Goal: Task Accomplishment & Management: Manage account settings

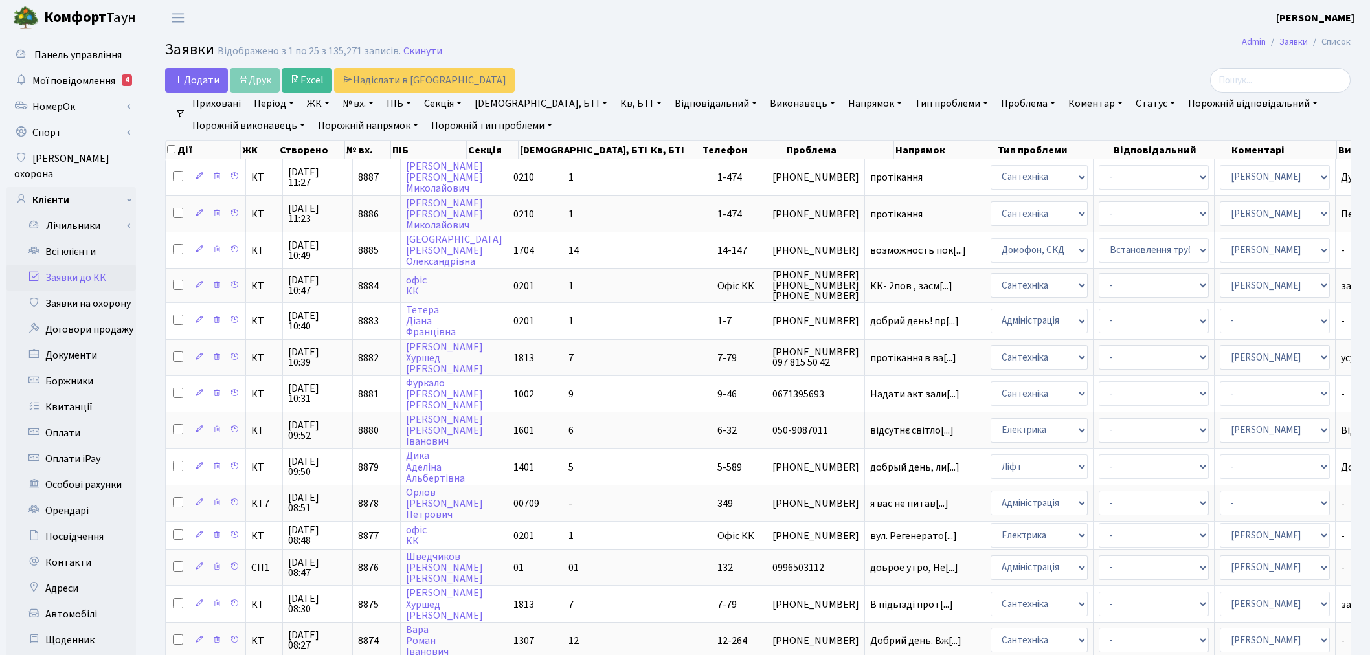
select select "25"
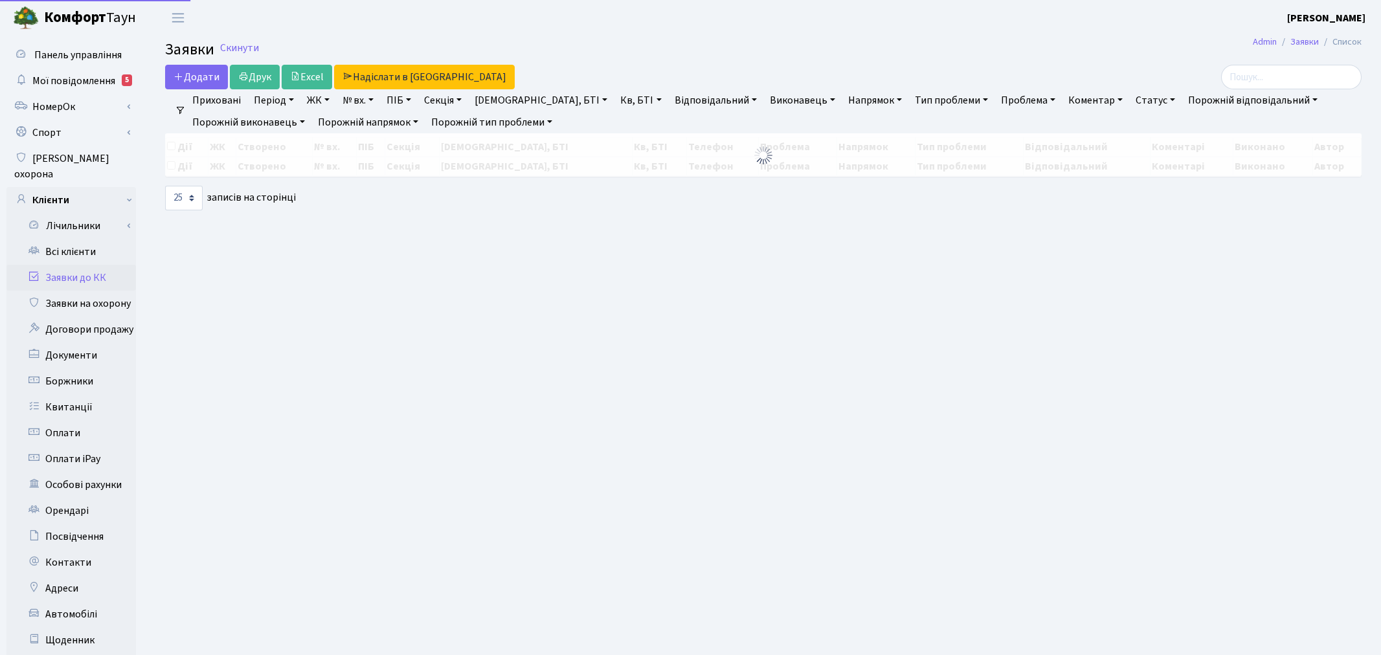
select select "25"
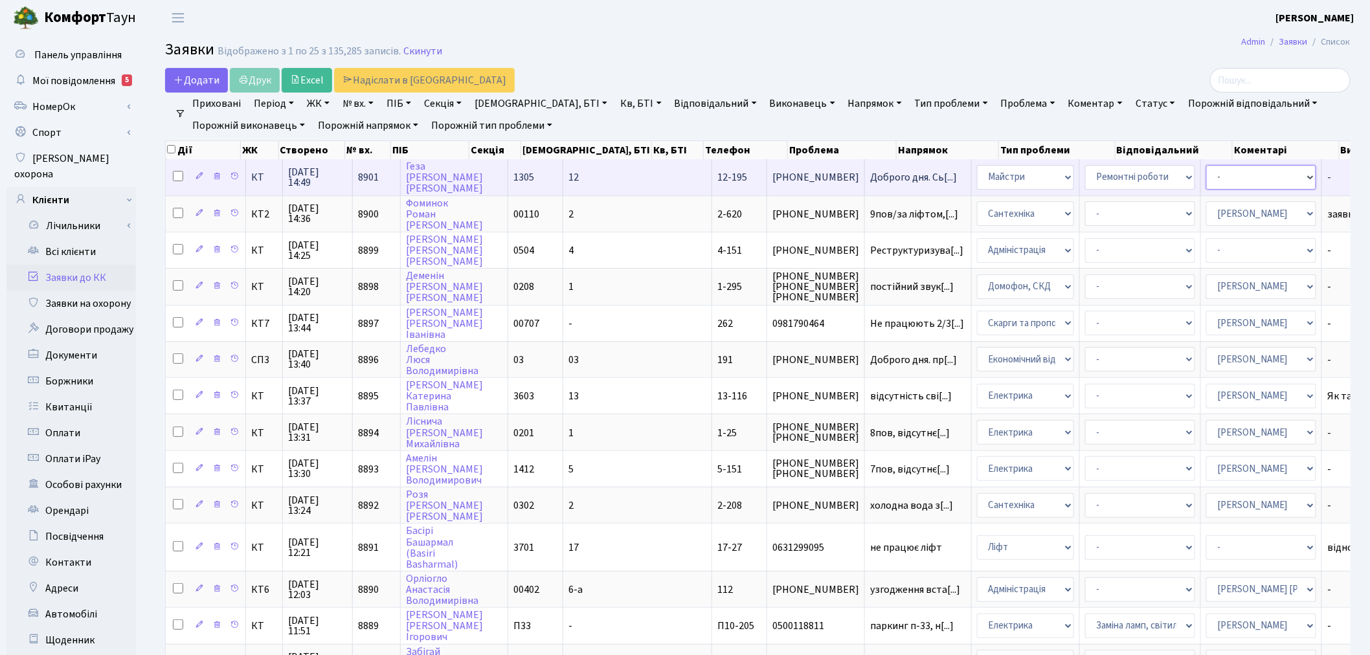
click at [1206, 181] on select "- Адміністратор ЖК ДП Адміністратор ЖК КТ Адміністратор ЖК СП Вижул В. В. Горді…" at bounding box center [1261, 177] width 110 height 25
select select "18"
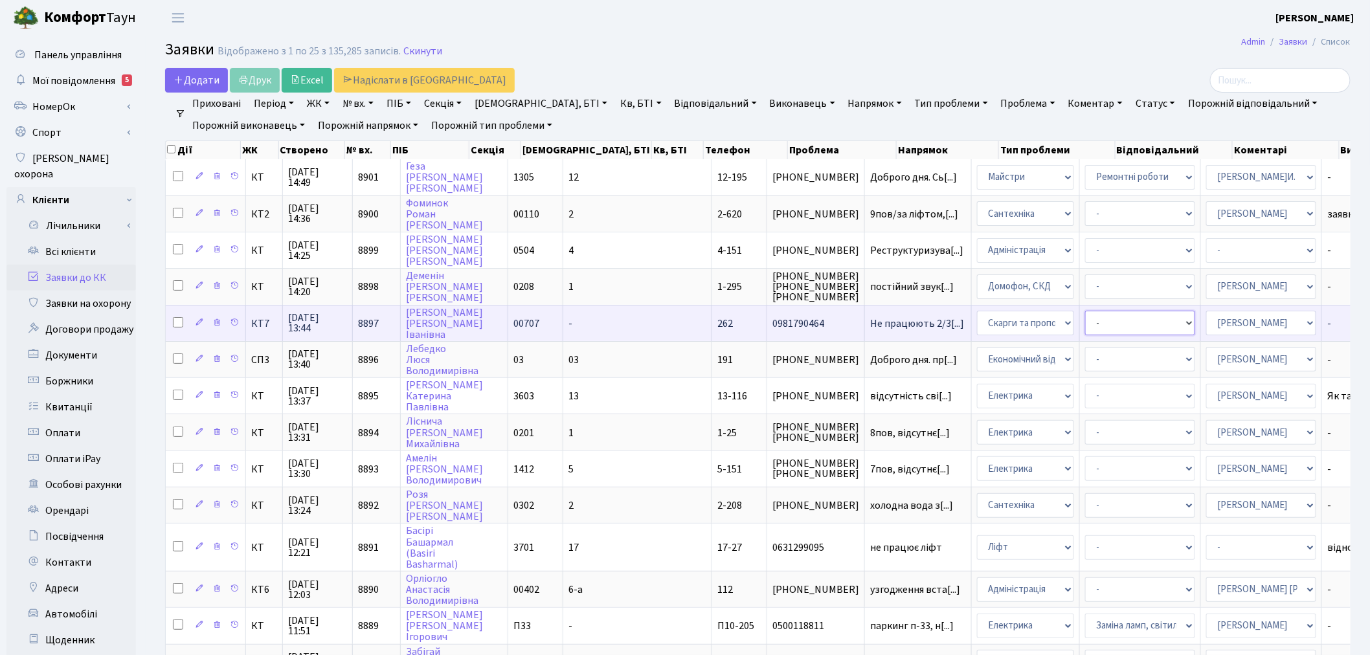
click at [1085, 319] on select "- Забудовник Озеленення Охорона Паркування" at bounding box center [1140, 323] width 110 height 25
drag, startPoint x: 923, startPoint y: 316, endPoint x: 925, endPoint y: 328, distance: 11.8
click at [977, 316] on select "- Адміністрація Домофон, СКД Ліфт Майстри Сантехніка Економічний відділ Електри…" at bounding box center [1025, 323] width 97 height 25
select select "3"
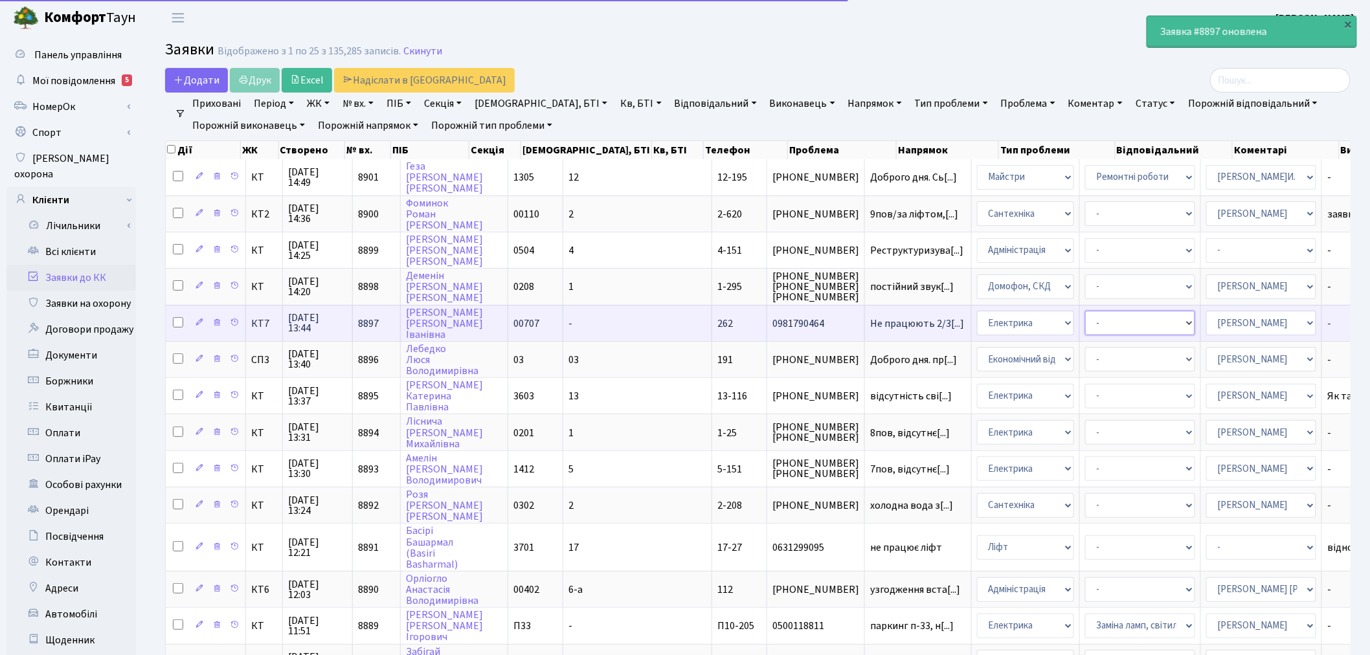
click at [1085, 315] on select "- Виклик майстра Заміна ламп, світильників Монтаж/демонтаж електролічильника Оп…" at bounding box center [1140, 323] width 110 height 25
select select "40"
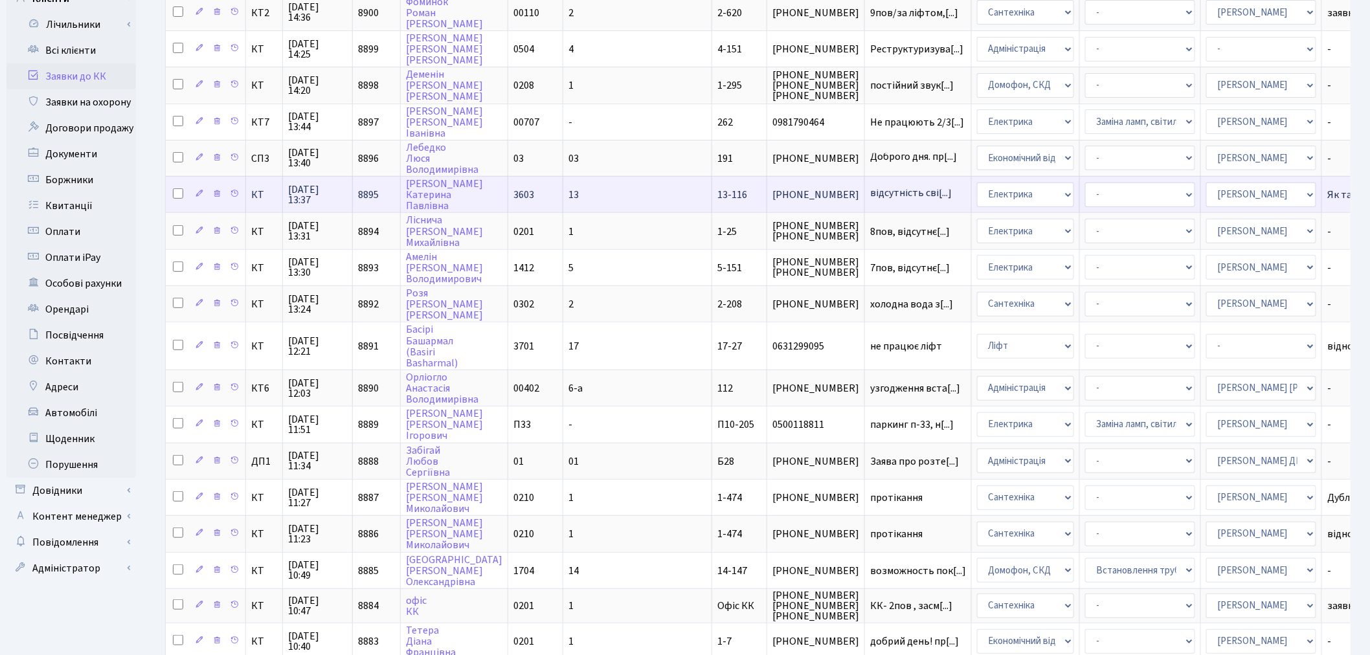
scroll to position [216, 0]
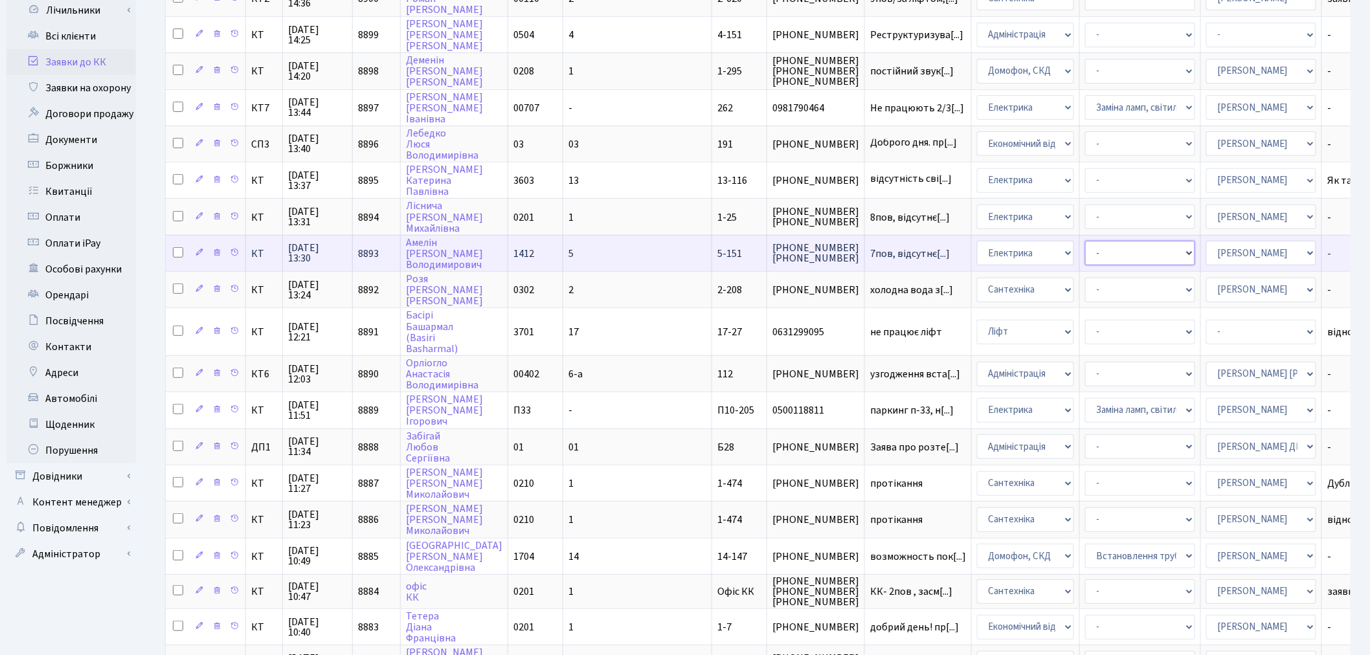
click at [1085, 241] on select "- Виклик майстра Монтаж/демонтаж електролічильника Опломбування\розпломбування …" at bounding box center [1140, 253] width 110 height 25
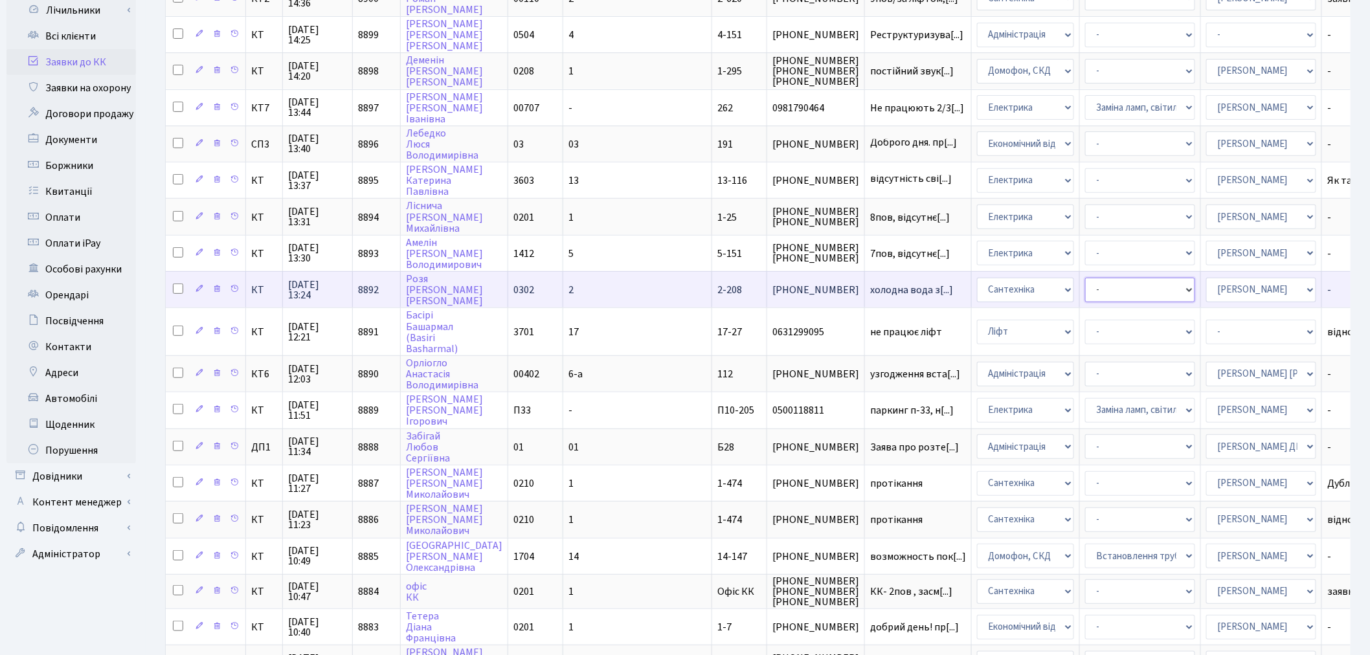
click at [1085, 278] on select "- Виклик майстра Замовлення технічних умов Заміна елементу інженерного вузла те…" at bounding box center [1140, 290] width 110 height 25
select select "32"
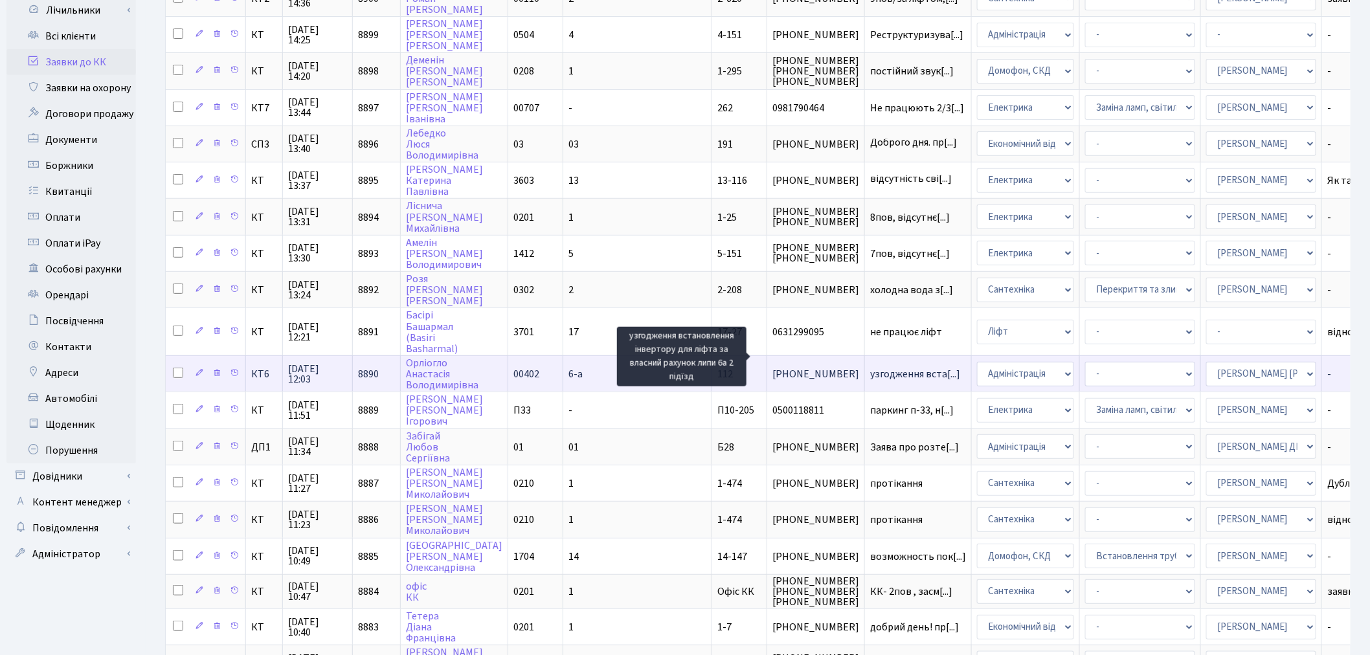
click at [870, 367] on span "узгодження вста[...]" at bounding box center [915, 374] width 90 height 14
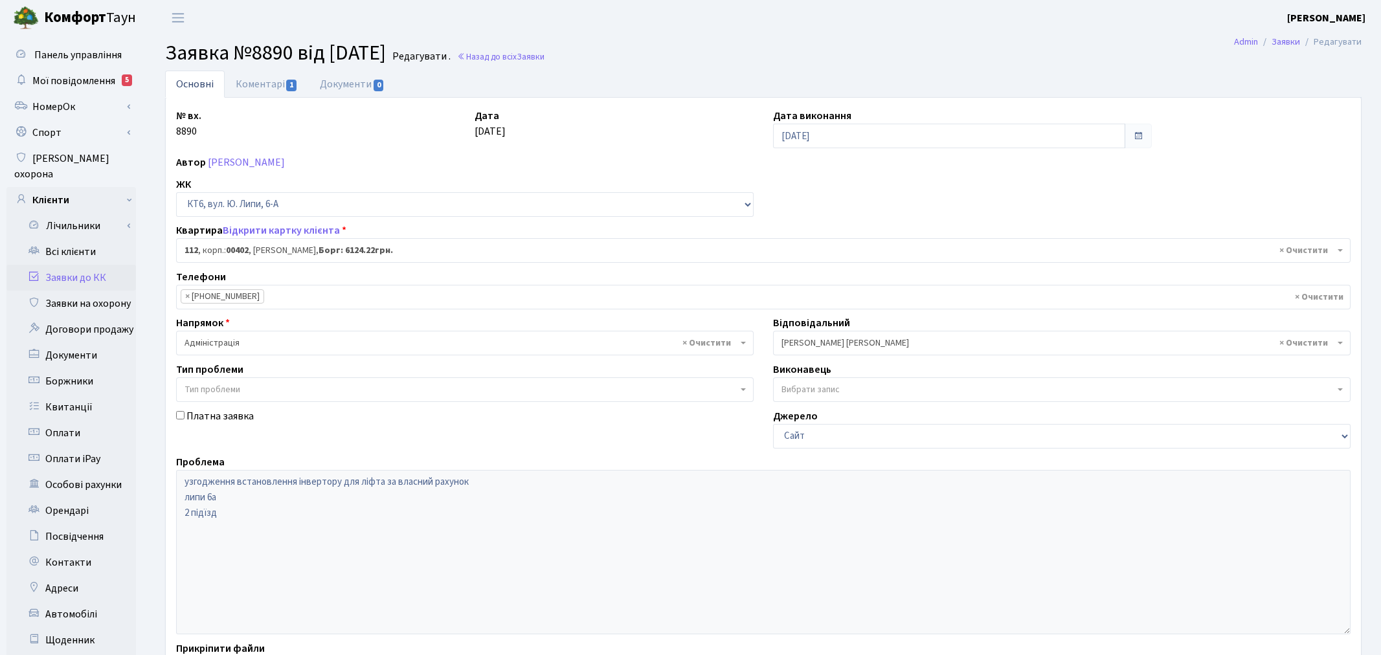
select select "17204"
click at [273, 80] on link "Коментарі 1" at bounding box center [267, 84] width 84 height 27
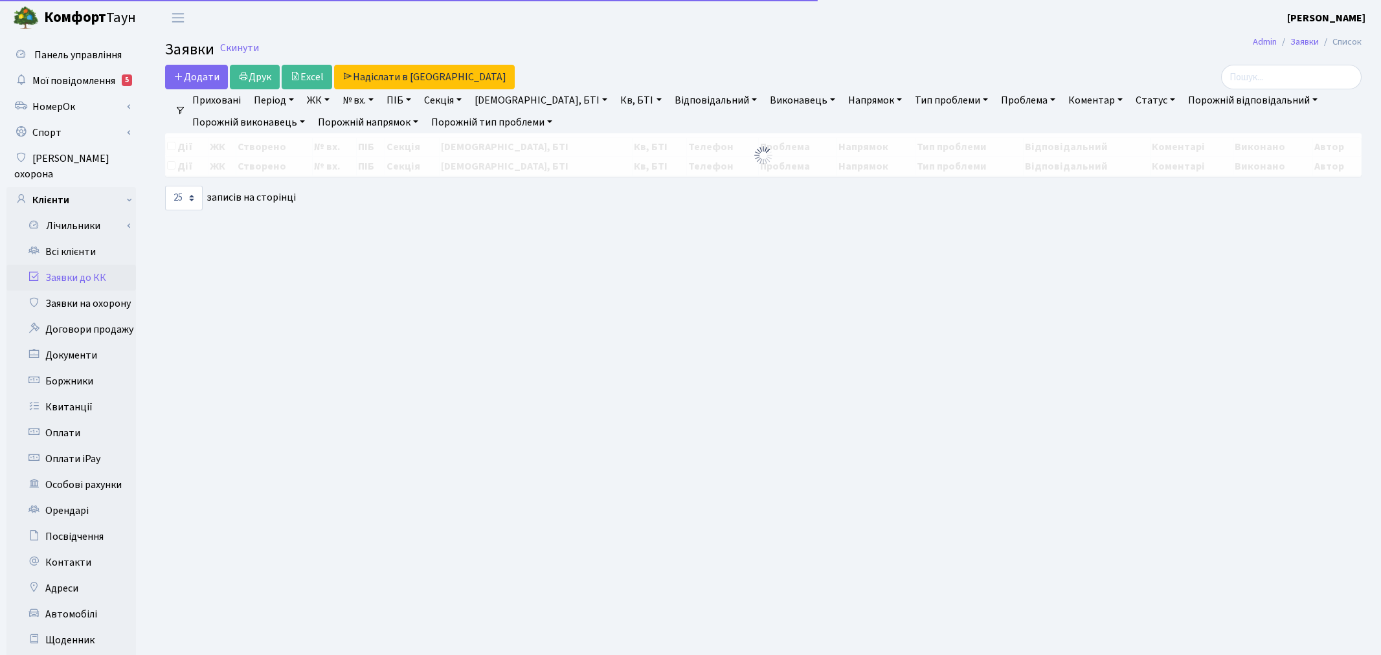
select select "25"
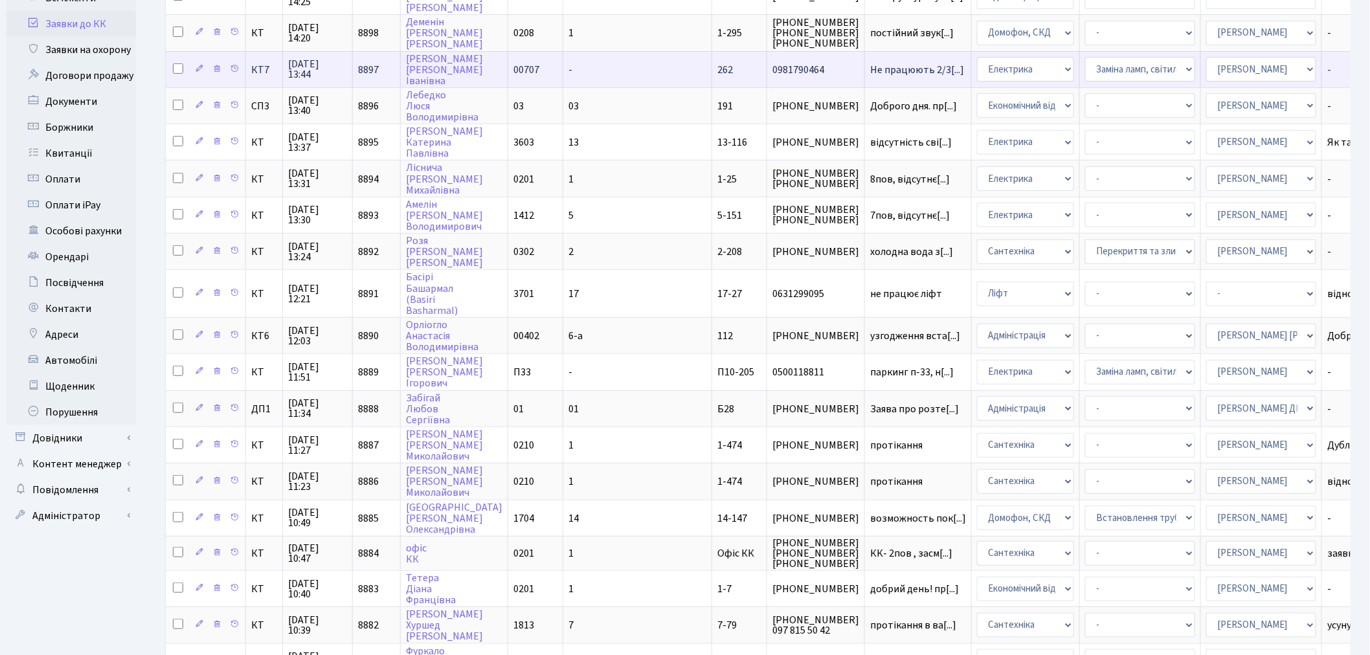
scroll to position [481, 0]
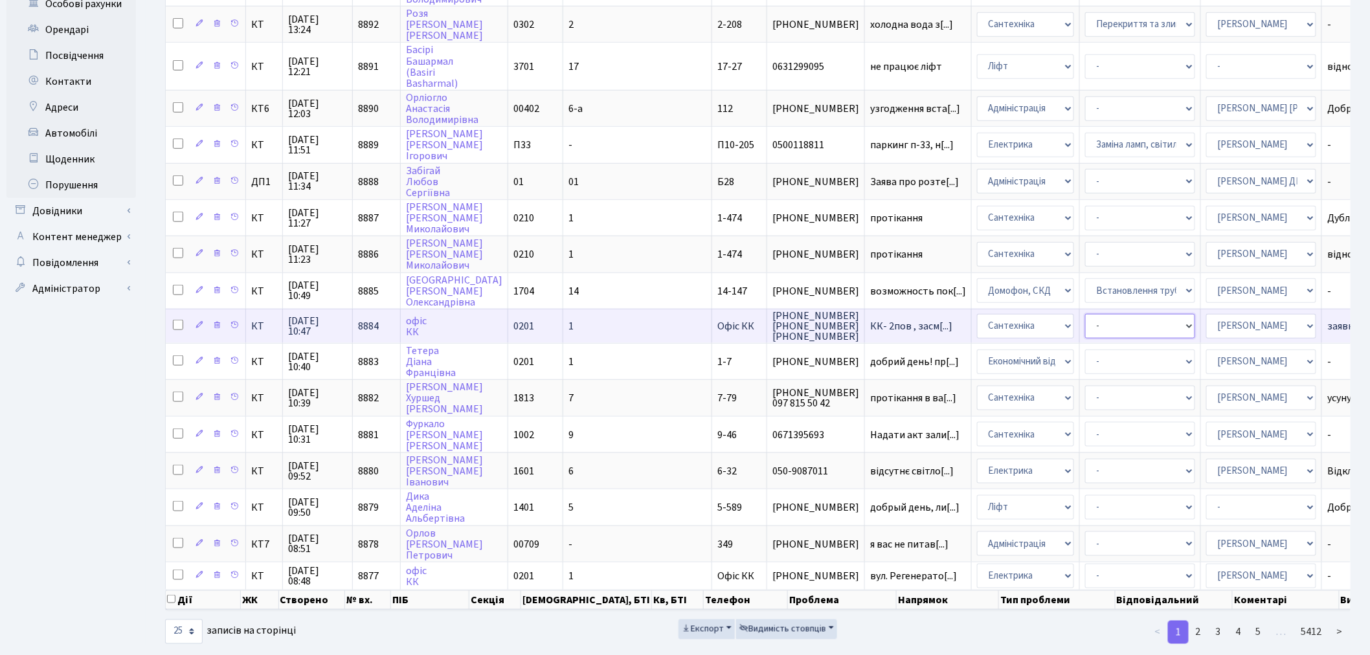
click at [1085, 314] on select "- Виклик майстра Замовлення технічних умов Заміна елементу інженерного вузла те…" at bounding box center [1140, 326] width 110 height 25
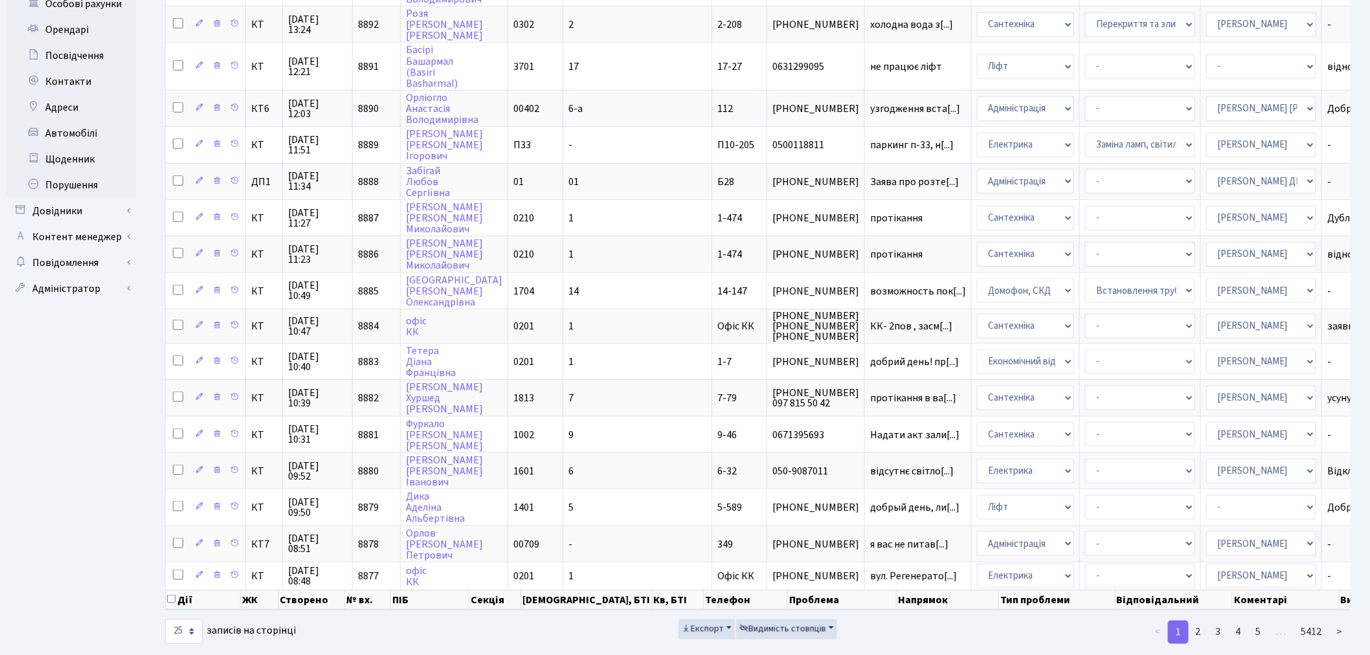
drag, startPoint x: 1019, startPoint y: 609, endPoint x: 1011, endPoint y: 605, distance: 9.6
click at [1019, 621] on ul "< 1 2 3 4 5 … 5412 >" at bounding box center [1160, 632] width 382 height 23
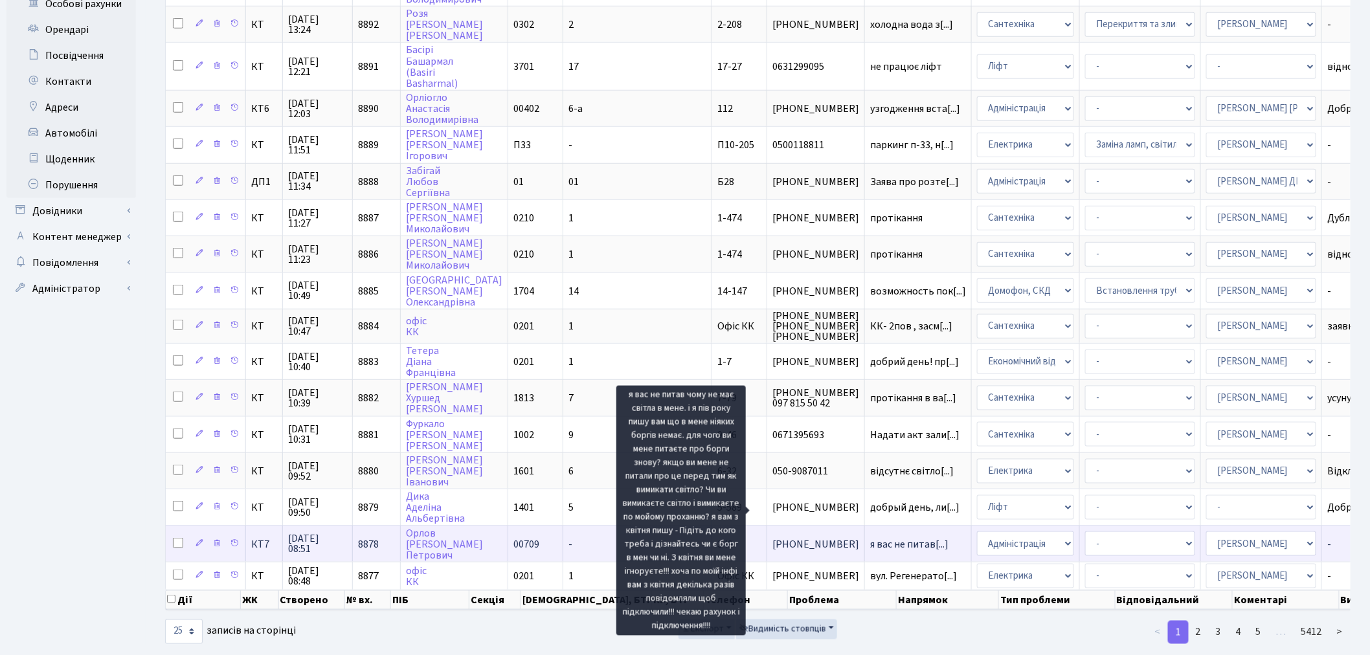
click at [870, 537] on span "я вас не питав[...]" at bounding box center [909, 544] width 78 height 14
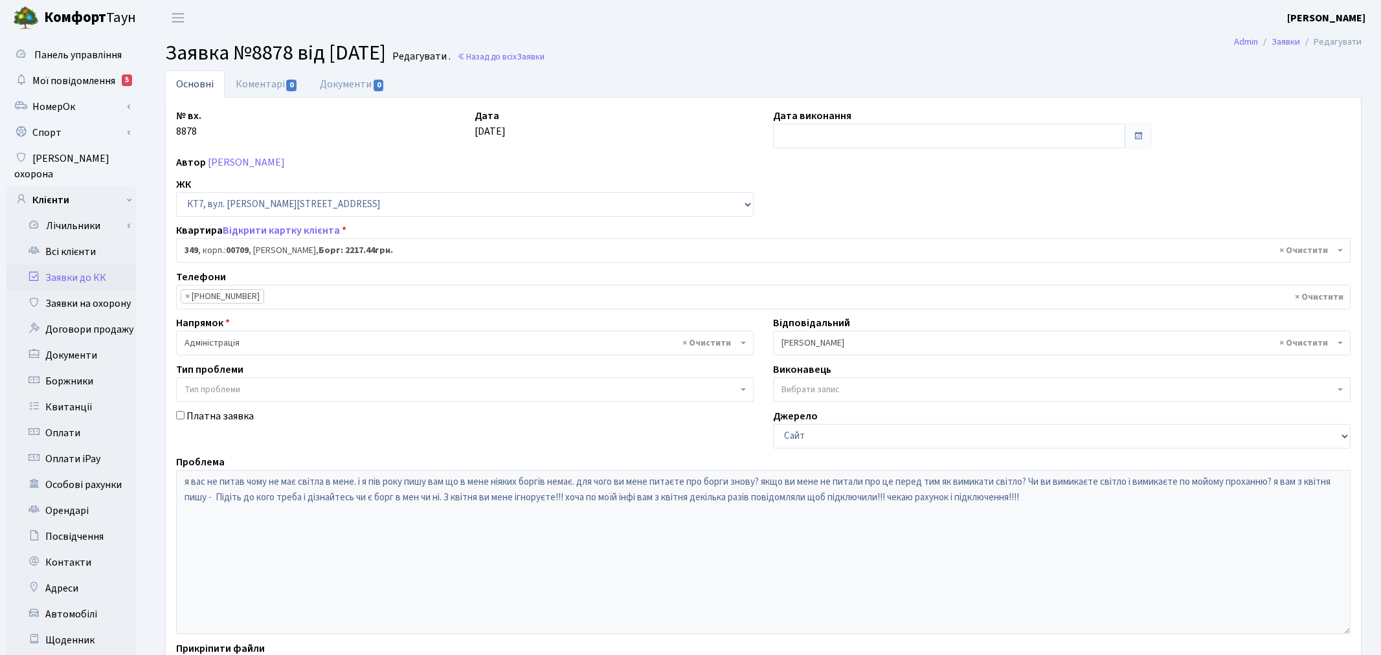
select select "18862"
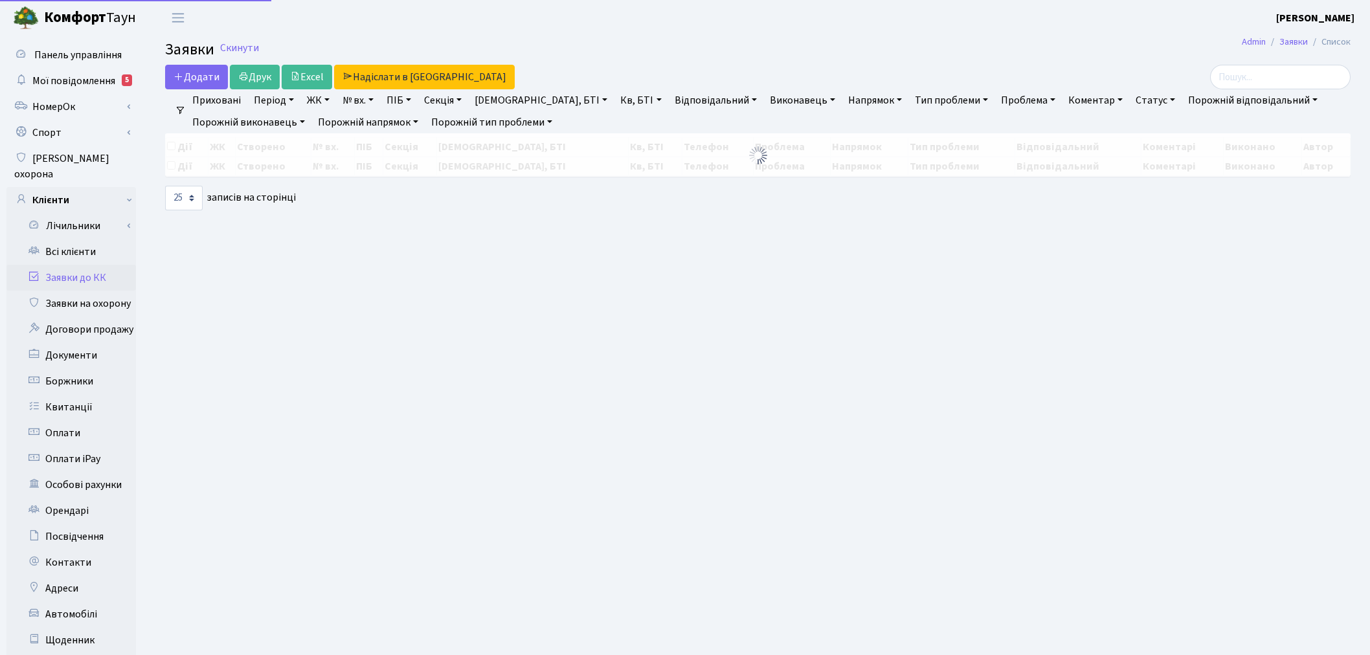
select select "25"
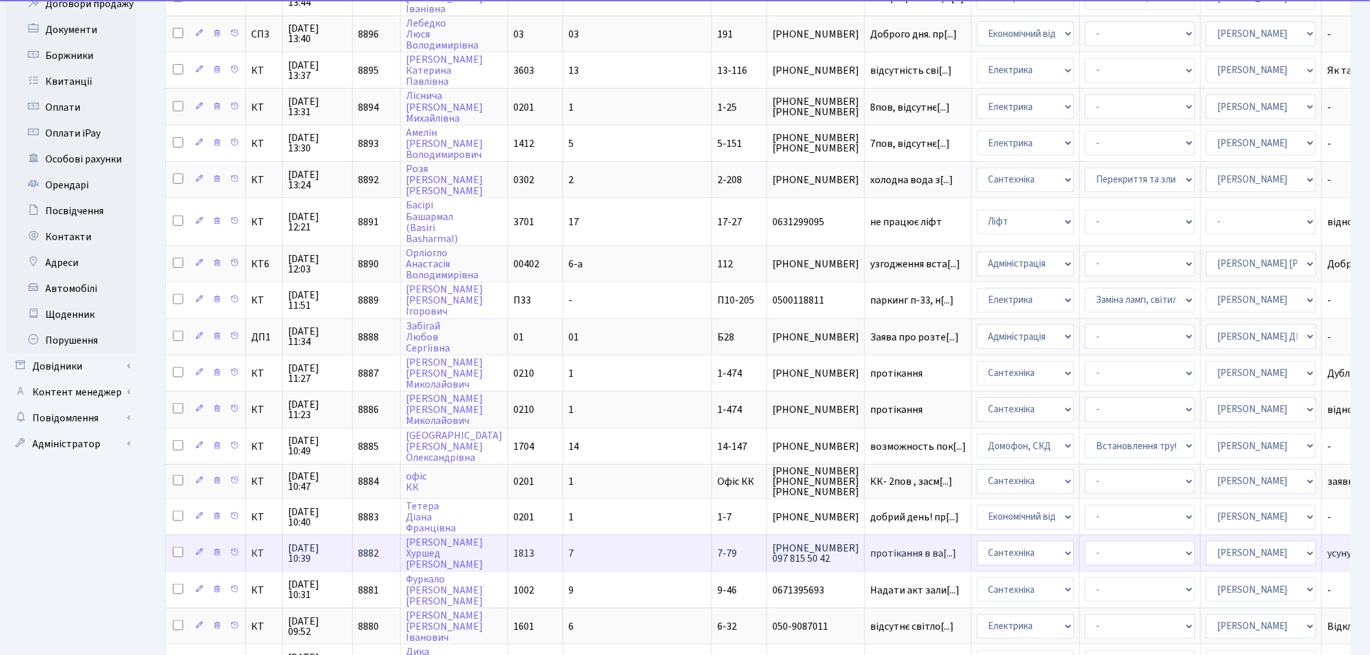
scroll to position [481, 0]
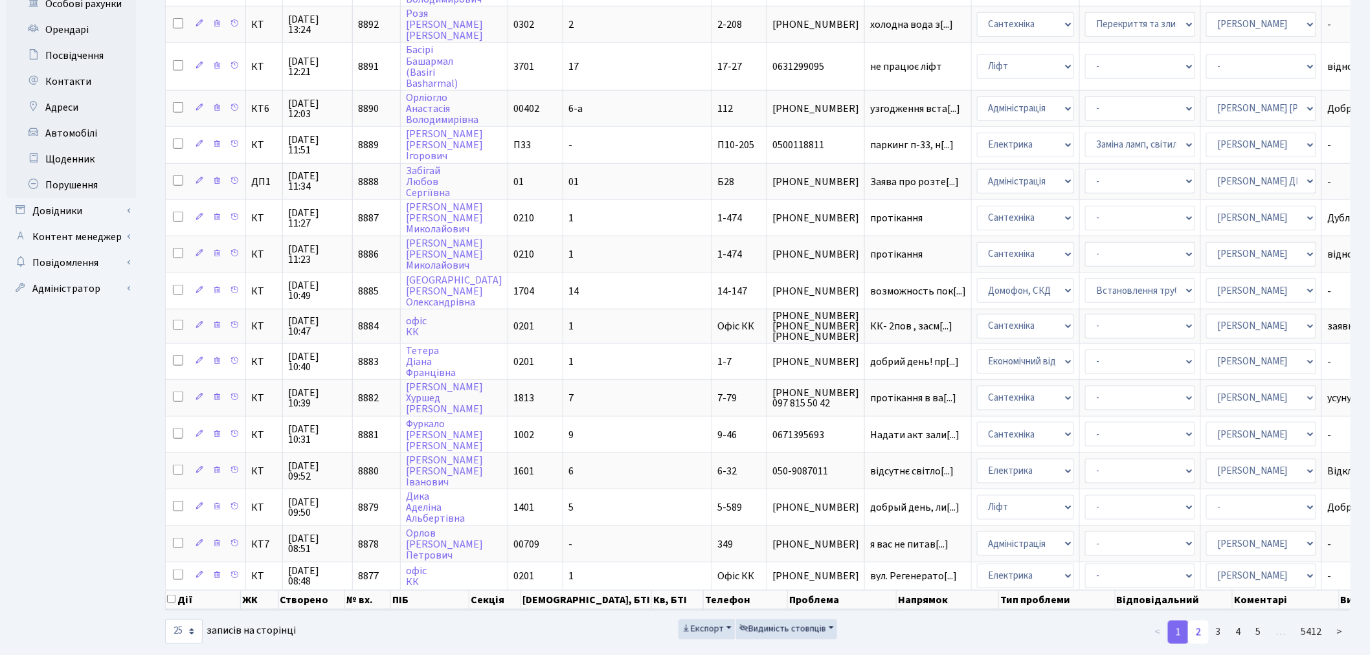
click at [1196, 621] on link "2" at bounding box center [1198, 632] width 21 height 23
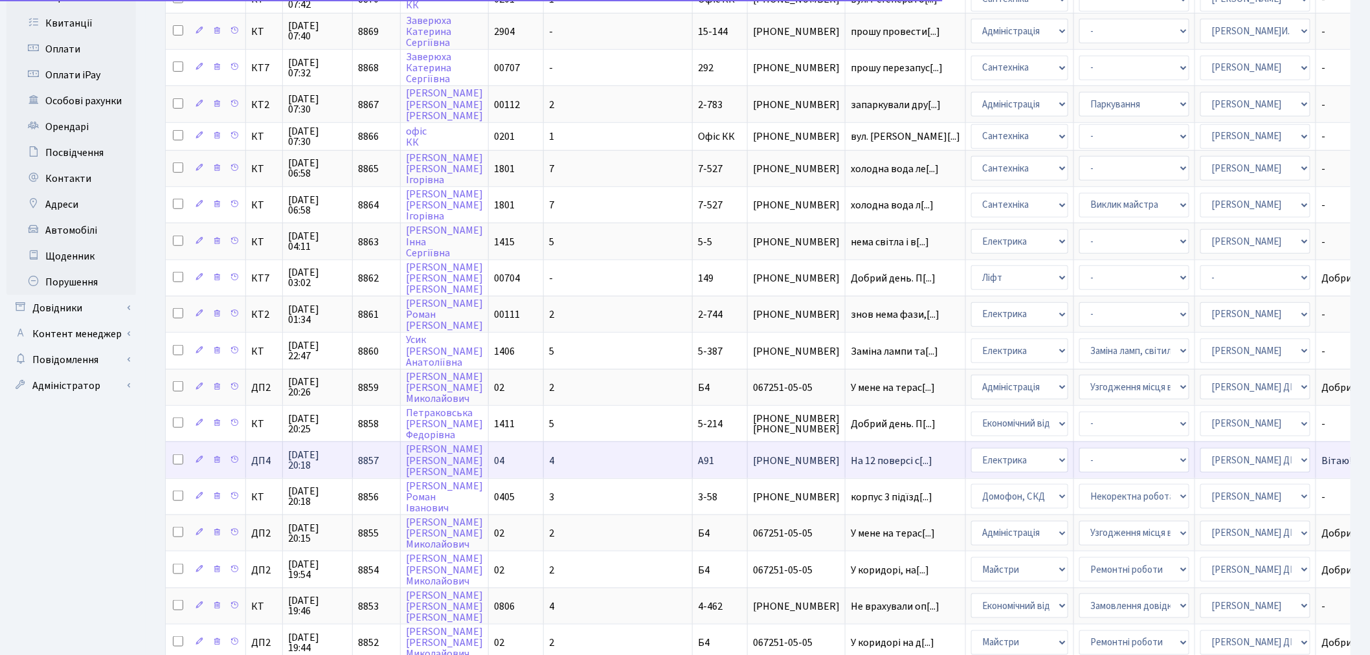
scroll to position [0, 0]
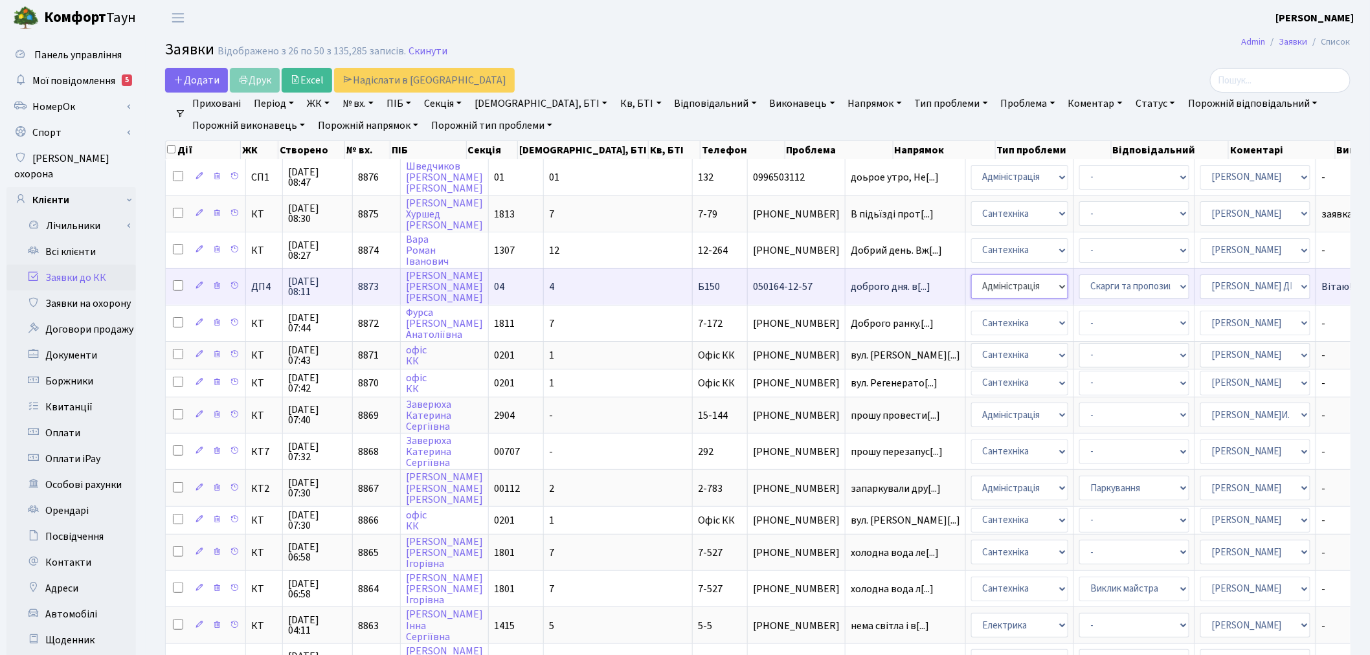
click at [971, 280] on select "- Адміністрація Домофон, СКД Ліфт Майстри Сантехніка Економічний відділ Електри…" at bounding box center [1019, 287] width 97 height 25
select select "2"
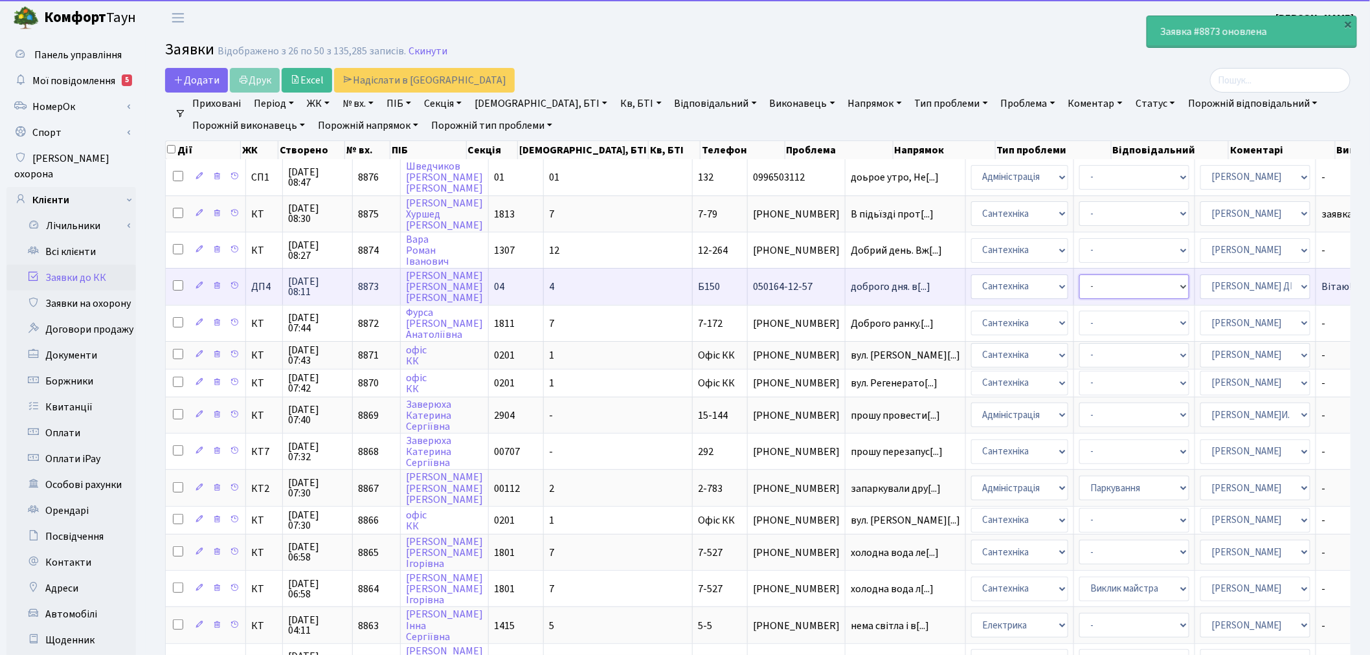
click at [1079, 287] on select "- Виклик майстра Встановлення сантехнічного обладнання Замовлення технічних умо…" at bounding box center [1134, 287] width 110 height 25
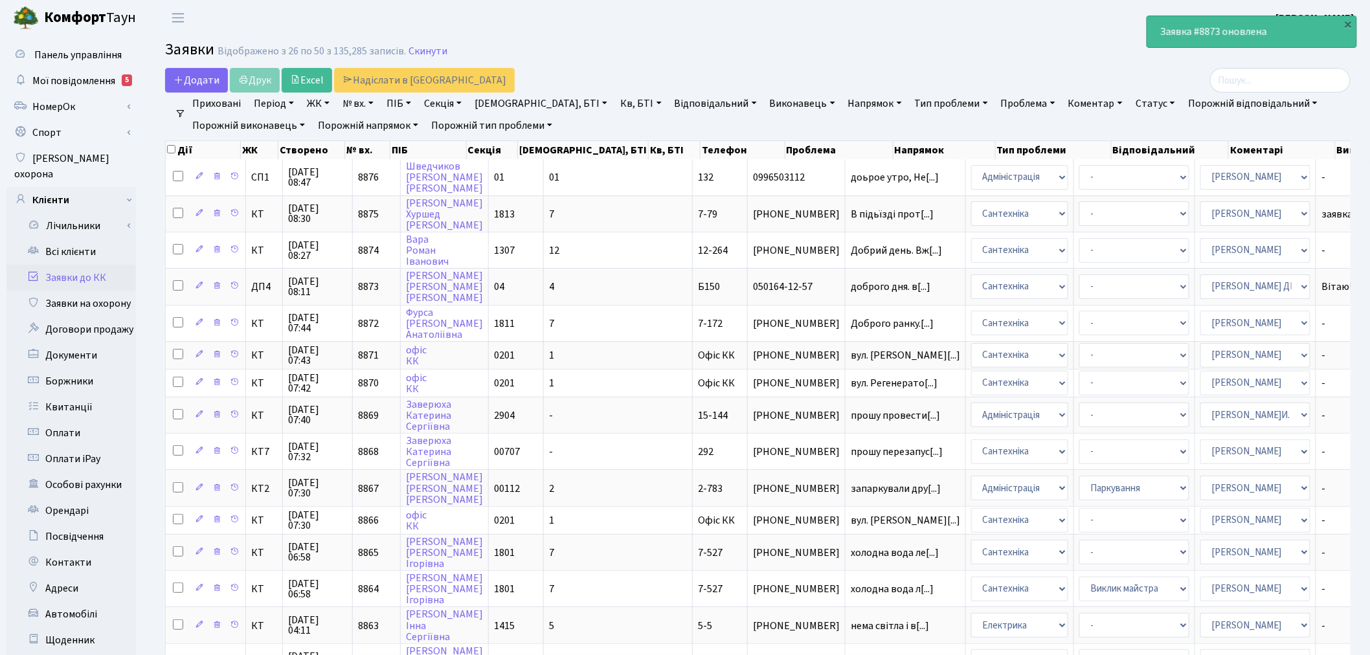
click at [1012, 36] on main "Admin Заявки Список Заявки Відображено з 26 по 50 з 135,285 записів. Скинути До…" at bounding box center [758, 568] width 1224 height 1064
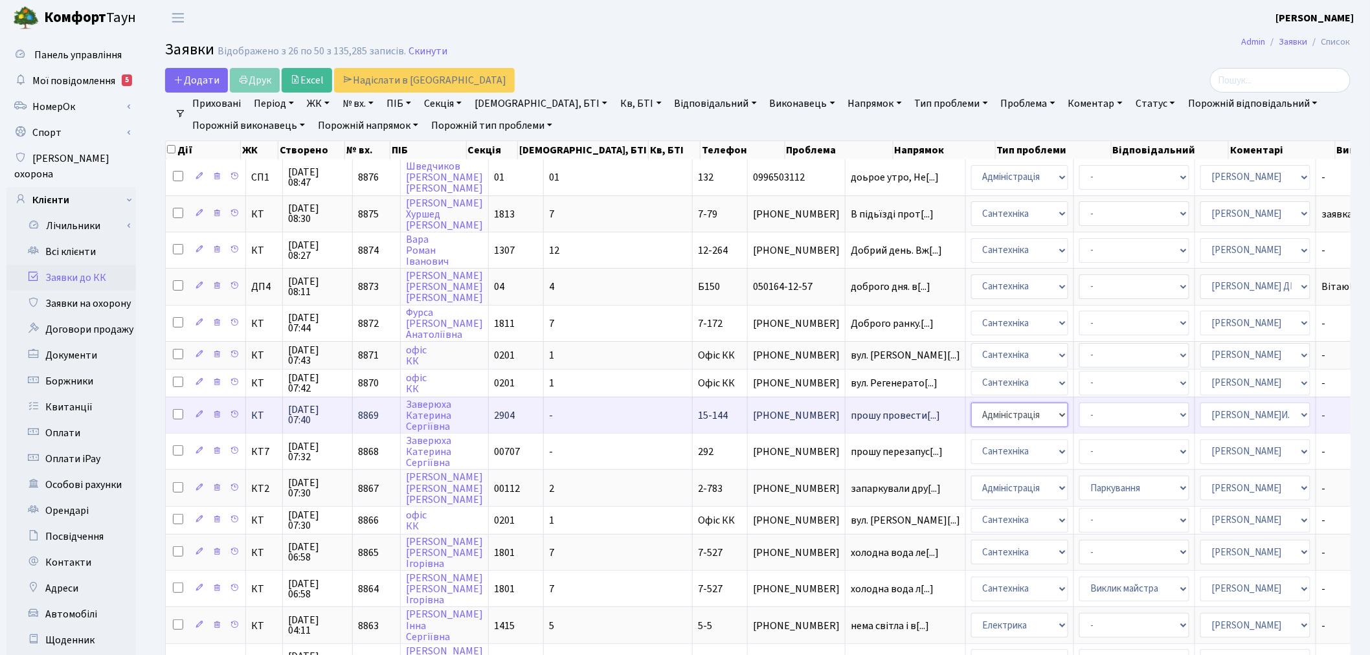
click at [971, 414] on select "- Адміністрація Домофон, СКД Ліфт Майстри Сантехніка Економічний відділ Електри…" at bounding box center [1019, 415] width 97 height 25
select select "1"
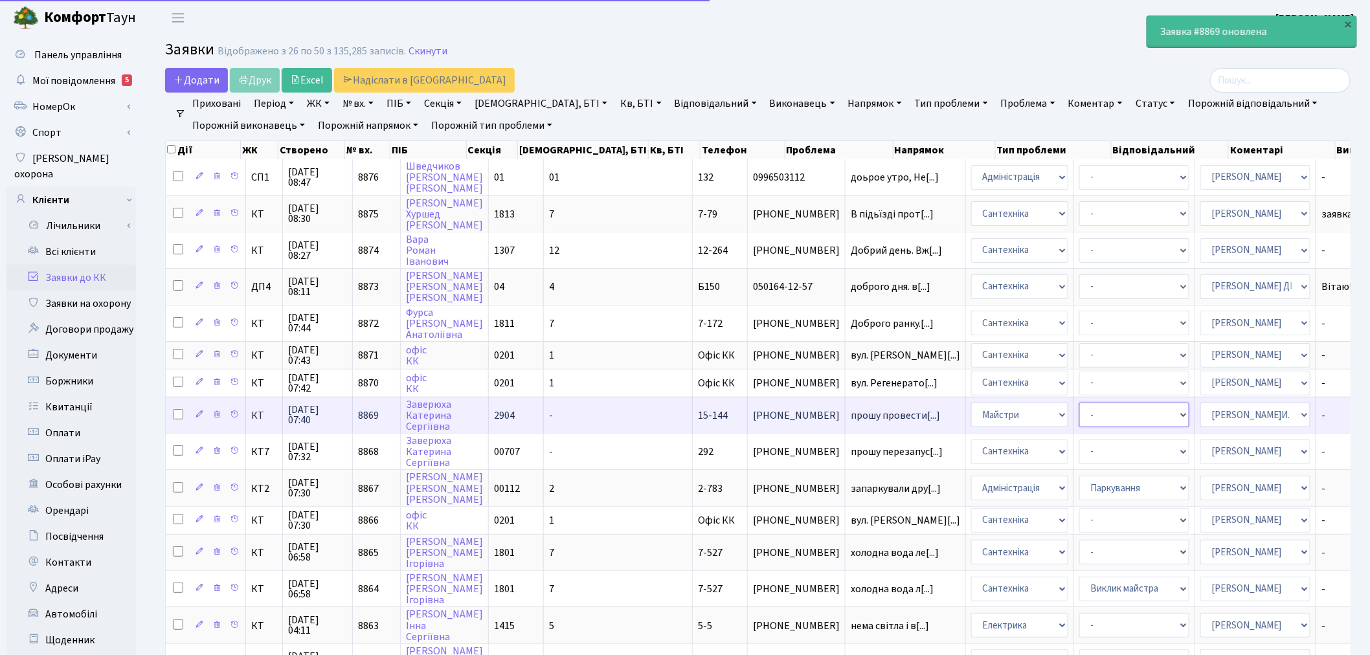
click at [1079, 416] on select "- Дитячі майданчики Замовлення плану комунікацій Озеленення Прибирання в будинк…" at bounding box center [1134, 415] width 110 height 25
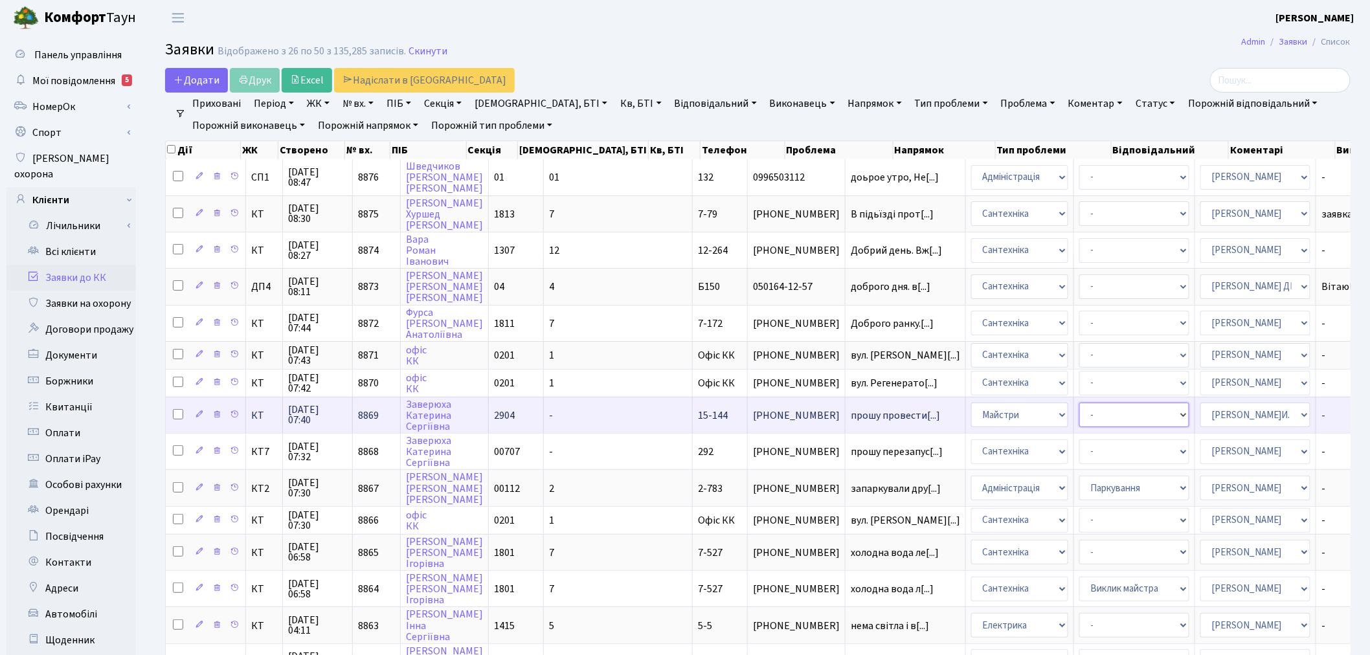
select select "62"
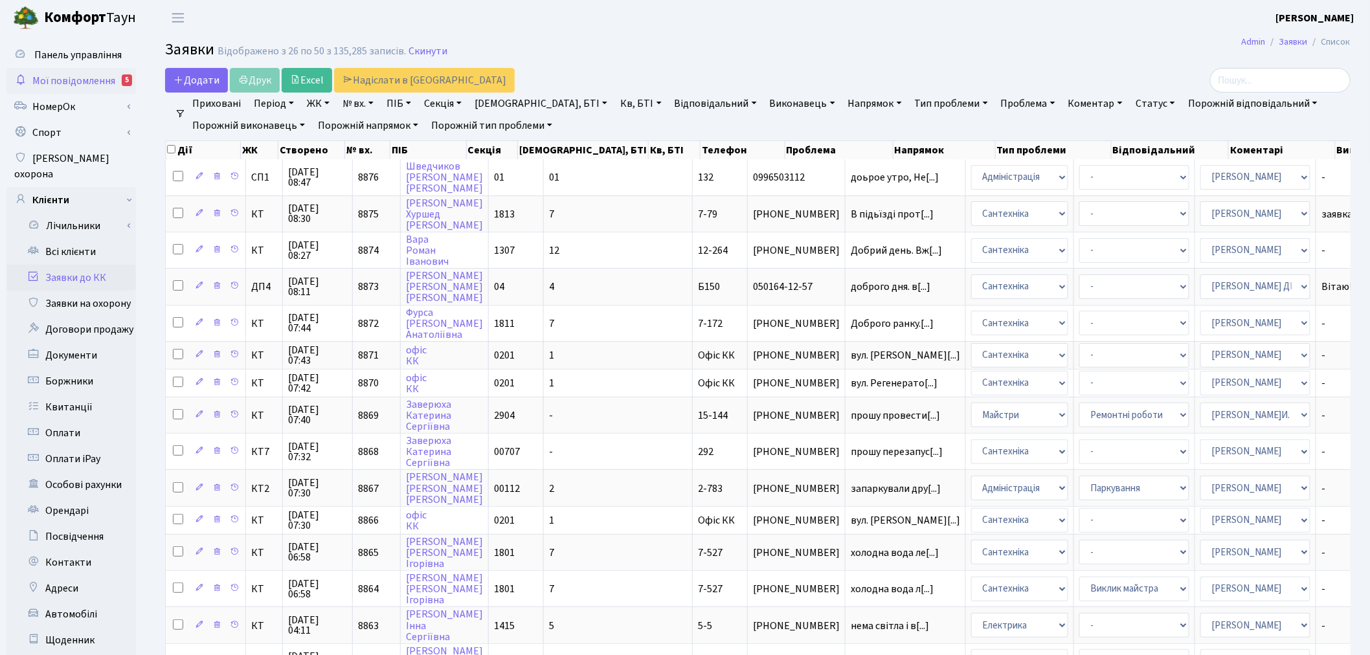
click at [115, 80] on link "Мої повідомлення 5" at bounding box center [70, 81] width 129 height 26
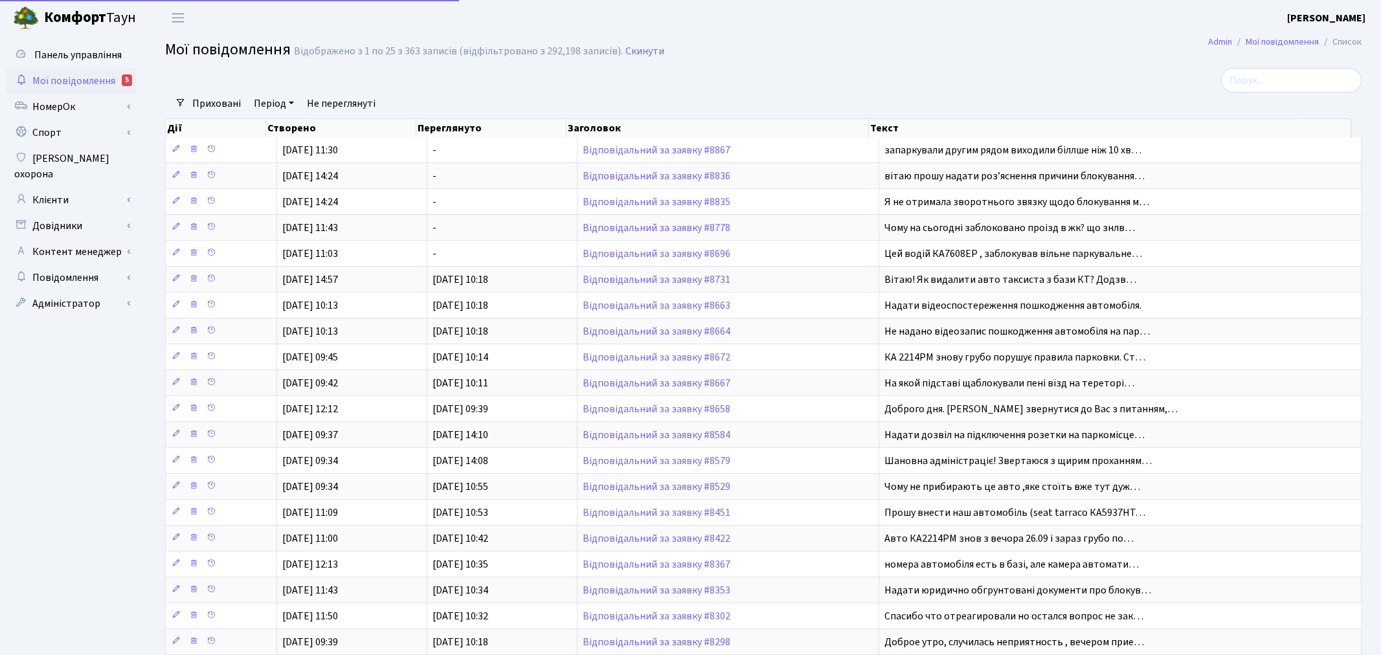
select select "25"
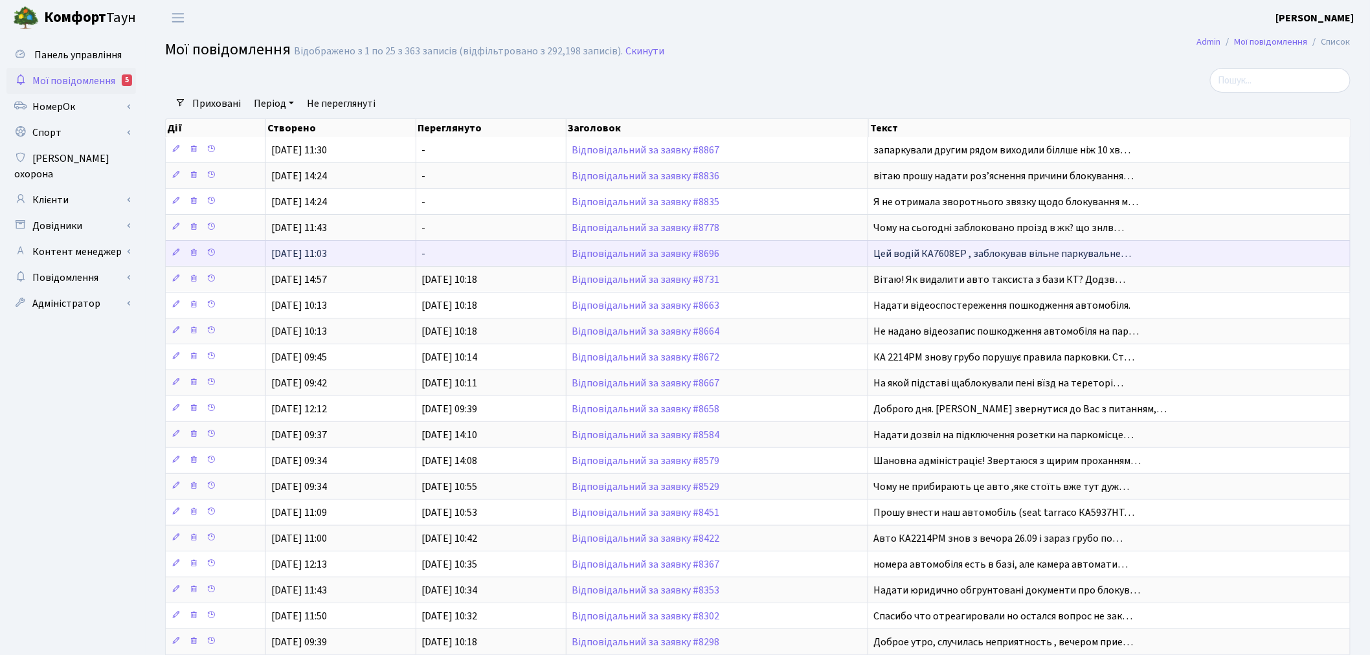
click at [1002, 253] on span "Цей водій КА7608ЕР , заблокував вільне паркувальне…" at bounding box center [1002, 254] width 258 height 14
click at [710, 251] on link "Відповідальний за заявку #8696" at bounding box center [646, 254] width 148 height 14
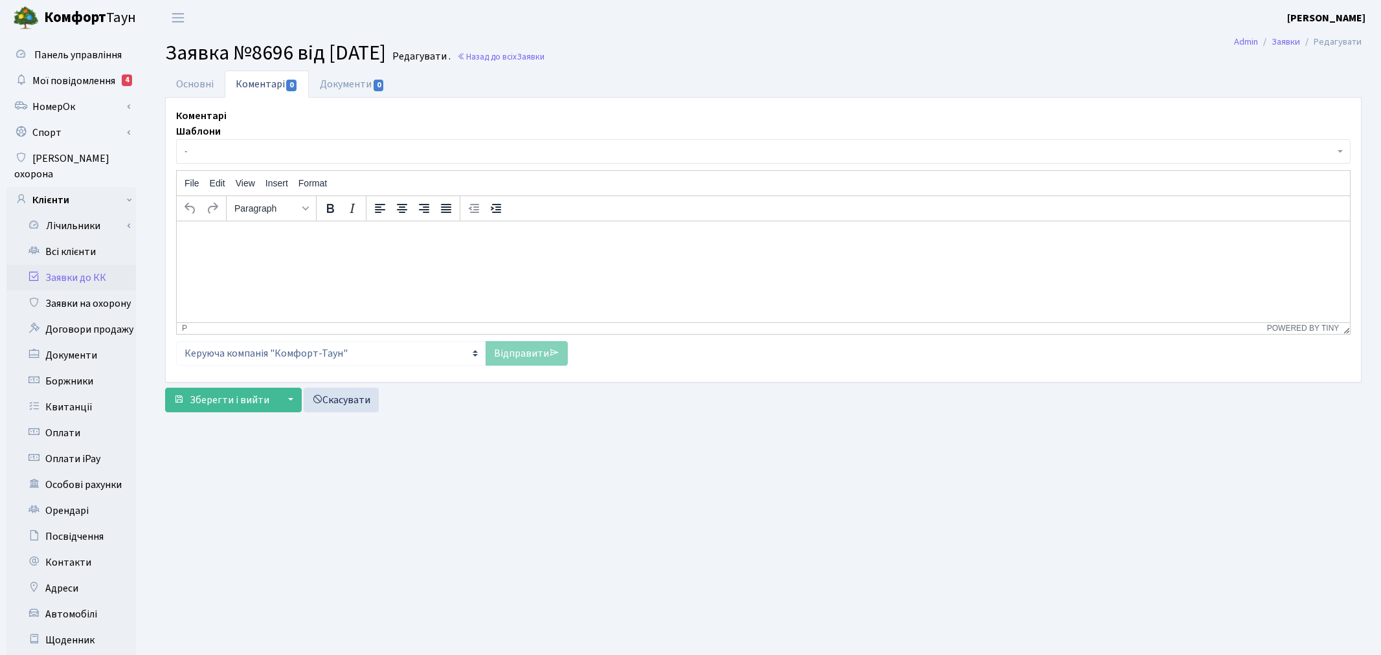
select select "12709"
click at [203, 74] on link "Основні" at bounding box center [195, 84] width 60 height 27
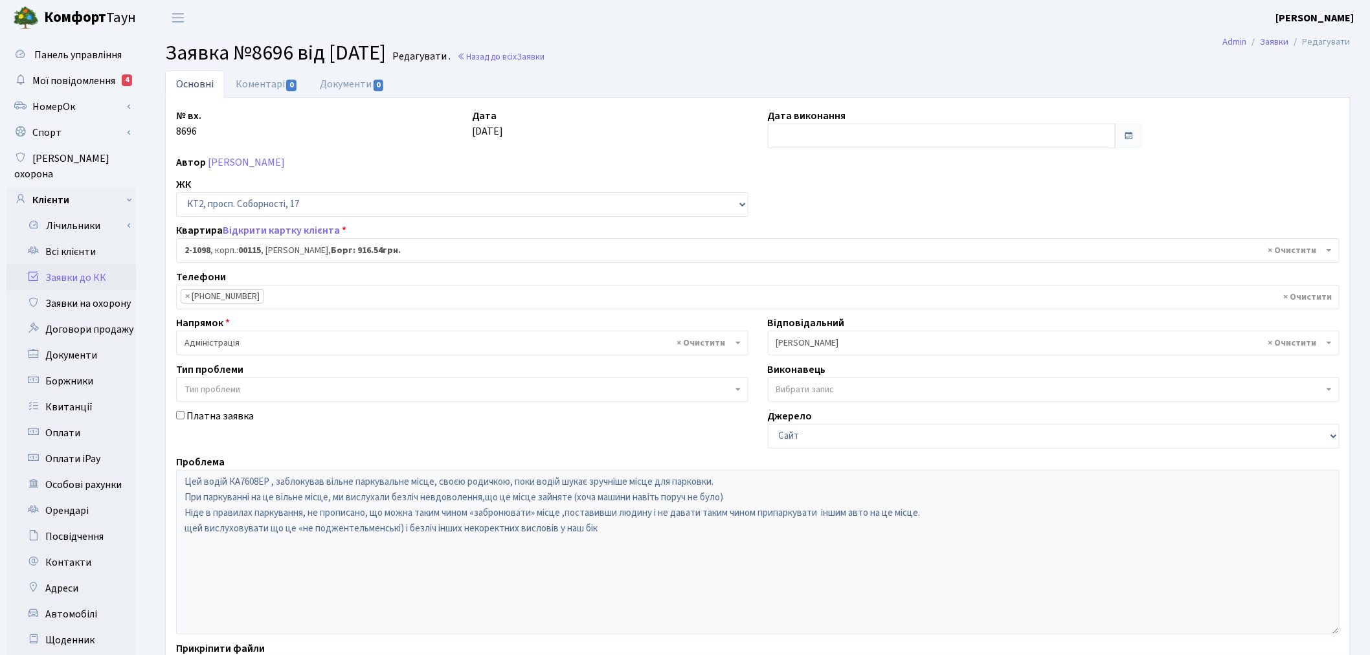
click at [175, 475] on div "Проблема Цей водій КА7608ЕР , заблокував вільне паркувальне місце, своєю родичк…" at bounding box center [757, 545] width 1183 height 180
click at [259, 81] on link "Коментарі 0" at bounding box center [267, 84] width 84 height 27
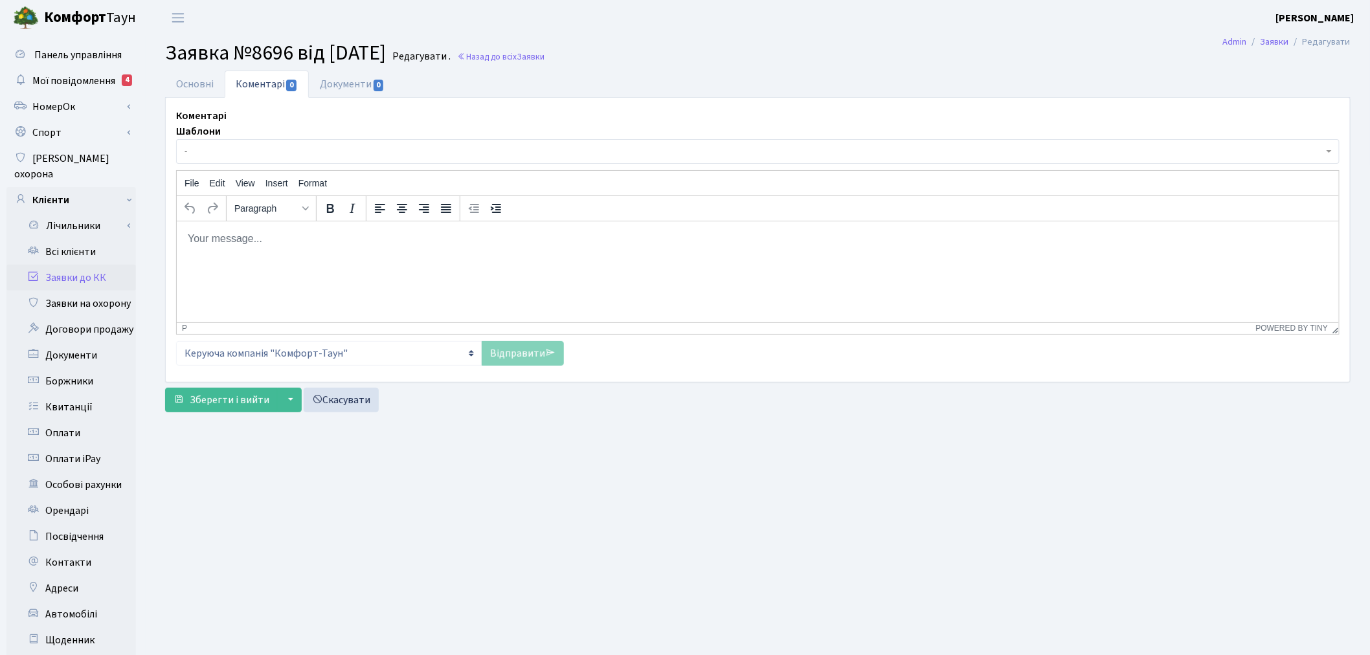
click at [296, 235] on p "Rich Text Area. Press ALT-0 for help." at bounding box center [756, 238] width 1141 height 14
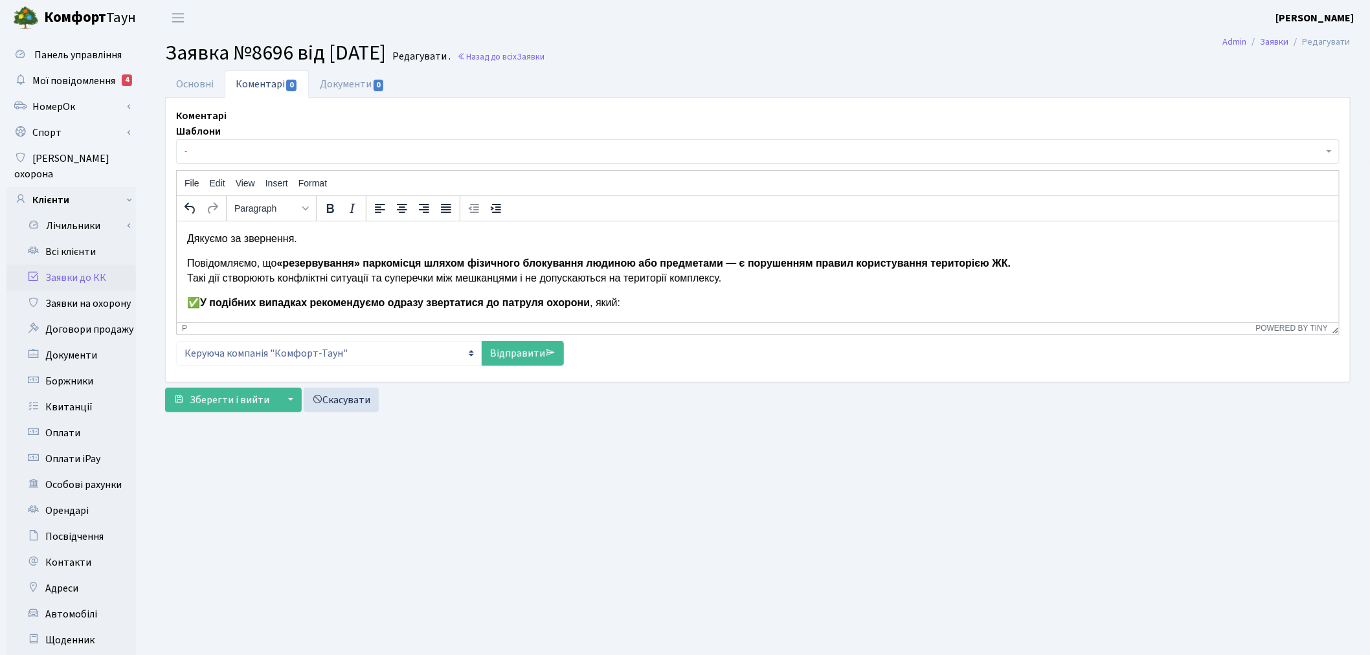
click at [186, 233] on p "Дякуємо за звернення." at bounding box center [756, 238] width 1141 height 14
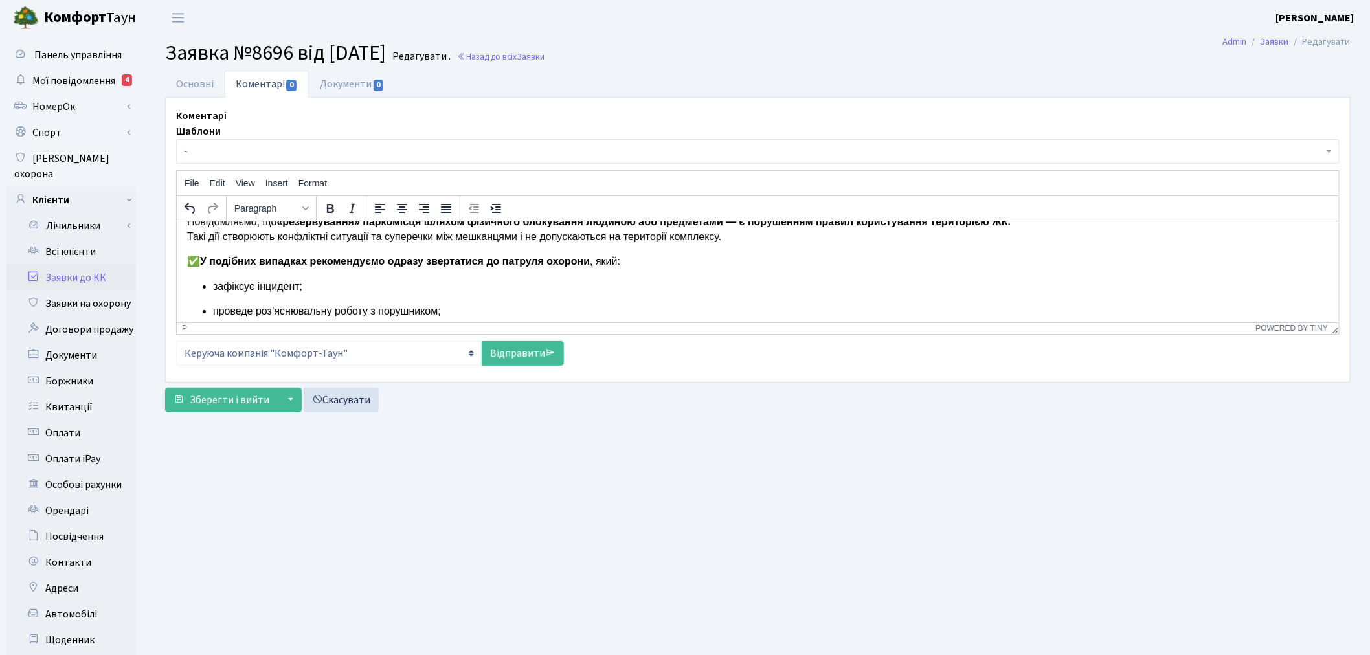
scroll to position [41, 0]
click at [200, 260] on p "✅ У подібних випадках рекомендуємо одразу звертатися до патруля охорони , який:" at bounding box center [756, 261] width 1141 height 14
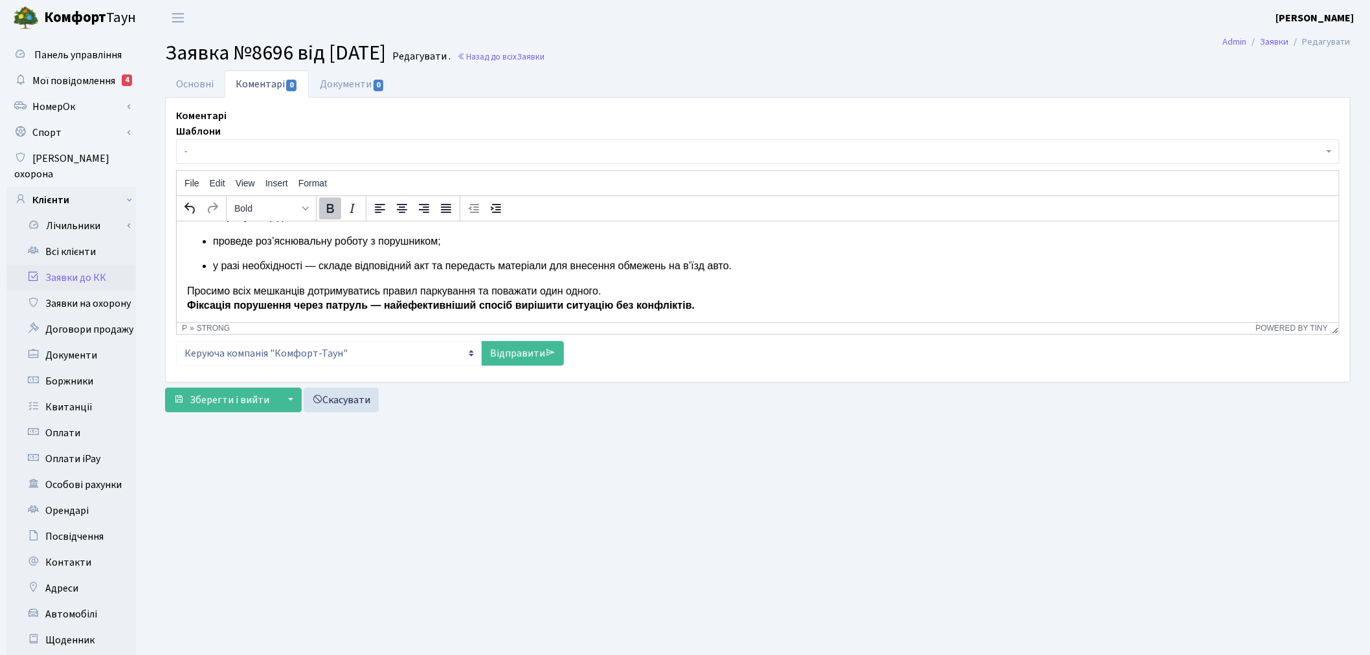
scroll to position [113, 0]
click at [538, 358] on link "Відправити" at bounding box center [523, 353] width 82 height 25
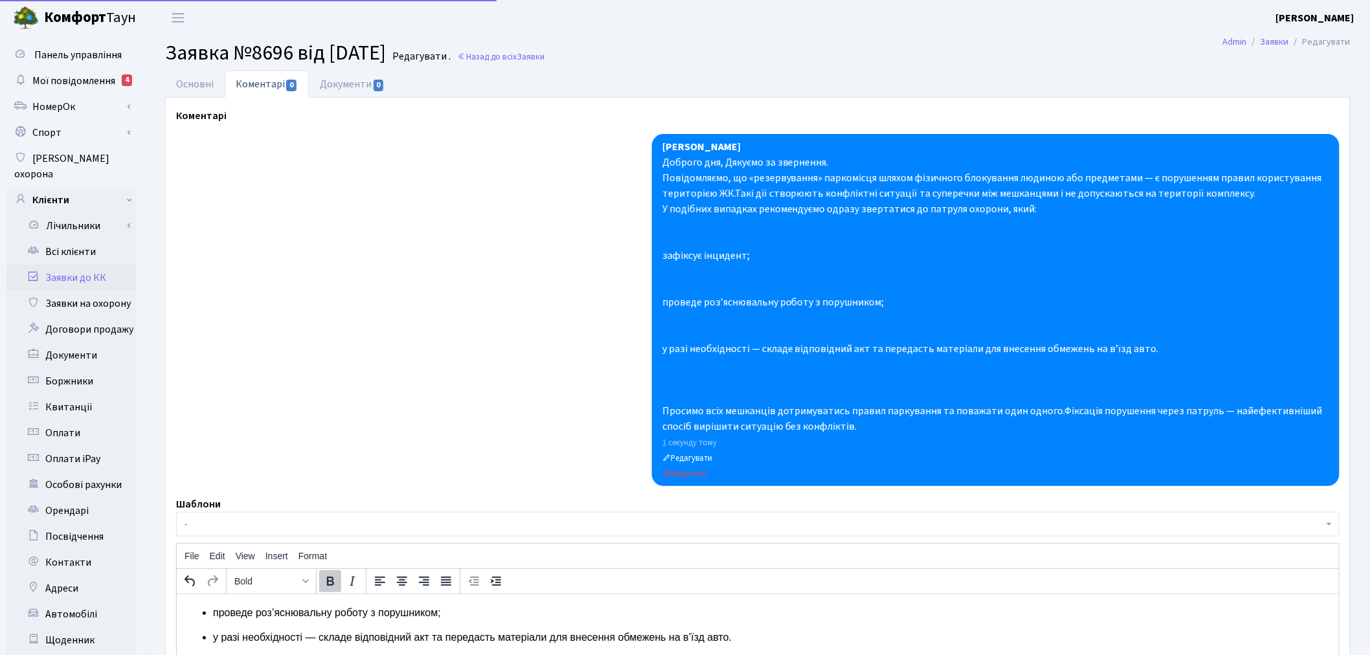
scroll to position [0, 0]
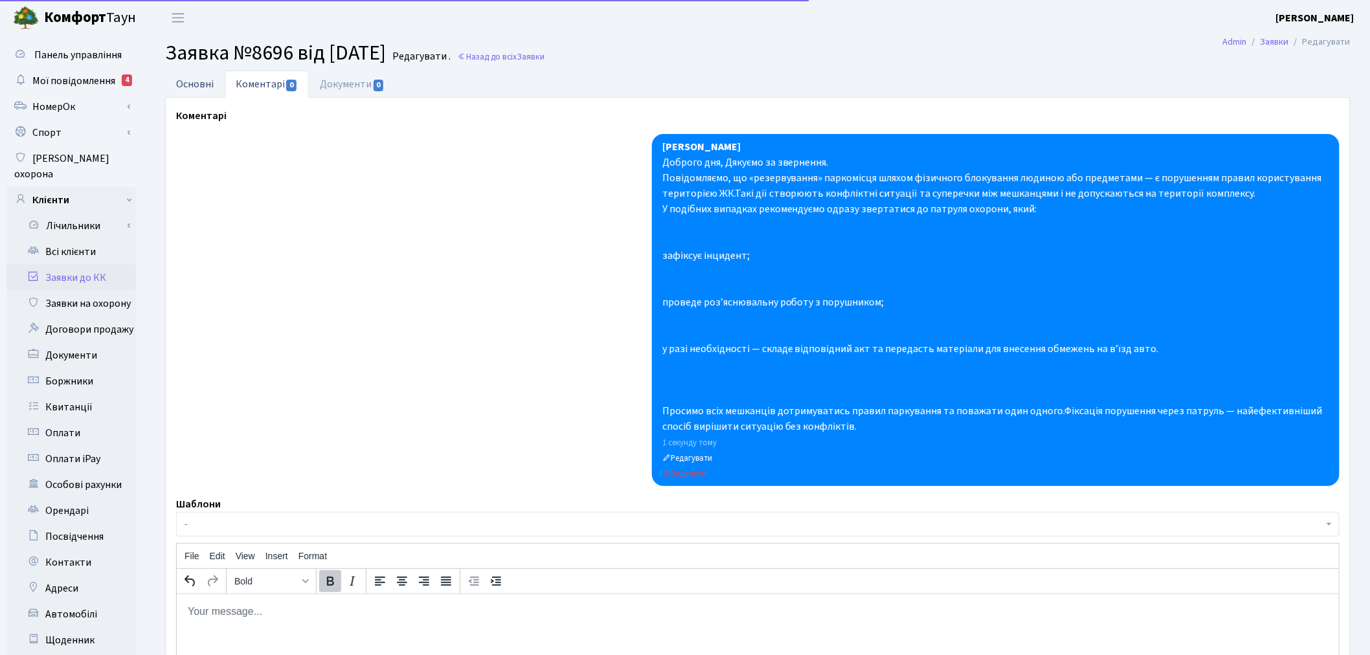
click at [196, 76] on link "Основні" at bounding box center [195, 84] width 60 height 27
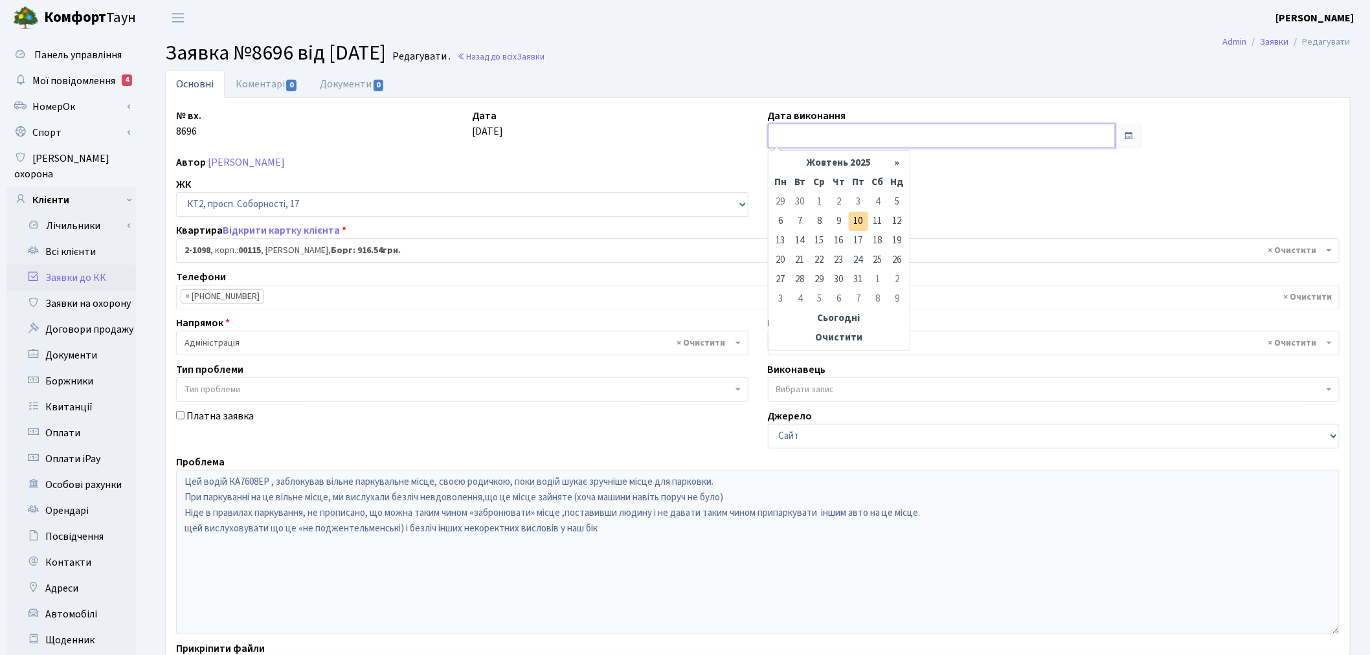
click at [831, 137] on input "text" at bounding box center [942, 136] width 348 height 25
click at [853, 221] on td "10" at bounding box center [858, 221] width 19 height 19
type input "10.10.2025"
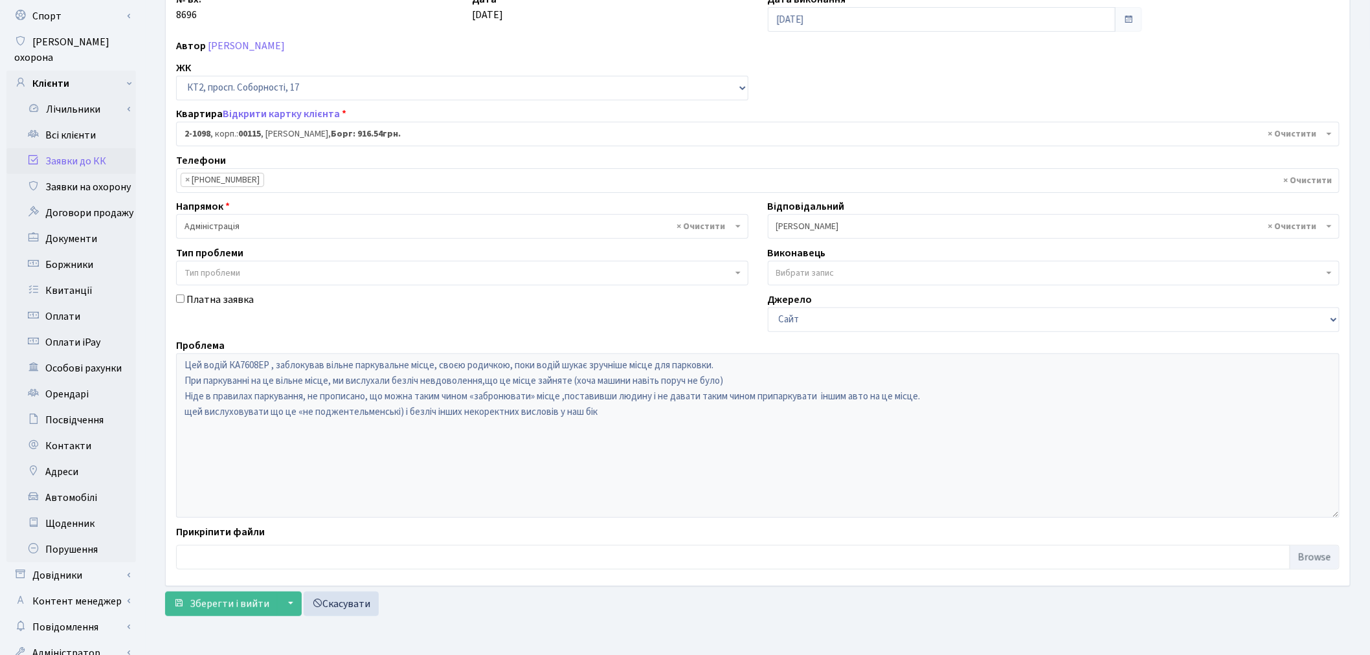
scroll to position [150, 0]
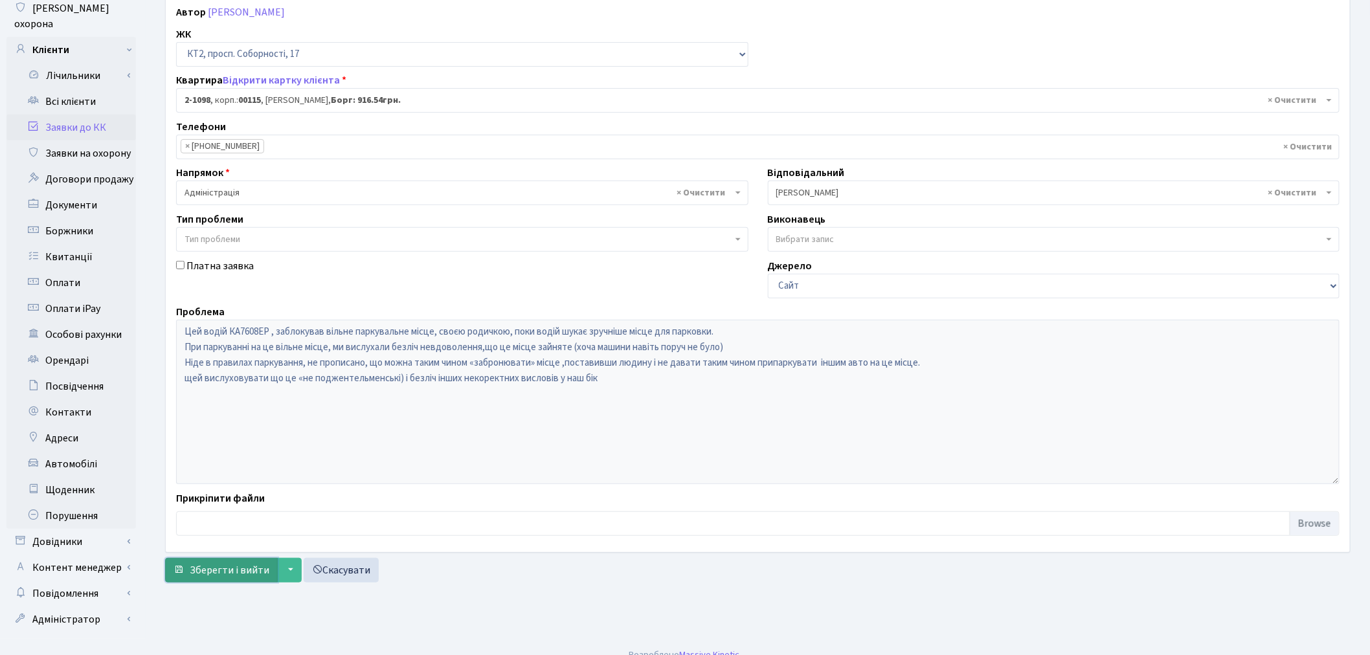
click at [236, 568] on span "Зберегти і вийти" at bounding box center [230, 570] width 80 height 14
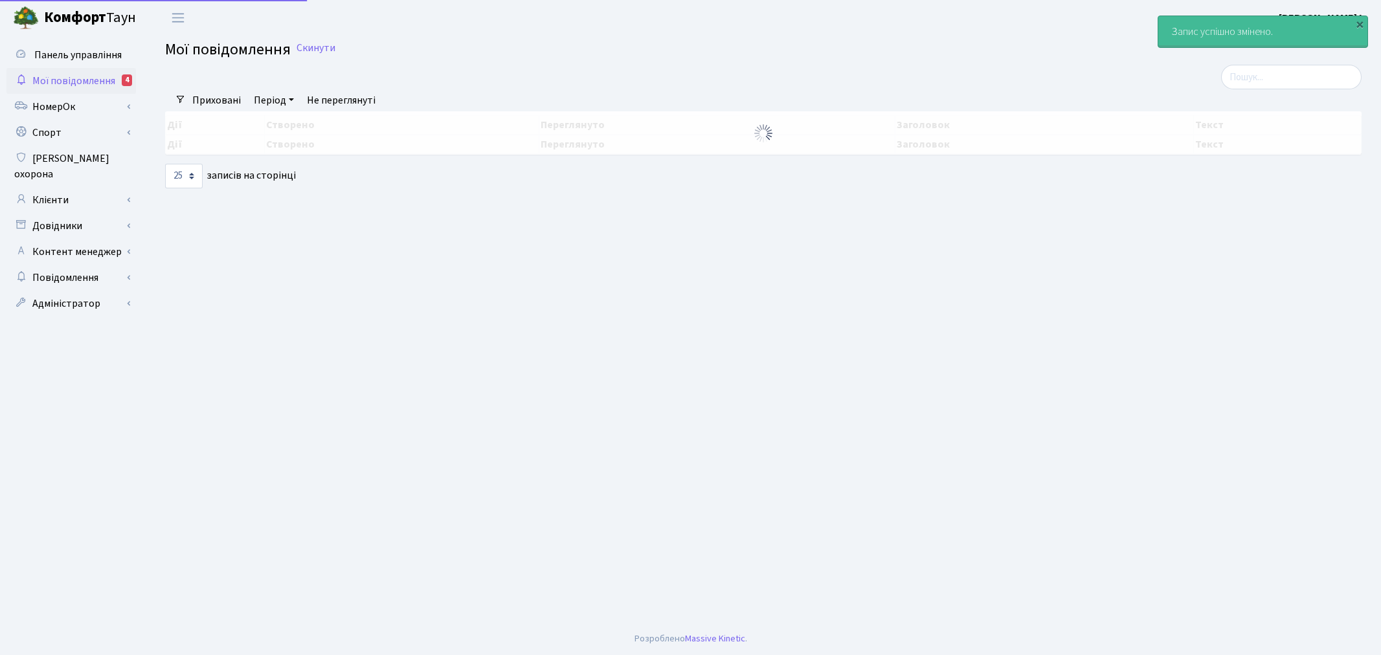
select select "25"
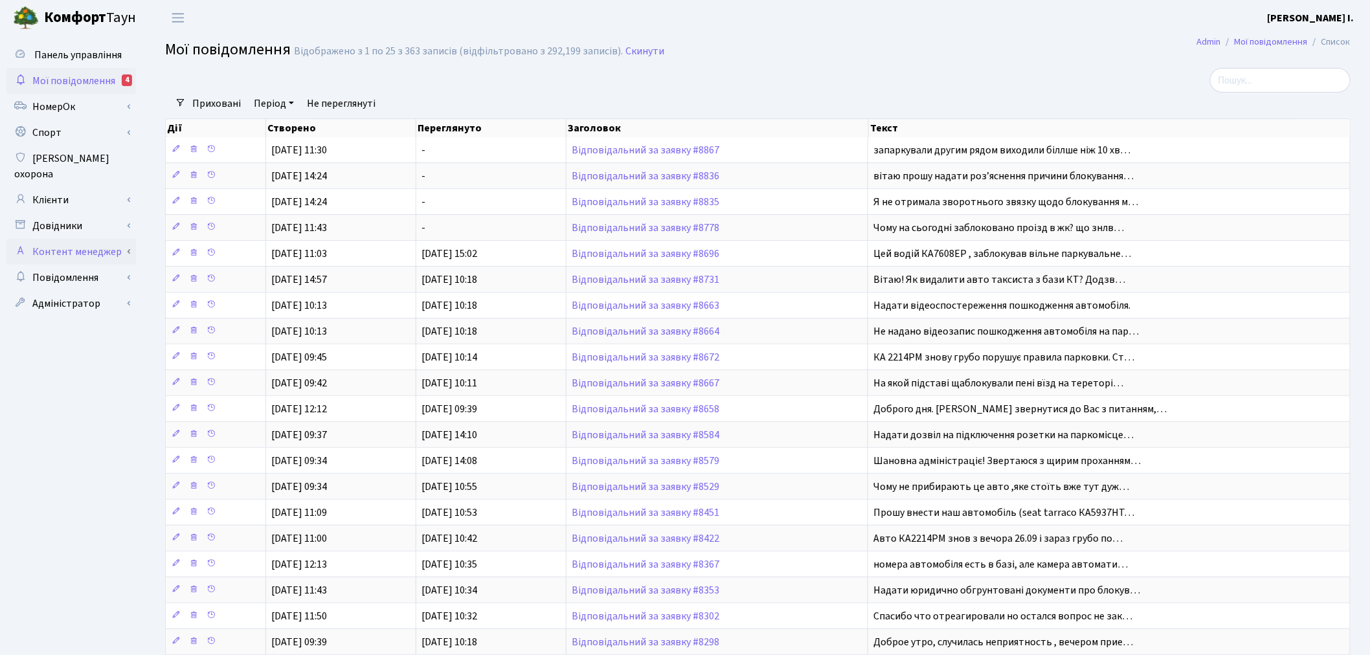
click at [102, 239] on link "Контент менеджер" at bounding box center [70, 252] width 129 height 26
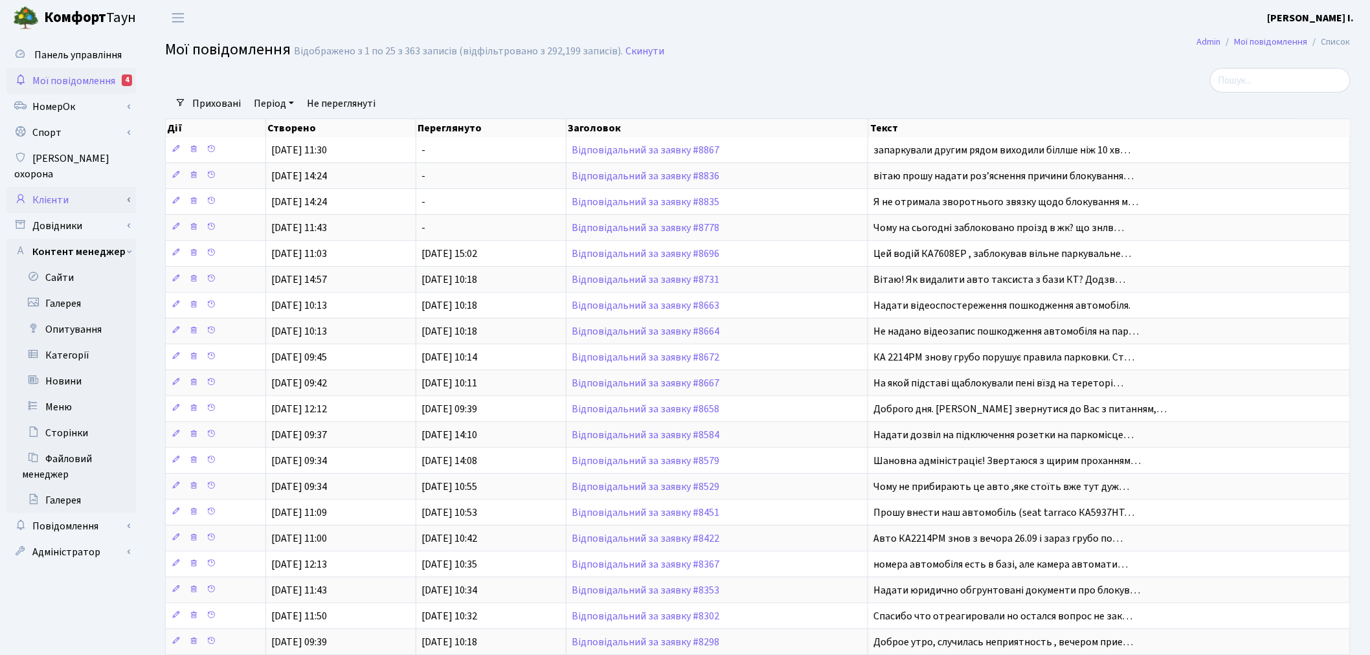
click at [99, 190] on link "Клієнти" at bounding box center [70, 200] width 129 height 26
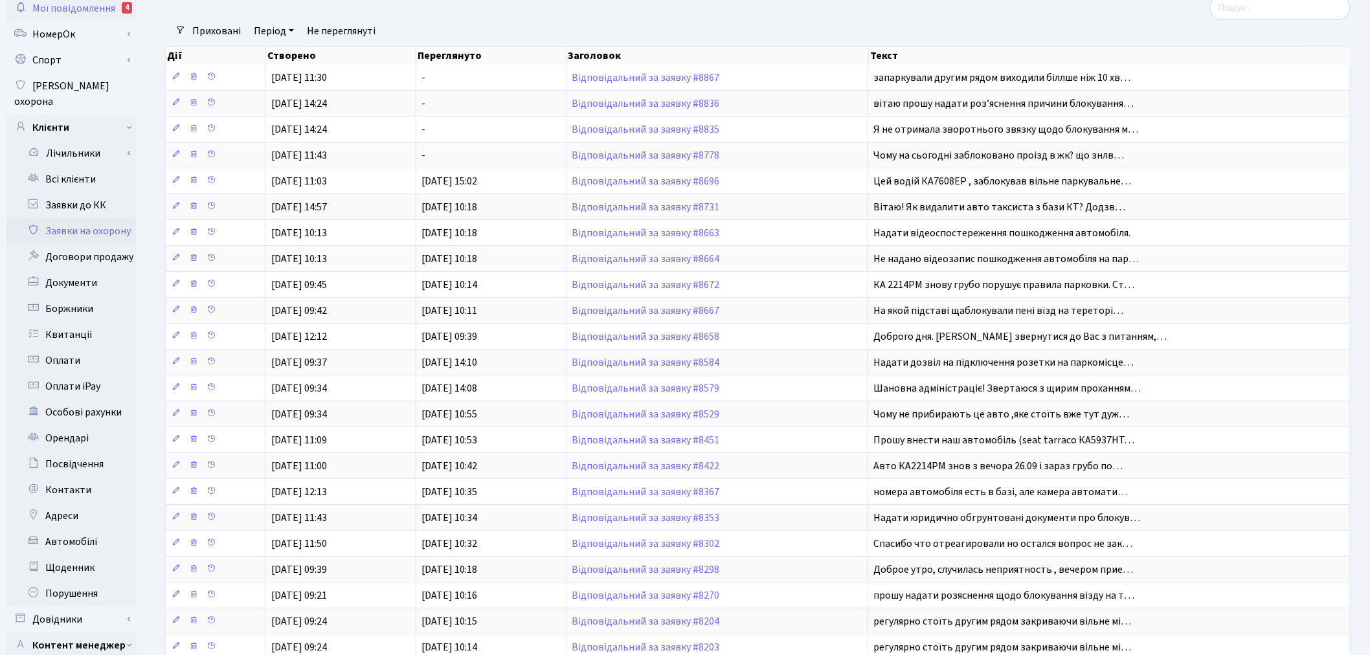
scroll to position [72, 0]
click at [91, 530] on link "Автомобілі" at bounding box center [70, 543] width 129 height 26
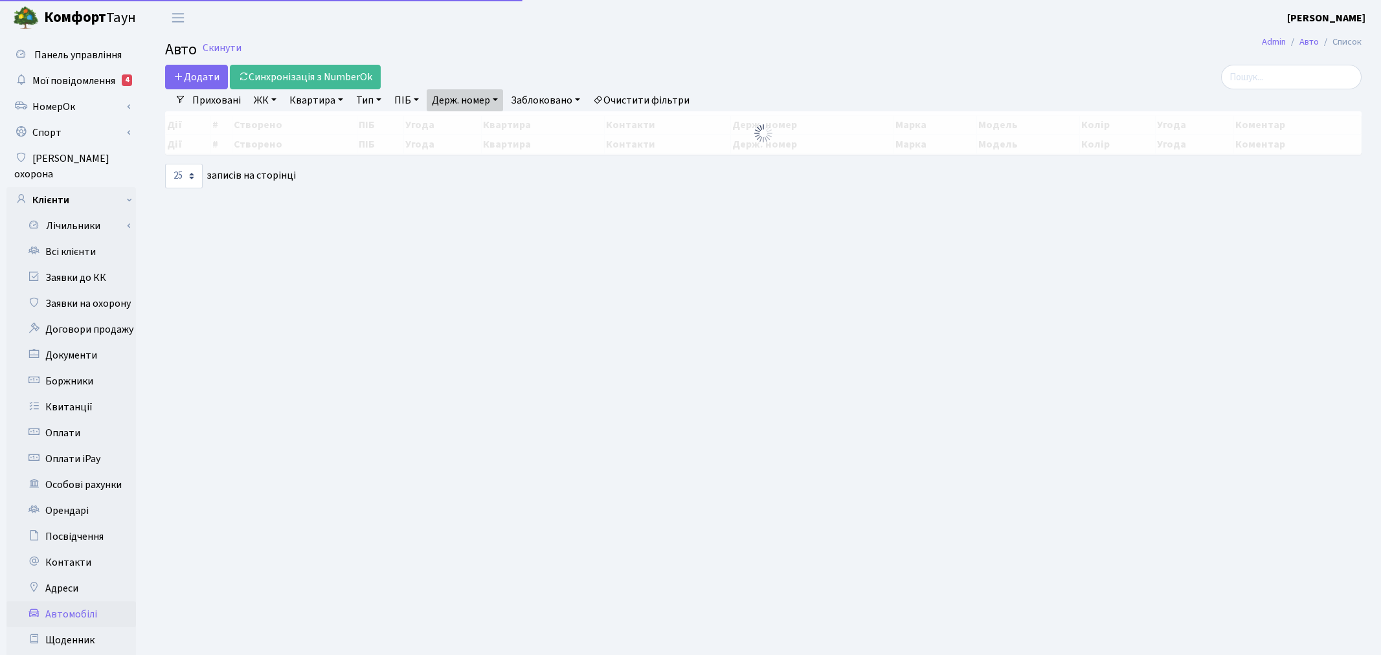
select select "25"
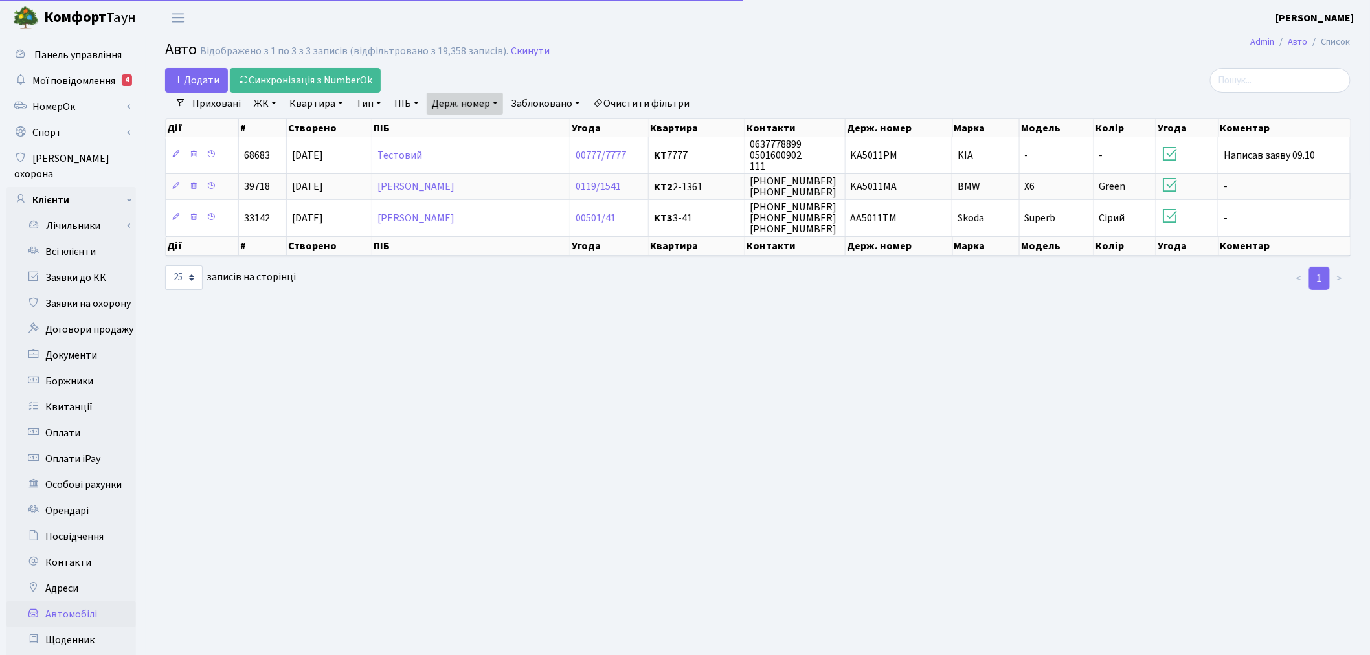
click at [458, 104] on link "Держ. номер" at bounding box center [465, 104] width 76 height 22
click at [484, 128] on input "5011" at bounding box center [465, 129] width 76 height 25
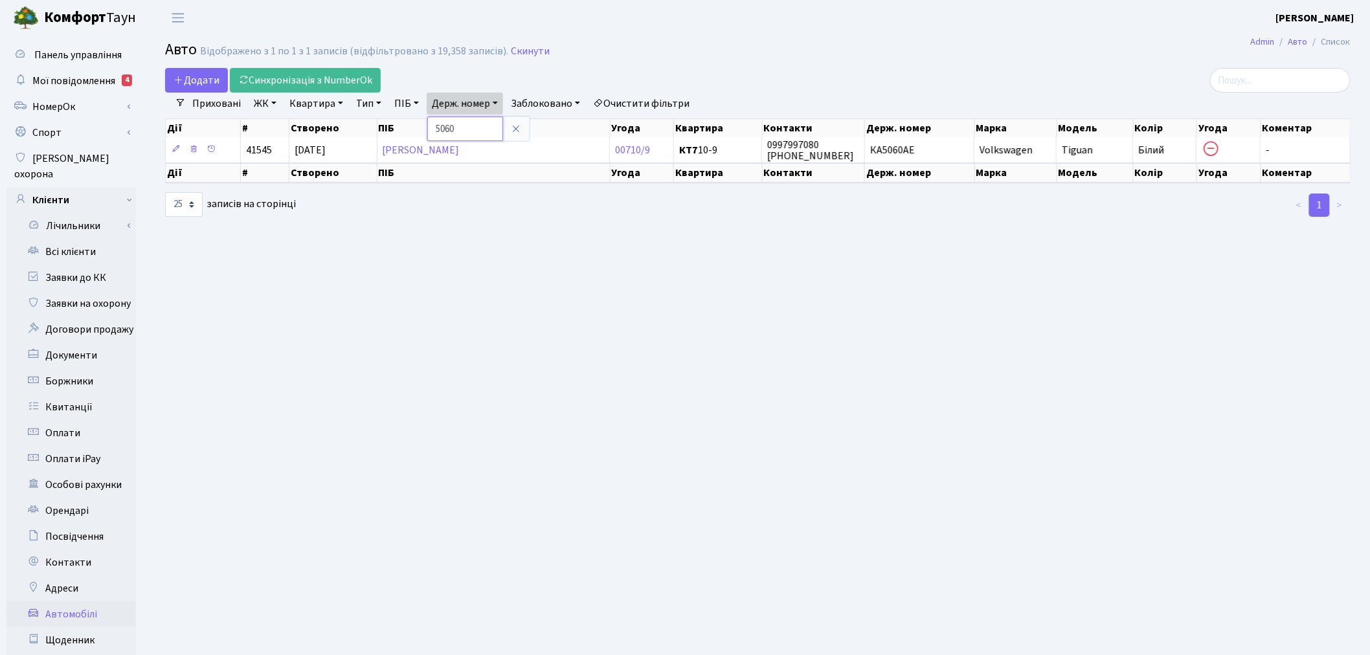
drag, startPoint x: 503, startPoint y: 126, endPoint x: 434, endPoint y: 128, distance: 68.7
click at [434, 128] on input "5060" at bounding box center [465, 129] width 76 height 25
type input "6050"
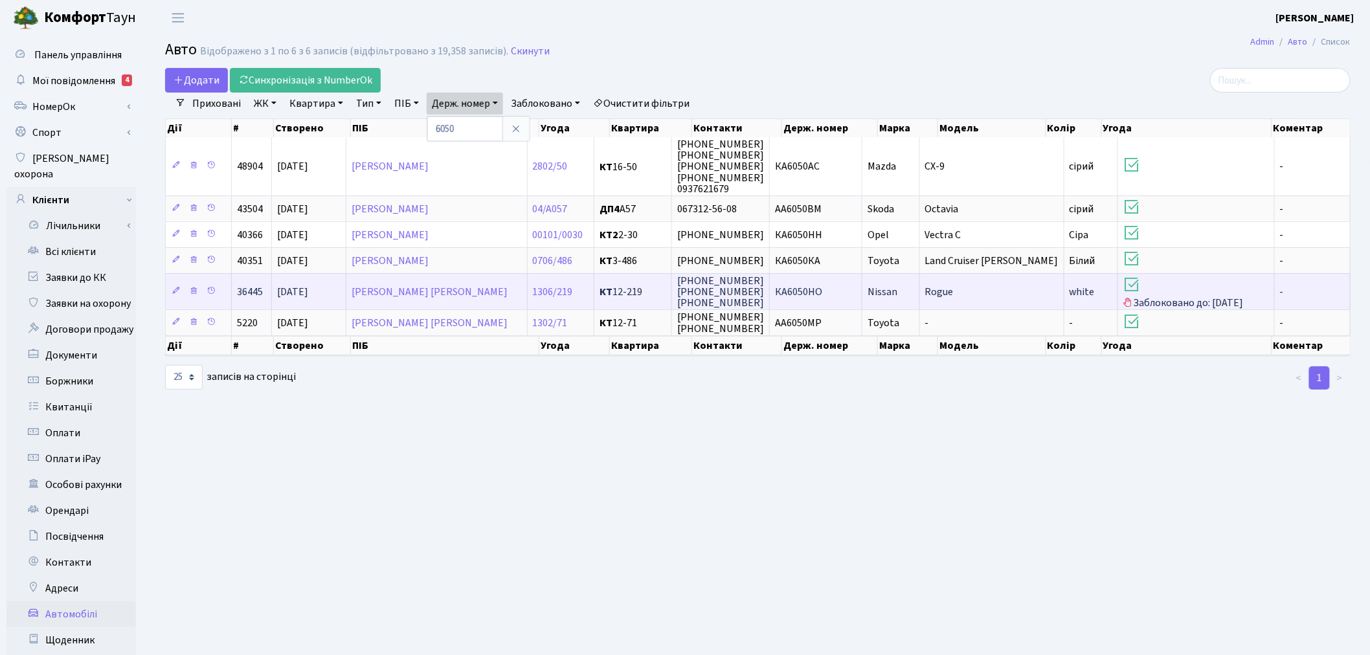
click at [848, 281] on td "КА6050НО" at bounding box center [816, 291] width 93 height 36
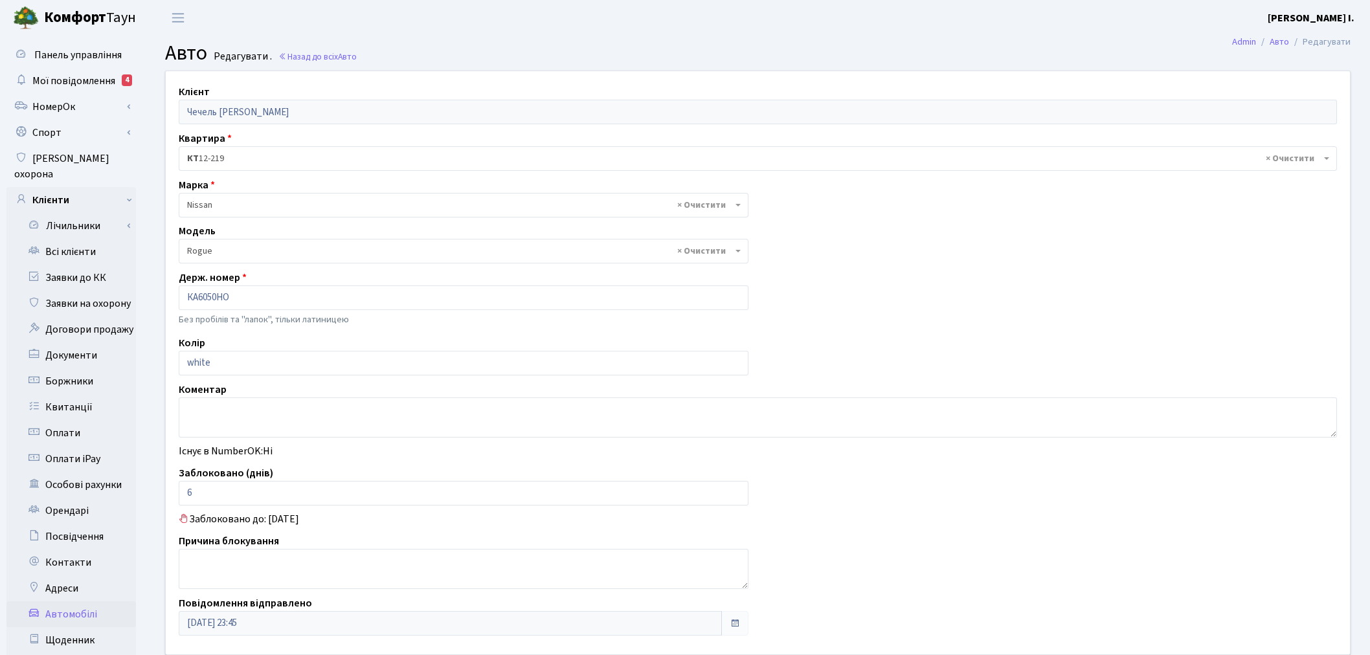
select select "2678"
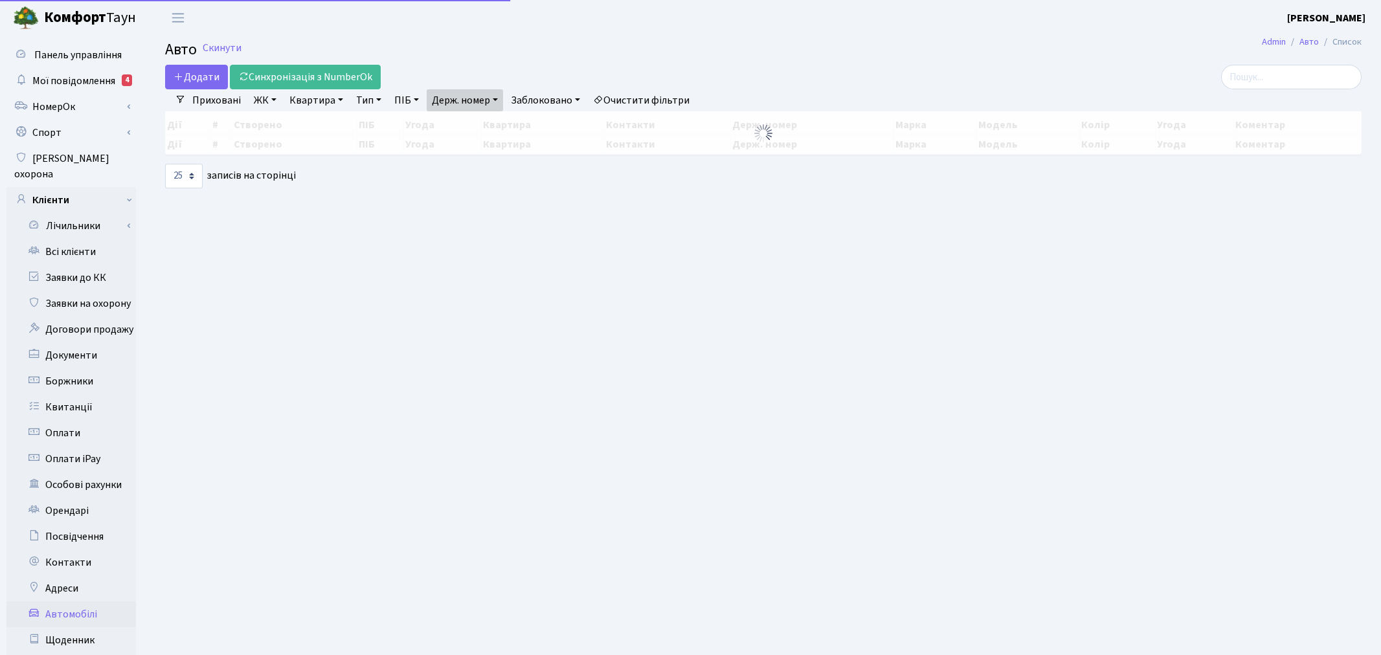
select select "25"
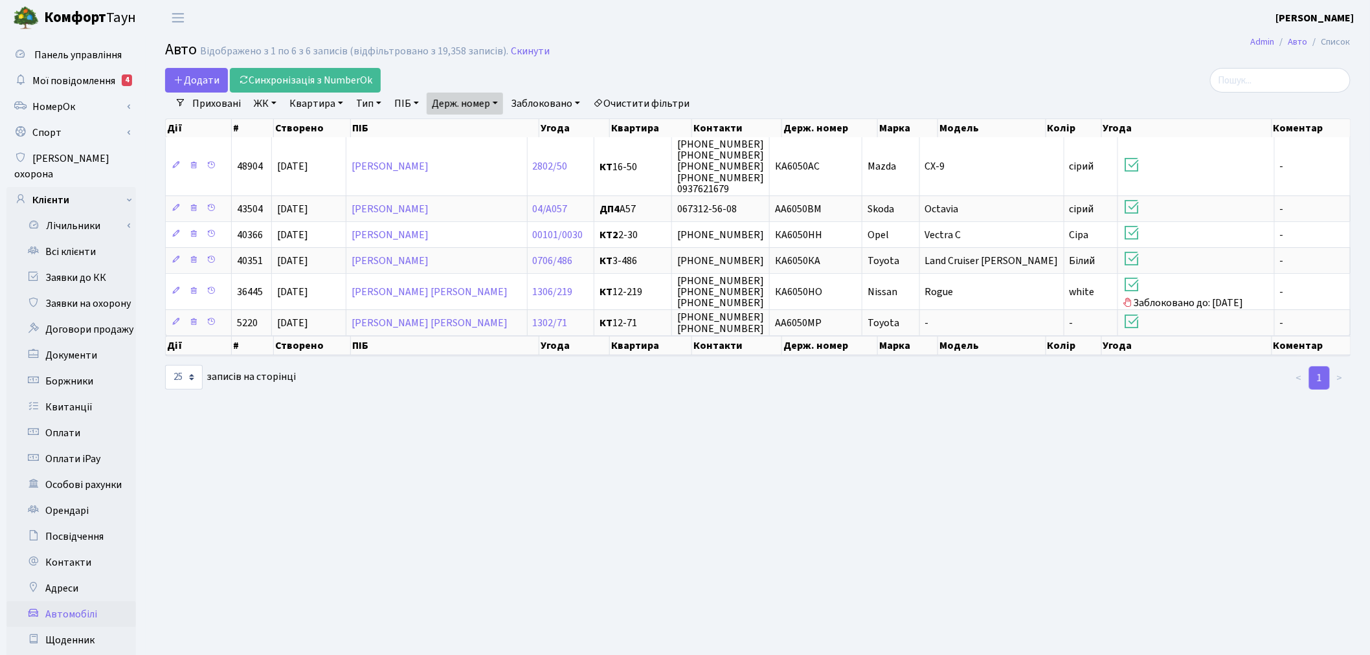
click at [95, 14] on b "Комфорт" at bounding box center [75, 17] width 62 height 21
select select "25"
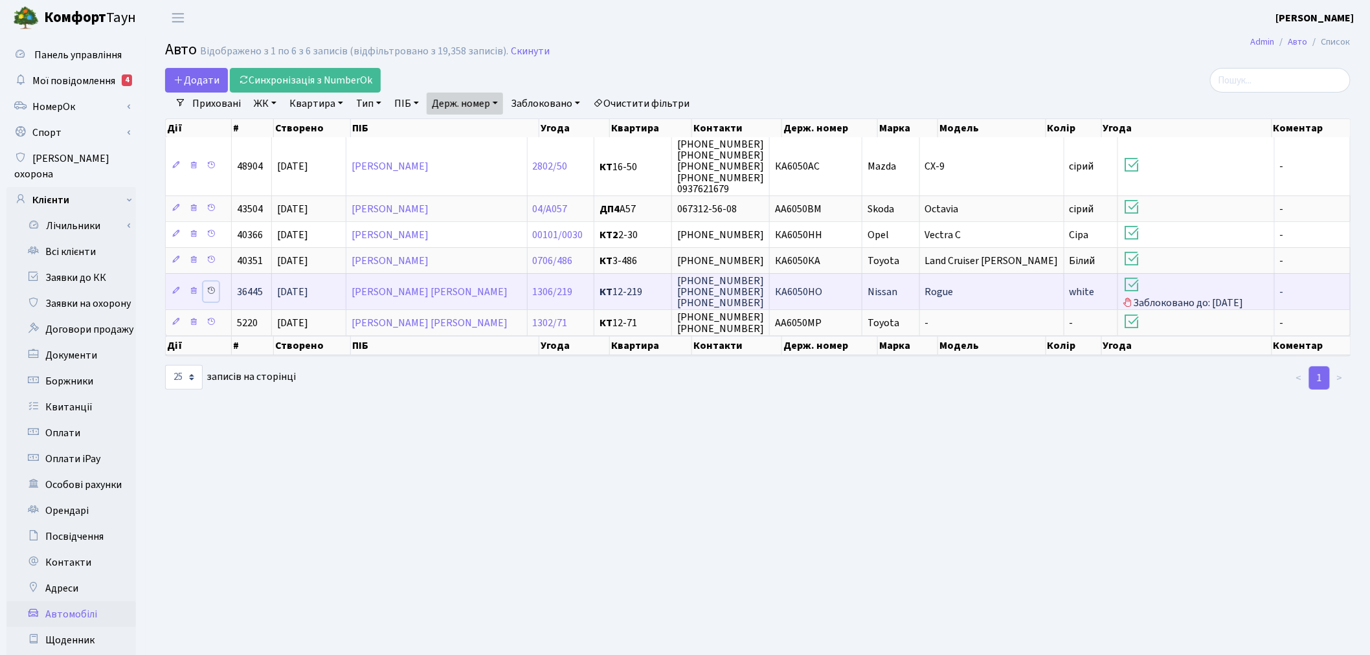
click at [214, 287] on icon at bounding box center [211, 290] width 9 height 9
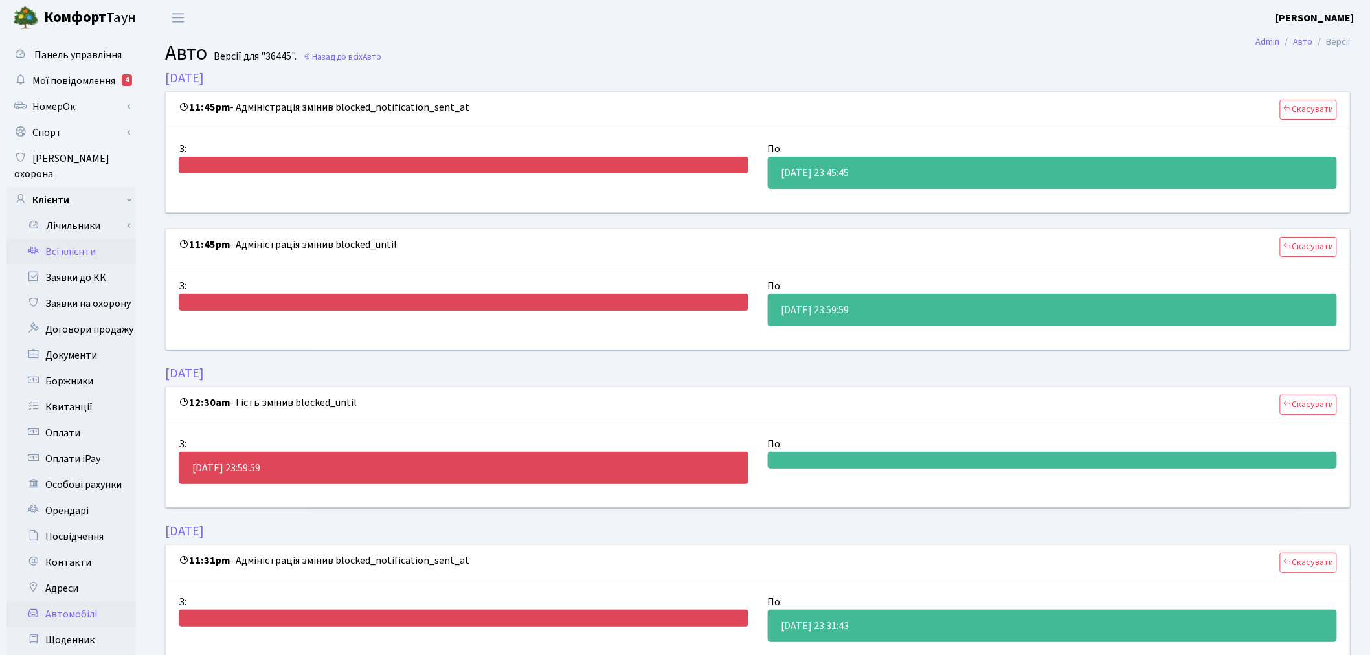
click at [85, 239] on link "Всі клієнти" at bounding box center [70, 252] width 129 height 26
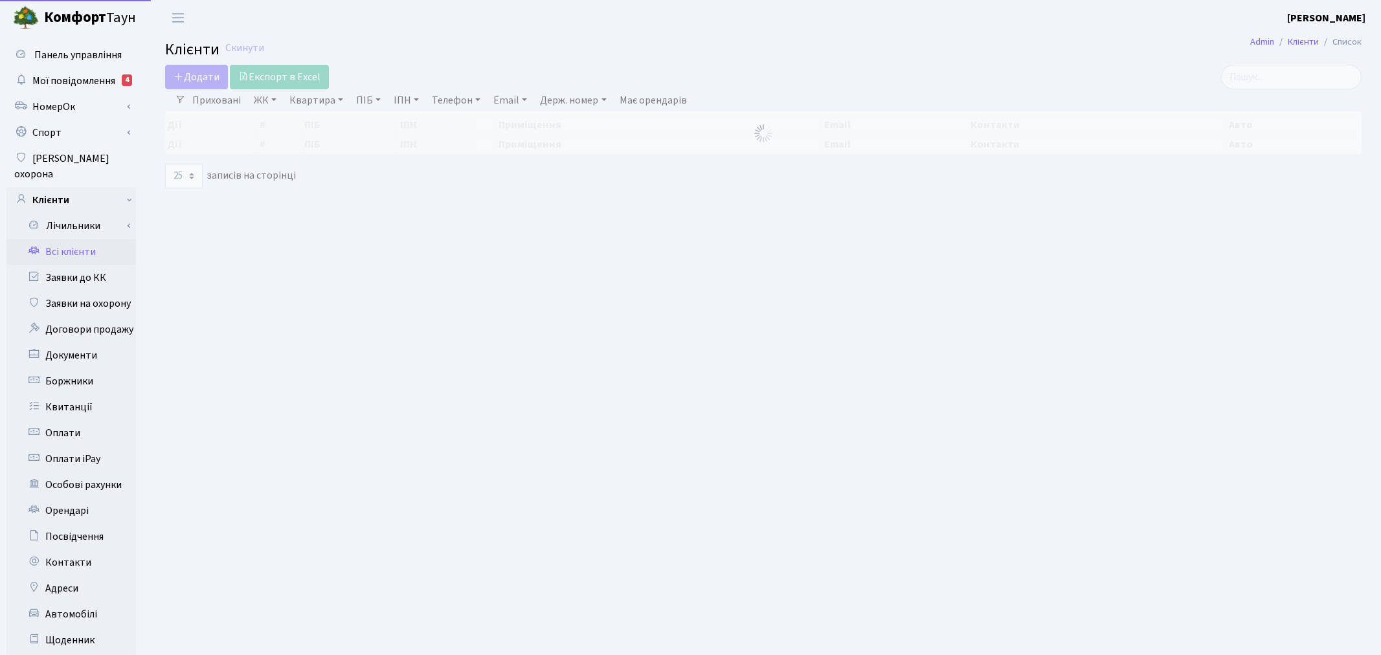
select select "25"
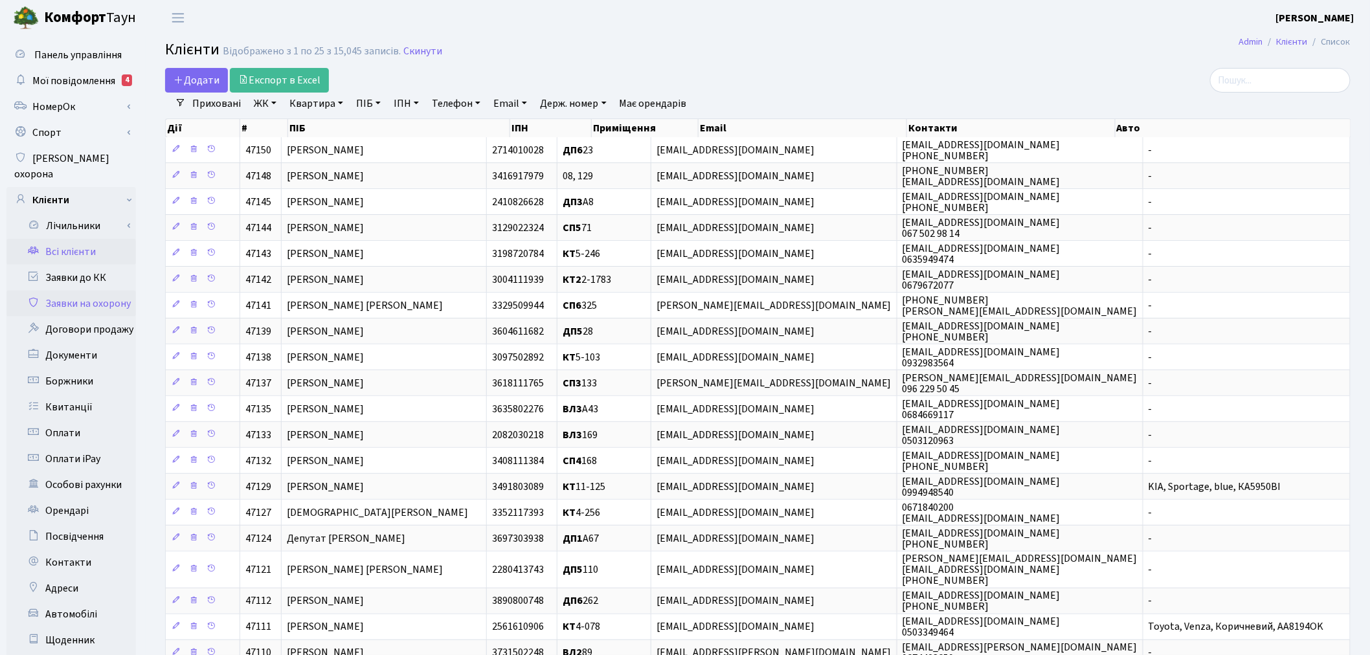
click at [82, 291] on link "Заявки на охорону" at bounding box center [70, 304] width 129 height 26
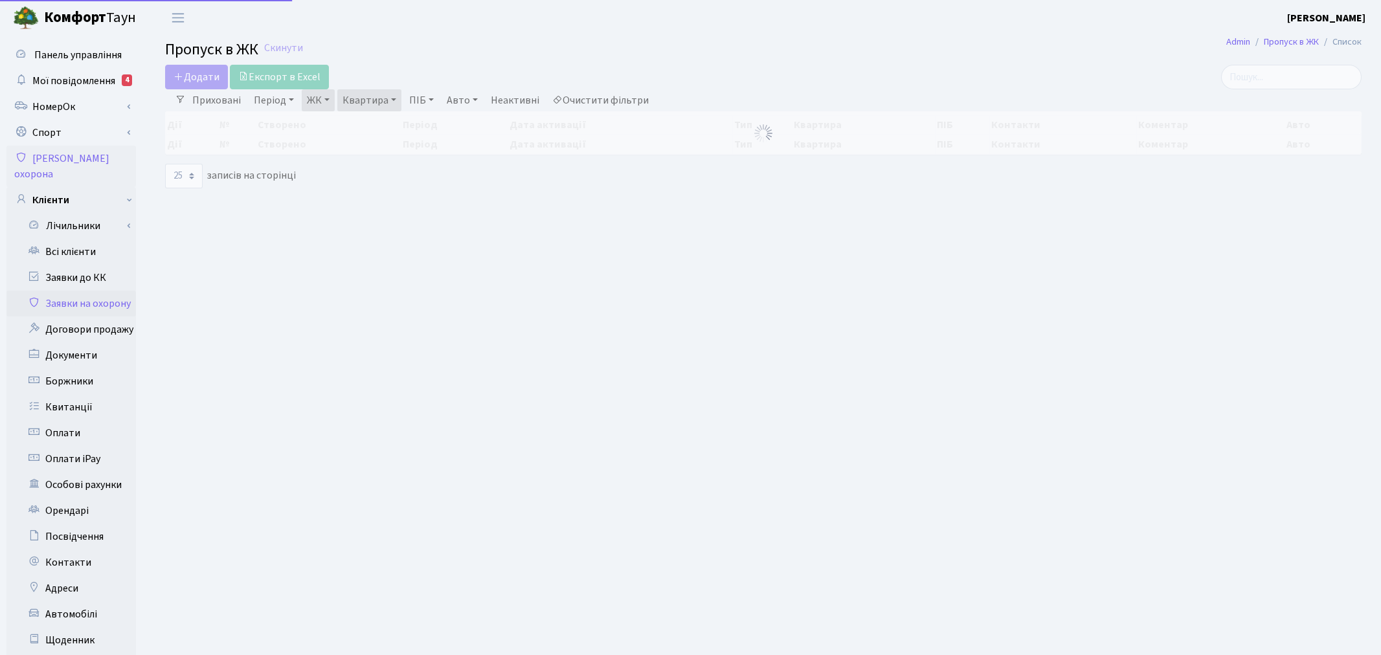
select select "25"
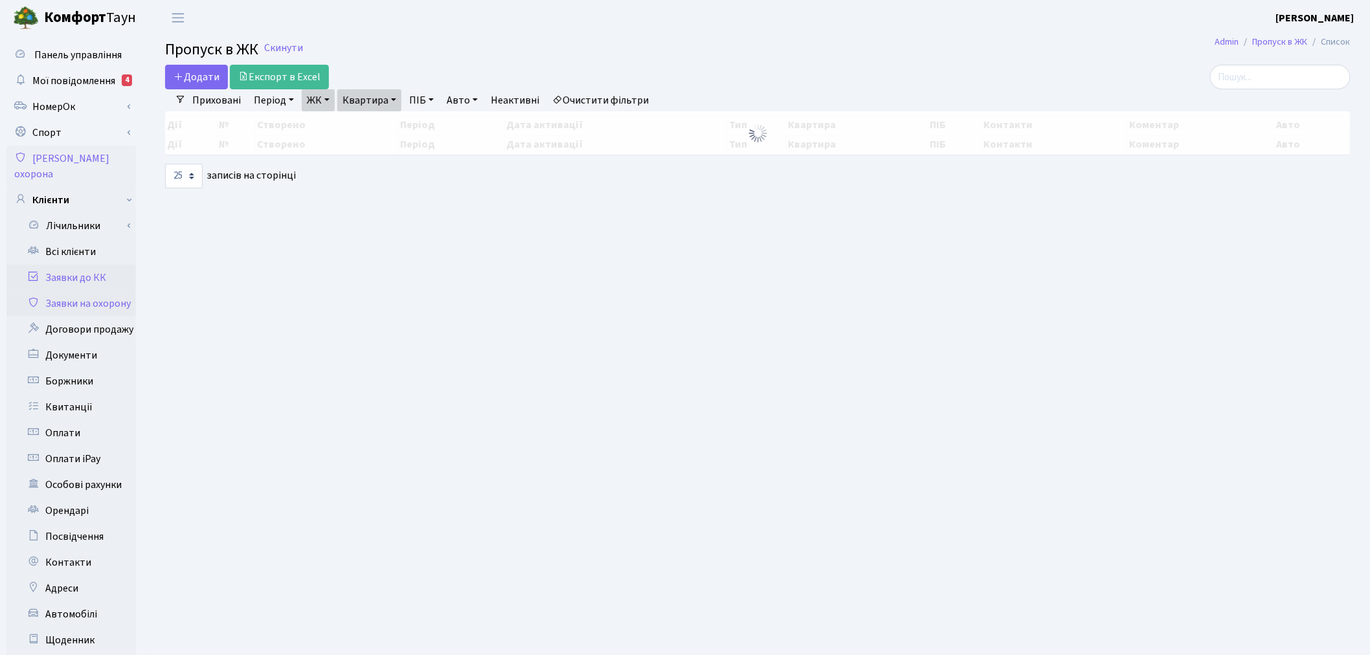
click at [82, 265] on link "Заявки до КК" at bounding box center [70, 278] width 129 height 26
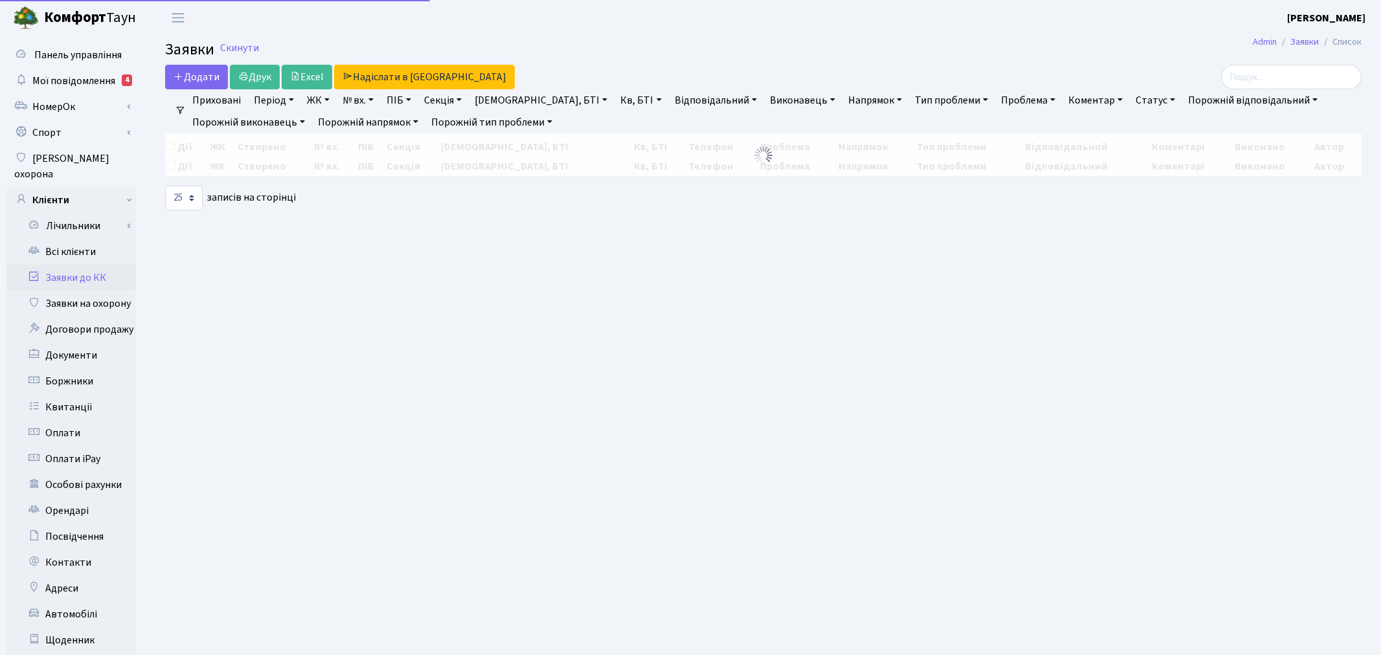
select select "25"
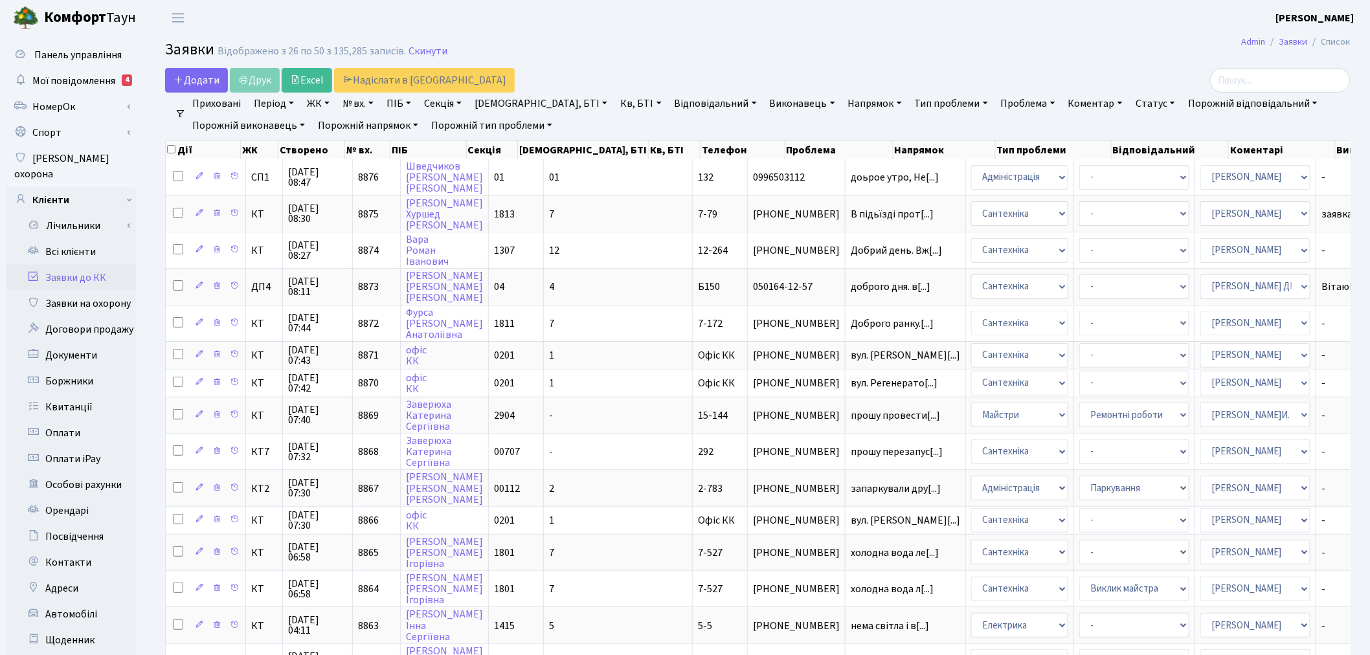
click at [416, 99] on link "ПІБ" at bounding box center [398, 104] width 35 height 22
click at [422, 127] on input "text" at bounding box center [420, 129] width 76 height 25
type input "сторча"
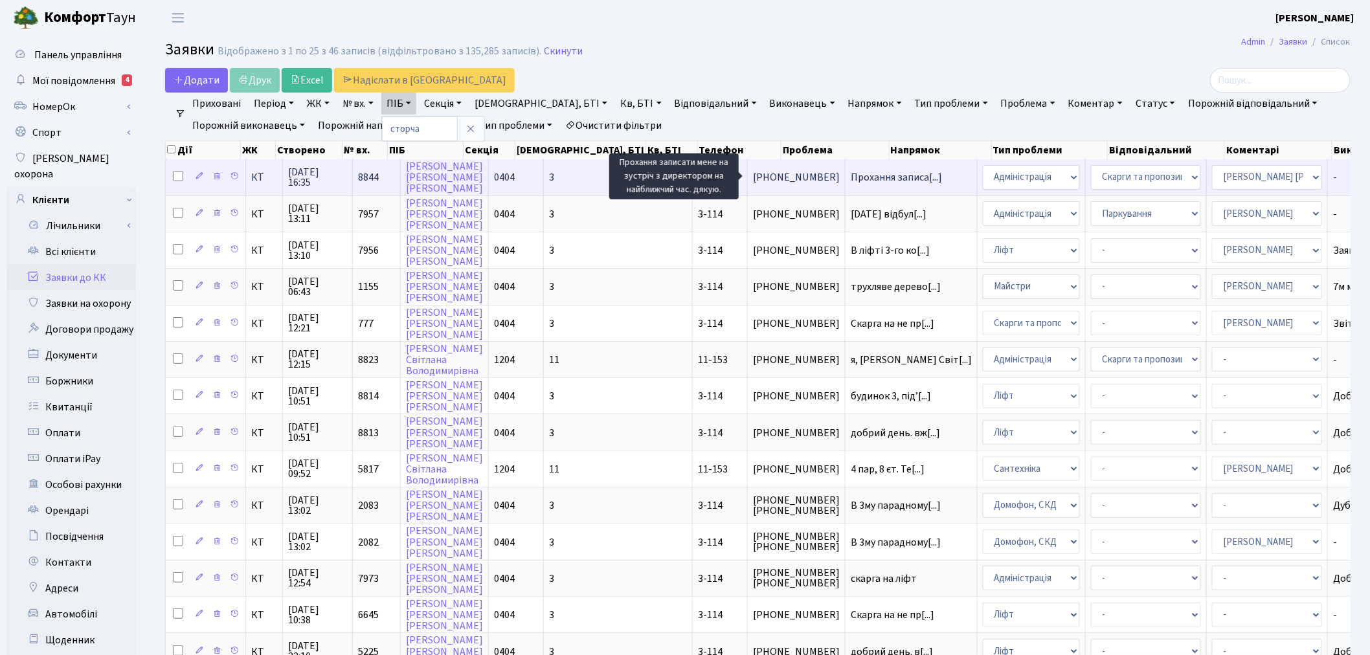
click at [851, 177] on span "Прохання записа[...]" at bounding box center [896, 177] width 91 height 14
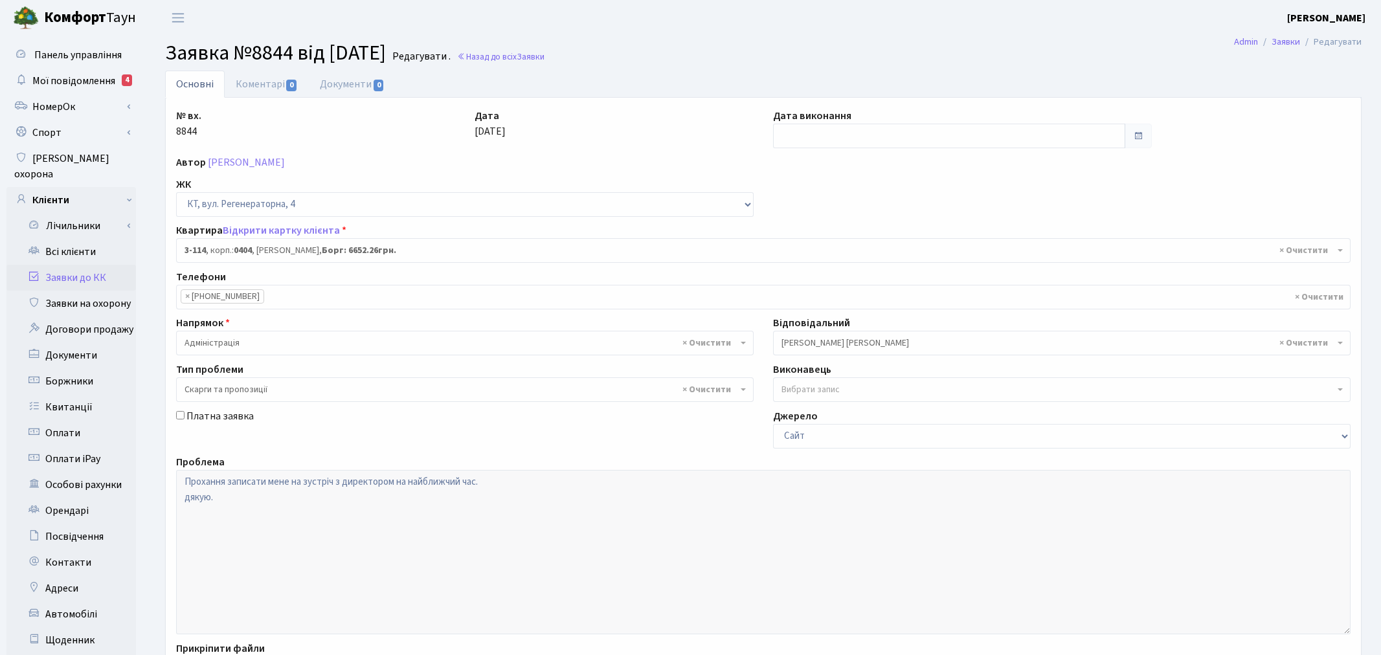
select select "923"
select select "55"
click at [267, 230] on link "Відкрити картку клієнта" at bounding box center [281, 230] width 117 height 14
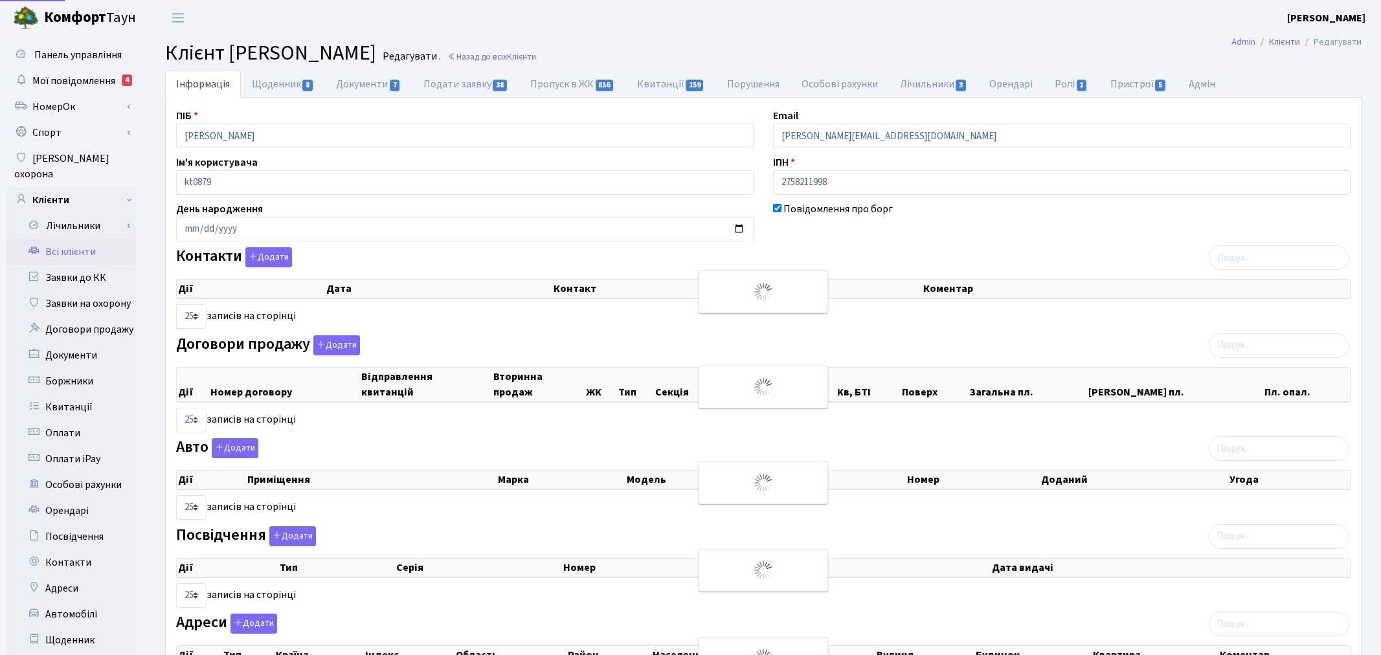
select select "25"
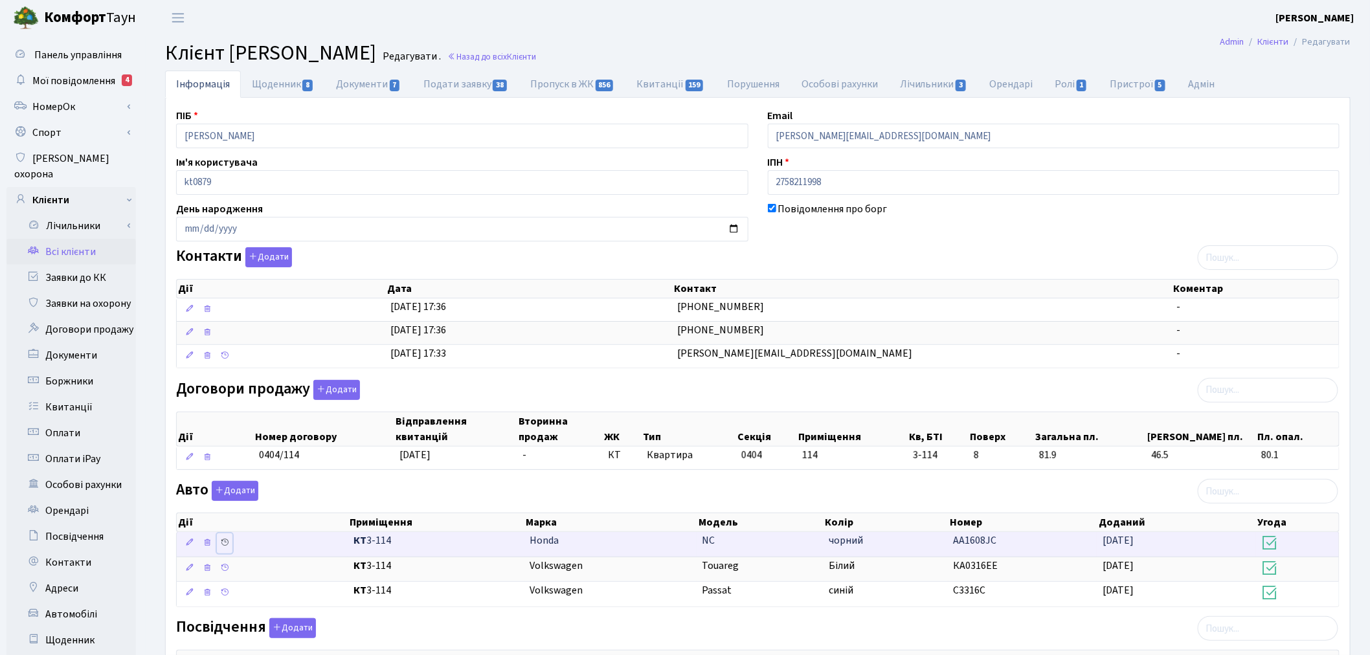
click at [222, 544] on icon at bounding box center [224, 542] width 9 height 9
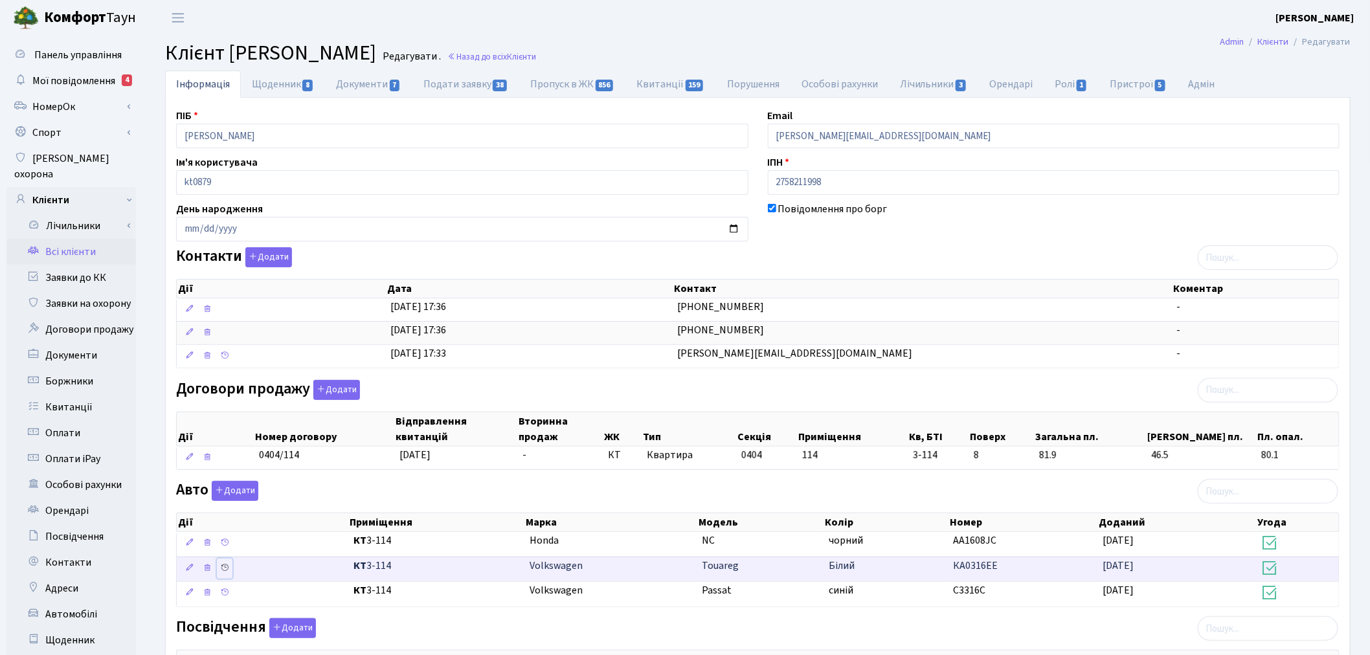
click at [227, 570] on icon at bounding box center [224, 567] width 9 height 9
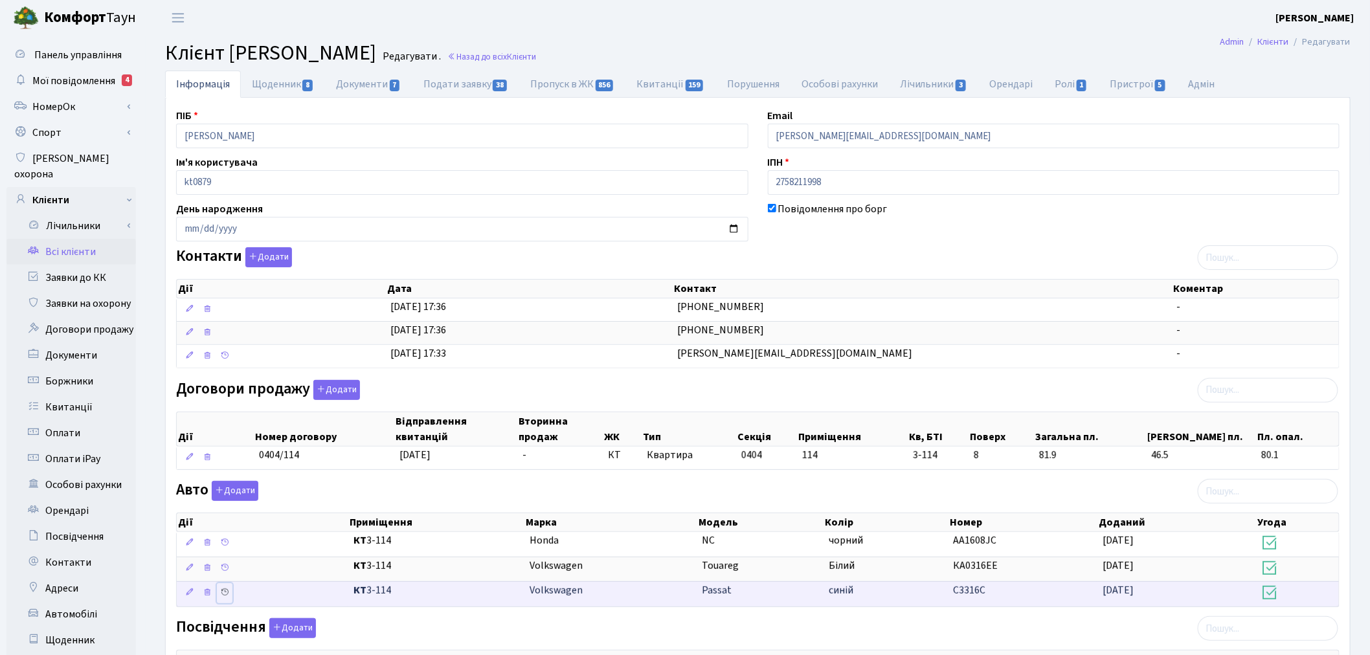
click at [227, 594] on icon at bounding box center [224, 592] width 9 height 9
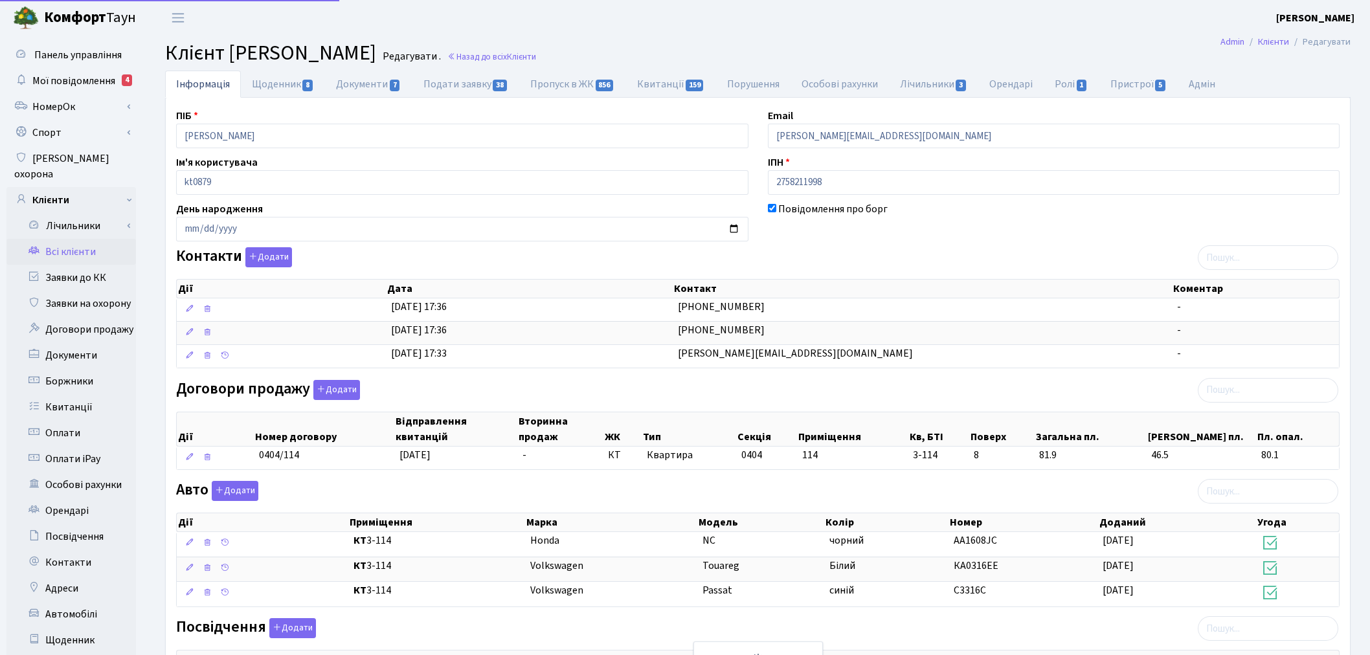
select select "25"
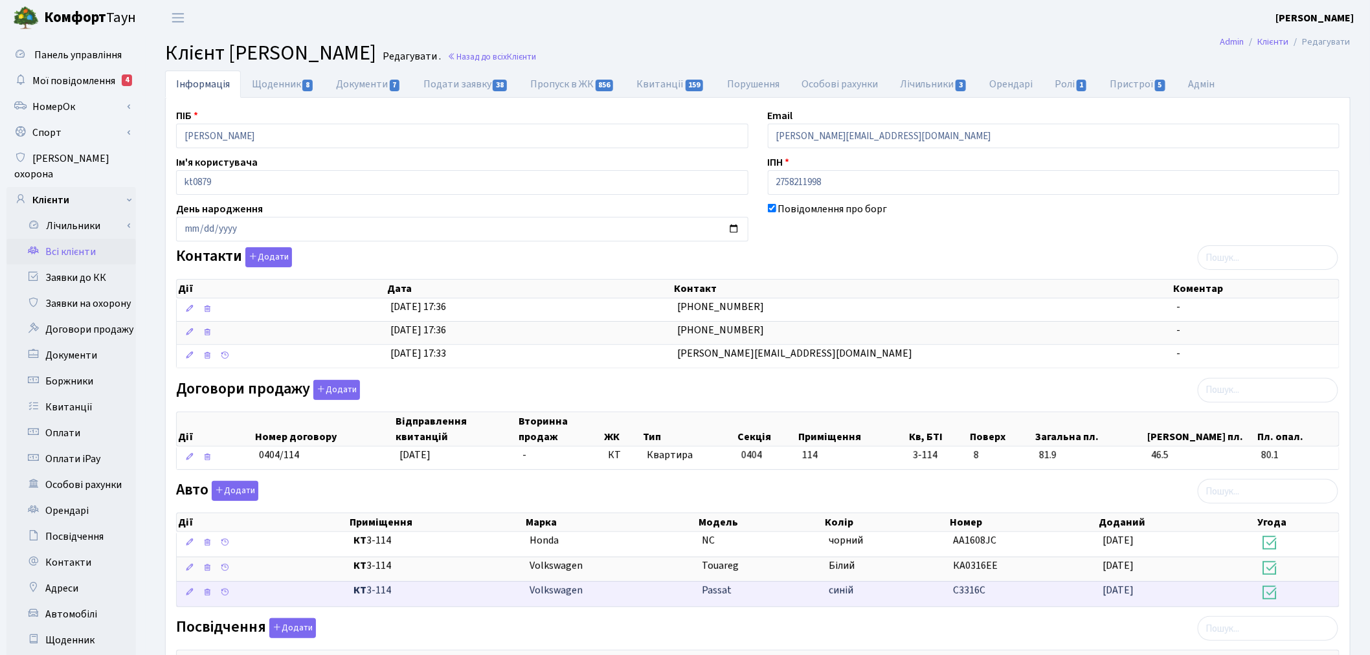
drag, startPoint x: 989, startPoint y: 593, endPoint x: 963, endPoint y: 592, distance: 25.3
click at [950, 593] on td "С3316С" at bounding box center [1023, 593] width 150 height 25
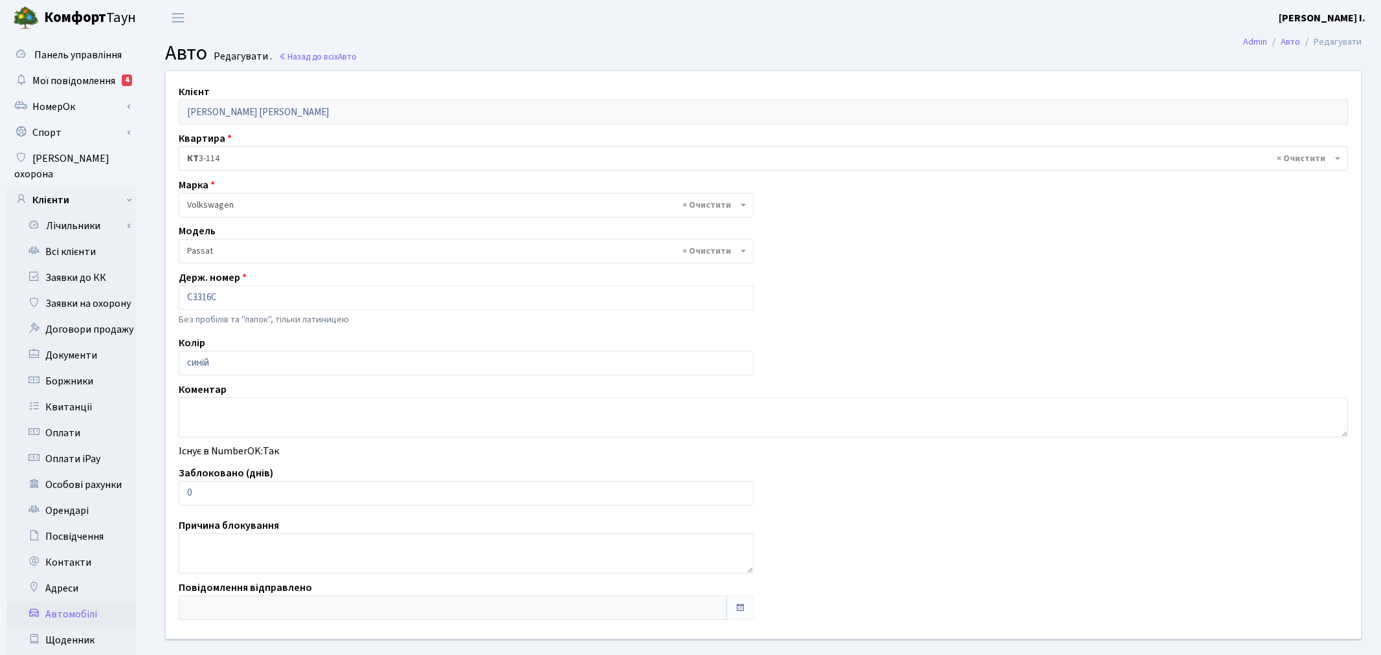
select select "2477"
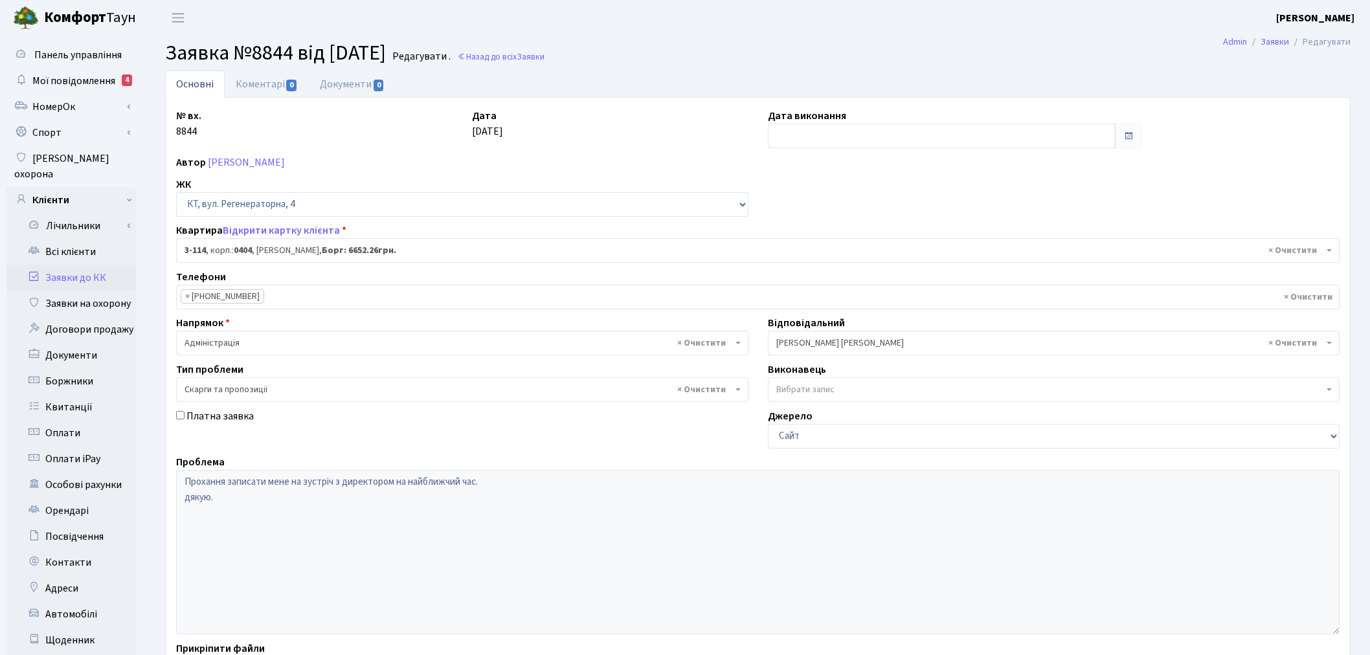
select select "923"
select select "55"
click at [172, 482] on div "Проблема Прохання записати мене на зустріч з директором на найближчий час. дяку…" at bounding box center [757, 545] width 1183 height 180
click at [306, 232] on link "Відкрити картку клієнта" at bounding box center [281, 230] width 117 height 14
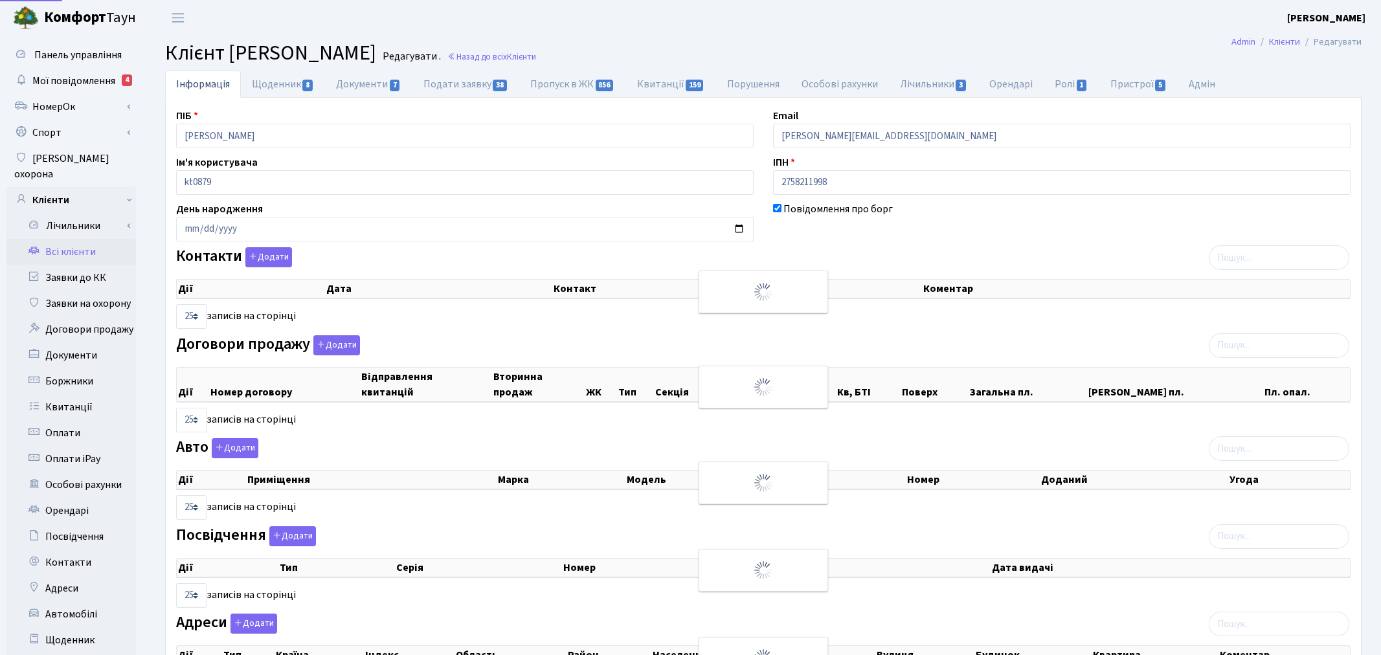
select select "25"
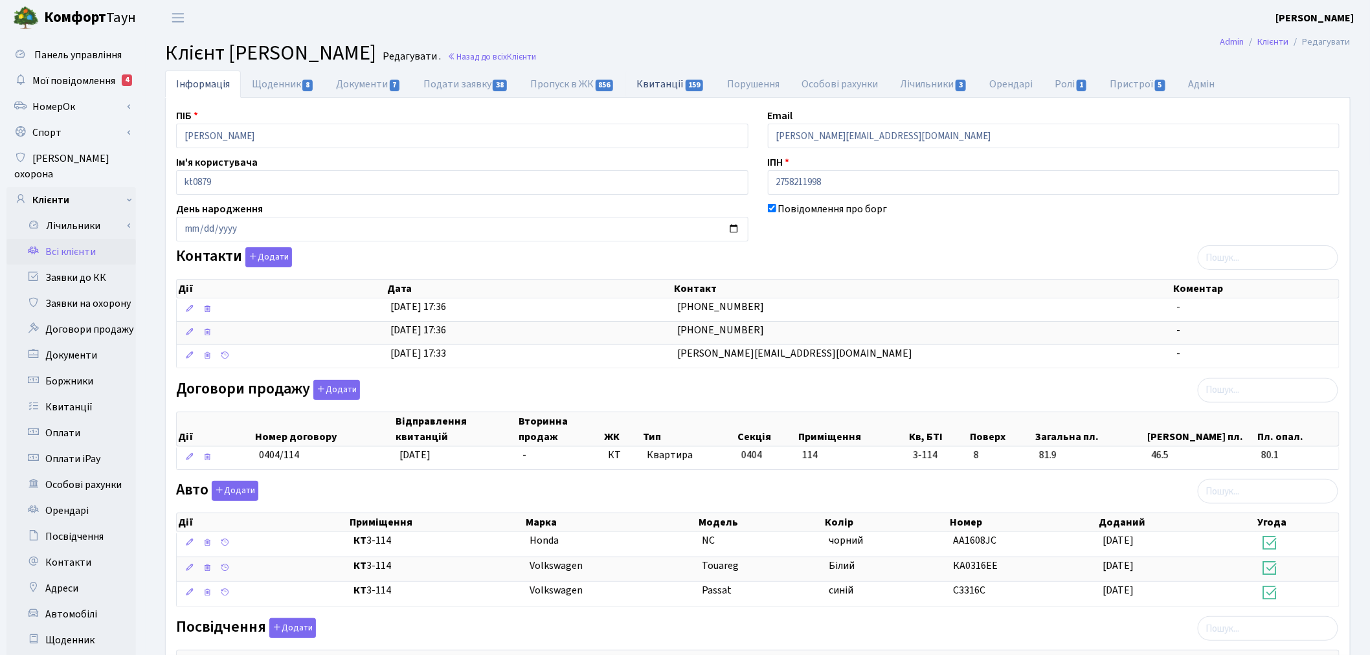
click at [652, 82] on link "Квитанції 159" at bounding box center [671, 84] width 90 height 27
select select "25"
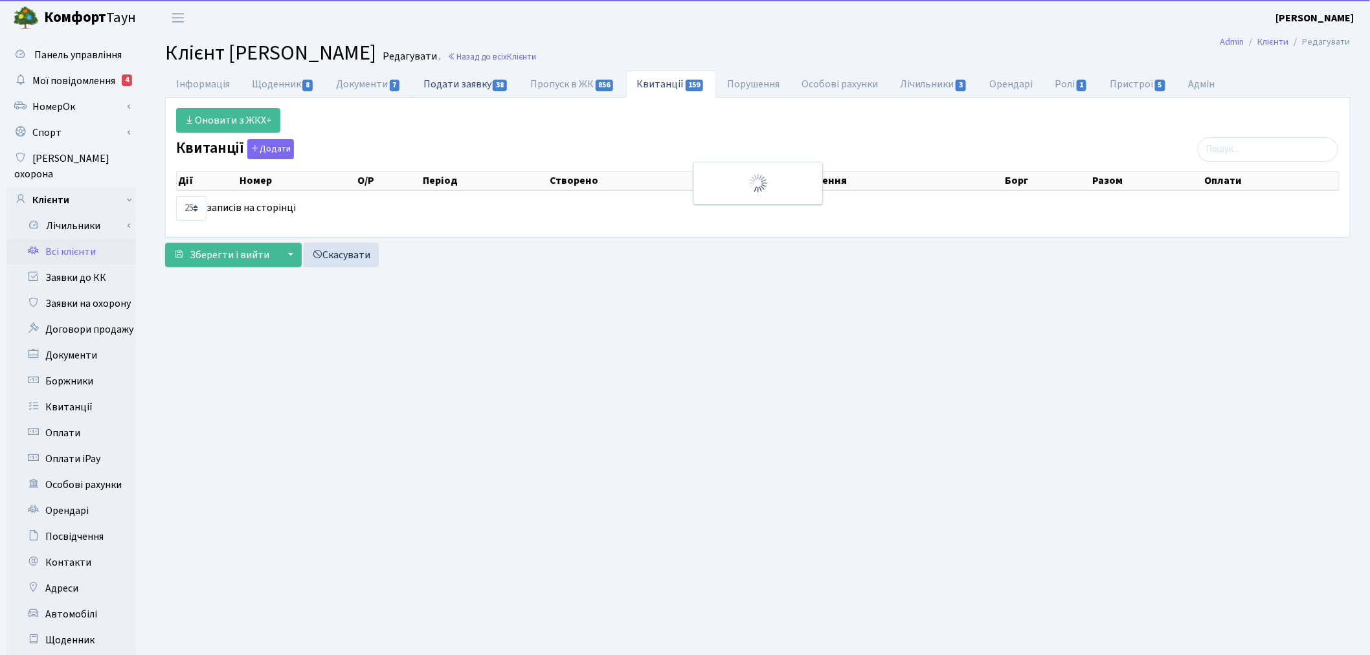
click at [482, 85] on link "Подати заявку 38" at bounding box center [465, 84] width 107 height 27
select select "25"
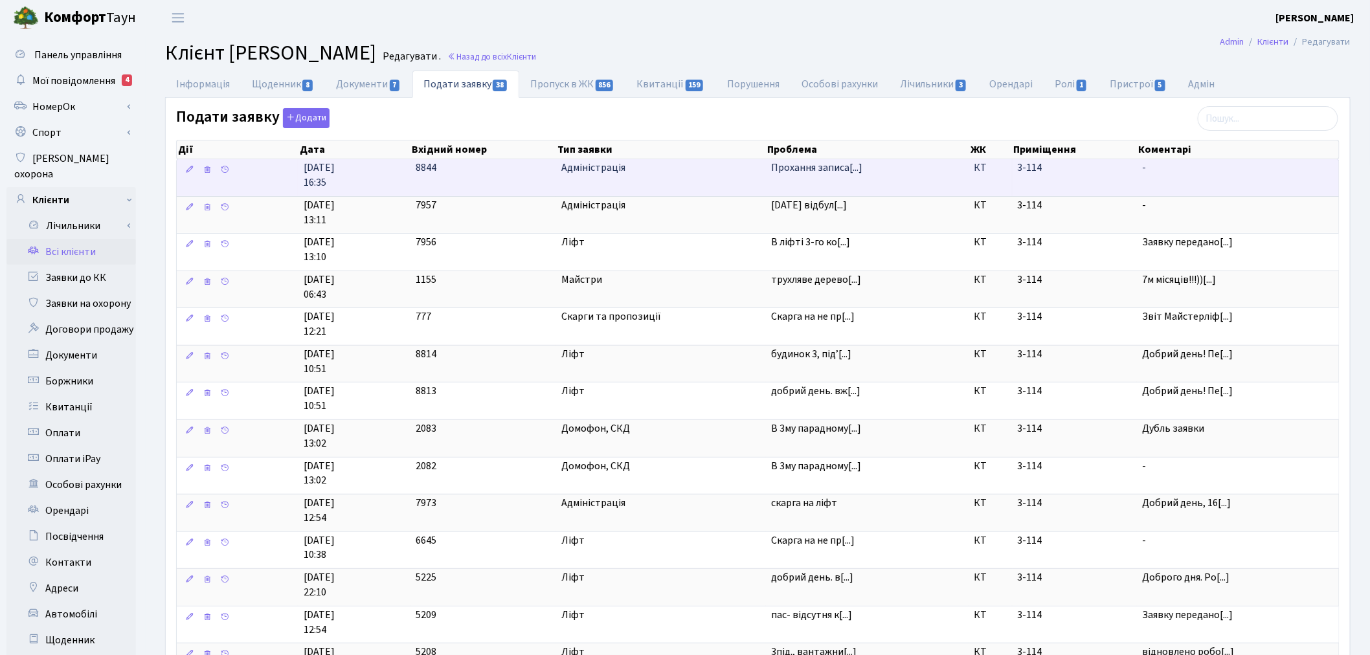
click at [899, 178] on td "Прохання записа[...]" at bounding box center [867, 177] width 203 height 37
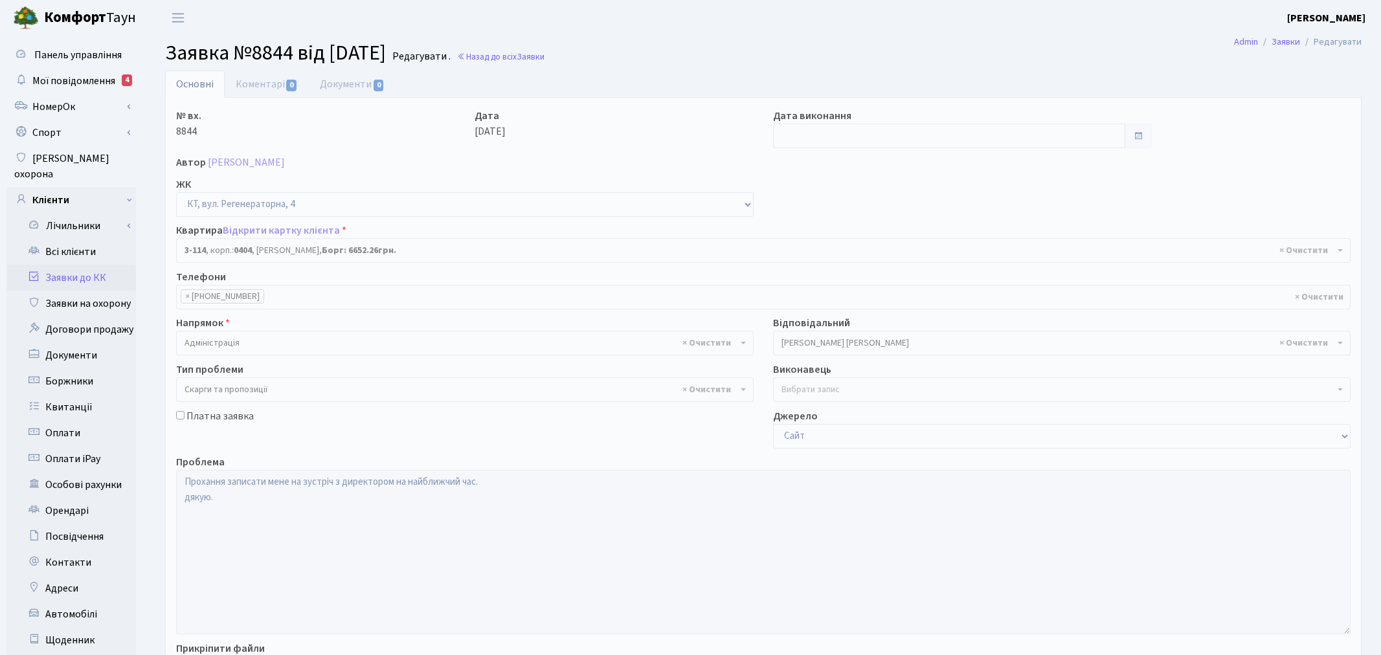
select select "923"
select select "55"
click at [283, 89] on link "Коментарі 0" at bounding box center [267, 84] width 84 height 27
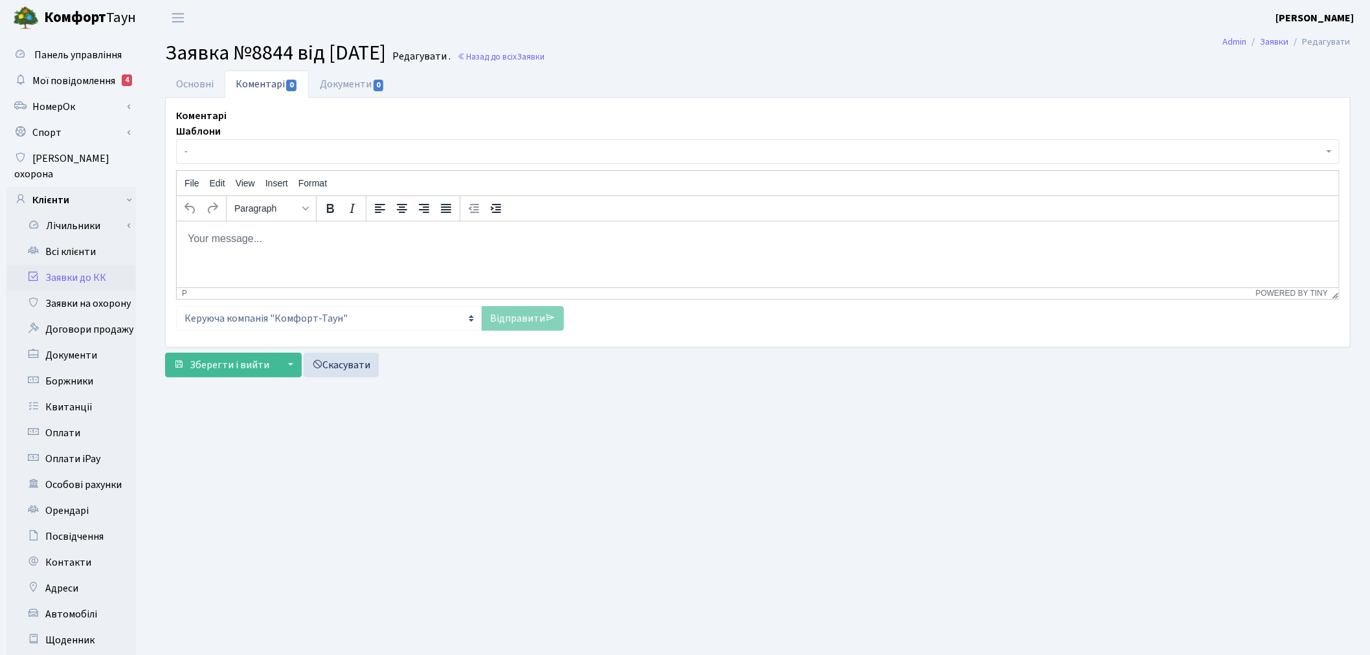
click at [521, 256] on html at bounding box center [757, 238] width 1162 height 35
paste body "Rich Text Area. Press ALT-0 for help."
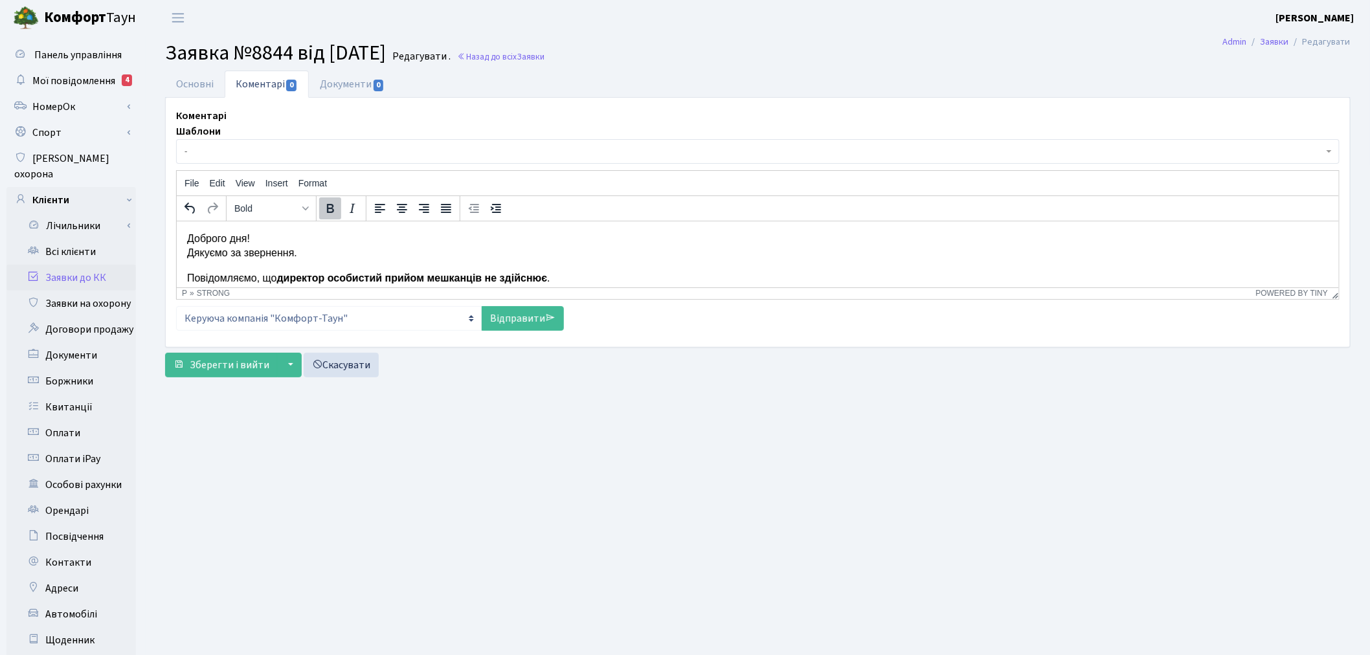
click at [297, 256] on p "Доброго дня! Дякуємо за звернення." at bounding box center [756, 245] width 1141 height 29
drag, startPoint x: 752, startPoint y: 230, endPoint x: 636, endPoint y: 227, distance: 116.6
click at [636, 227] on html "Доброго дня! Дякуємо за звернення. Повідомляємо, що директор особистий прийом м…" at bounding box center [757, 285] width 1162 height 128
click at [642, 263] on body "Доброго дня! Дякуємо за звернення. Повідомляємо, що директор особистий прийом м…" at bounding box center [756, 284] width 1141 height 107
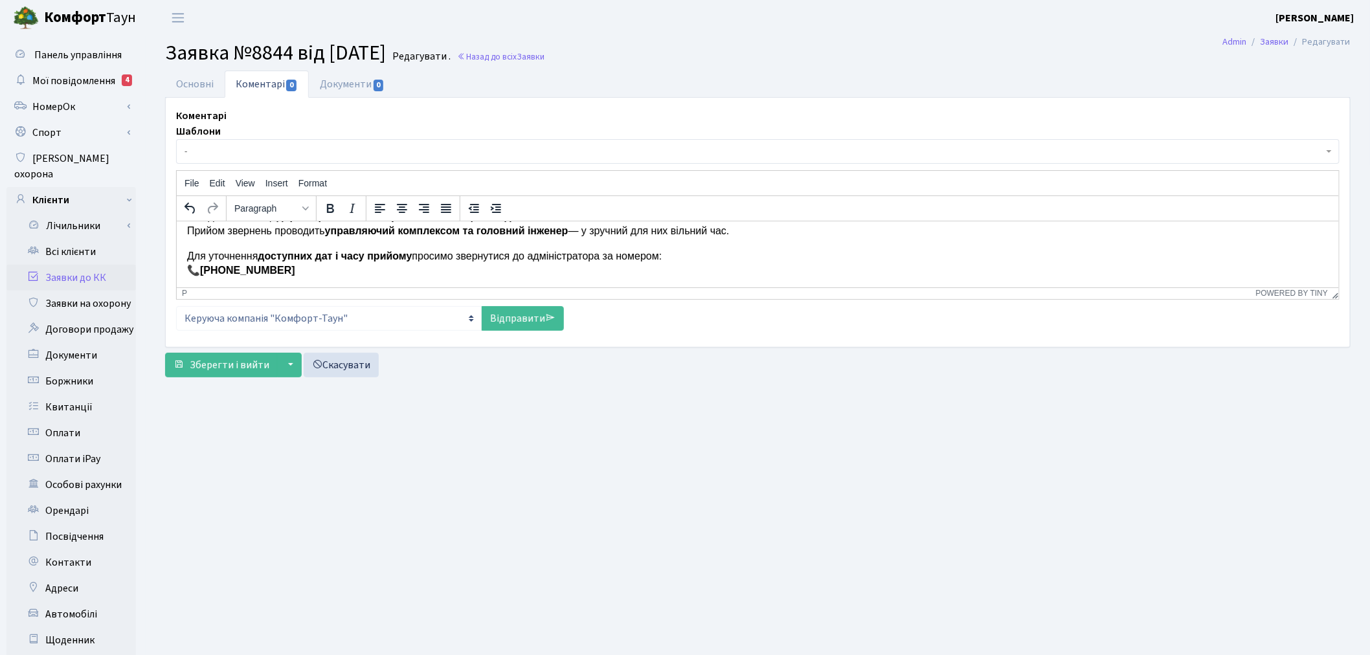
scroll to position [62, 0]
click at [631, 249] on p "Для уточнення доступних дат і часу прийому просимо звернутися до адміністратора…" at bounding box center [756, 262] width 1141 height 29
click at [768, 239] on body "Доброго дня! Дякуємо за звернення. Повідомляємо, що директор особистий прийом м…" at bounding box center [756, 222] width 1141 height 107
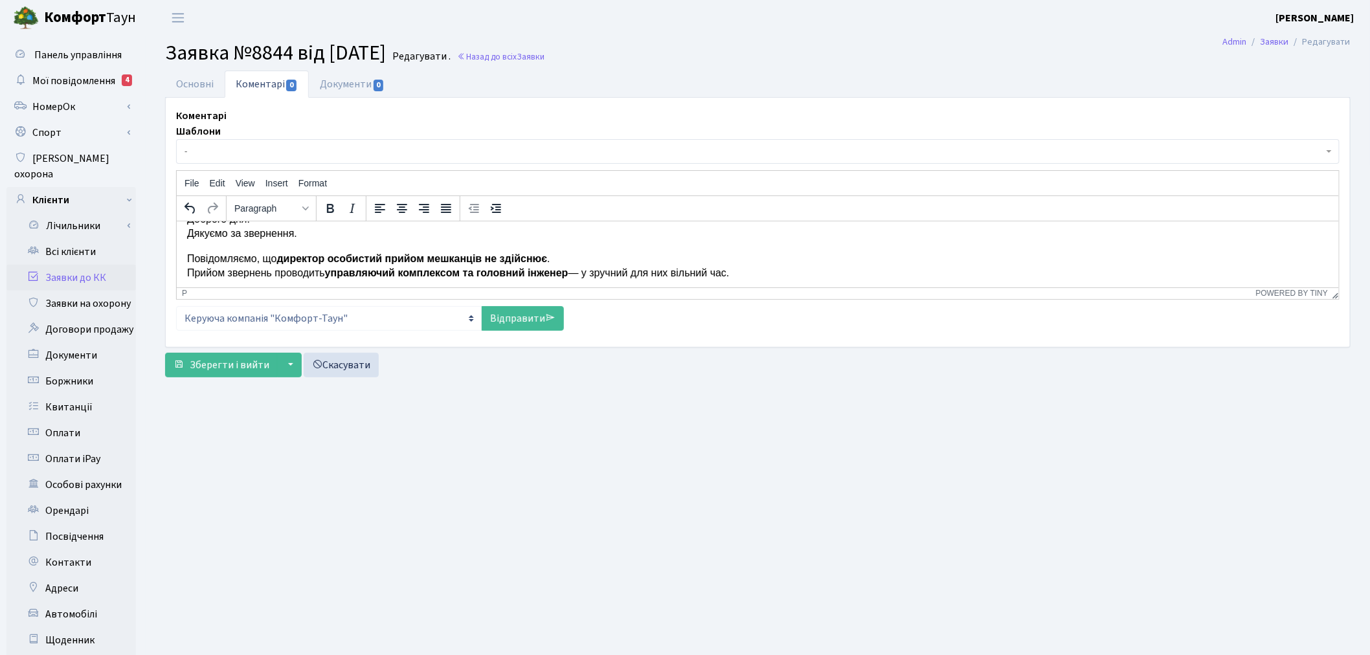
scroll to position [0, 0]
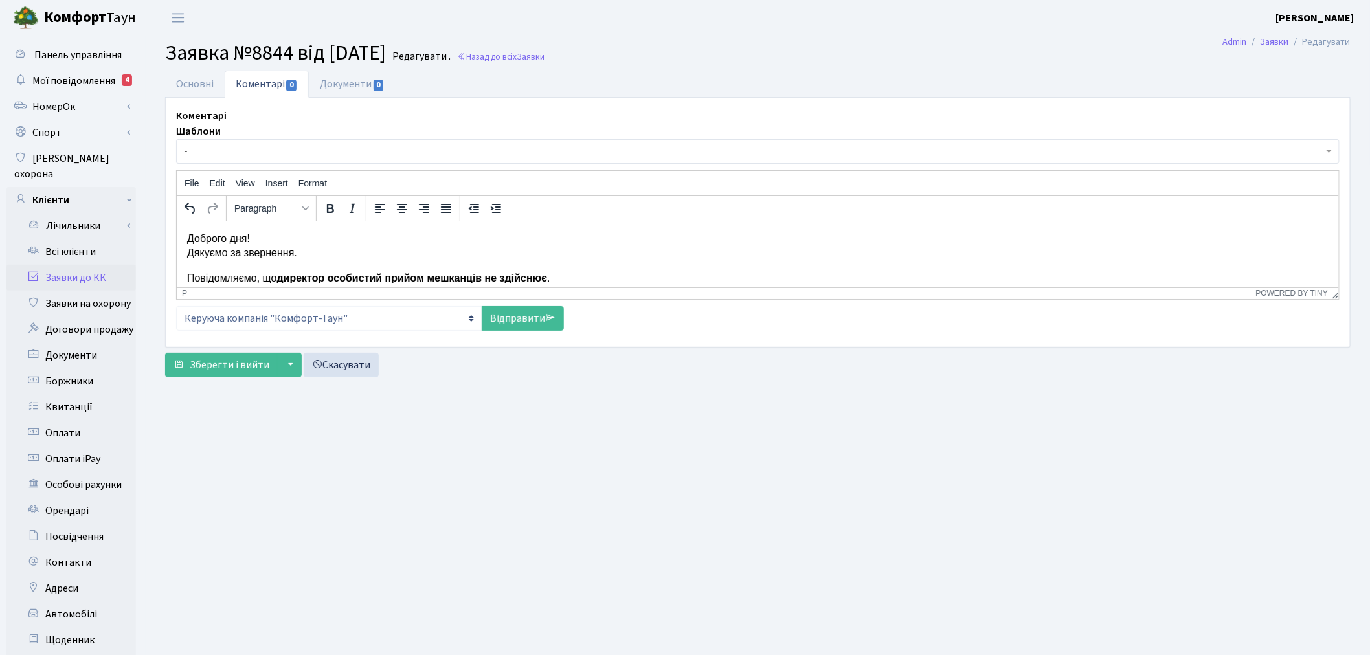
drag, startPoint x: 748, startPoint y: 230, endPoint x: 659, endPoint y: 232, distance: 88.7
click at [659, 232] on body "Доброго дня! Дякуємо за звернення. Повідомляємо, що директор особистий прийом м…" at bounding box center [756, 284] width 1141 height 107
click at [631, 277] on p "Повідомляємо, що директор особистий прийом мешканців не здійснює . Прийом зверн…" at bounding box center [756, 285] width 1141 height 29
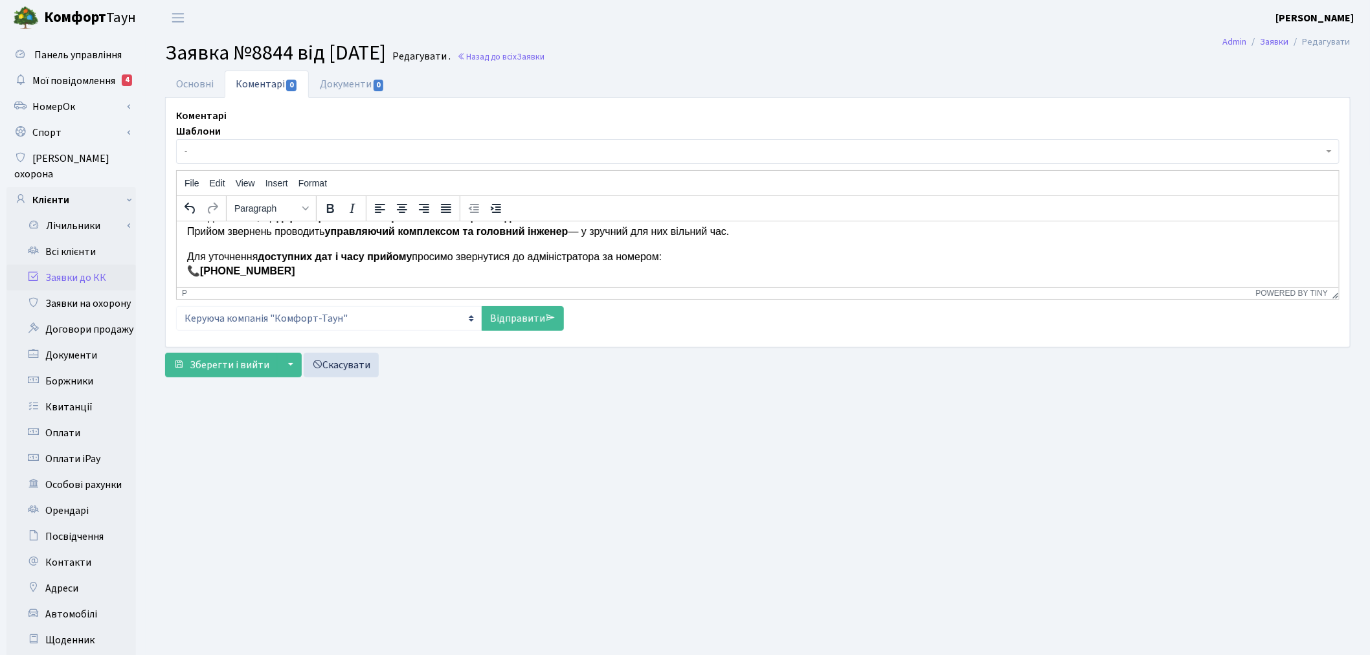
scroll to position [62, 0]
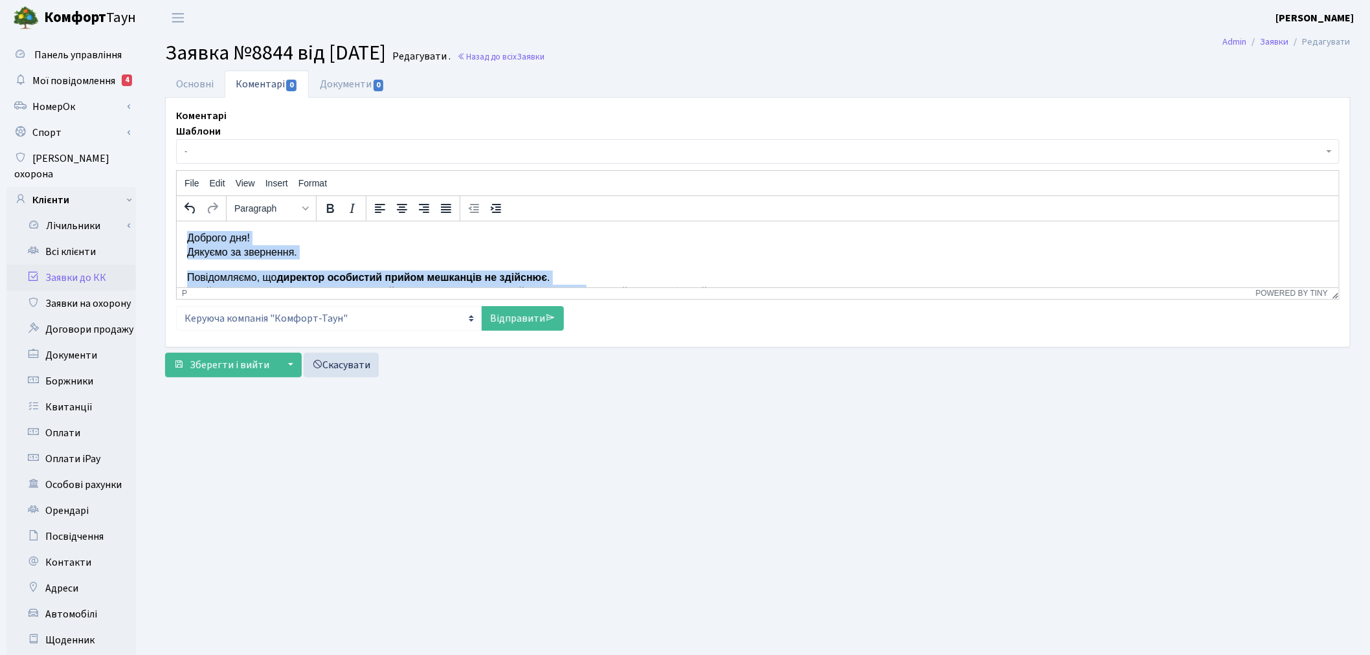
drag, startPoint x: 589, startPoint y: 233, endPoint x: 640, endPoint y: 233, distance: 51.1
click at [640, 233] on body "Доброго дня! Дякуємо за звернення. Повідомляємо, що директор особистий прийом м…" at bounding box center [756, 283] width 1141 height 107
click at [644, 277] on p "Повідомляємо, що директор особистий прийом мешканців не здійснює . Прийом зверн…" at bounding box center [756, 284] width 1141 height 29
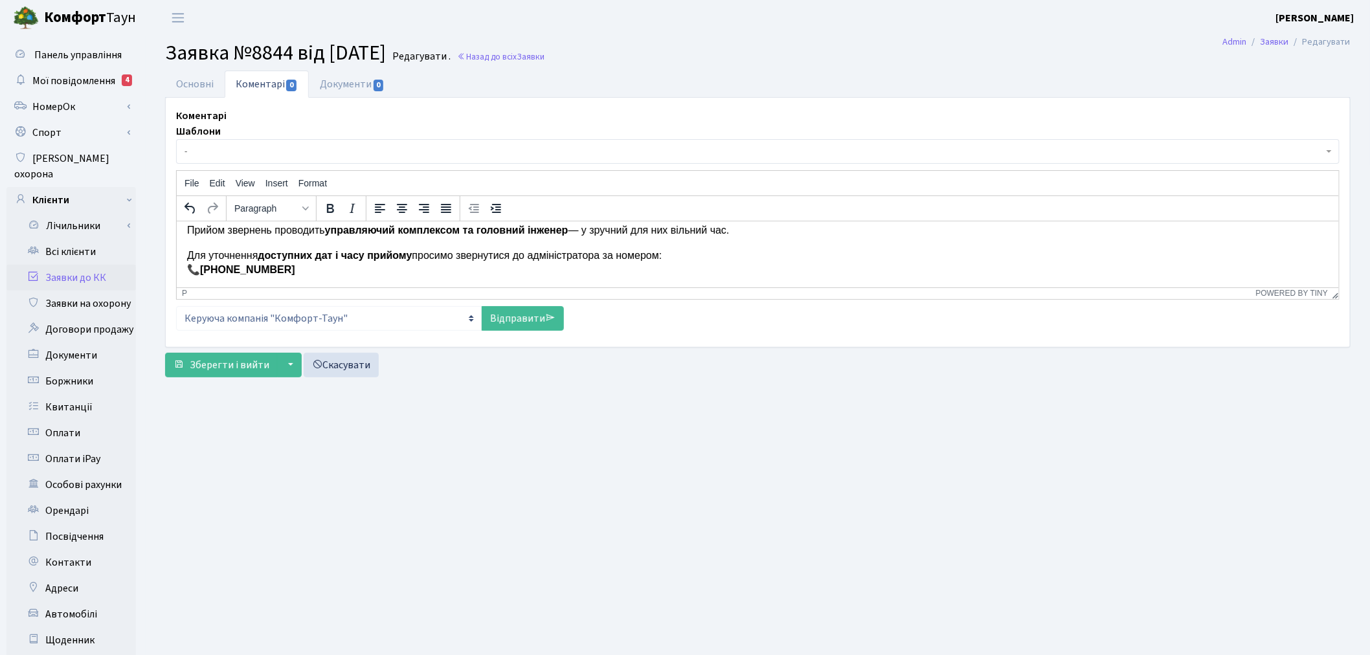
click at [729, 222] on p "Повідомляємо, що директор особистий прийом мешканців не здійснює . Прийом зверн…" at bounding box center [756, 222] width 1141 height 29
click at [743, 232] on p "Повідомляємо, що директор особистий прийом мешканців не здійснює . Прийом зверн…" at bounding box center [756, 222] width 1141 height 29
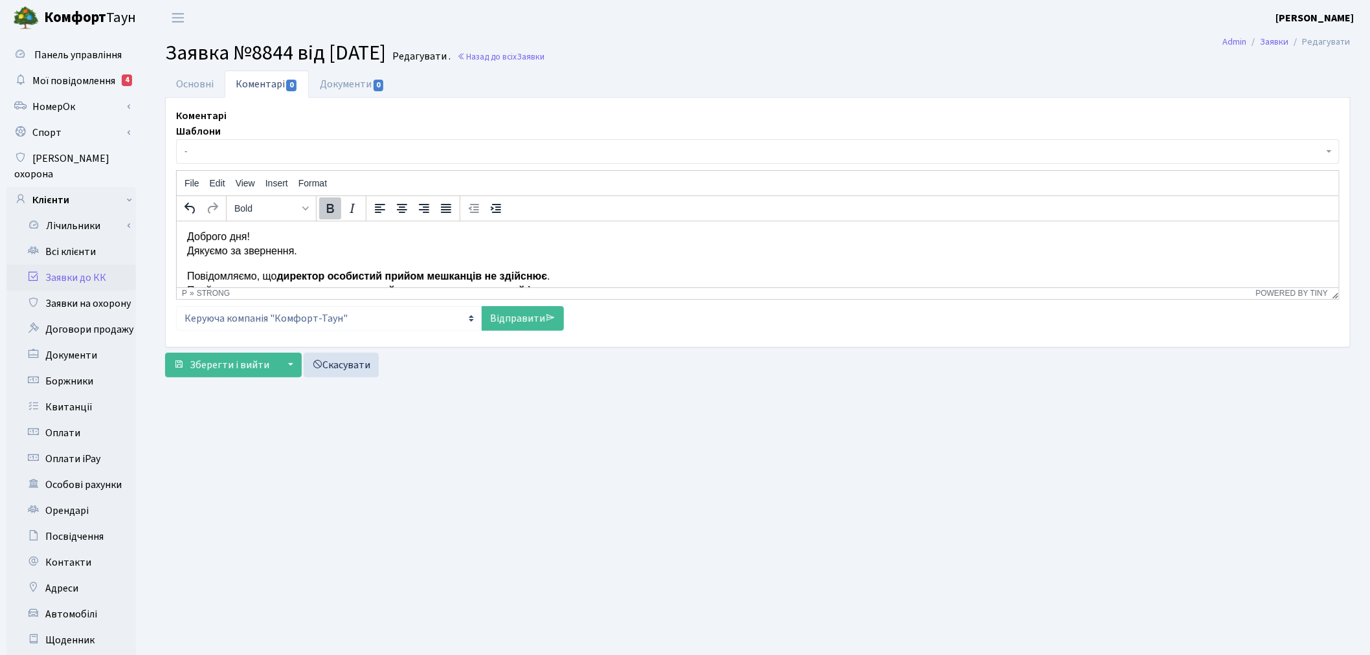
scroll to position [0, 0]
click at [532, 322] on link "Відправити" at bounding box center [523, 318] width 82 height 25
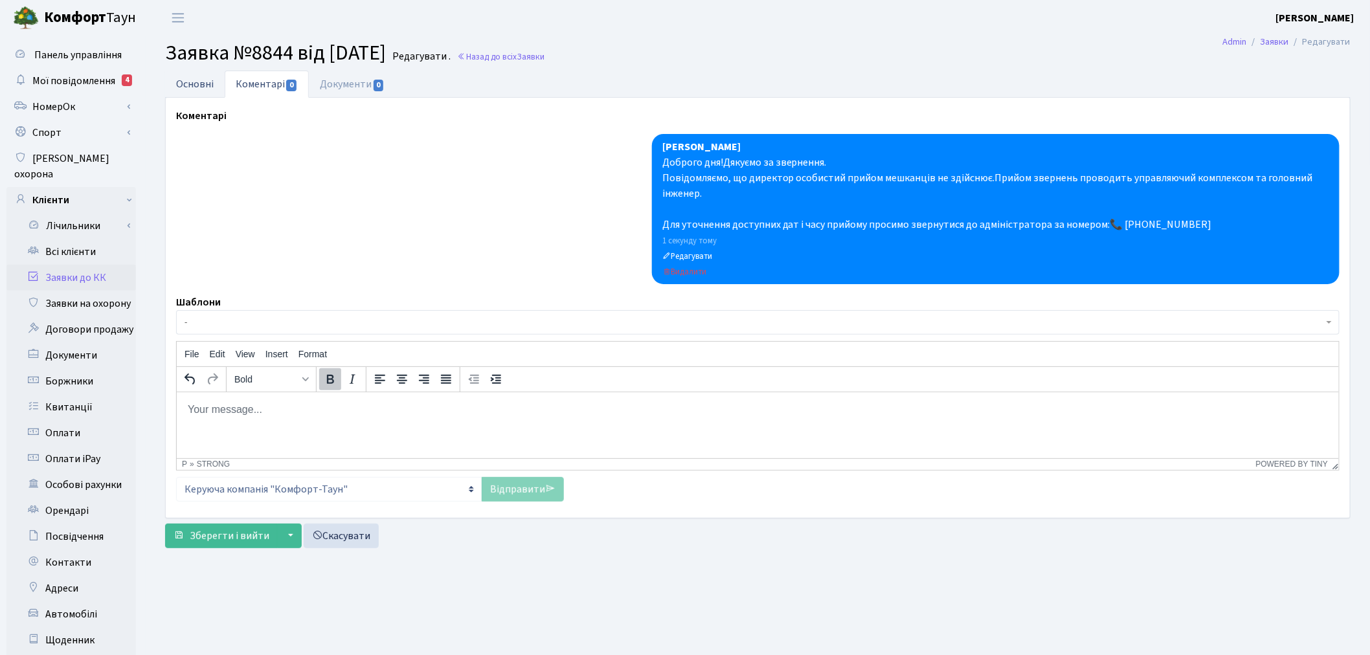
click at [176, 80] on link "Основні" at bounding box center [195, 84] width 60 height 27
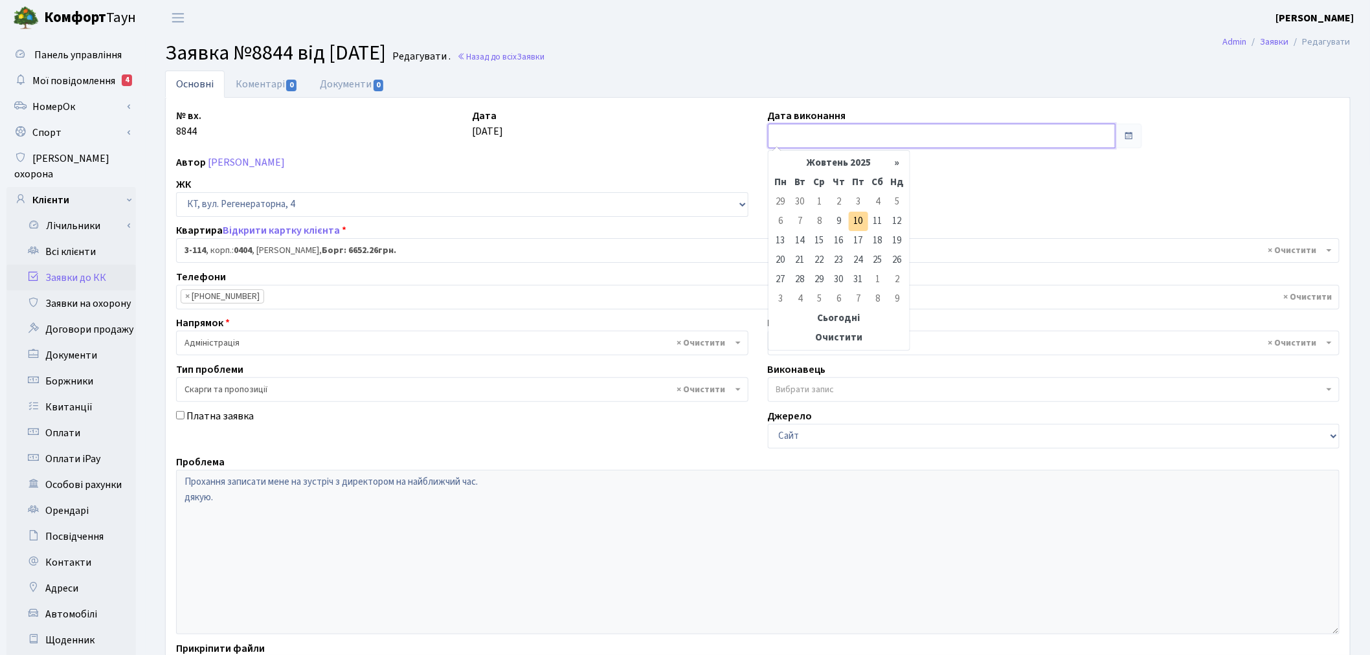
click at [825, 131] on input "text" at bounding box center [942, 136] width 348 height 25
click at [855, 218] on td "10" at bounding box center [858, 221] width 19 height 19
type input "10.10.2025"
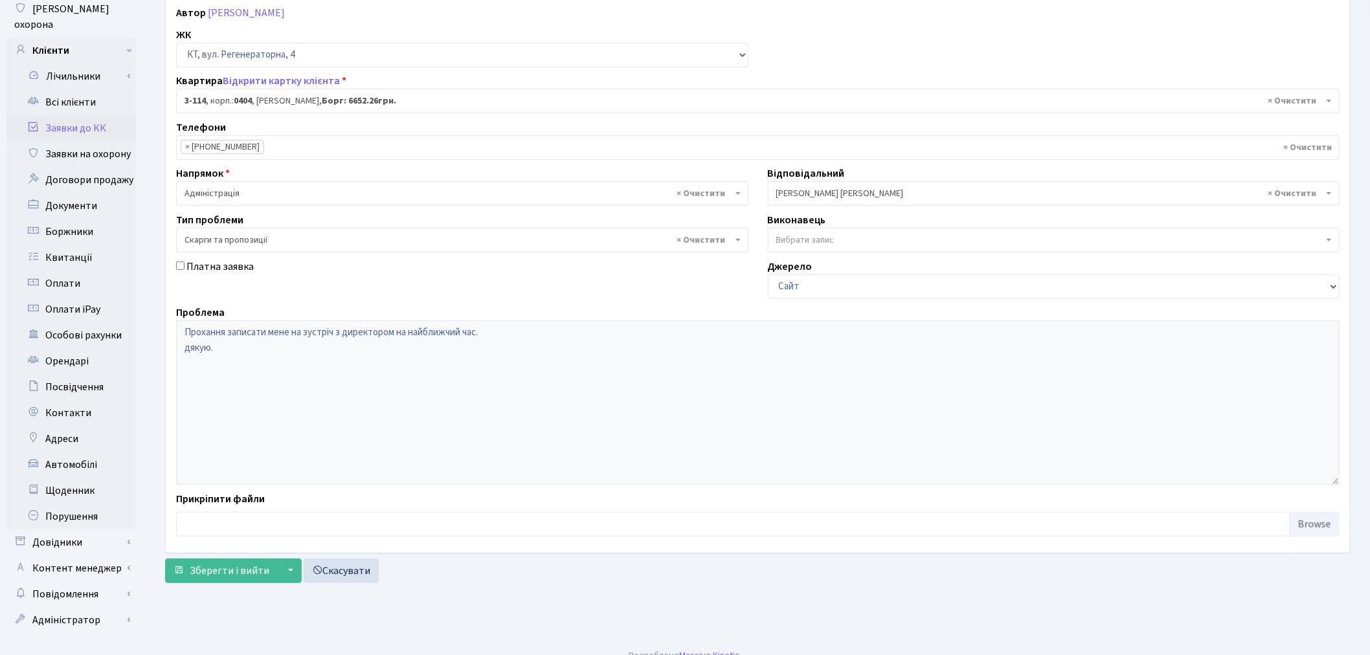
scroll to position [150, 0]
click at [212, 573] on span "Зберегти і вийти" at bounding box center [230, 570] width 80 height 14
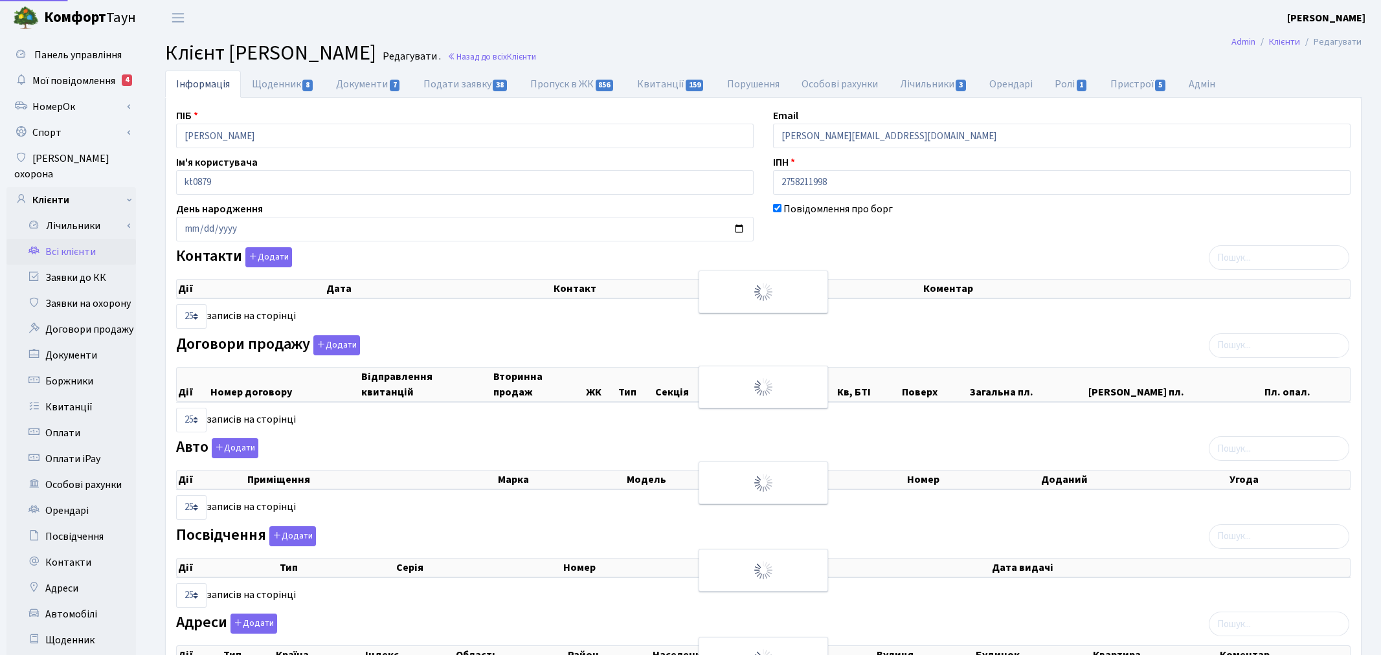
select select "25"
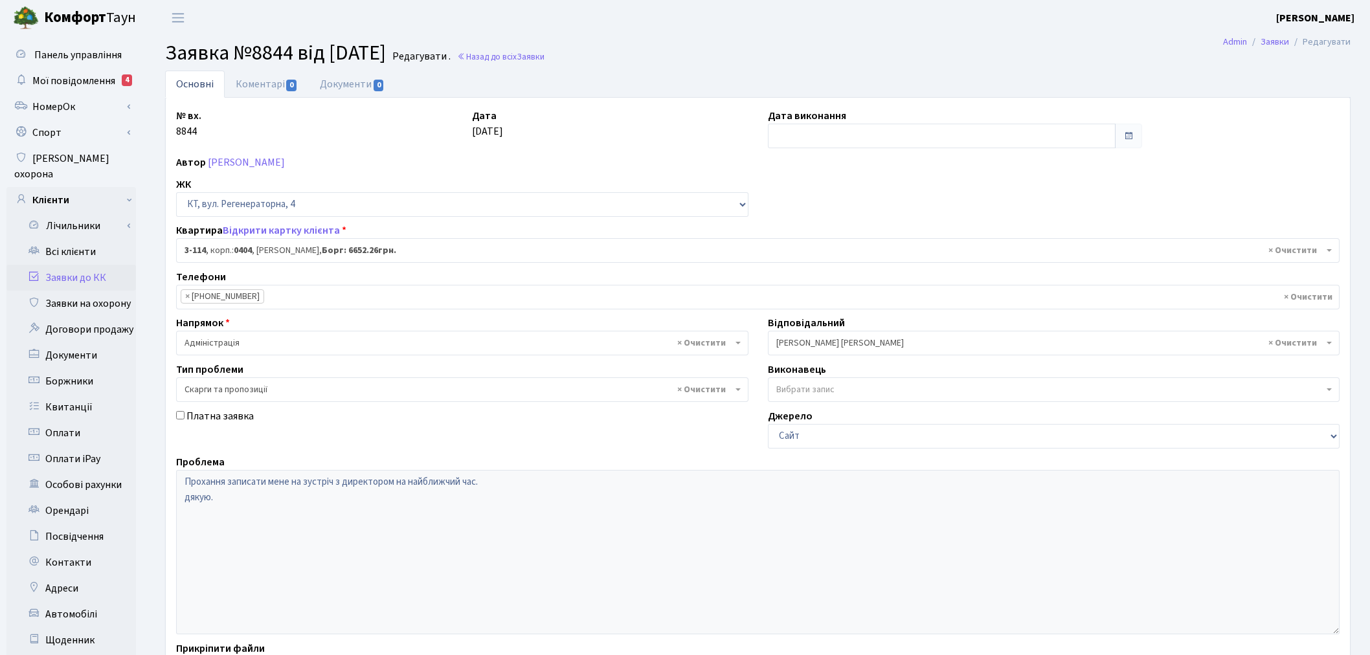
select select "923"
select select "55"
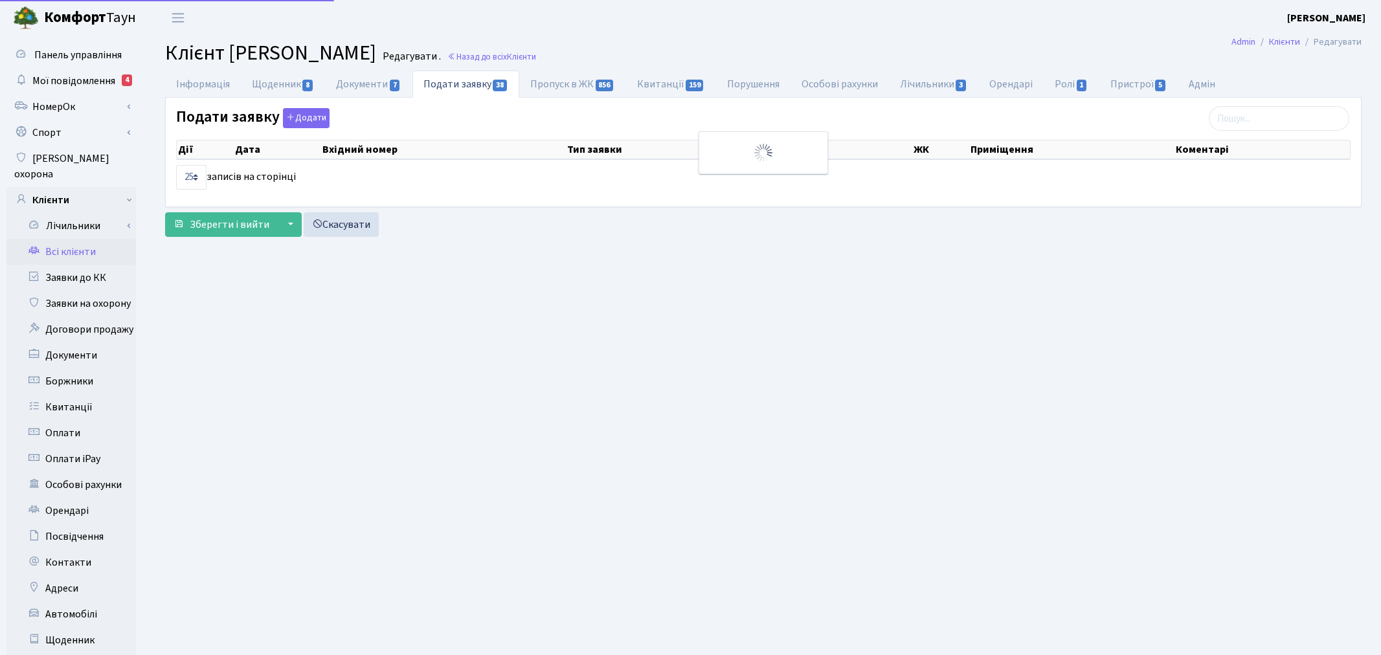
select select "25"
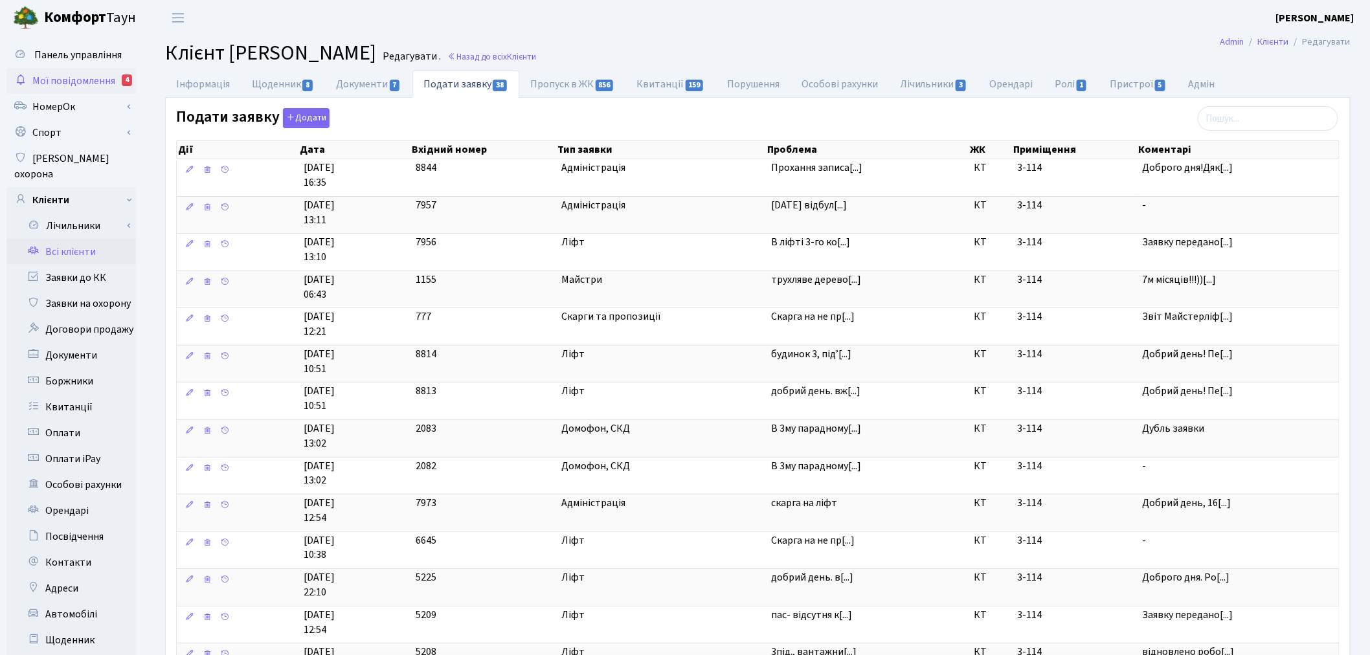
click at [88, 82] on span "Мої повідомлення" at bounding box center [73, 81] width 83 height 14
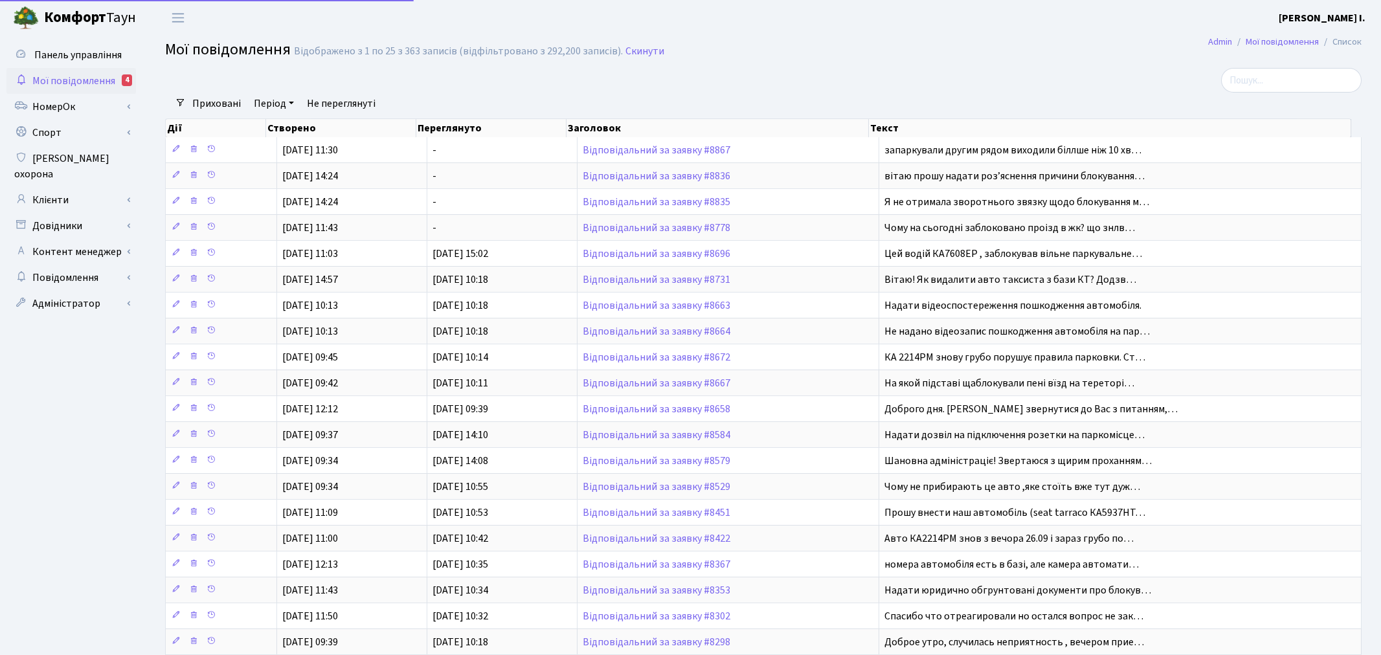
select select "25"
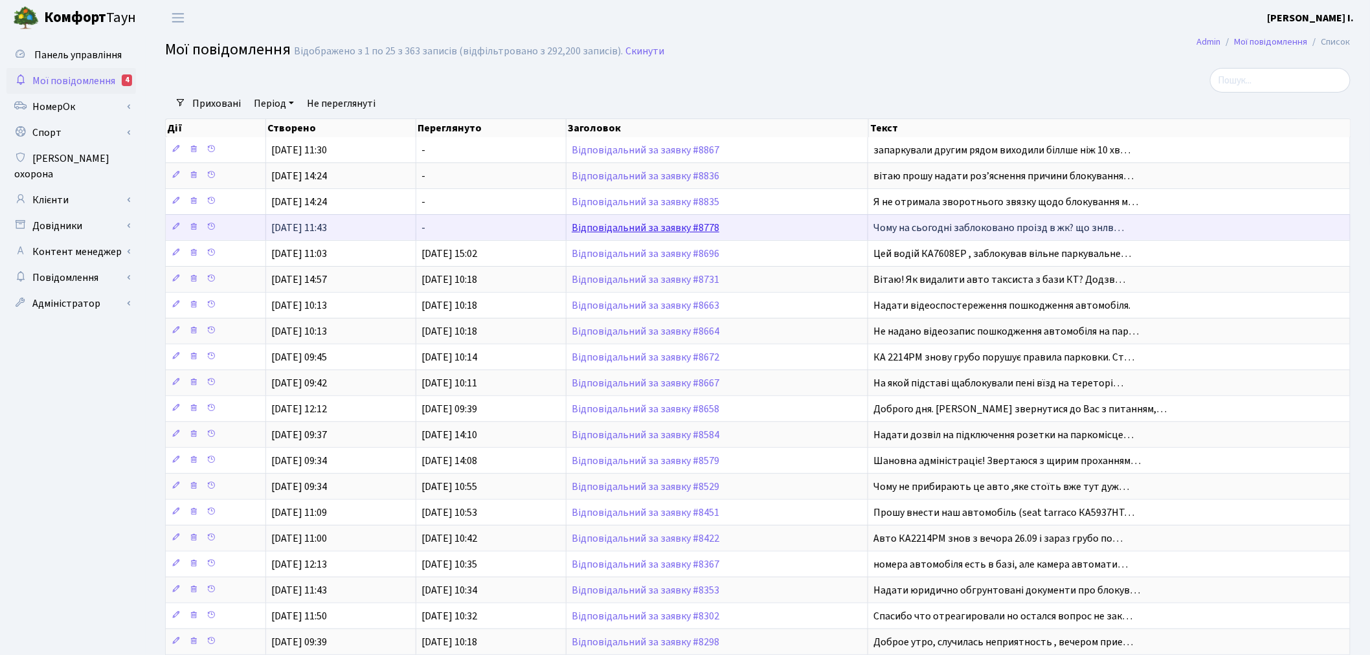
click at [664, 228] on link "Відповідальний за заявку #8778" at bounding box center [646, 228] width 148 height 14
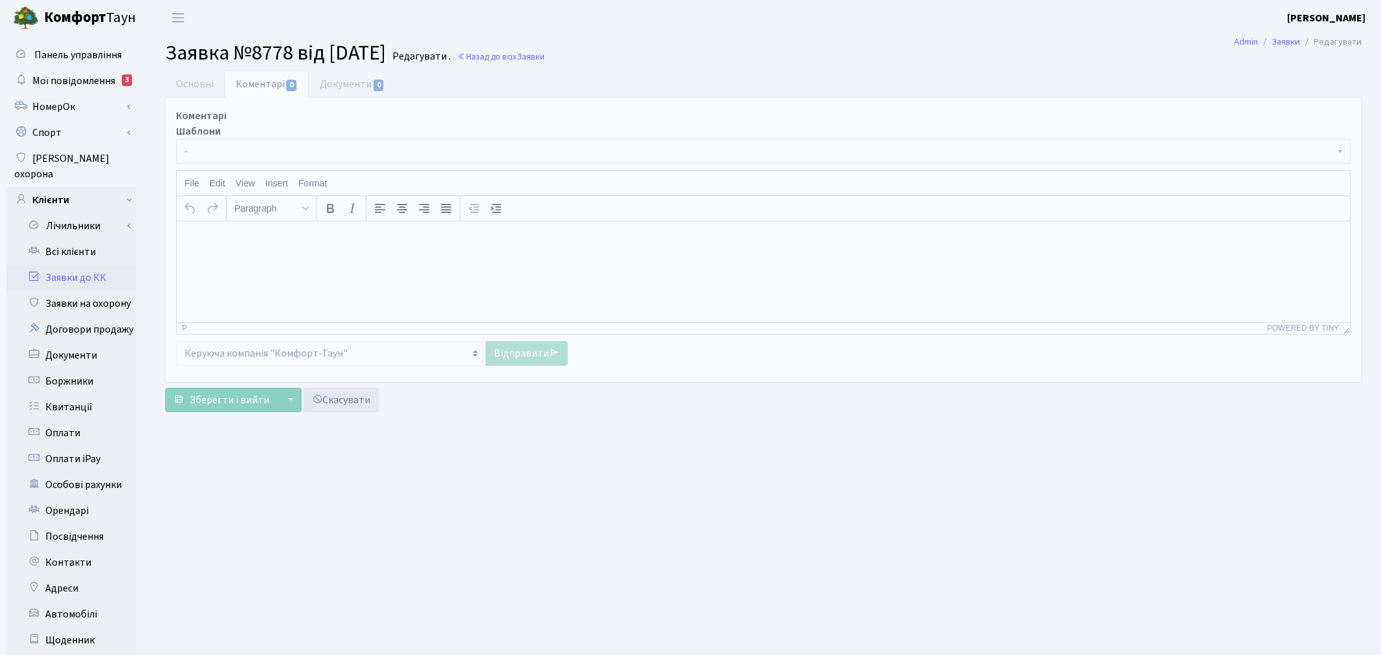
select select "1313"
select select "66"
click at [183, 80] on link "Основні" at bounding box center [195, 84] width 60 height 27
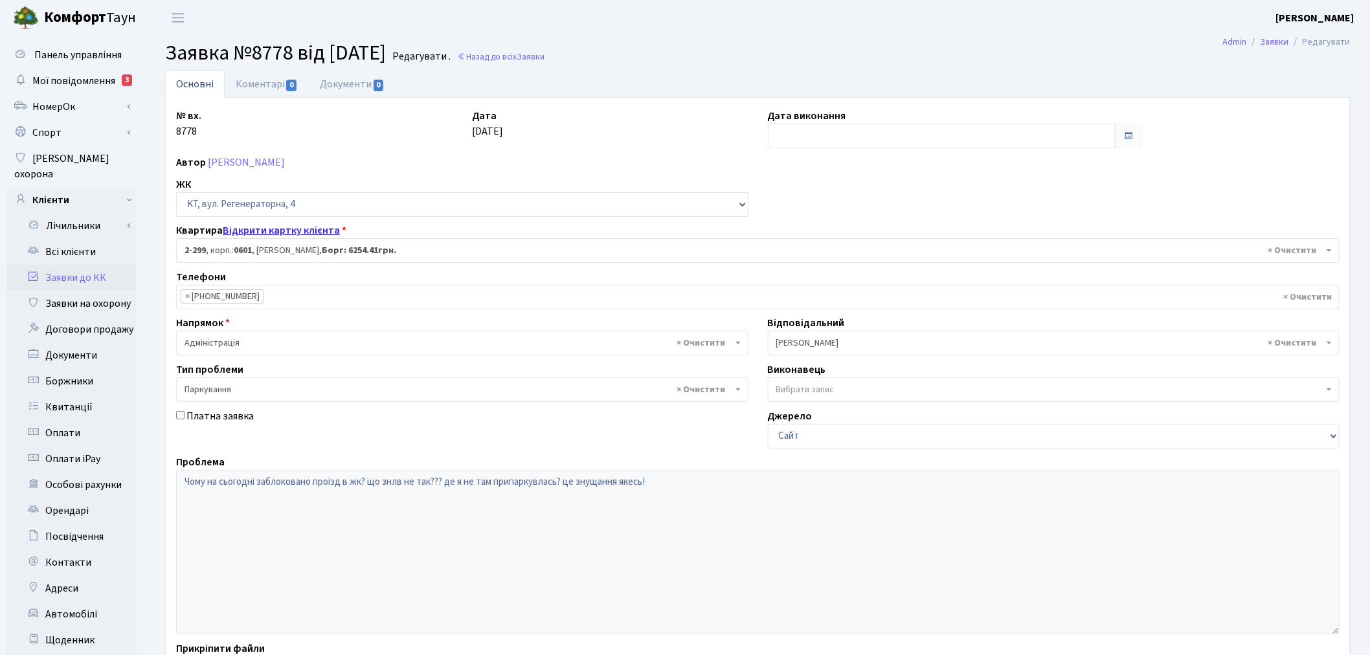
click at [285, 230] on link "Відкрити картку клієнта" at bounding box center [281, 230] width 117 height 14
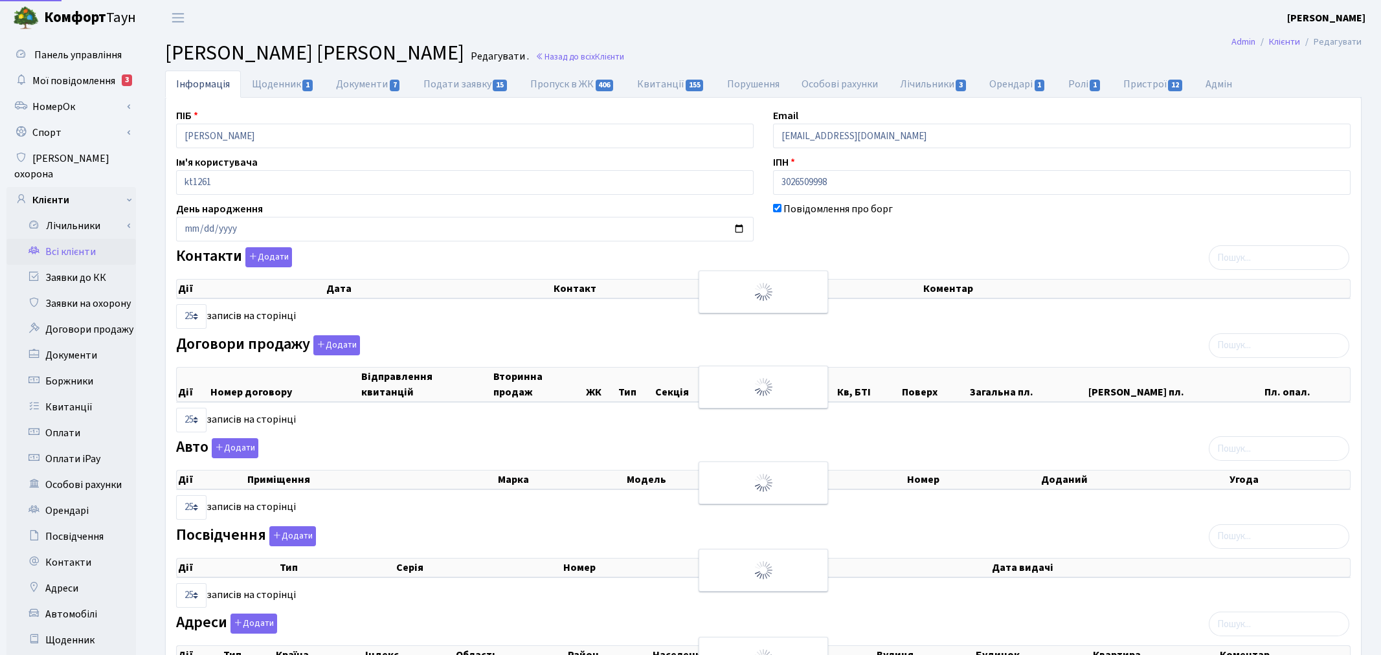
select select "25"
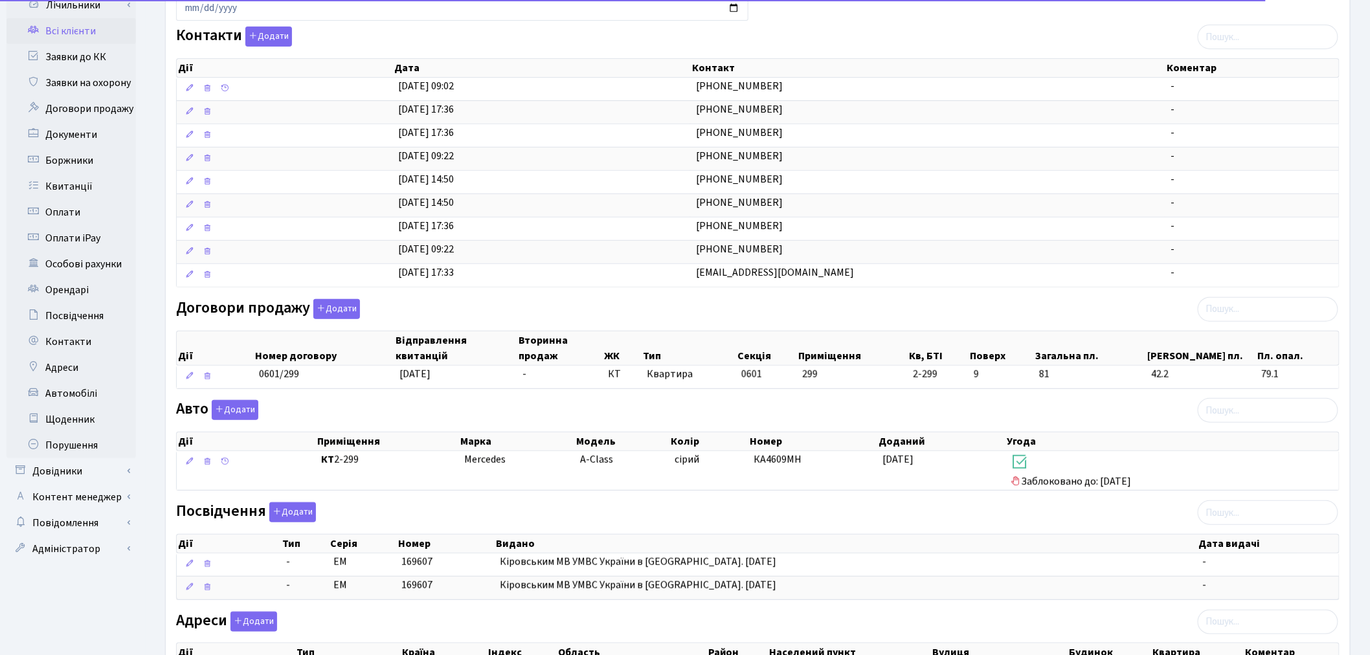
scroll to position [287, 0]
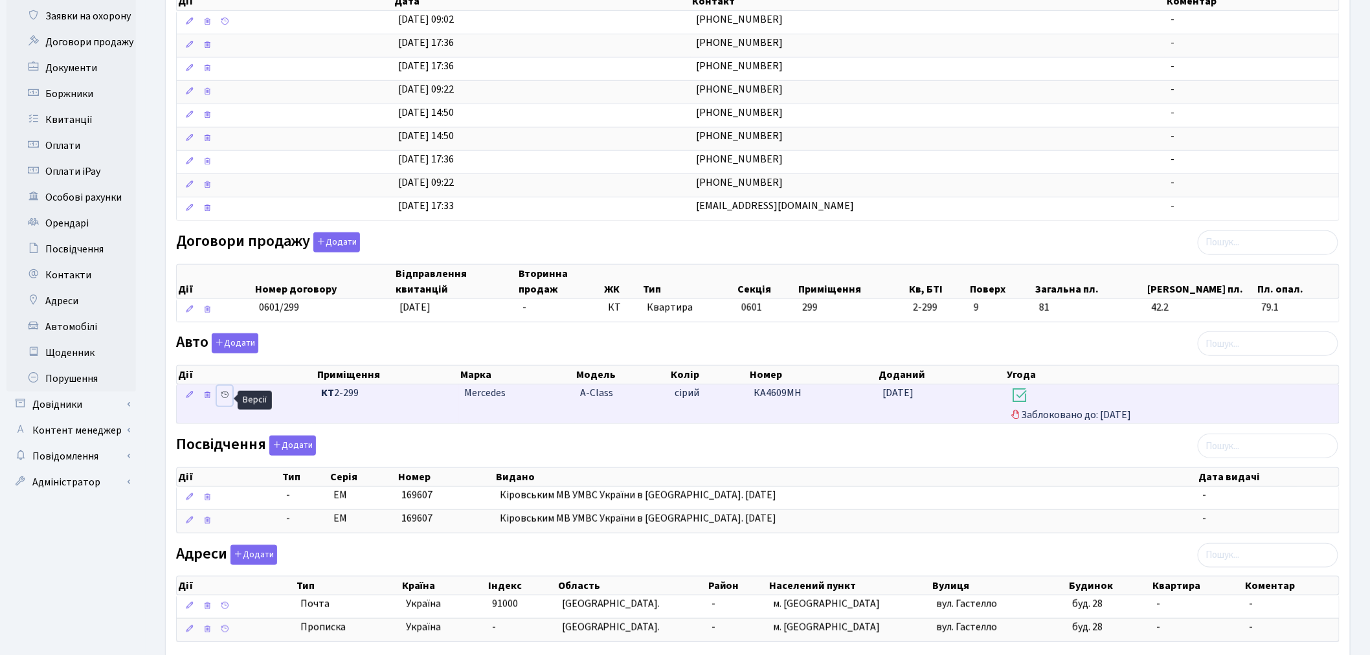
click at [222, 395] on icon at bounding box center [224, 394] width 9 height 9
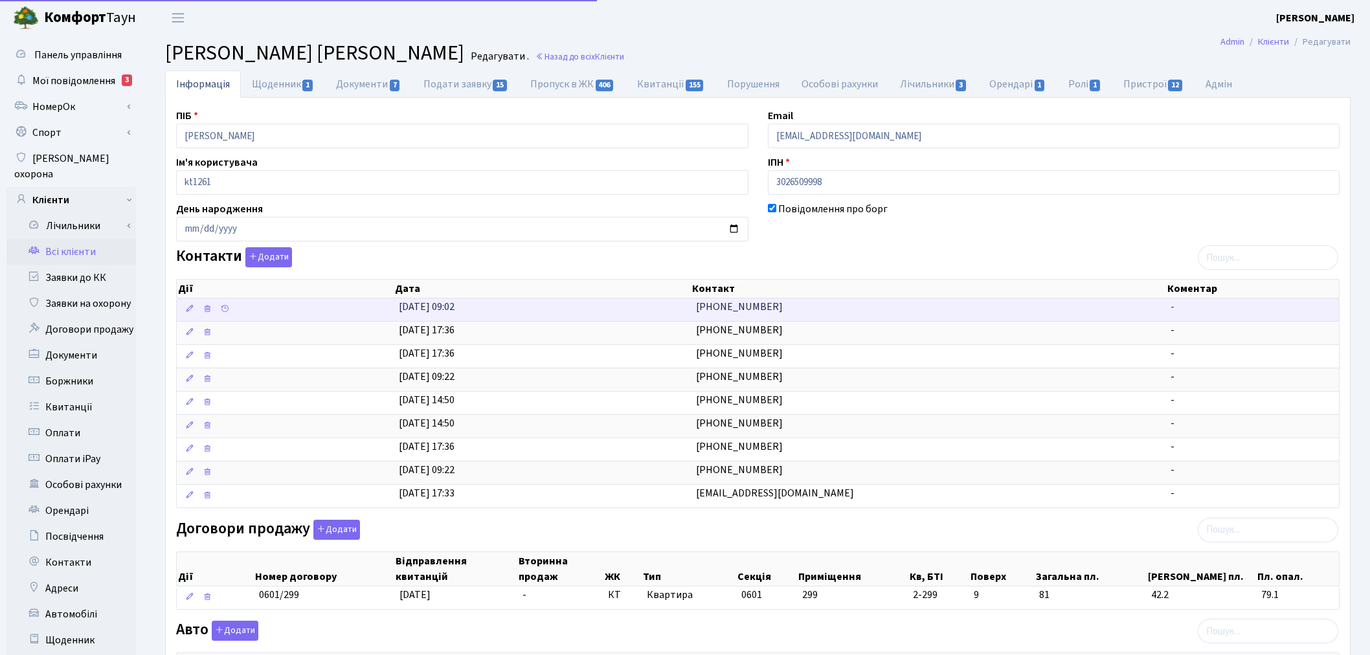
scroll to position [150, 0]
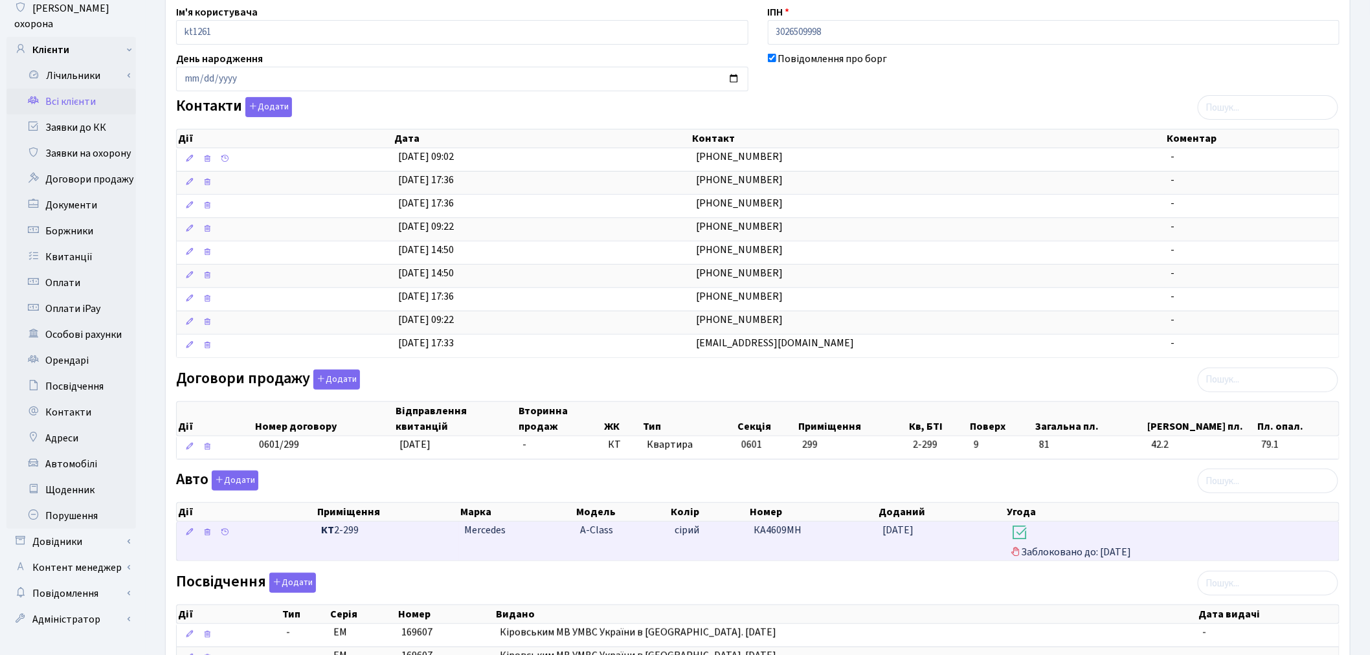
drag, startPoint x: 807, startPoint y: 533, endPoint x: 756, endPoint y: 534, distance: 51.2
click at [756, 534] on td "КА4609МН" at bounding box center [813, 541] width 129 height 39
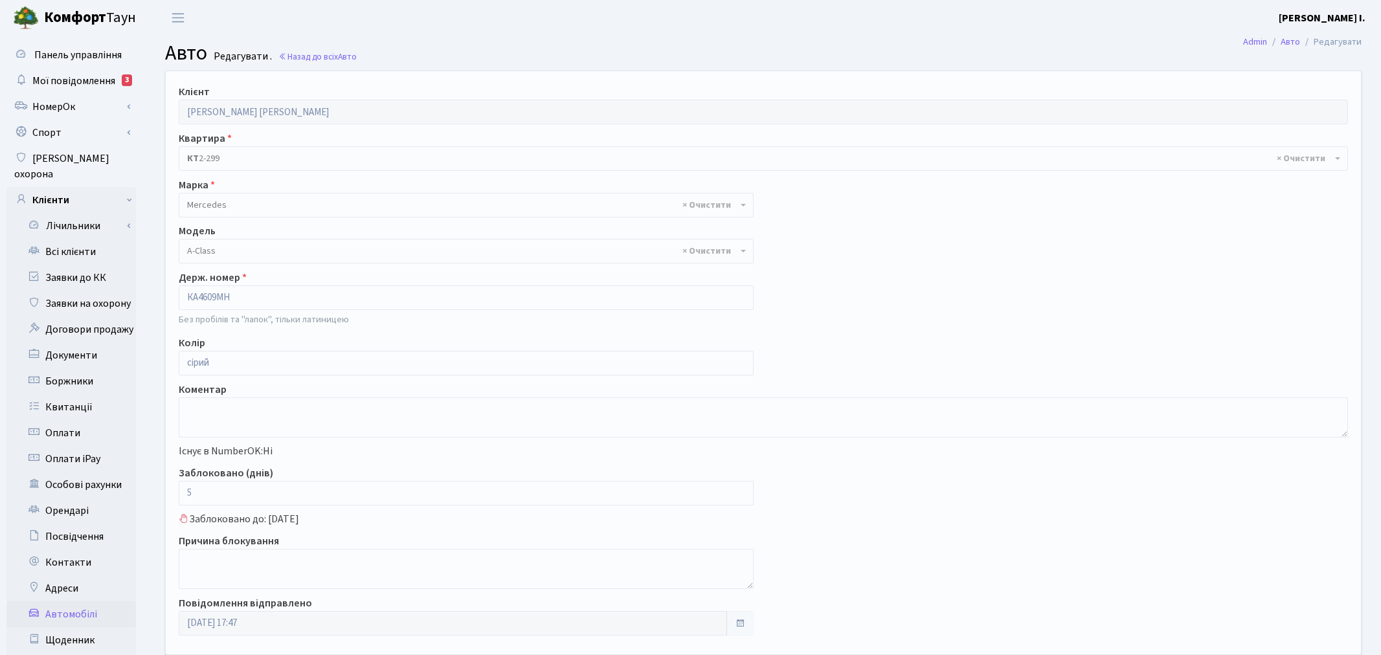
select select "1453"
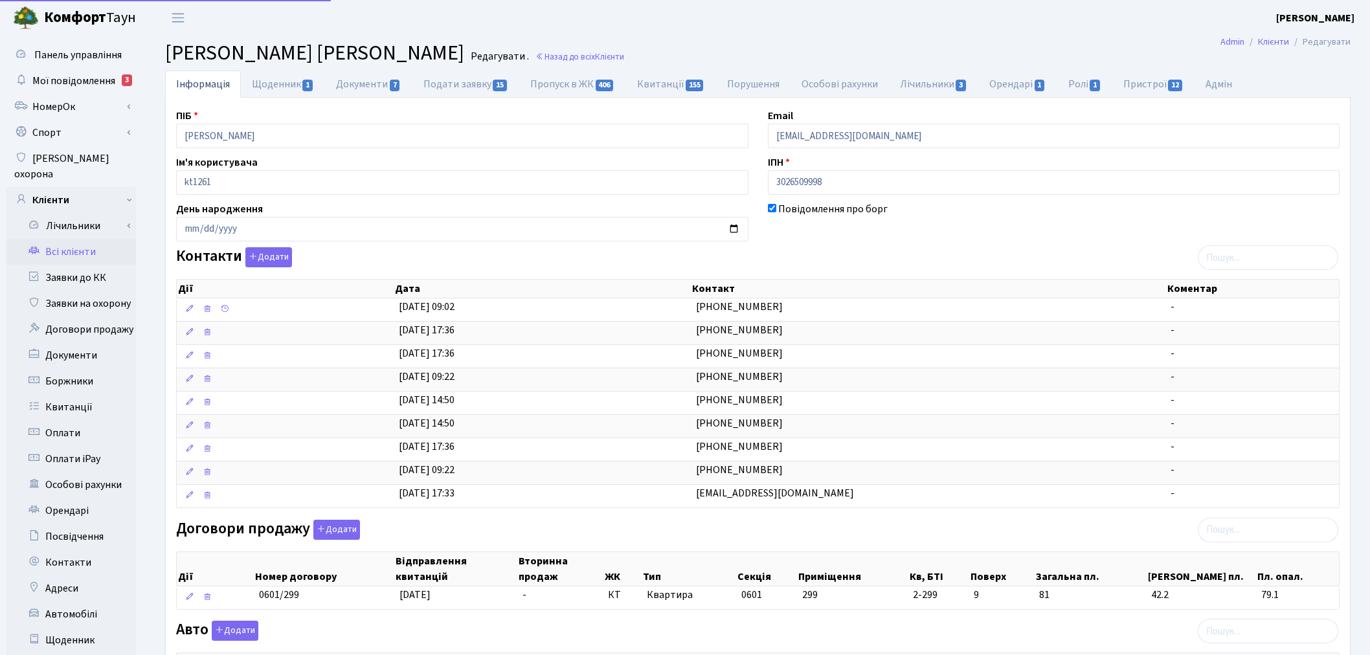
scroll to position [127, 0]
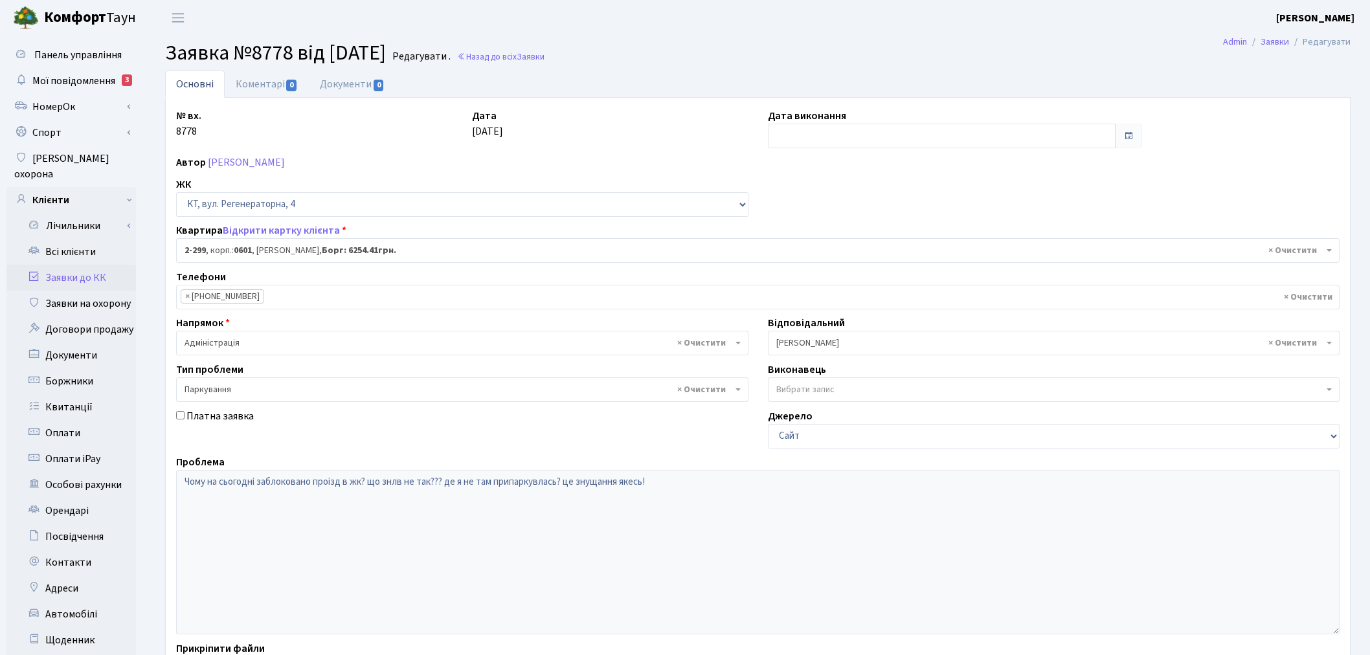
select select "1313"
select select "66"
click at [160, 471] on div "Основні Коментарі 0 Документи 0 № вх. 8778 Дата [DATE] Дата виконання Автор [PE…" at bounding box center [757, 405] width 1205 height 669
click at [262, 67] on span "Заявка №8778 від 07.10.2025" at bounding box center [275, 53] width 221 height 30
click at [270, 85] on link "Коментарі 0" at bounding box center [267, 84] width 84 height 27
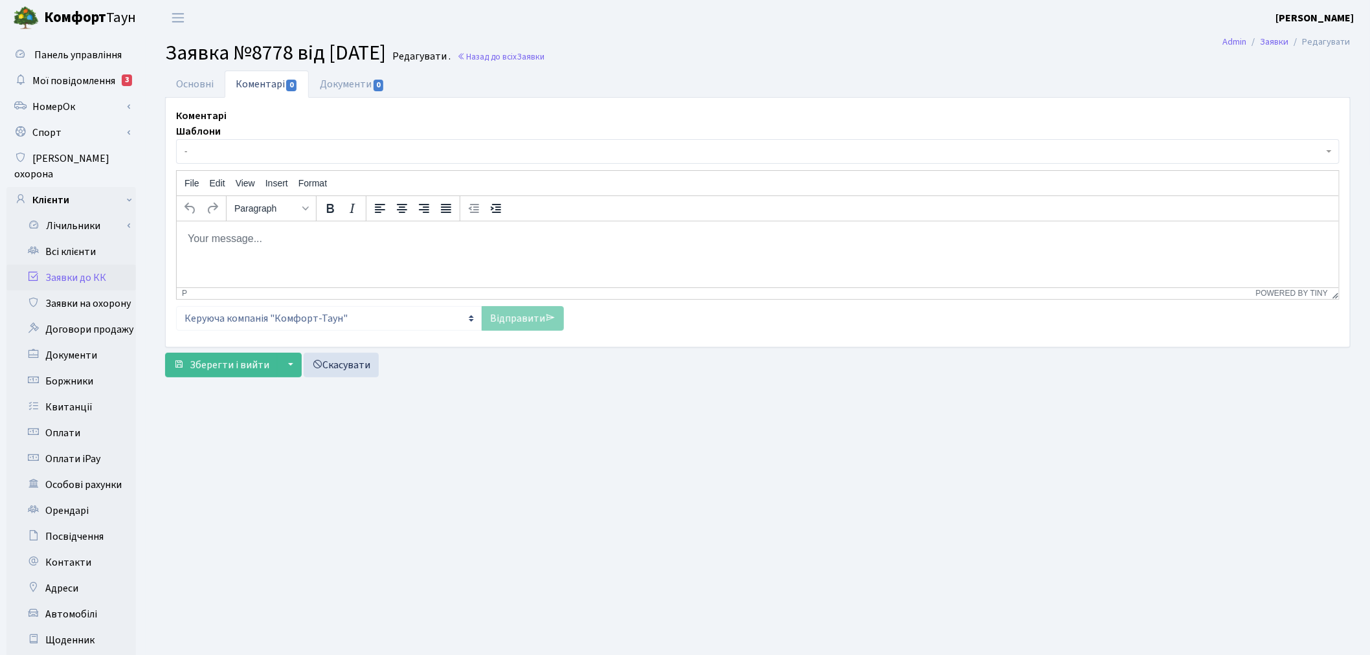
click at [287, 256] on html at bounding box center [757, 238] width 1162 height 35
paste body "Rich Text Area. Press ALT-0 for help."
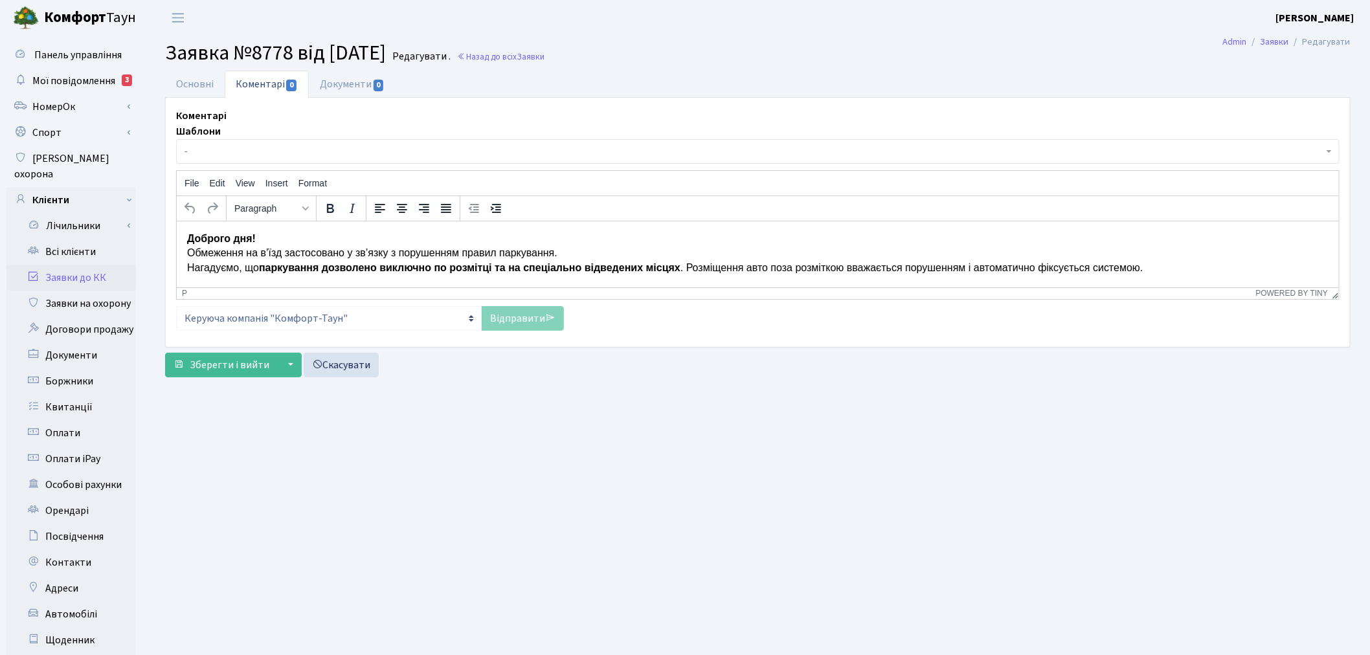
scroll to position [27, 0]
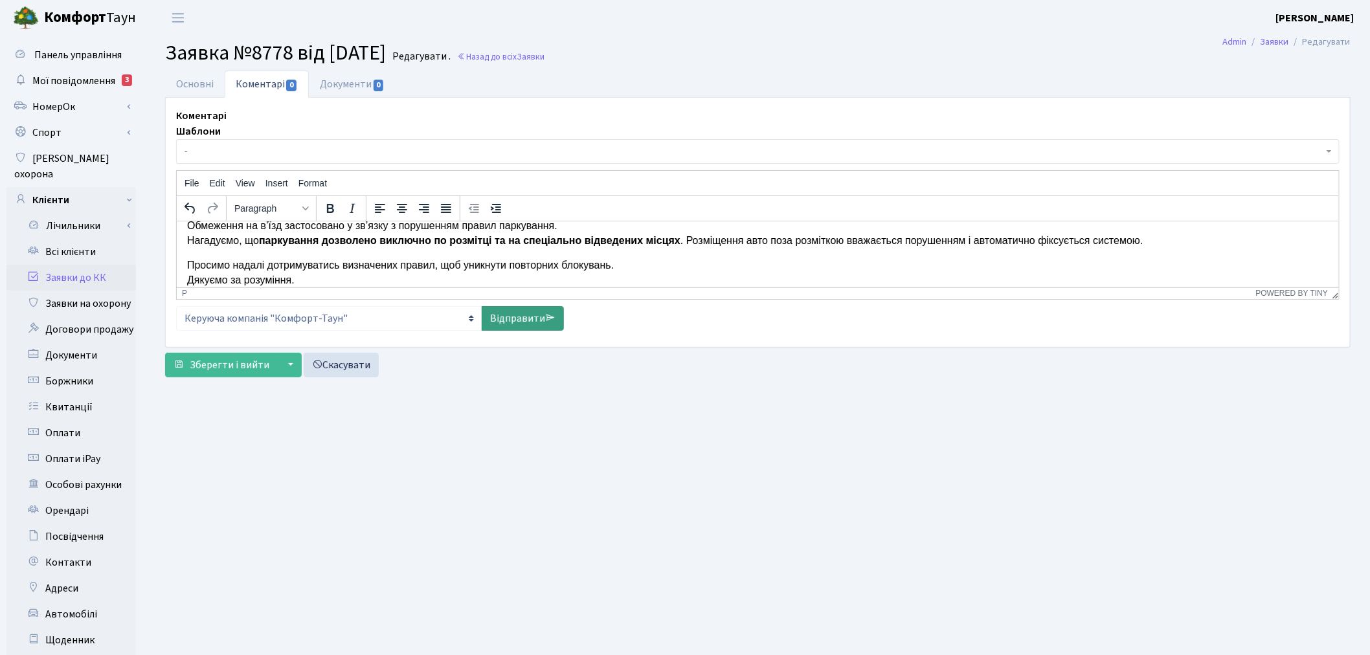
click at [515, 318] on link "Відправити" at bounding box center [523, 318] width 82 height 25
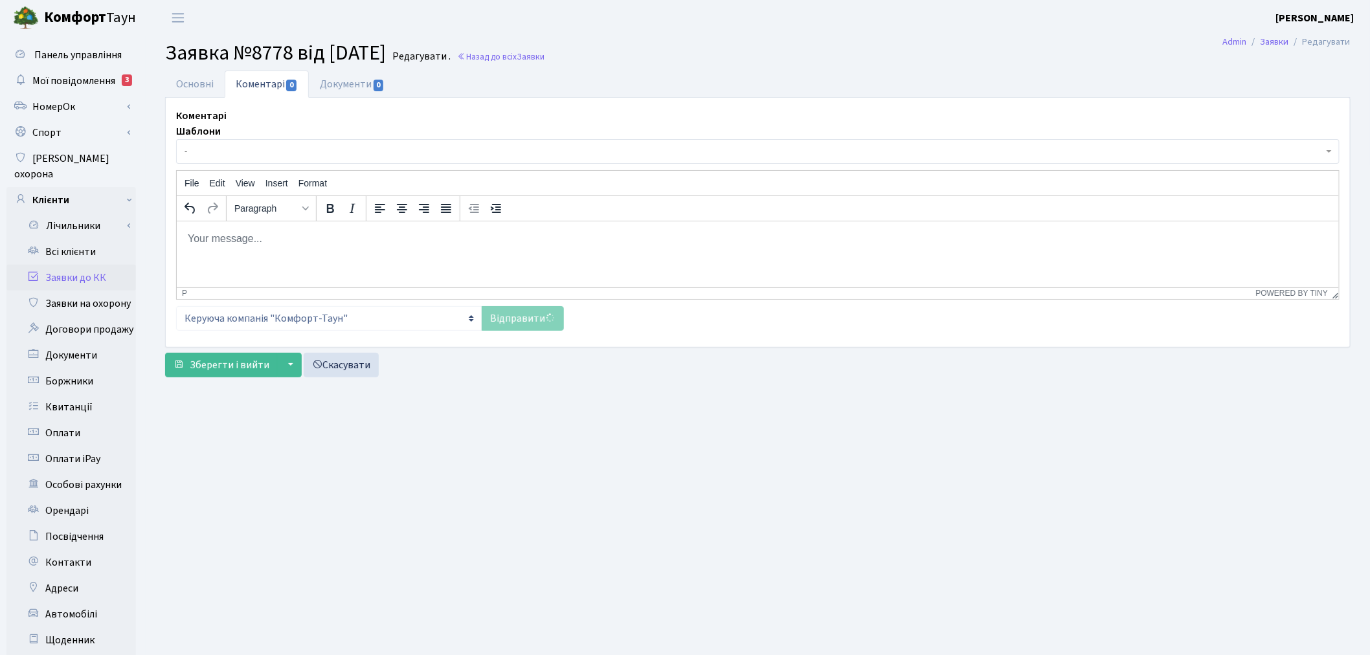
scroll to position [0, 0]
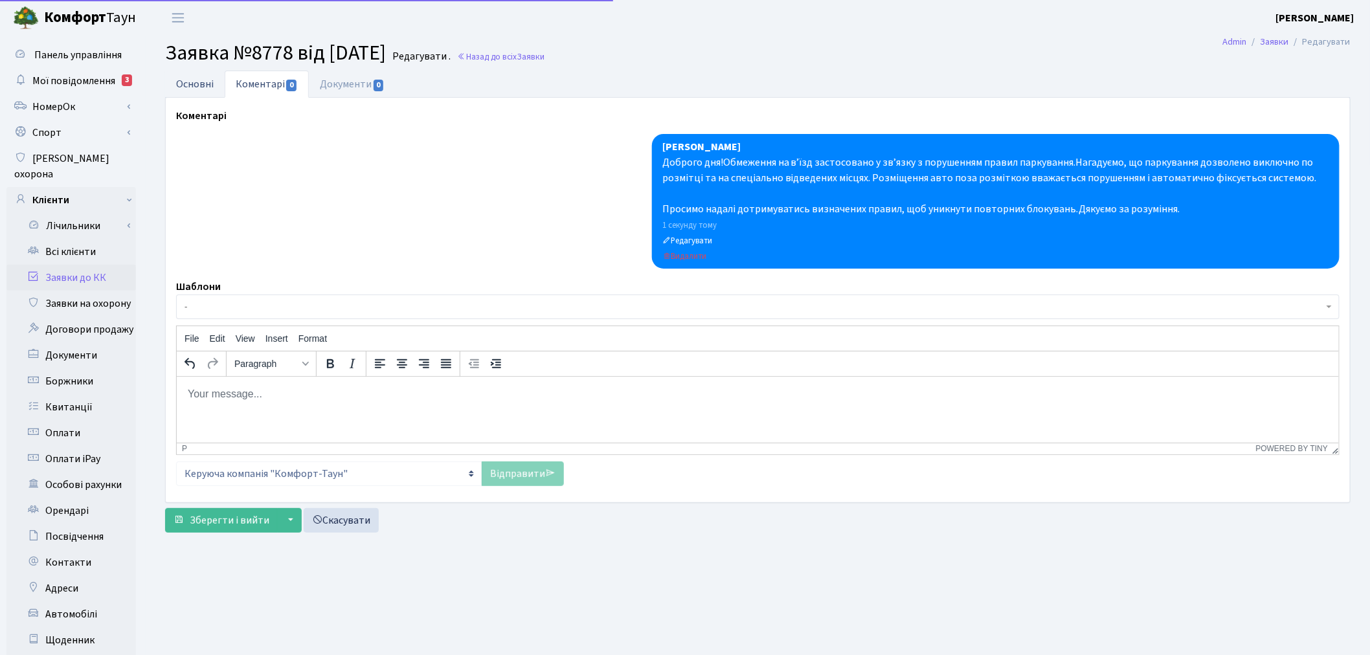
click at [201, 76] on link "Основні" at bounding box center [195, 84] width 60 height 27
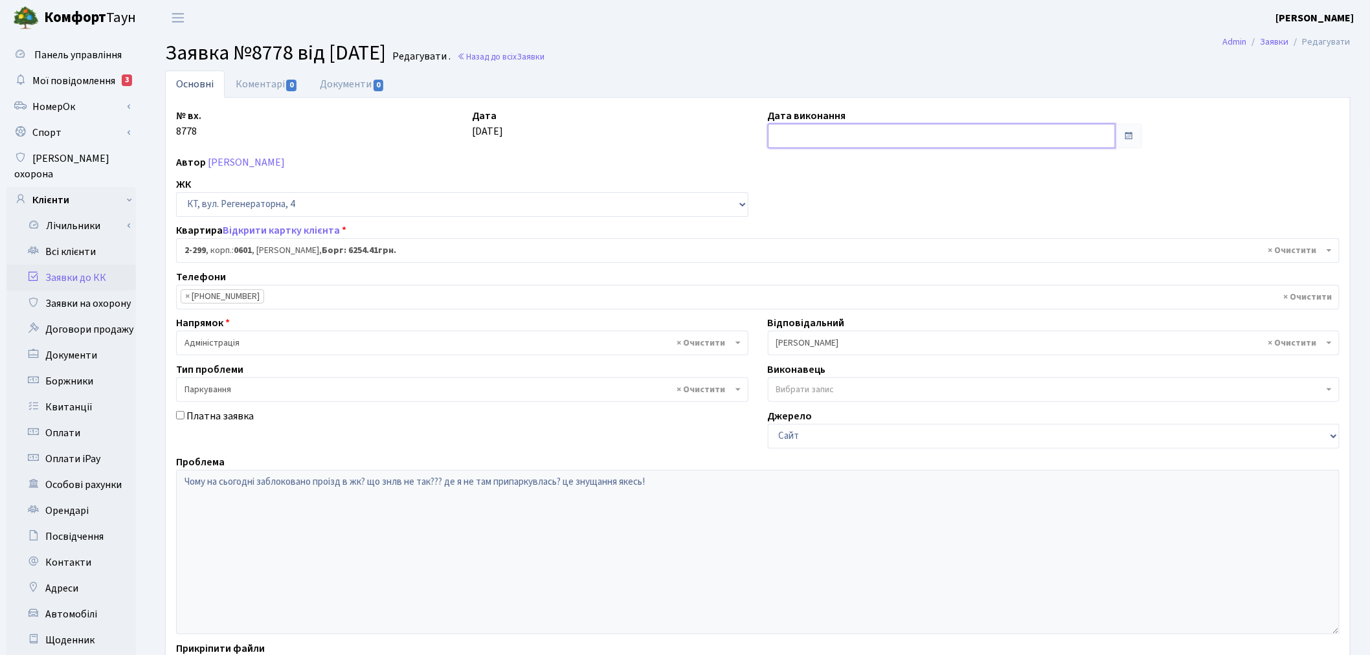
click at [781, 141] on input "text" at bounding box center [942, 136] width 348 height 25
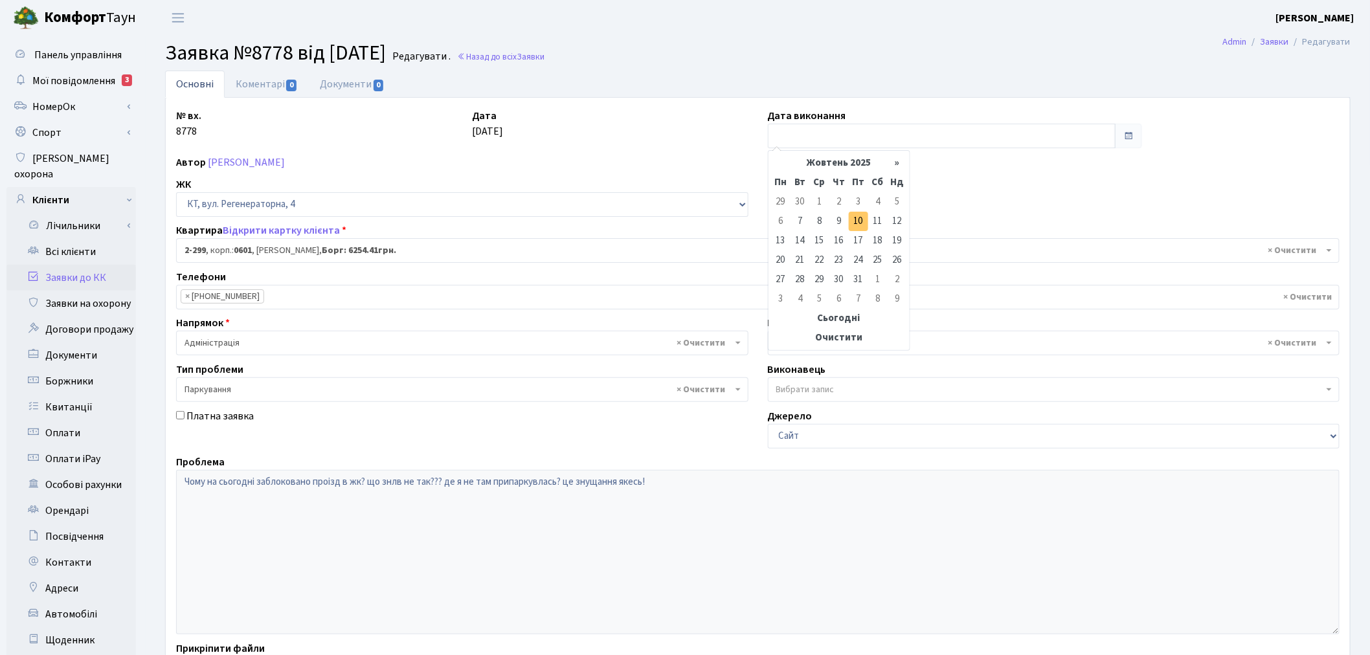
click at [862, 222] on td "10" at bounding box center [858, 221] width 19 height 19
type input "[DATE]"
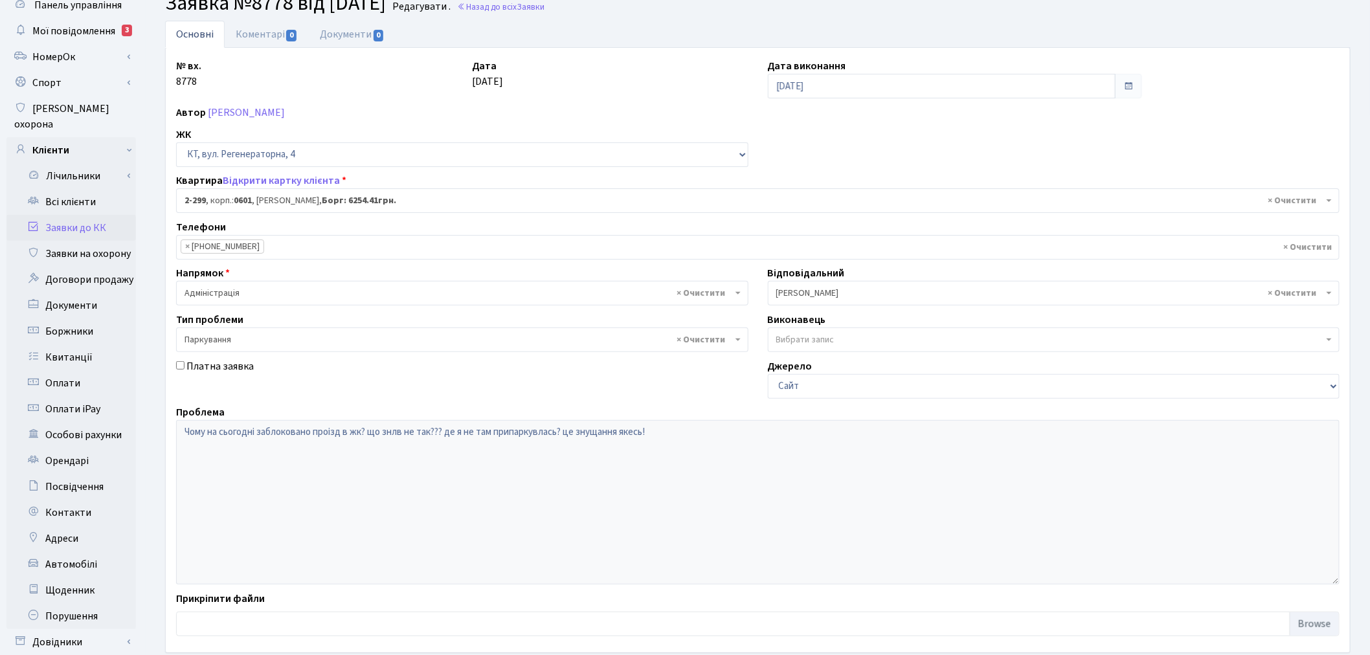
scroll to position [150, 0]
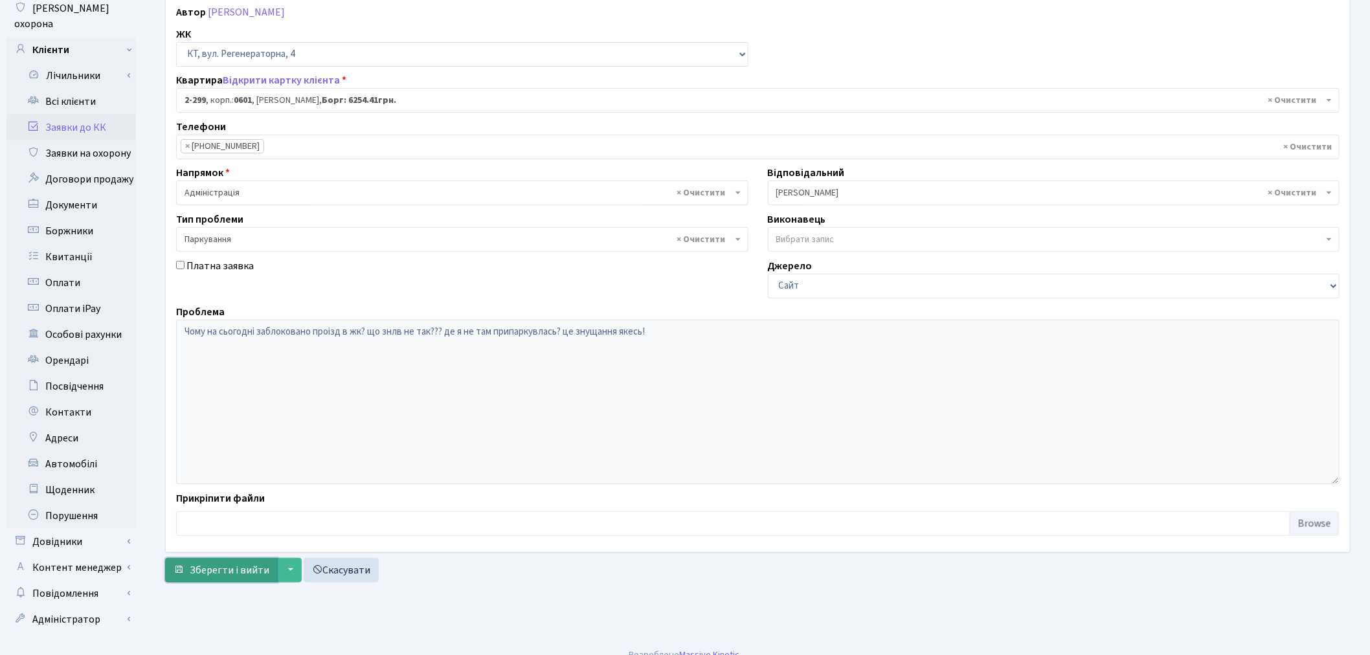
click at [230, 567] on span "Зберегти і вийти" at bounding box center [230, 570] width 80 height 14
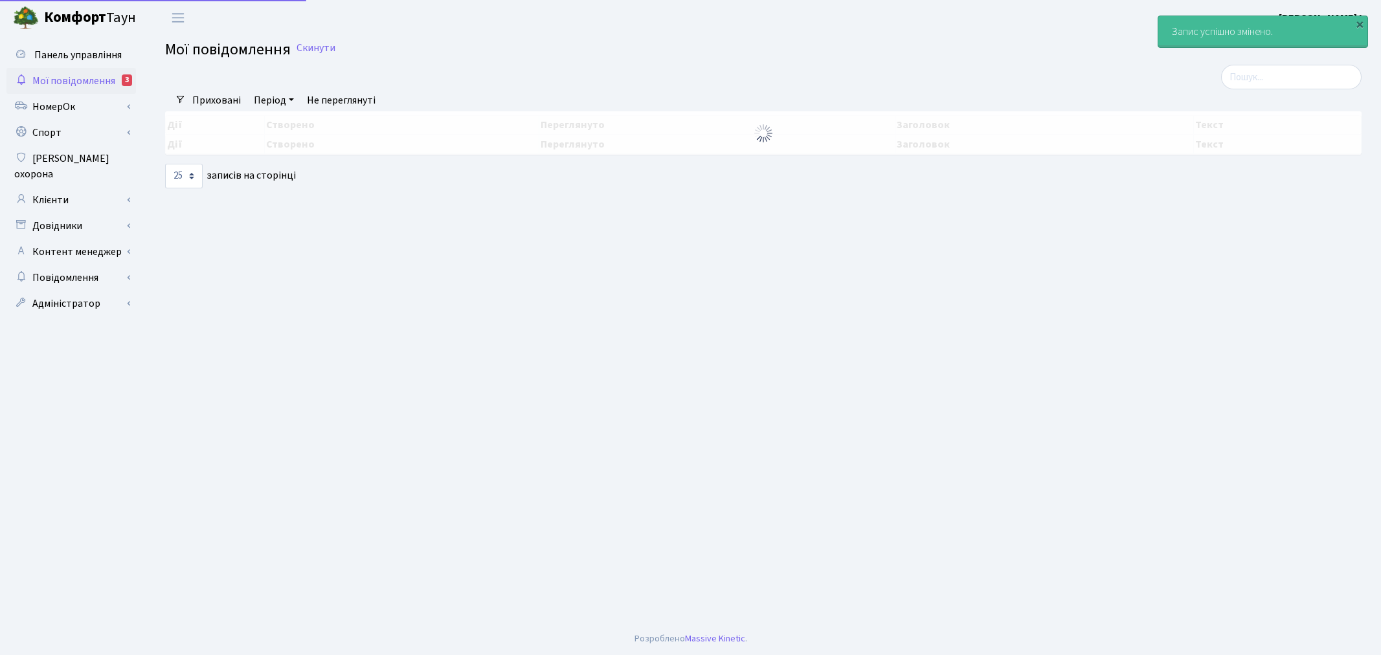
select select "25"
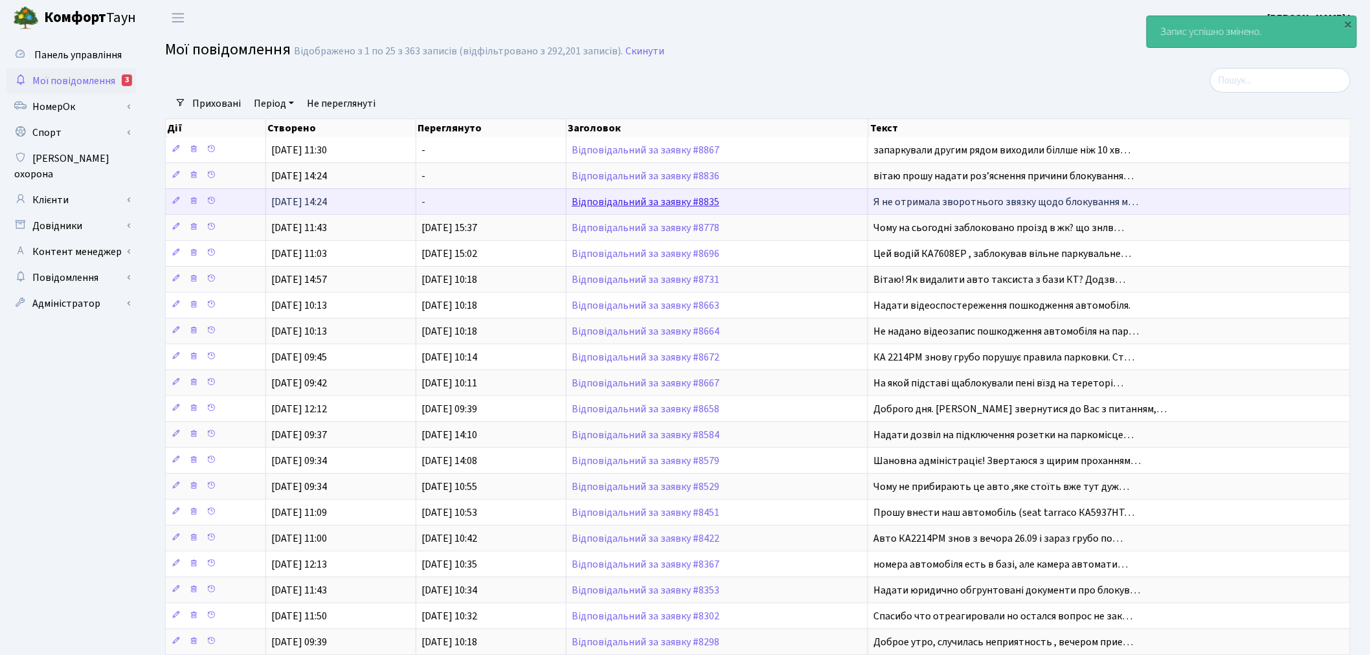
click at [702, 202] on link "Відповідальний за заявку #8835" at bounding box center [646, 202] width 148 height 14
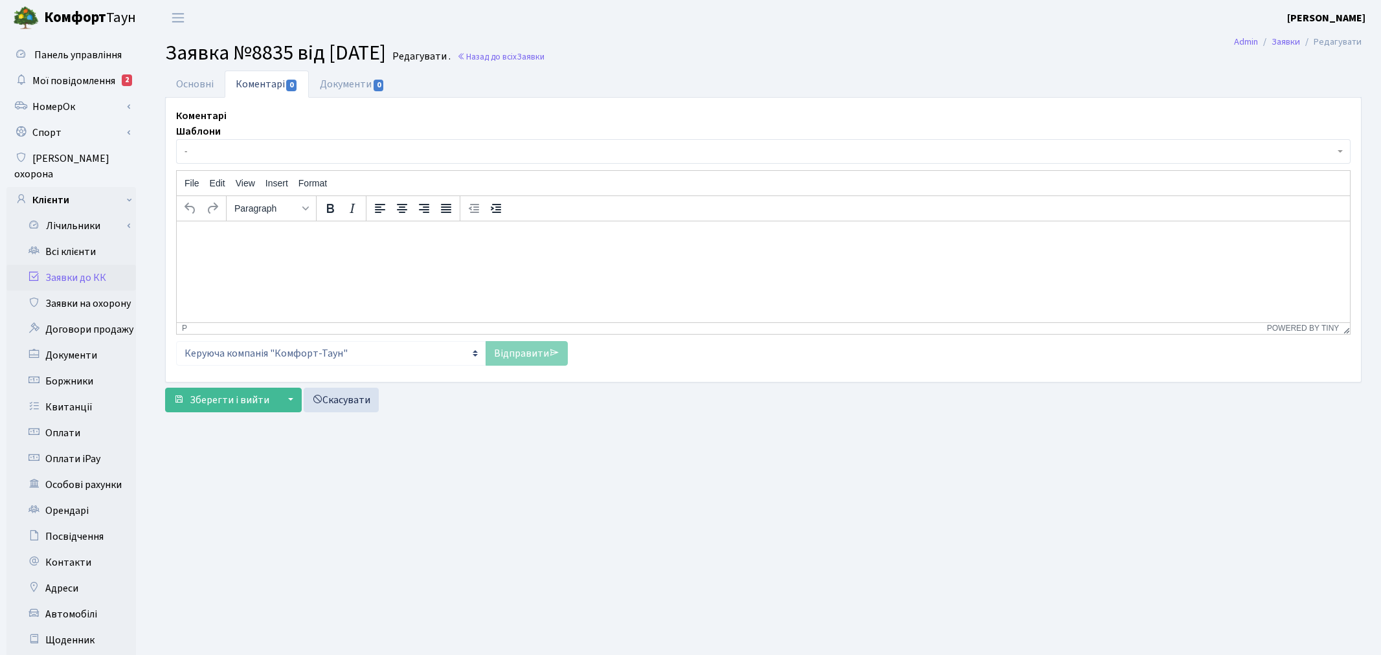
select select "1313"
select select "66"
click at [210, 80] on link "Основні" at bounding box center [195, 84] width 60 height 27
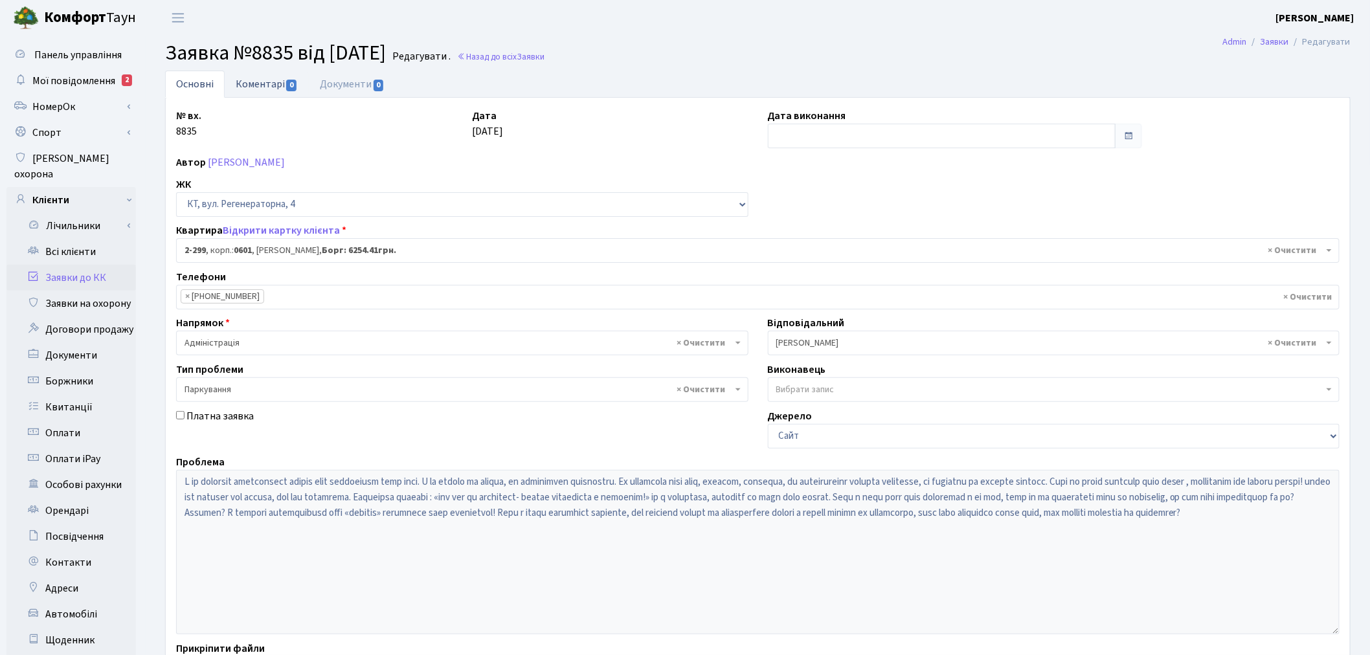
click at [253, 87] on link "Коментарі 0" at bounding box center [267, 84] width 84 height 27
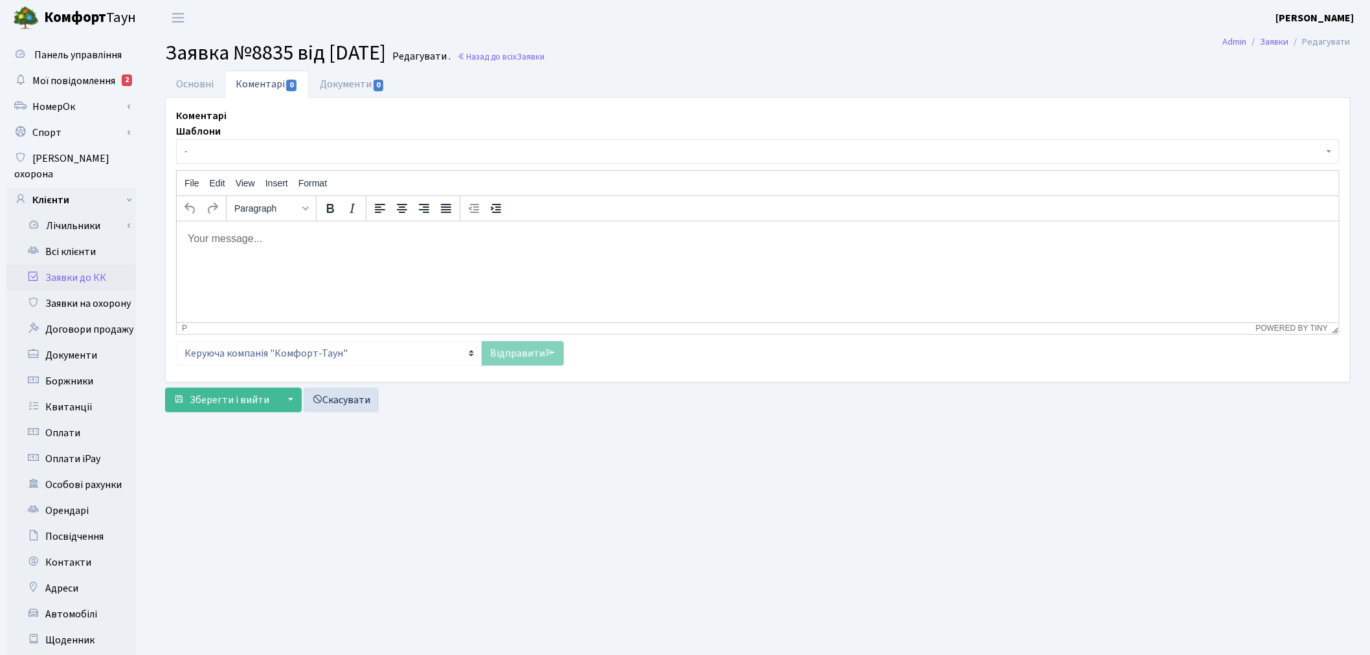
click at [368, 256] on html at bounding box center [757, 238] width 1162 height 35
paste body "Rich Text Area. Press ALT-0 for help."
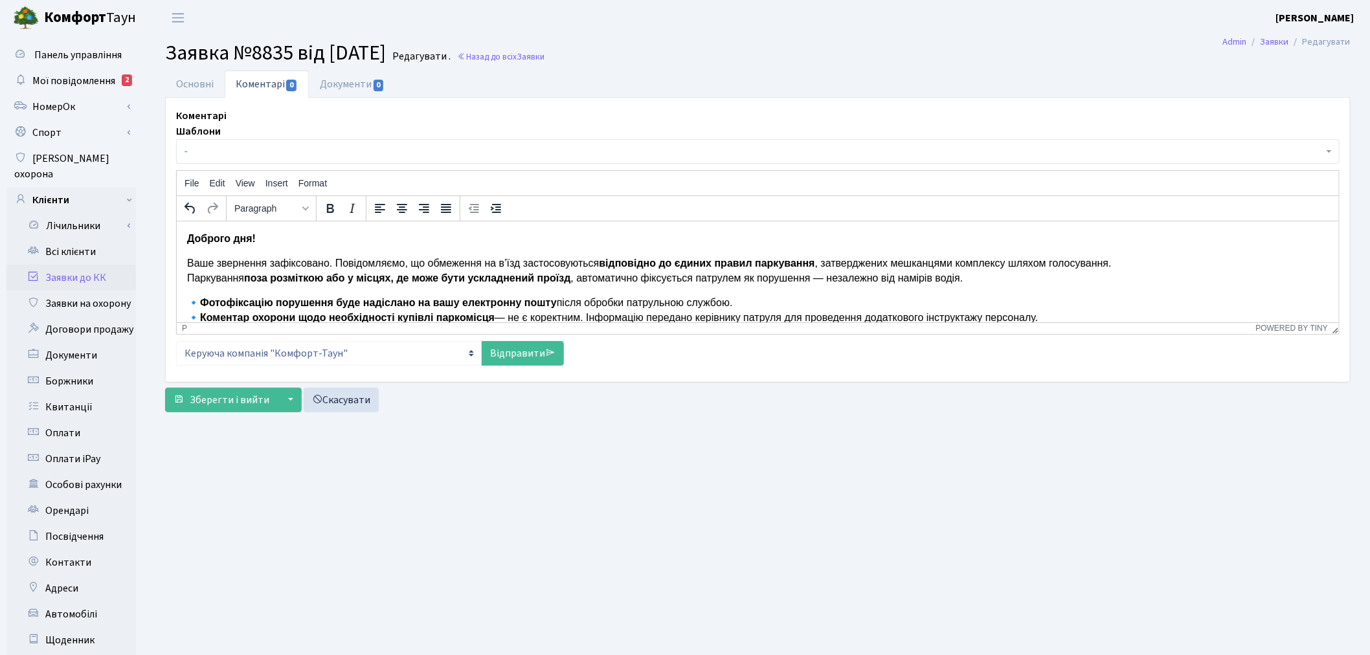
click at [203, 299] on strong "Фотофіксацію порушення буде надіслано на вашу електронну пошту" at bounding box center [377, 302] width 357 height 11
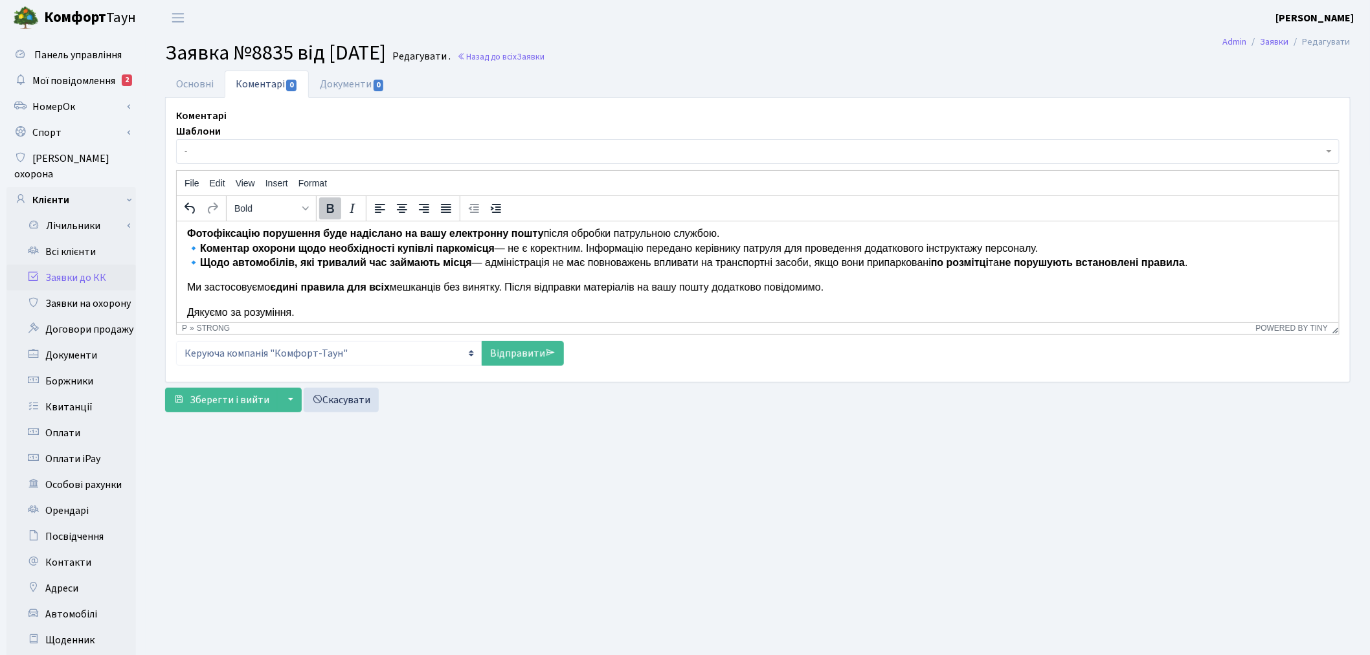
scroll to position [72, 0]
click at [203, 241] on strong "Коментар охорони щодо необхідності купівлі паркомісця" at bounding box center [346, 245] width 295 height 11
click at [203, 258] on strong "Щодо автомобілів, які тривалий час займають місця" at bounding box center [335, 259] width 272 height 11
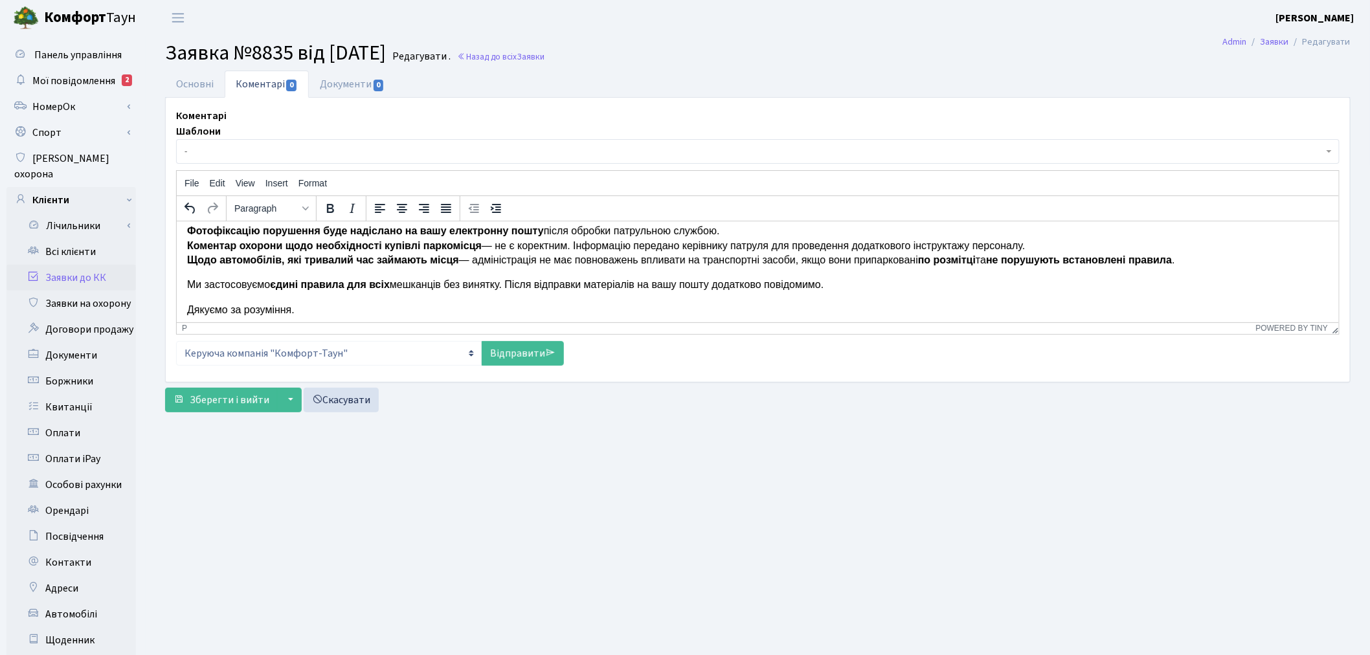
drag, startPoint x: 827, startPoint y: 282, endPoint x: 510, endPoint y: 282, distance: 317.9
click at [510, 282] on p "Ми застосовуємо єдині правила для всіх мешканців без винятку. Після відправки м…" at bounding box center [756, 284] width 1141 height 14
click at [532, 355] on link "Відправити" at bounding box center [523, 353] width 82 height 25
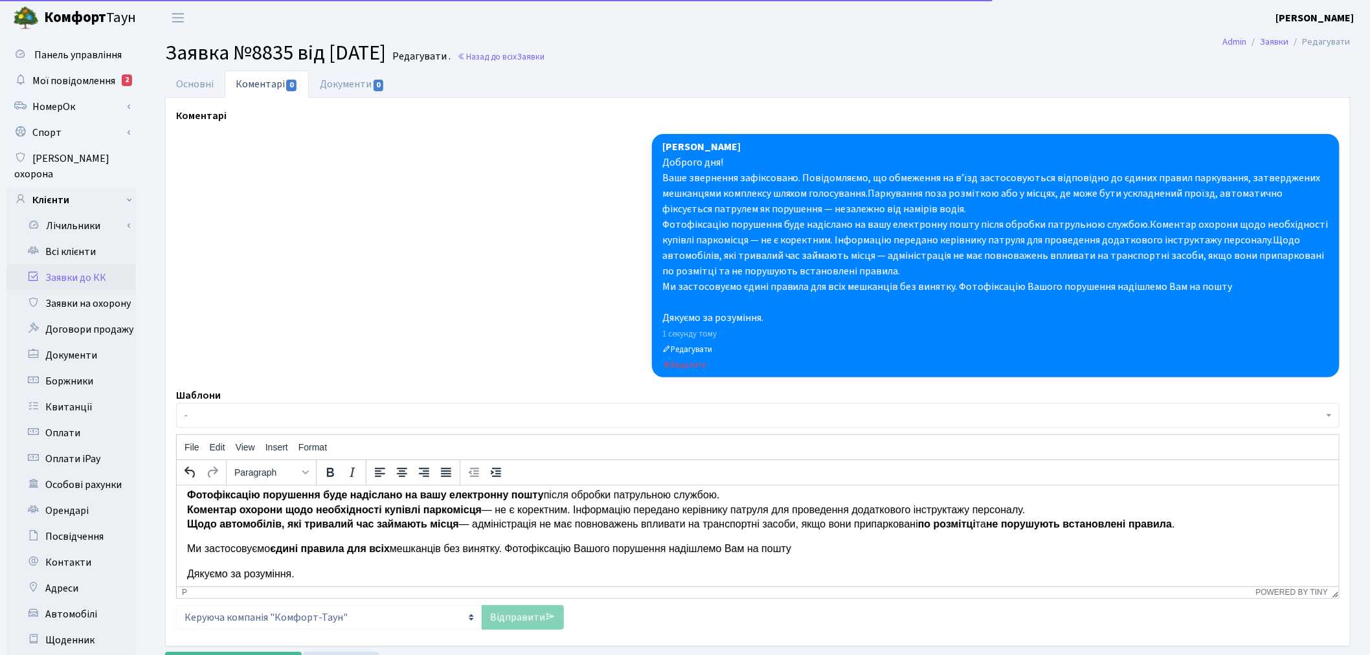
scroll to position [0, 0]
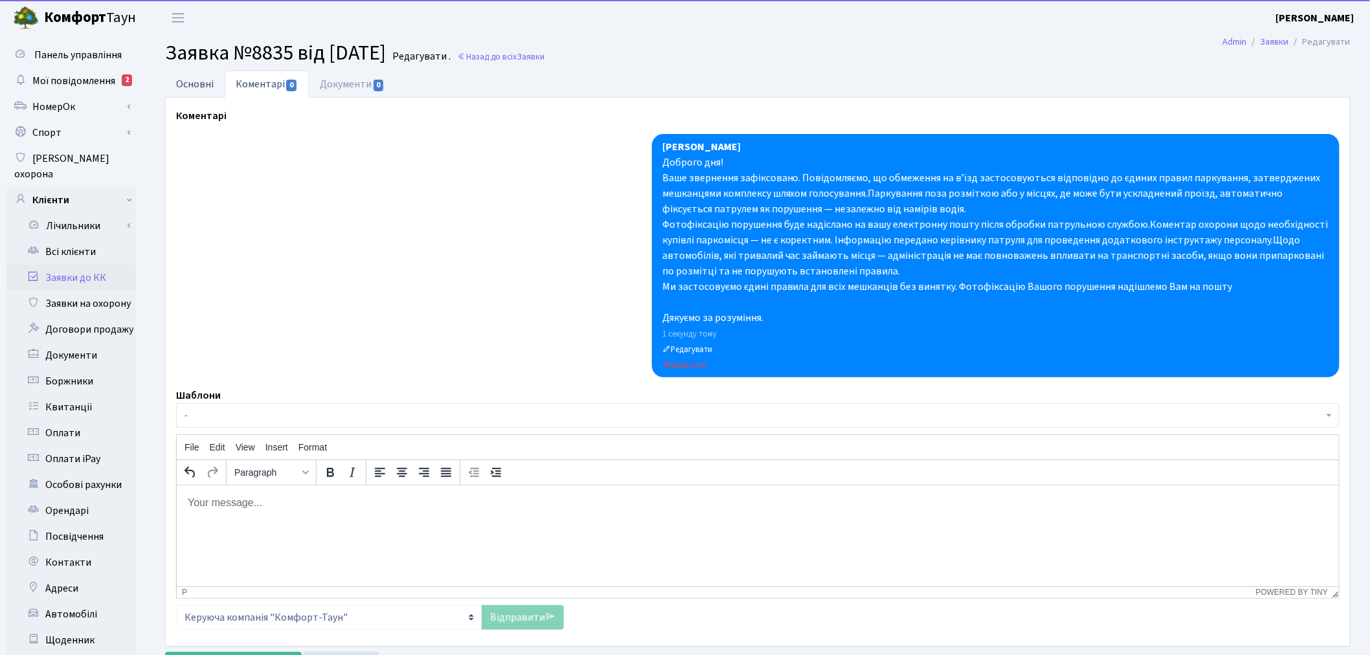
click at [194, 73] on link "Основні" at bounding box center [195, 84] width 60 height 27
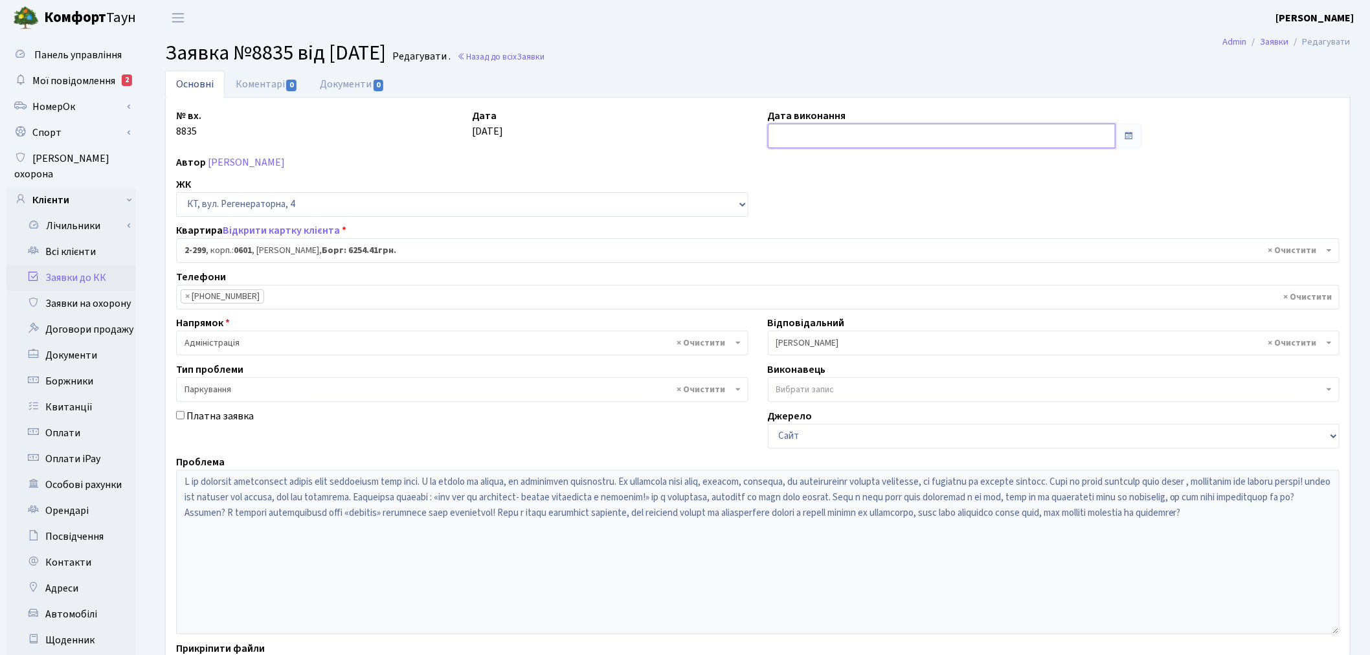
click at [793, 134] on input "text" at bounding box center [942, 136] width 348 height 25
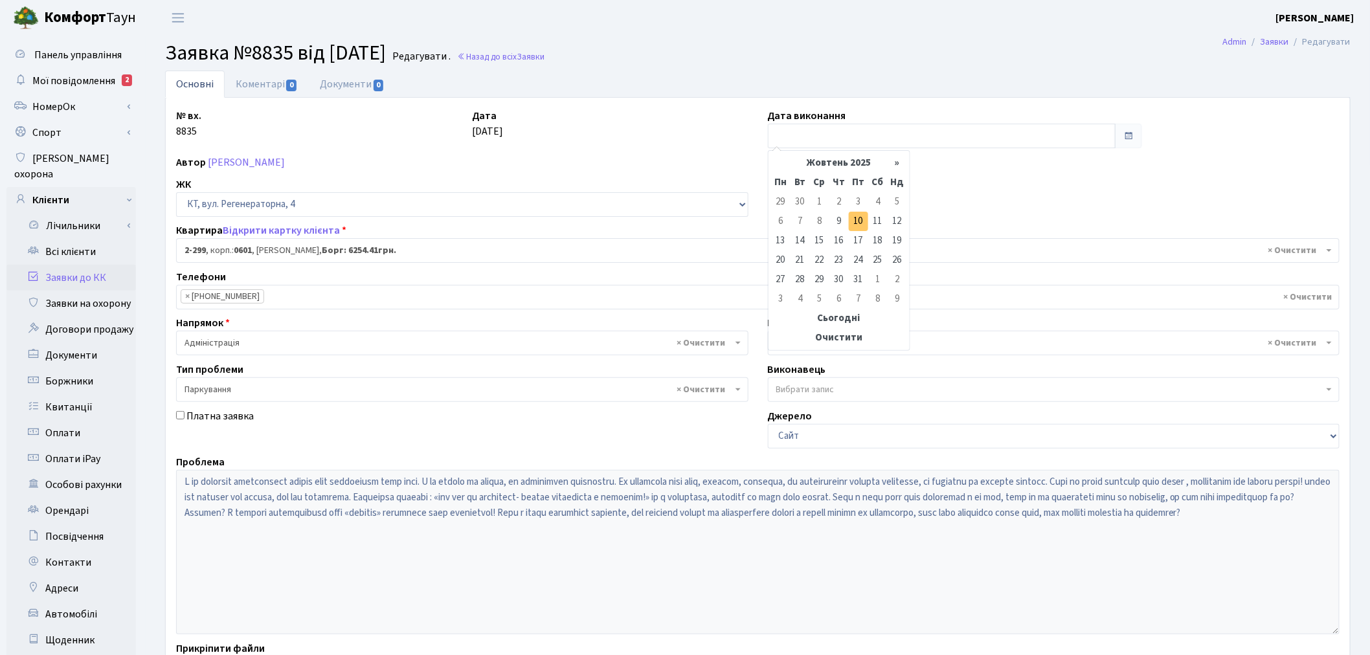
click at [857, 217] on td "10" at bounding box center [858, 221] width 19 height 19
type input "[DATE]"
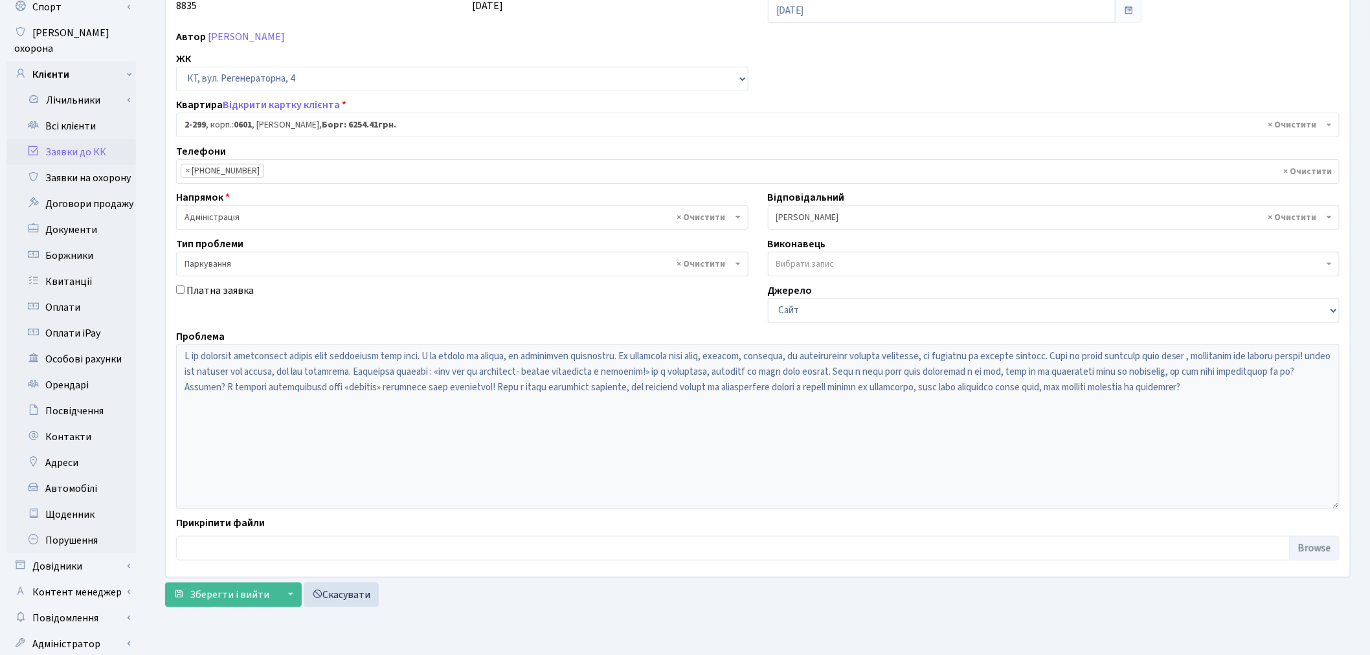
scroll to position [150, 0]
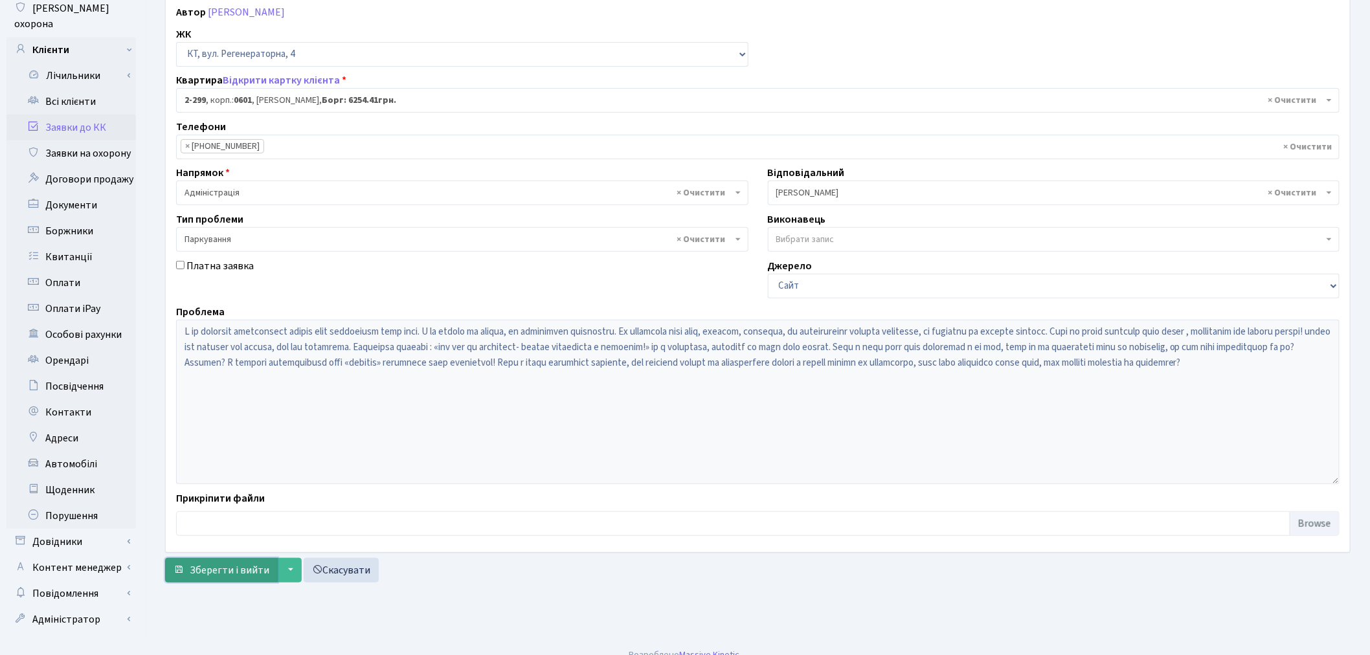
click at [229, 570] on span "Зберегти і вийти" at bounding box center [230, 570] width 80 height 14
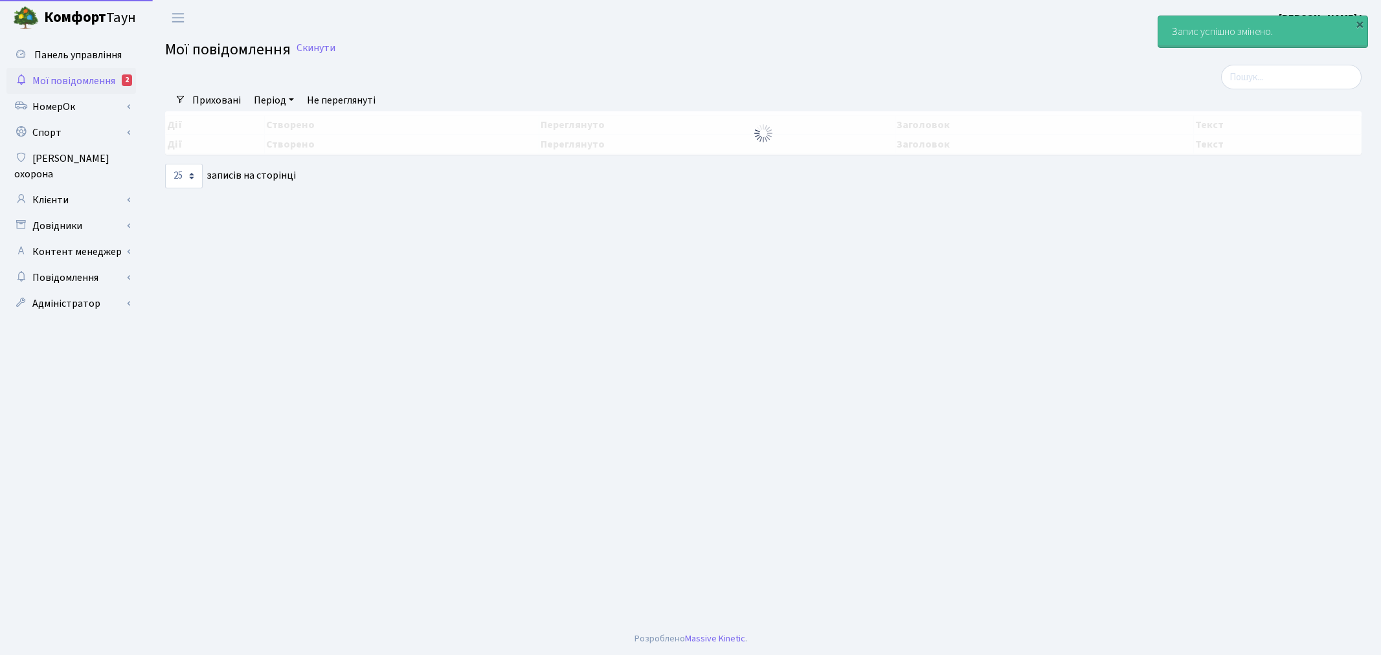
select select "25"
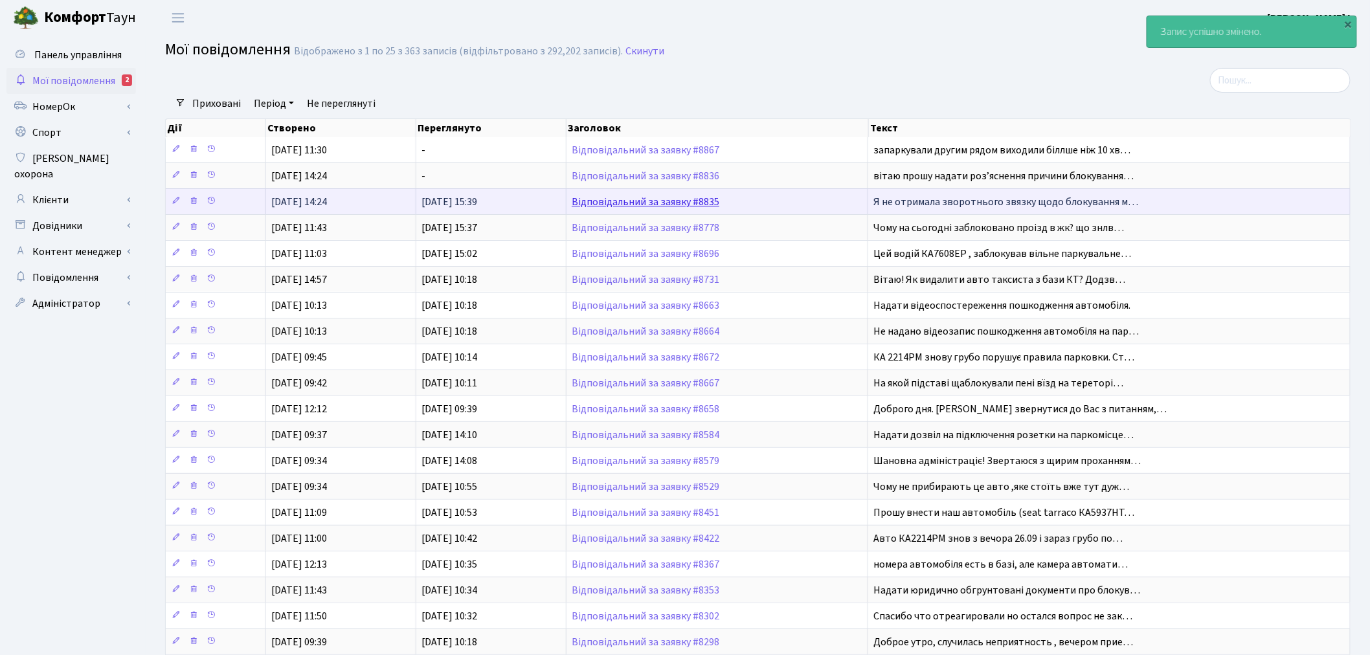
click at [683, 199] on link "Відповідальний за заявку #8835" at bounding box center [646, 202] width 148 height 14
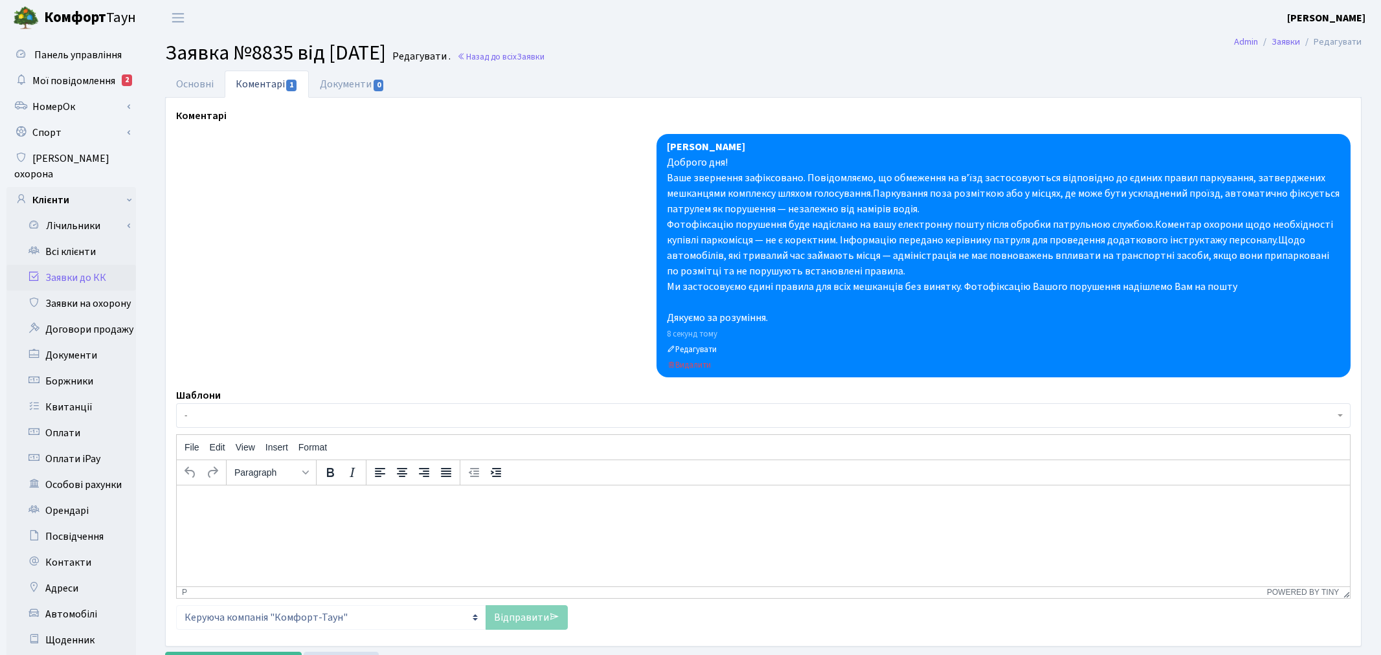
select select "1313"
select select "66"
click at [172, 78] on link "Основні" at bounding box center [195, 84] width 60 height 27
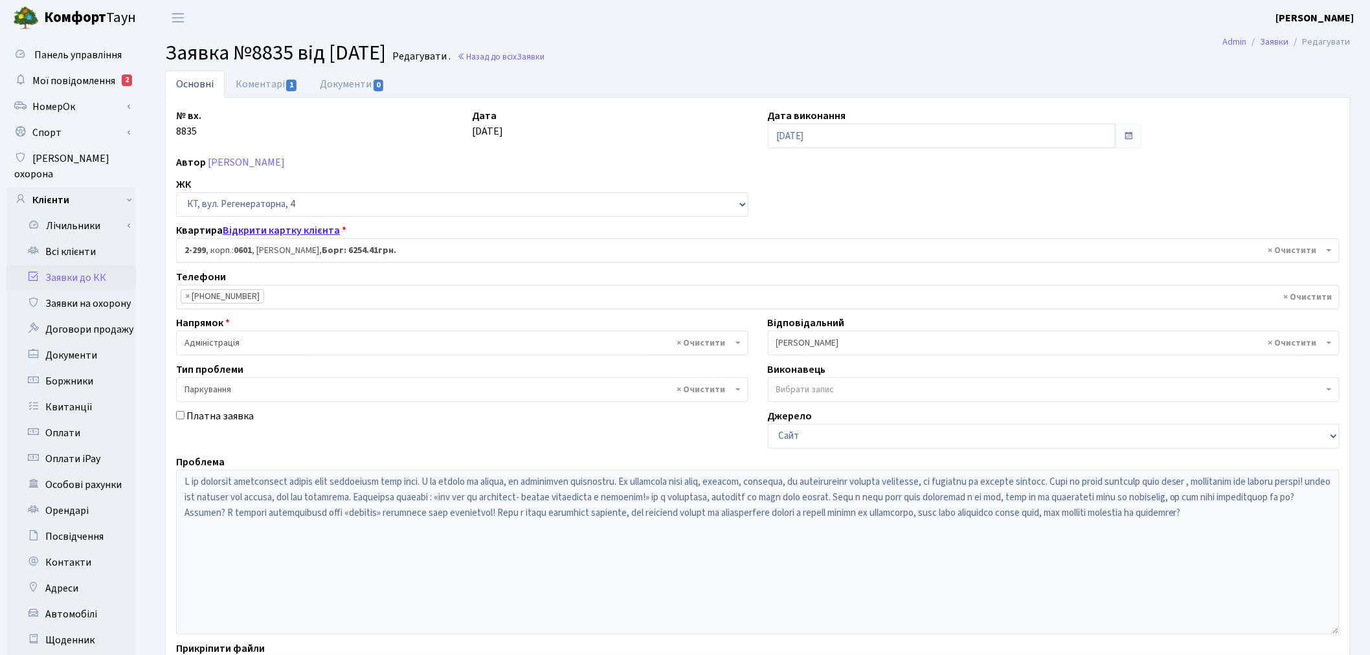
click at [269, 229] on link "Відкрити картку клієнта" at bounding box center [281, 230] width 117 height 14
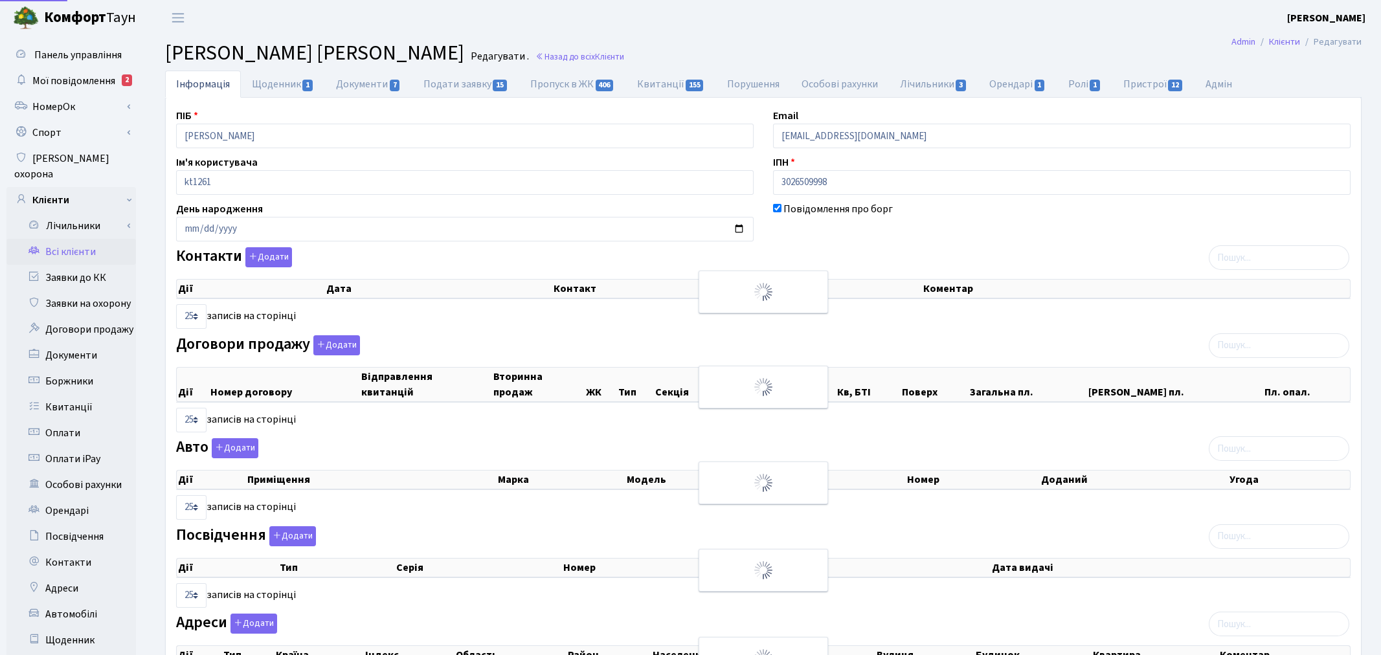
select select "25"
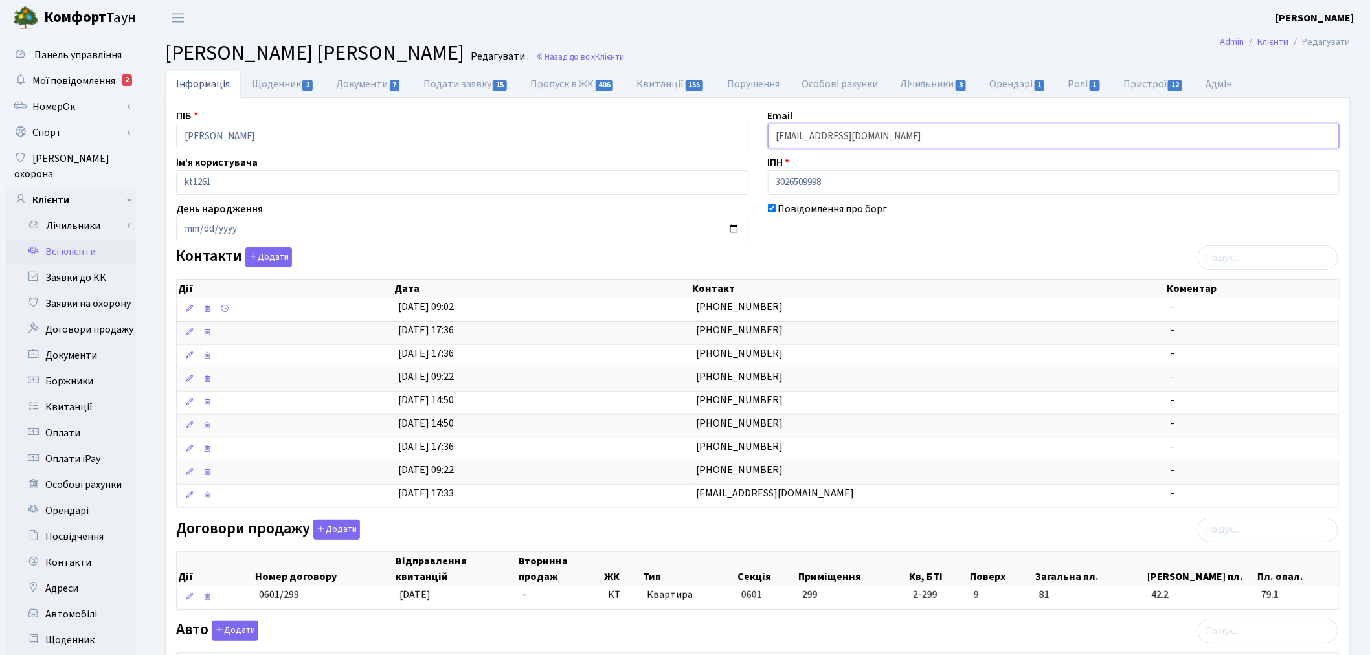
drag, startPoint x: 930, startPoint y: 129, endPoint x: 762, endPoint y: 131, distance: 167.7
click at [762, 131] on div "Email dmitry70700034@gmail.com" at bounding box center [1054, 128] width 592 height 40
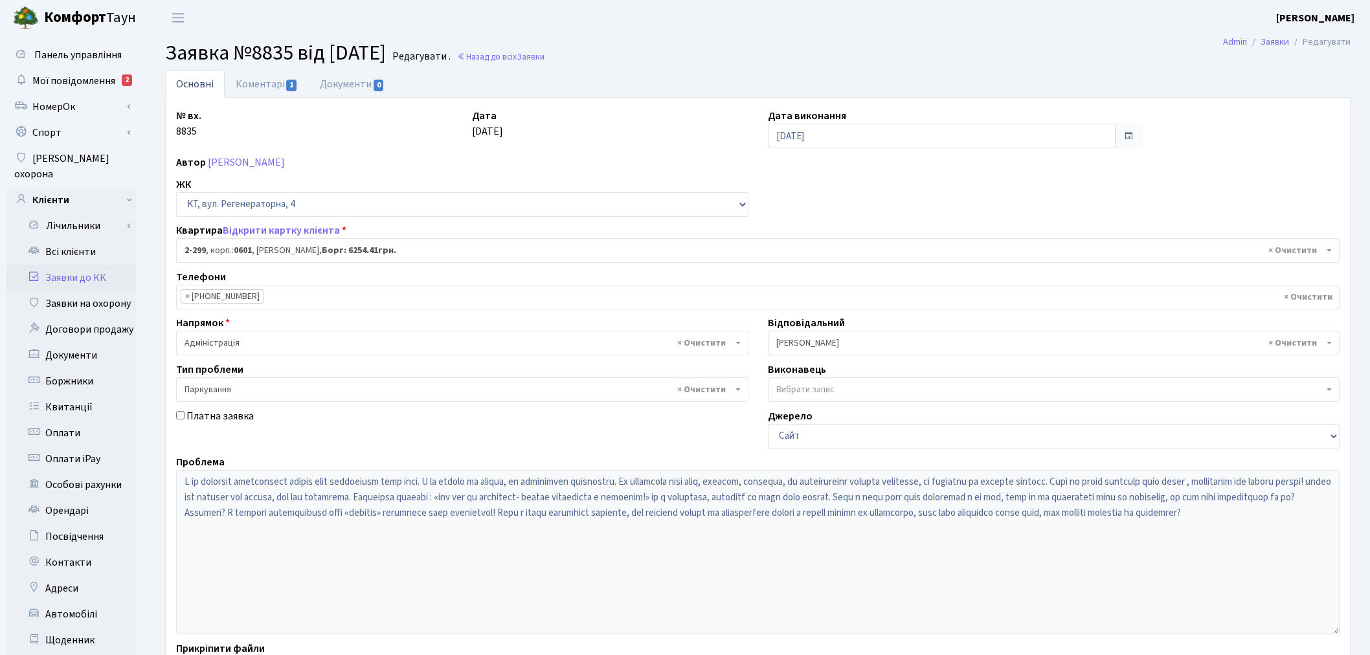
select select "1313"
select select "66"
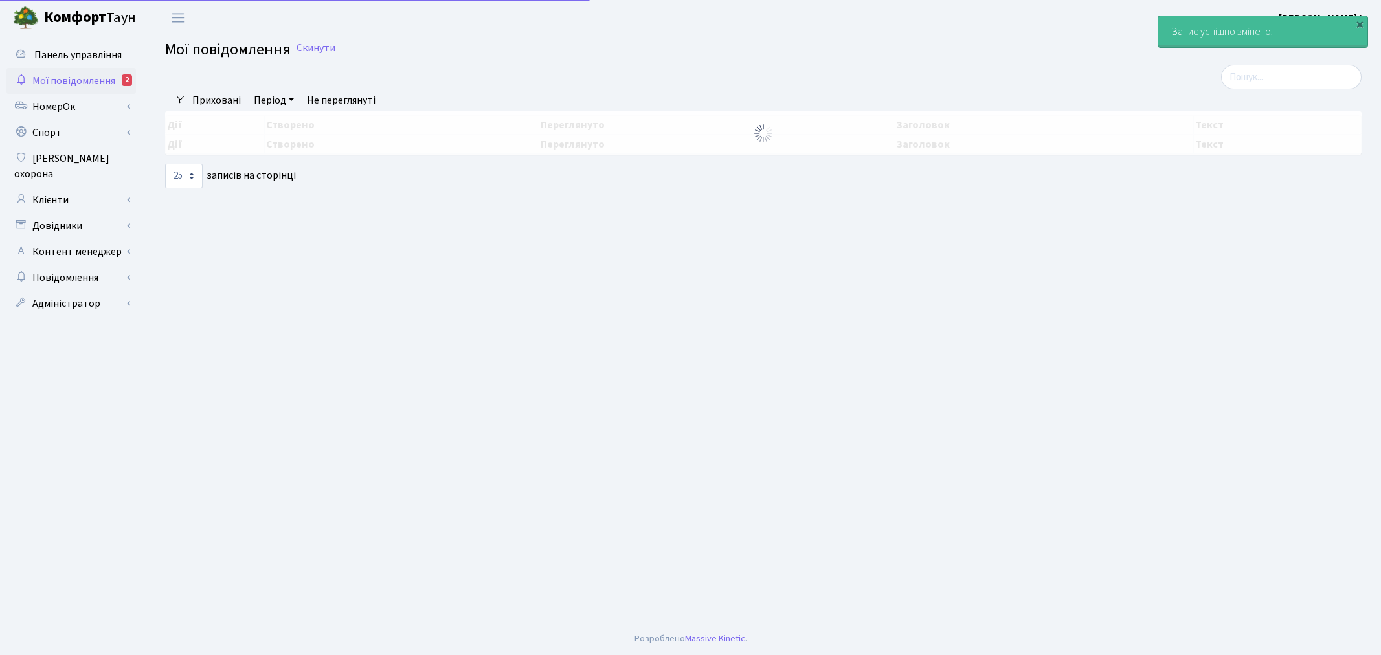
select select "25"
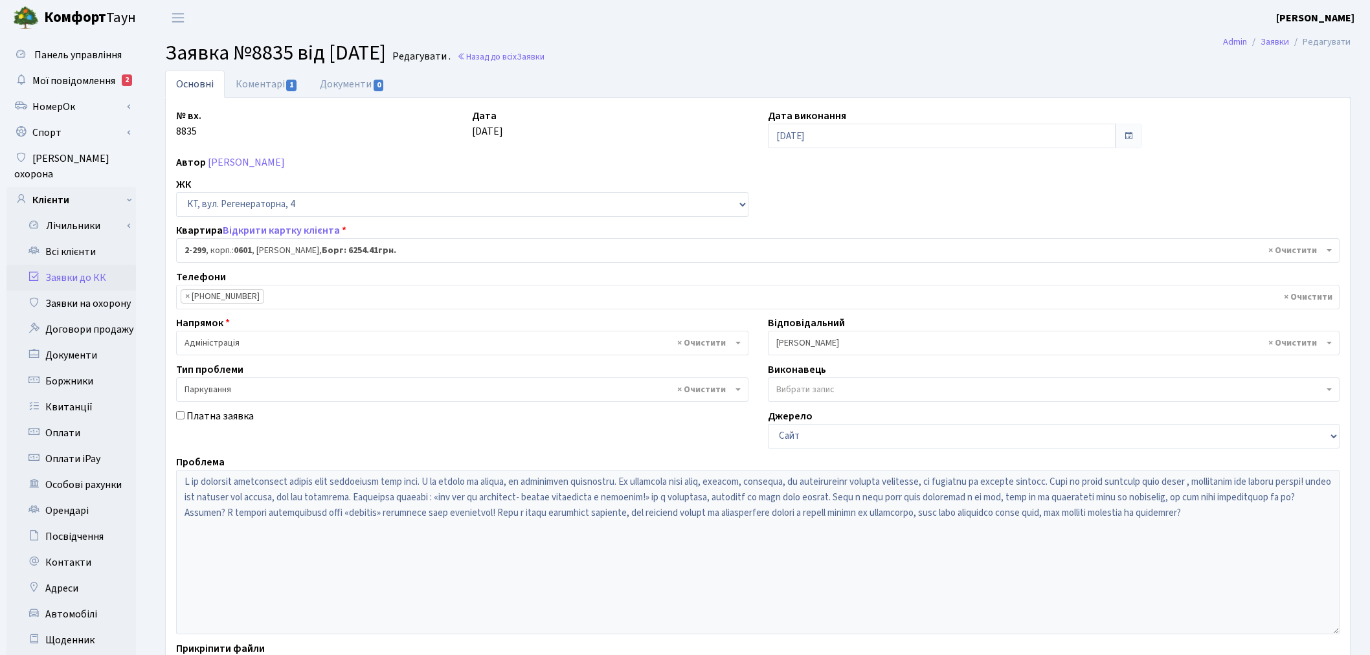
select select "1313"
select select "66"
click at [82, 69] on link "Мої повідомлення 2" at bounding box center [70, 81] width 129 height 26
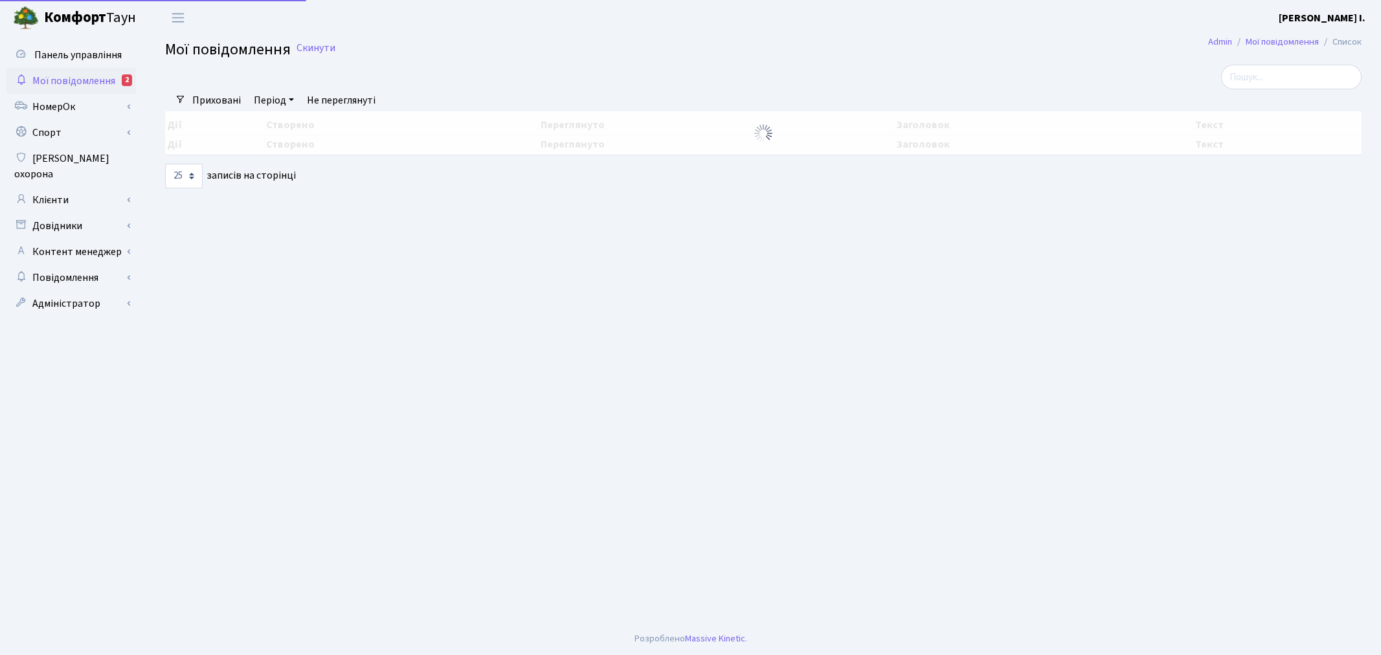
select select "25"
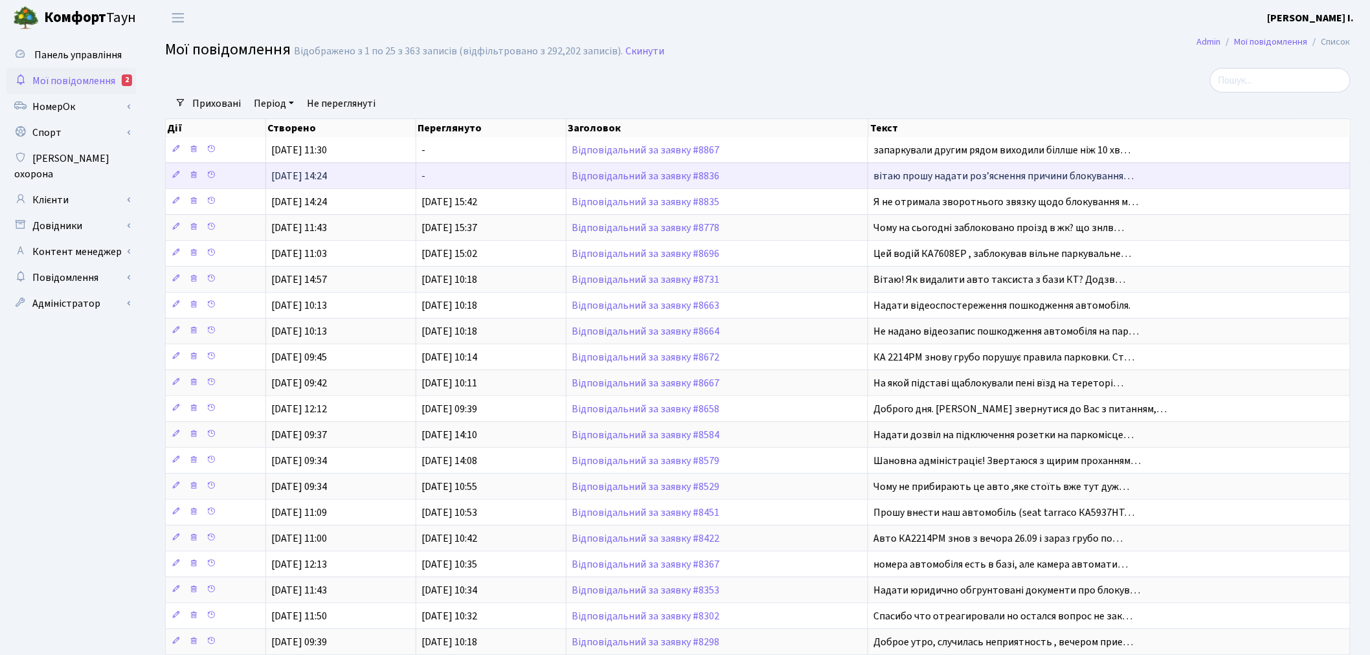
click at [920, 175] on span "вітаю прошу надати розʼяснення причини блокування…" at bounding box center [1003, 176] width 260 height 14
click at [660, 170] on td "Відповідальний за заявку #8836" at bounding box center [718, 176] width 302 height 26
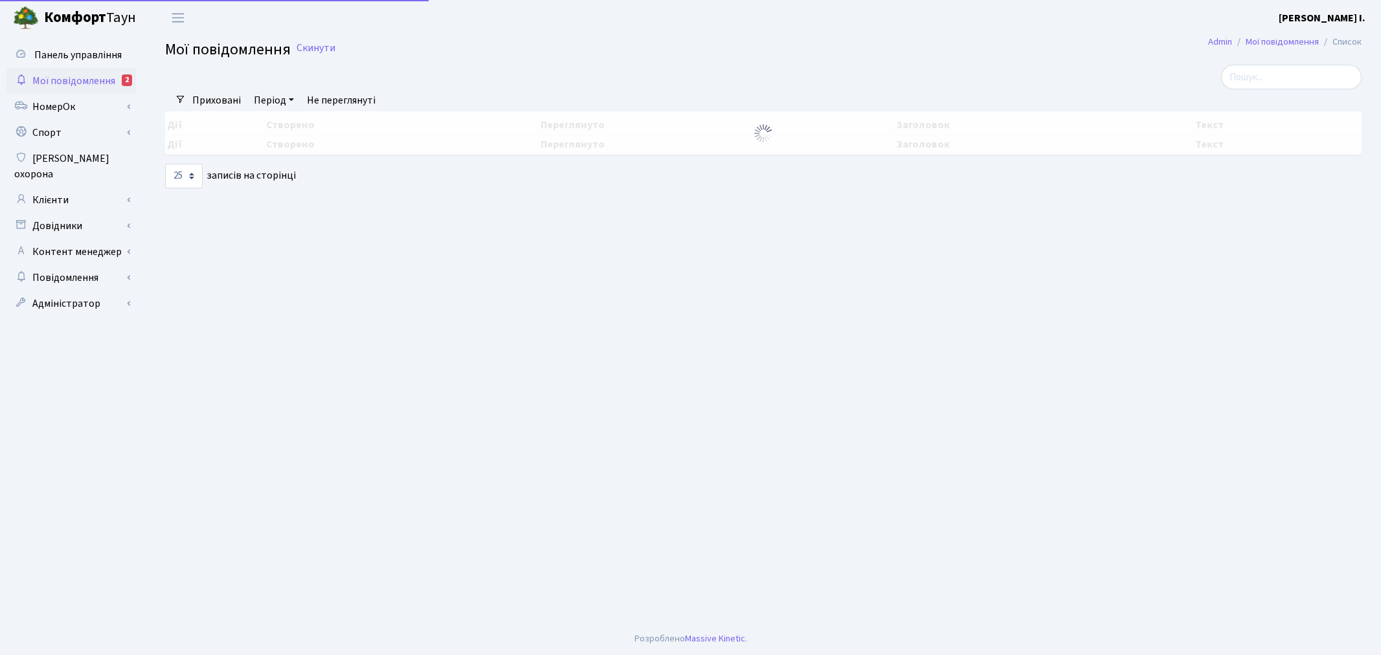
select select "25"
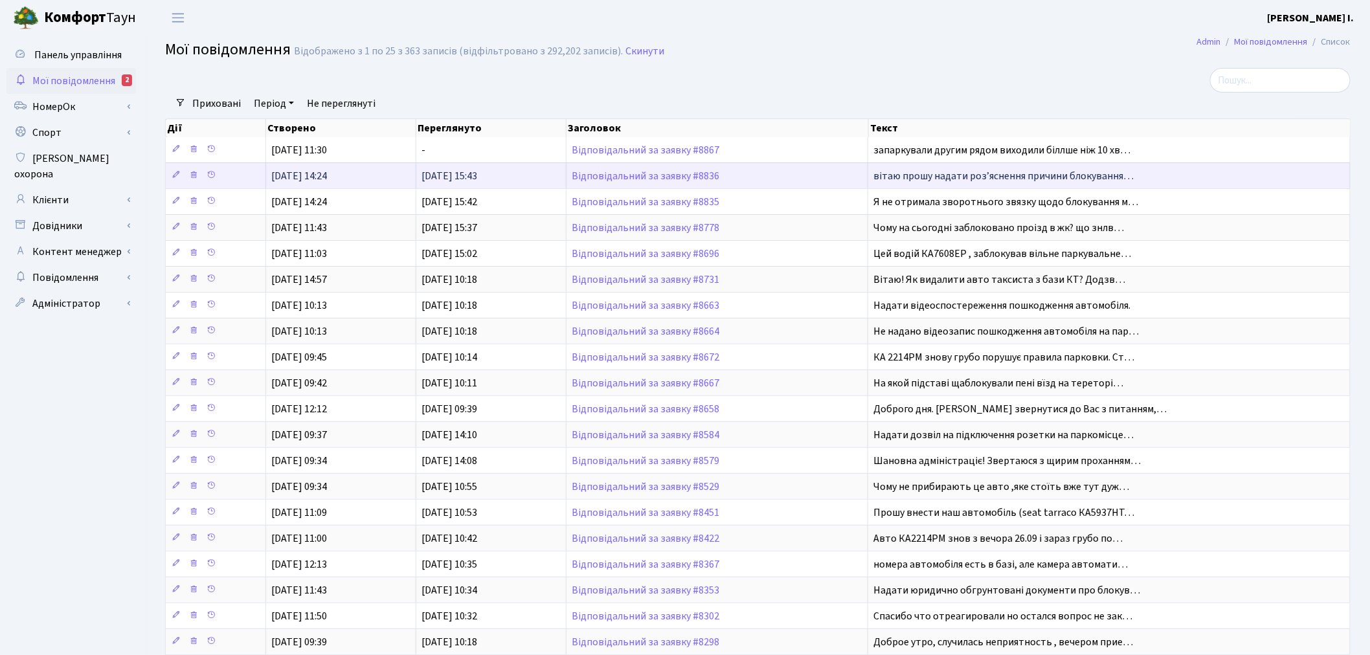
click at [675, 169] on td "Відповідальний за заявку #8836" at bounding box center [718, 176] width 302 height 26
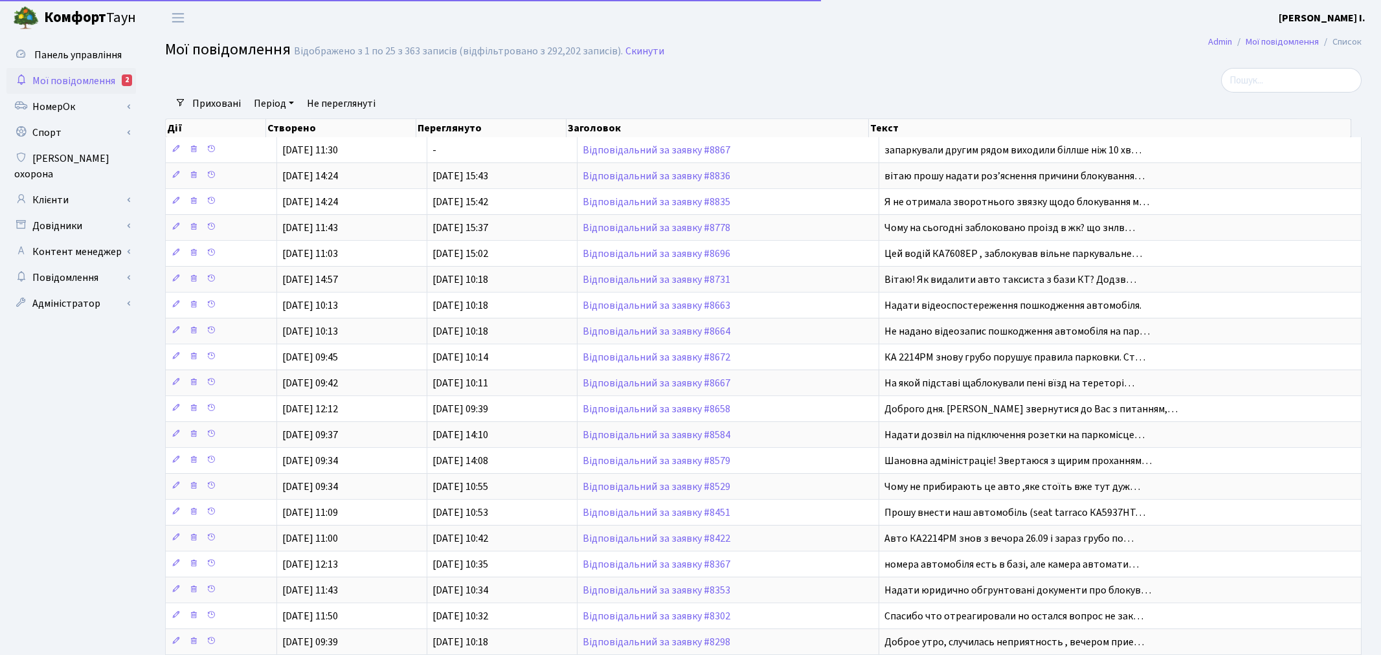
select select "25"
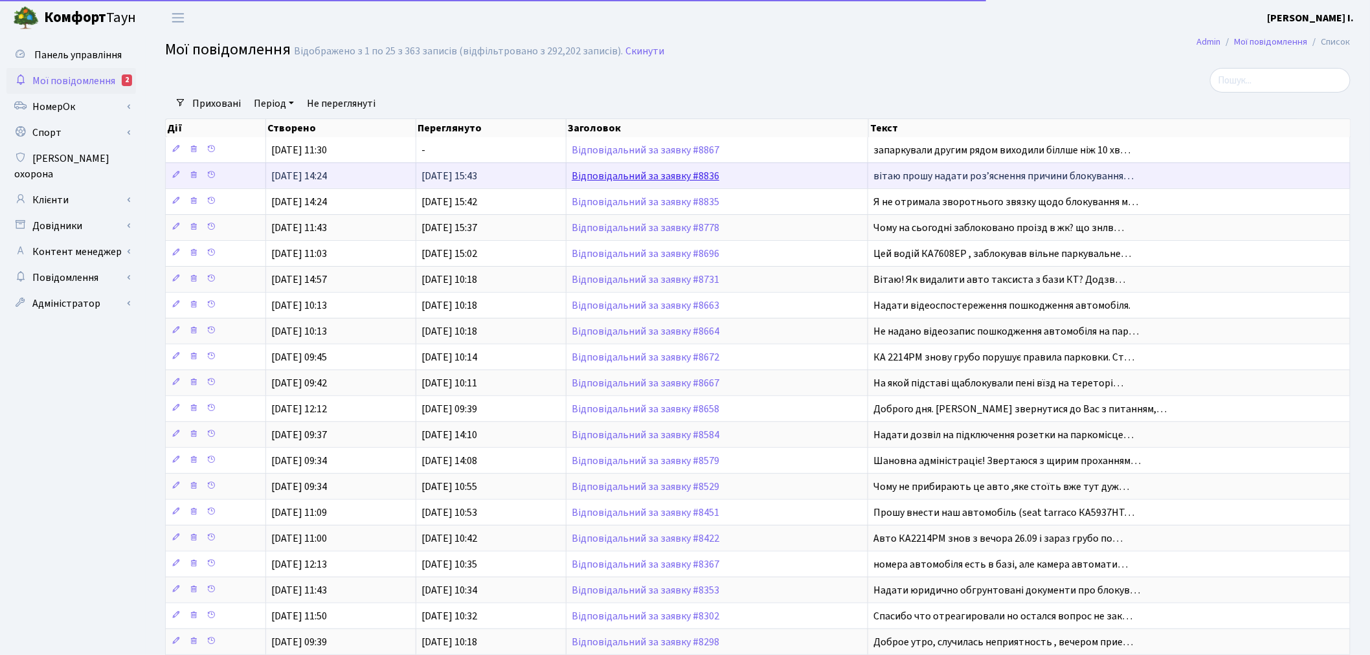
click at [615, 175] on link "Відповідальний за заявку #8836" at bounding box center [646, 176] width 148 height 14
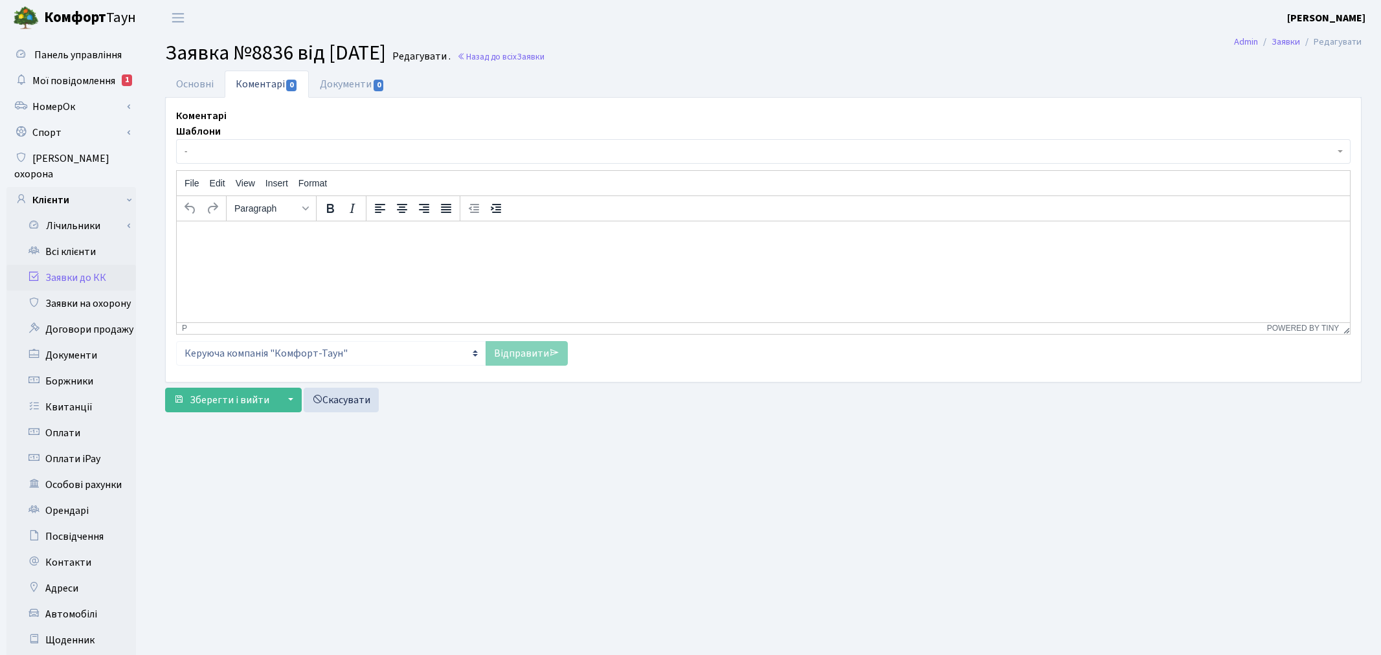
select select "4925"
select select "66"
click at [173, 82] on link "Основні" at bounding box center [195, 84] width 60 height 27
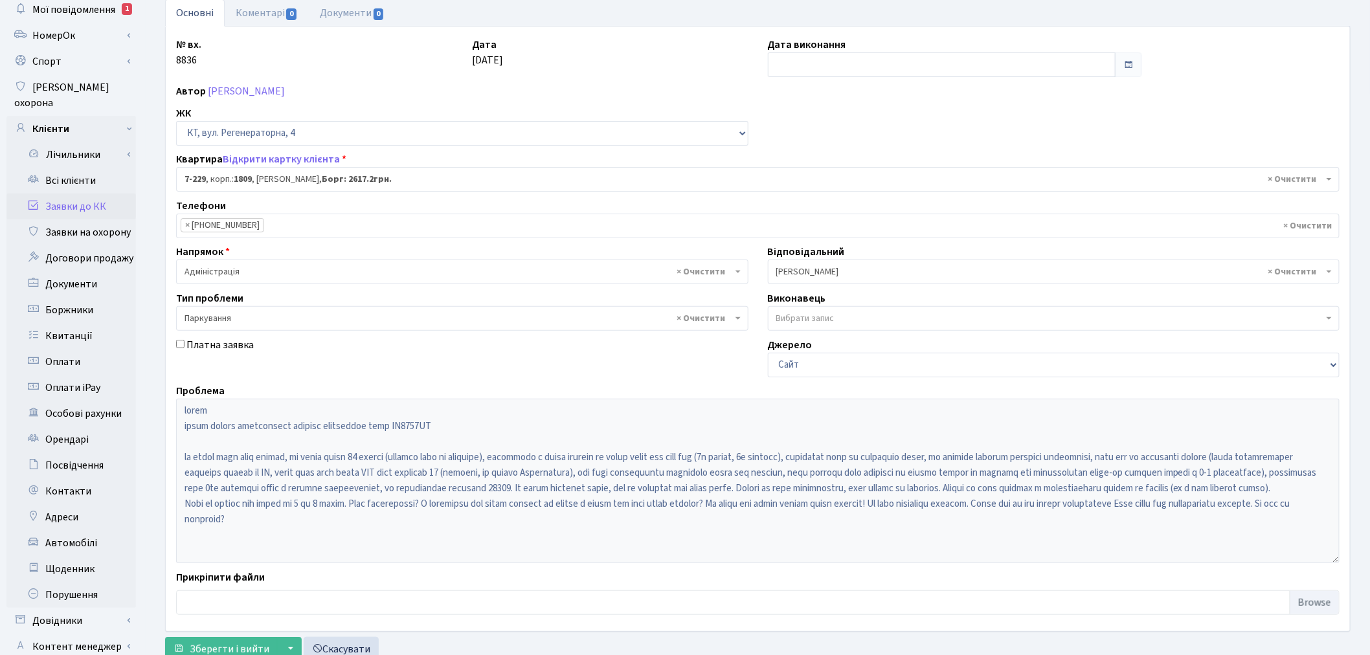
scroll to position [72, 0]
click at [167, 409] on div "Проблема" at bounding box center [757, 473] width 1183 height 180
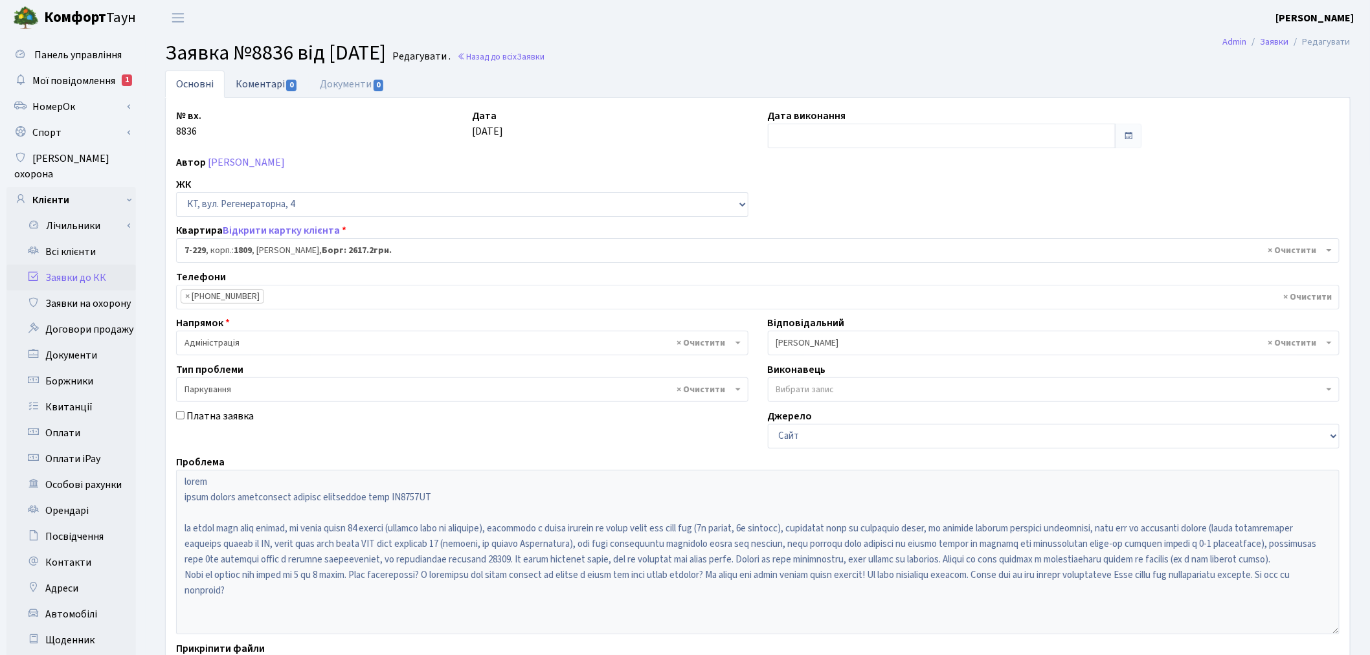
click at [275, 89] on link "Коментарі 0" at bounding box center [267, 84] width 84 height 27
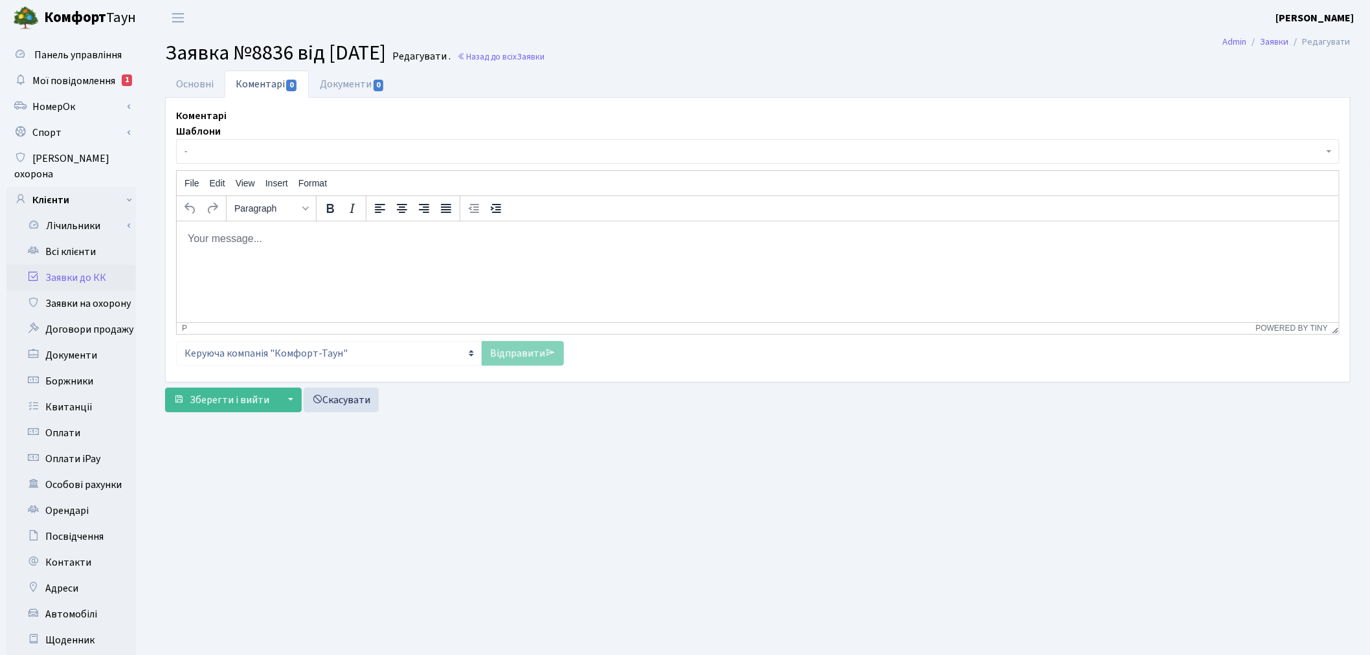
click at [347, 256] on html at bounding box center [757, 238] width 1162 height 35
paste body "Rich Text Area. Press ALT-0 for help."
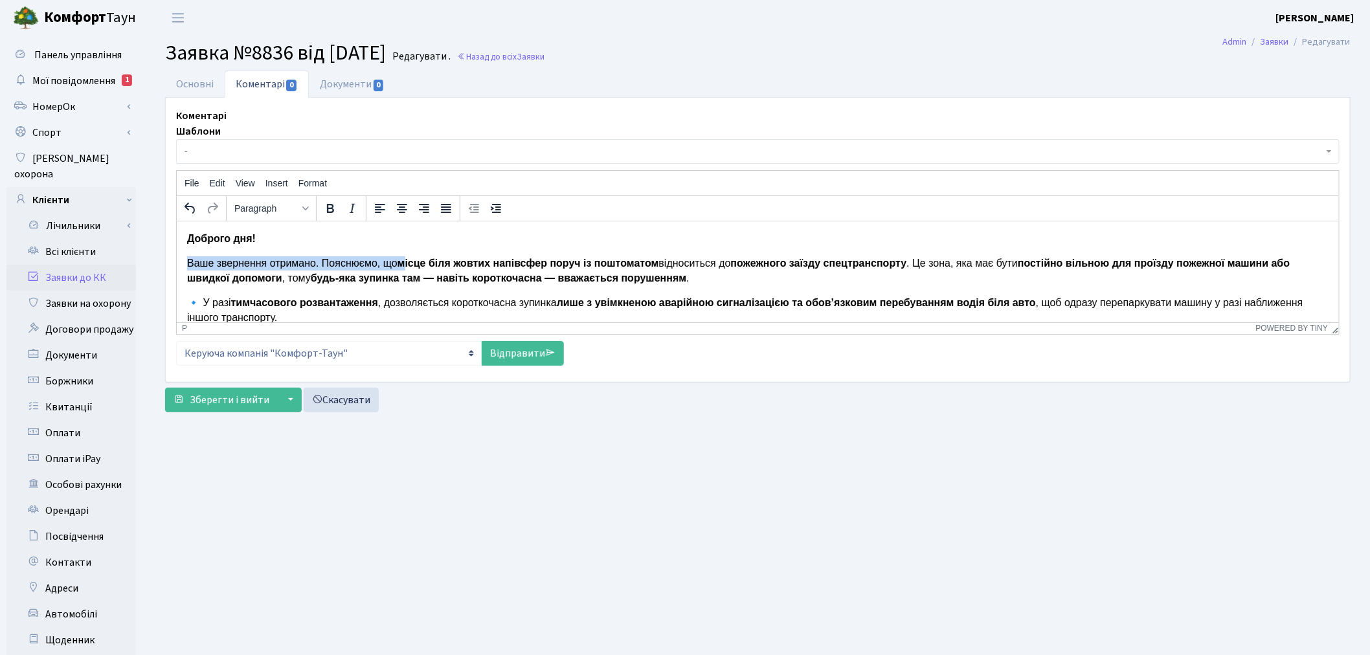
drag, startPoint x: 404, startPoint y: 264, endPoint x: 180, endPoint y: 257, distance: 224.1
click at [180, 257] on html "Доброго дня! Ваше звернення отримано. Пояснюємо, що місце біля жовтих напівсфер…" at bounding box center [757, 312] width 1162 height 183
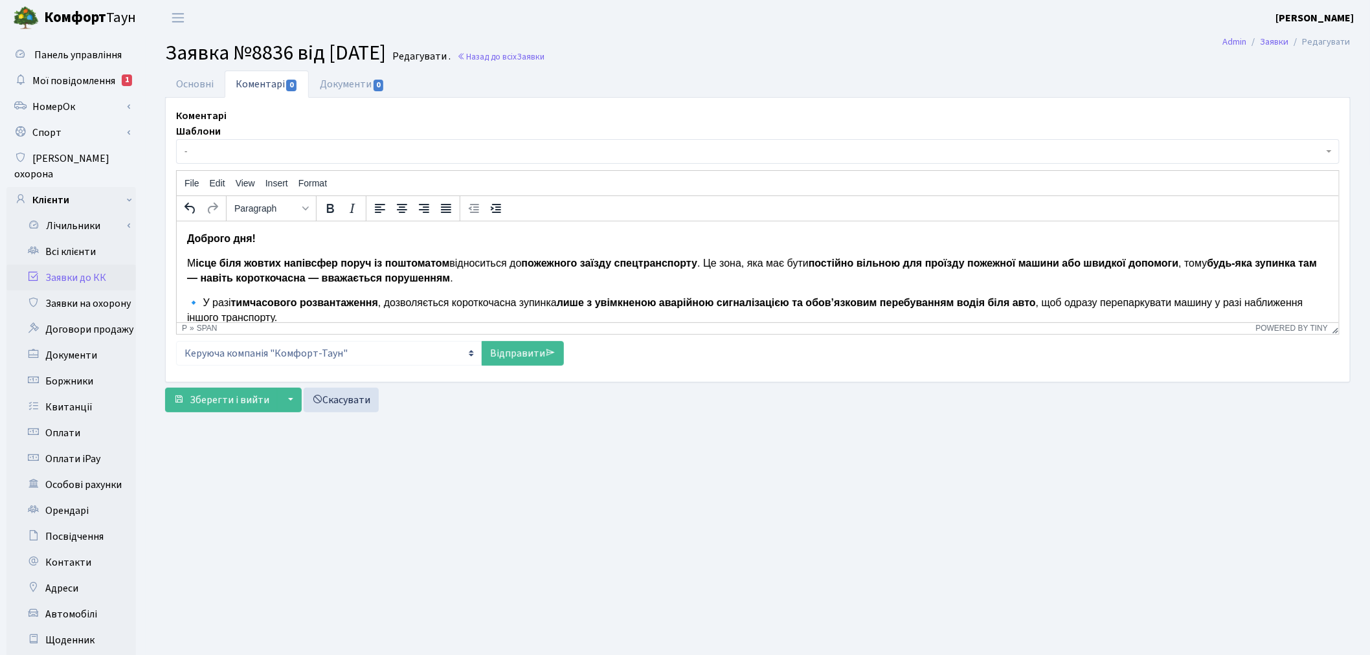
click at [216, 265] on strong "ісце біля жовтих напівсфер поруч із поштоматом" at bounding box center [322, 262] width 254 height 11
drag, startPoint x: 438, startPoint y: 265, endPoint x: 339, endPoint y: 267, distance: 99.1
click at [339, 267] on p "М ісце біля жовтих напівсфер поруч із поштоматом відноситься до пожежного заїзд…" at bounding box center [756, 270] width 1141 height 29
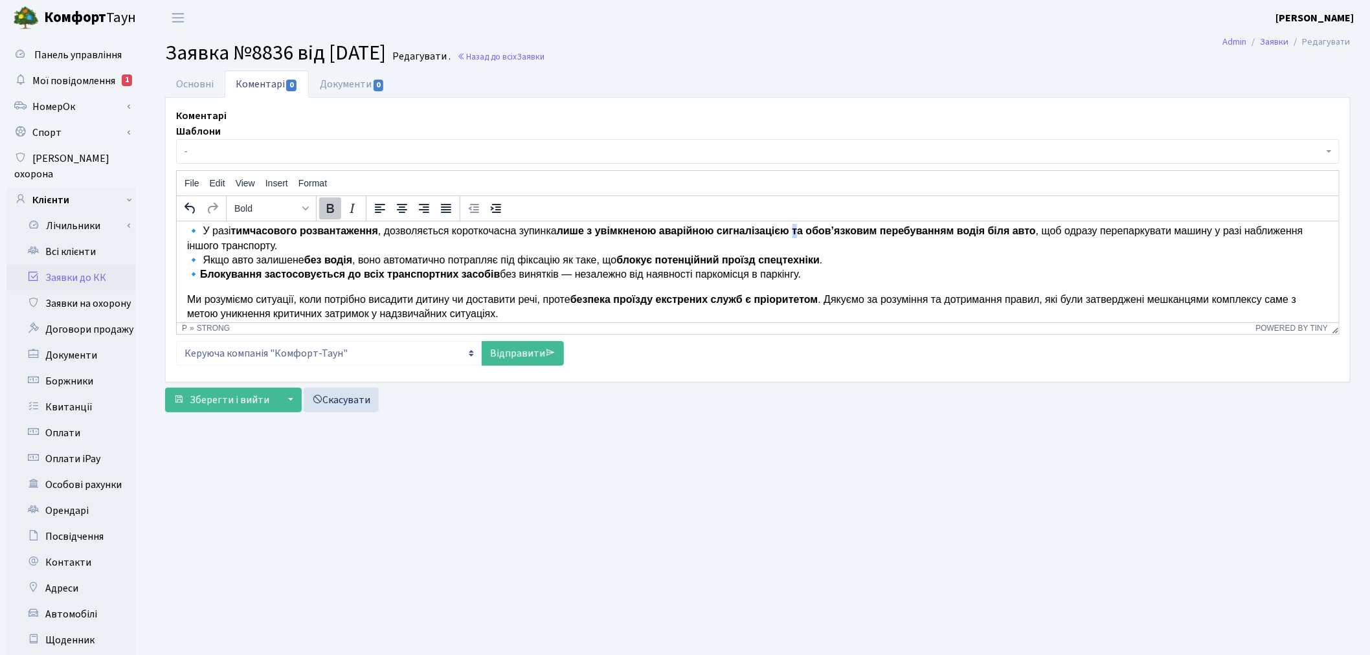
scroll to position [55, 0]
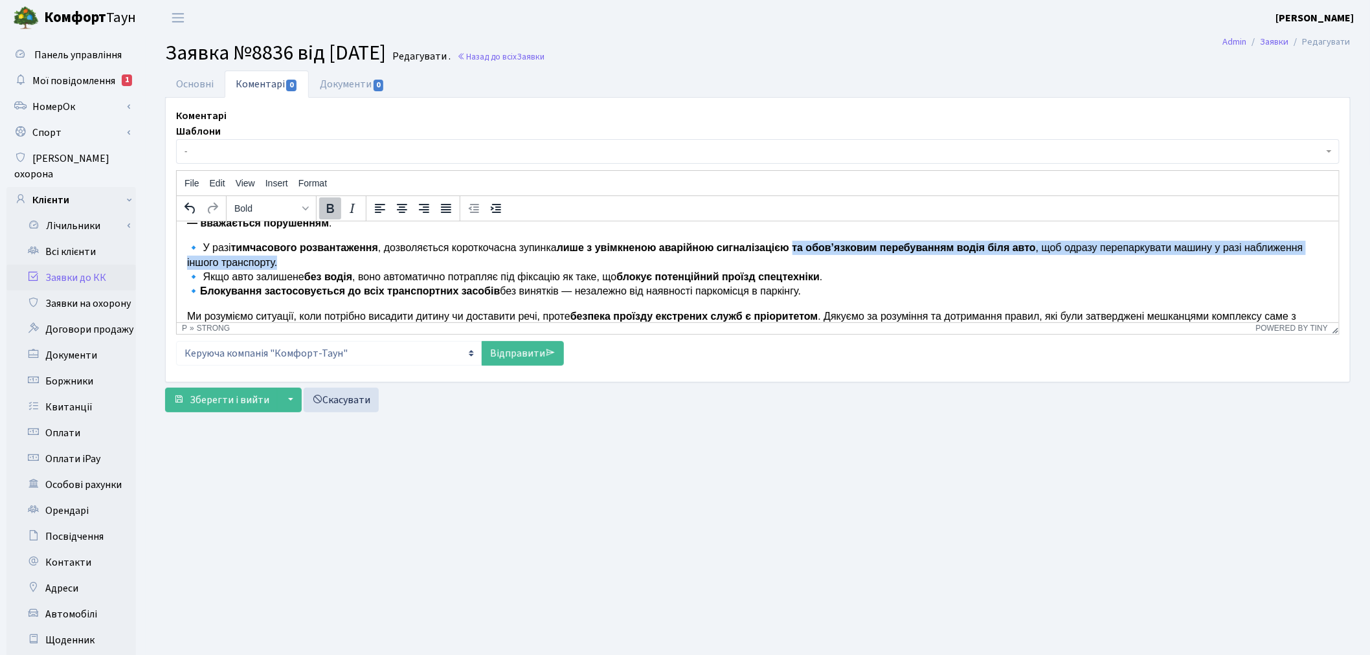
drag, startPoint x: 796, startPoint y: 230, endPoint x: 804, endPoint y: 260, distance: 30.9
click at [804, 260] on p "🔹 У разі тимчасового розвантаження , дозволяється короткочасна зупинка лише з у…" at bounding box center [756, 269] width 1141 height 58
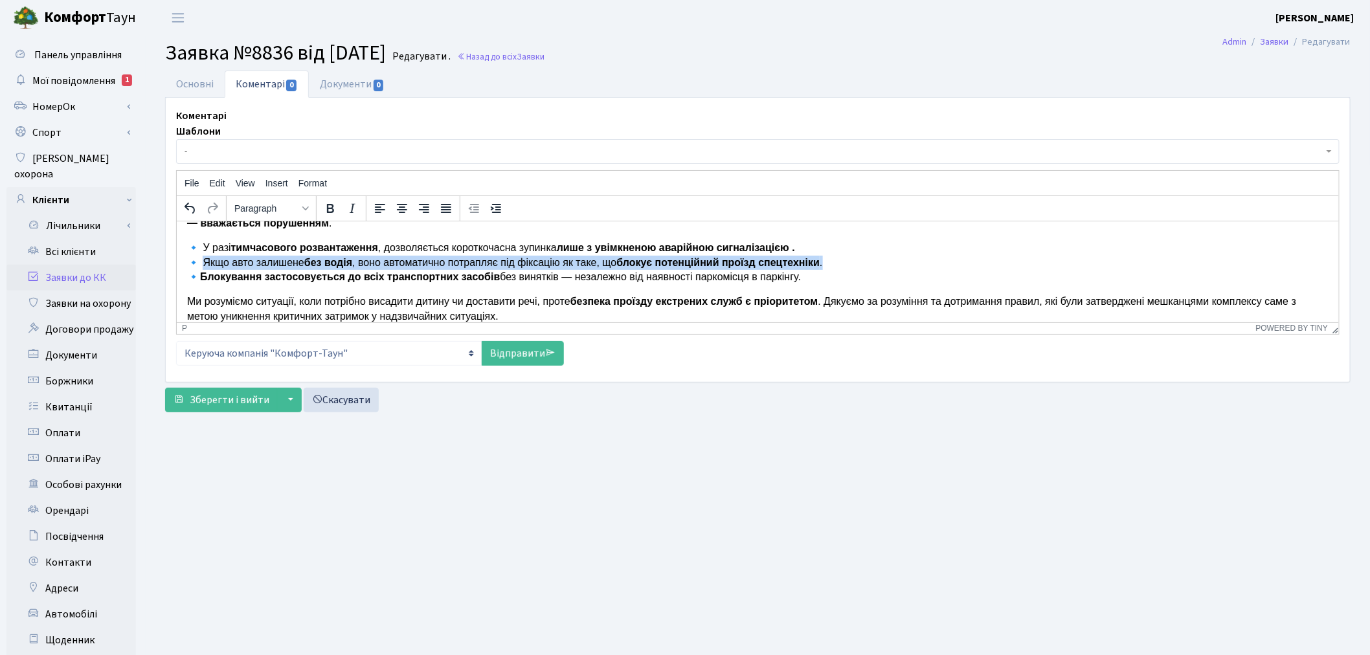
drag, startPoint x: 831, startPoint y: 258, endPoint x: 197, endPoint y: 263, distance: 633.9
click at [197, 263] on p "🔹 У разі тимчасового розвантаження , дозволяється короткочасна зупинка лише з у…" at bounding box center [756, 261] width 1141 height 43
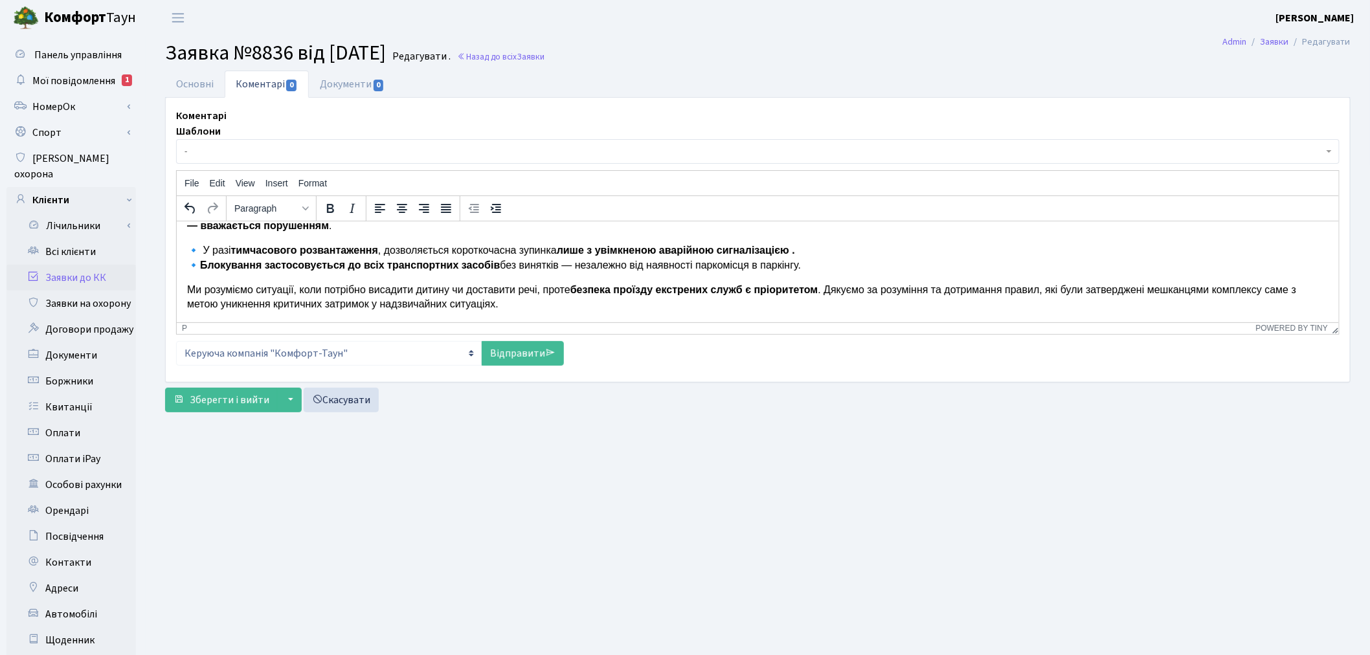
scroll to position [52, 0]
click at [542, 354] on link "Відправити" at bounding box center [523, 353] width 82 height 25
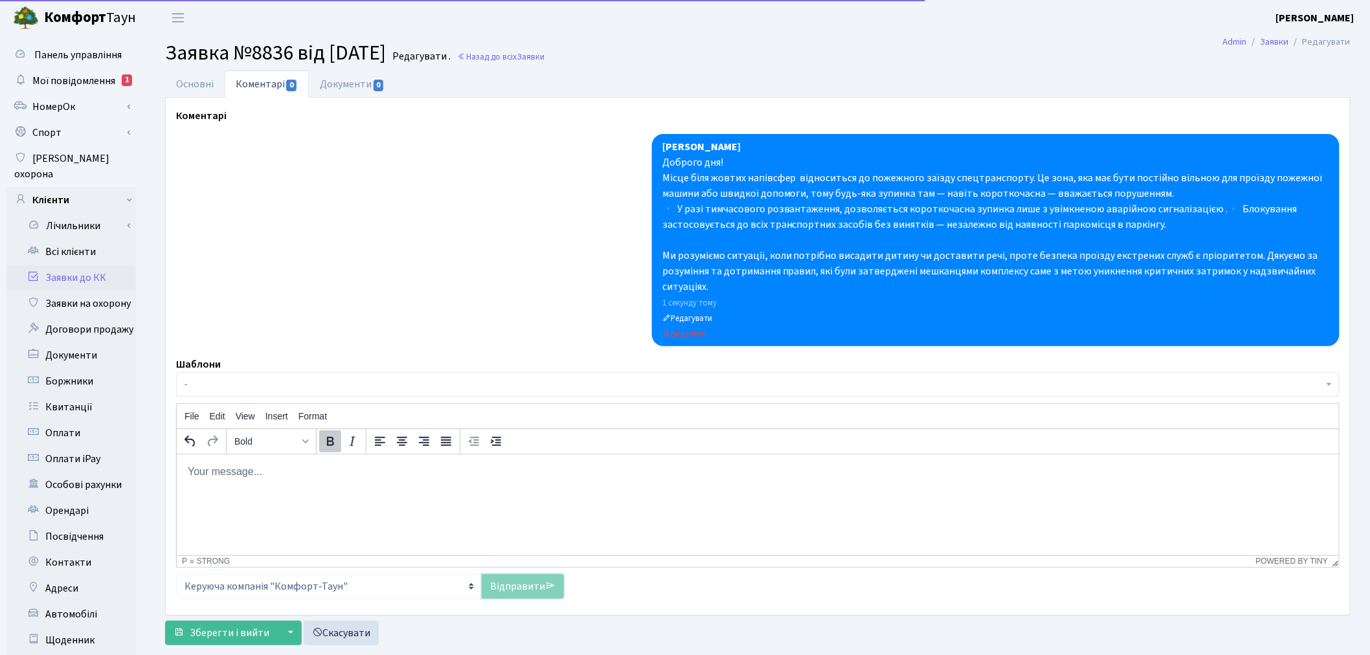
scroll to position [0, 0]
click at [181, 76] on link "Основні" at bounding box center [195, 84] width 60 height 27
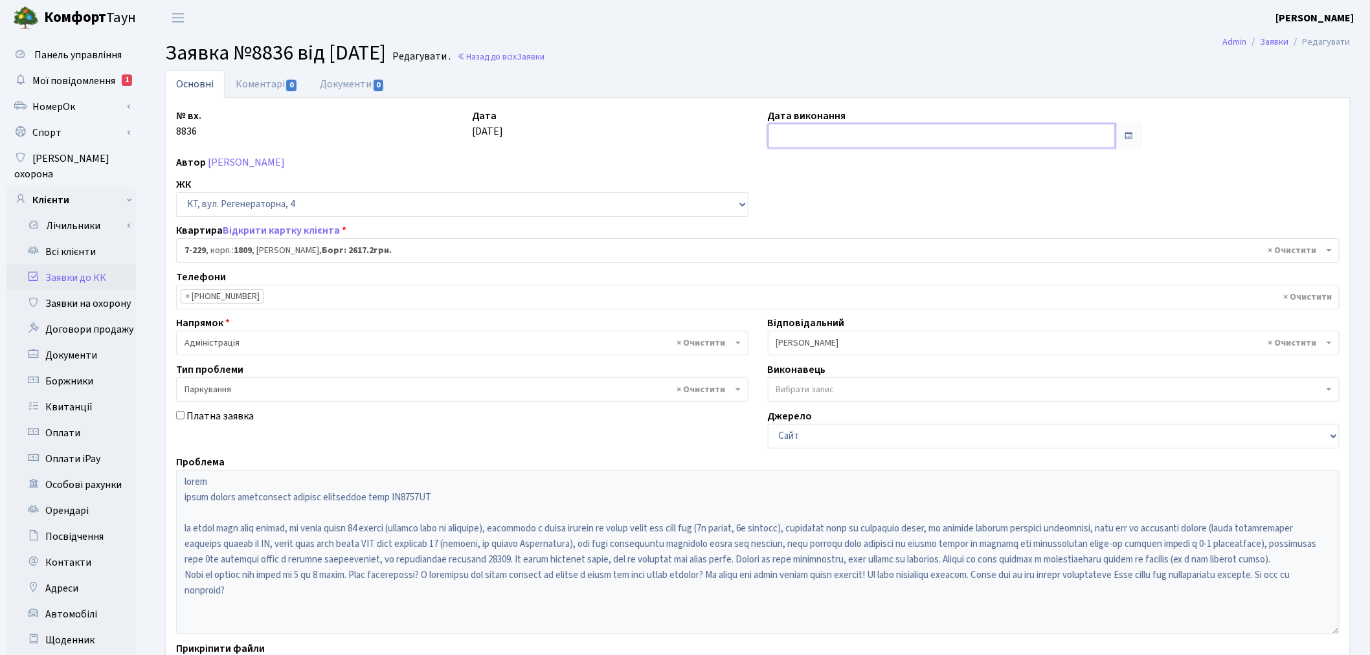
click at [811, 137] on input "text" at bounding box center [942, 136] width 348 height 25
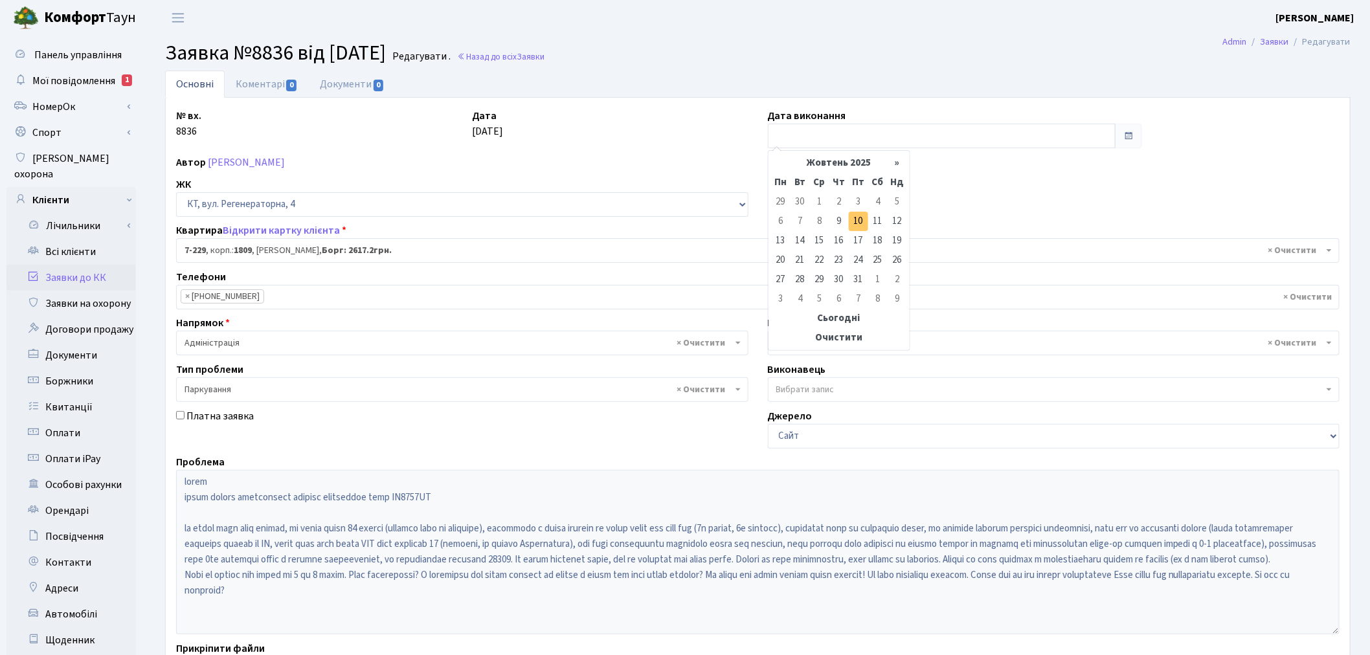
click at [853, 219] on td "10" at bounding box center [858, 221] width 19 height 19
type input "[DATE]"
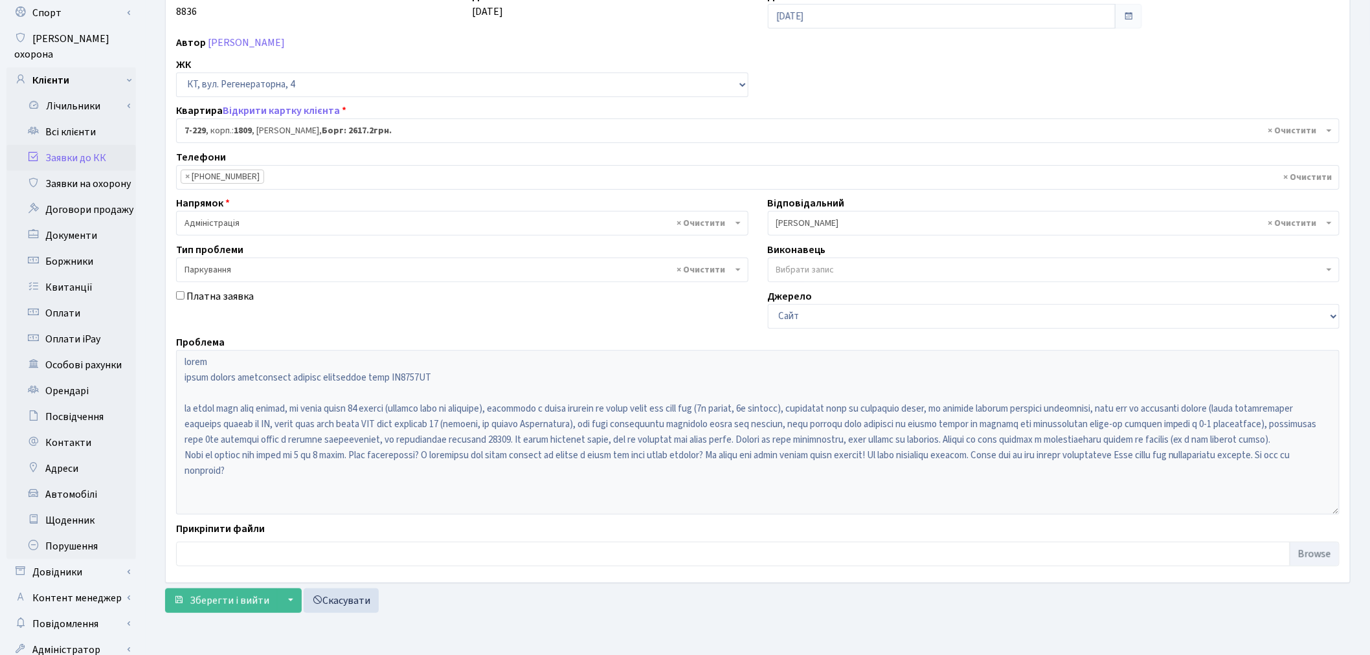
scroll to position [150, 0]
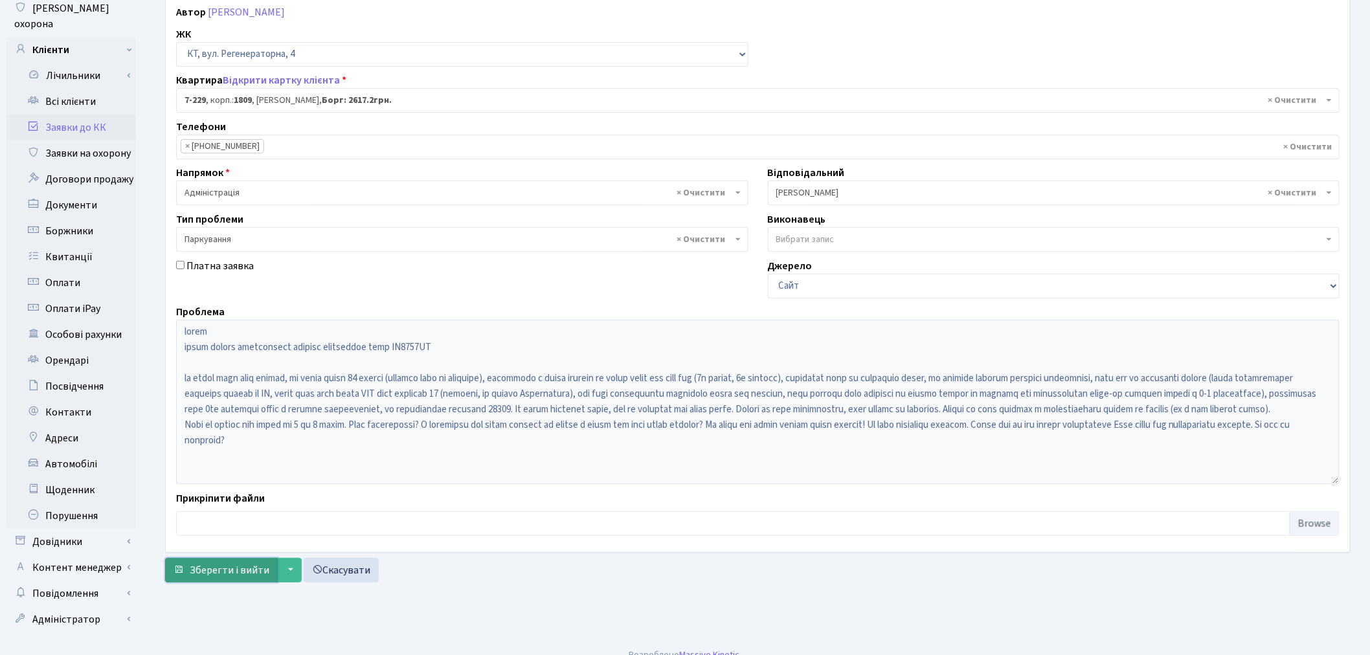
click at [225, 566] on span "Зберегти і вийти" at bounding box center [230, 570] width 80 height 14
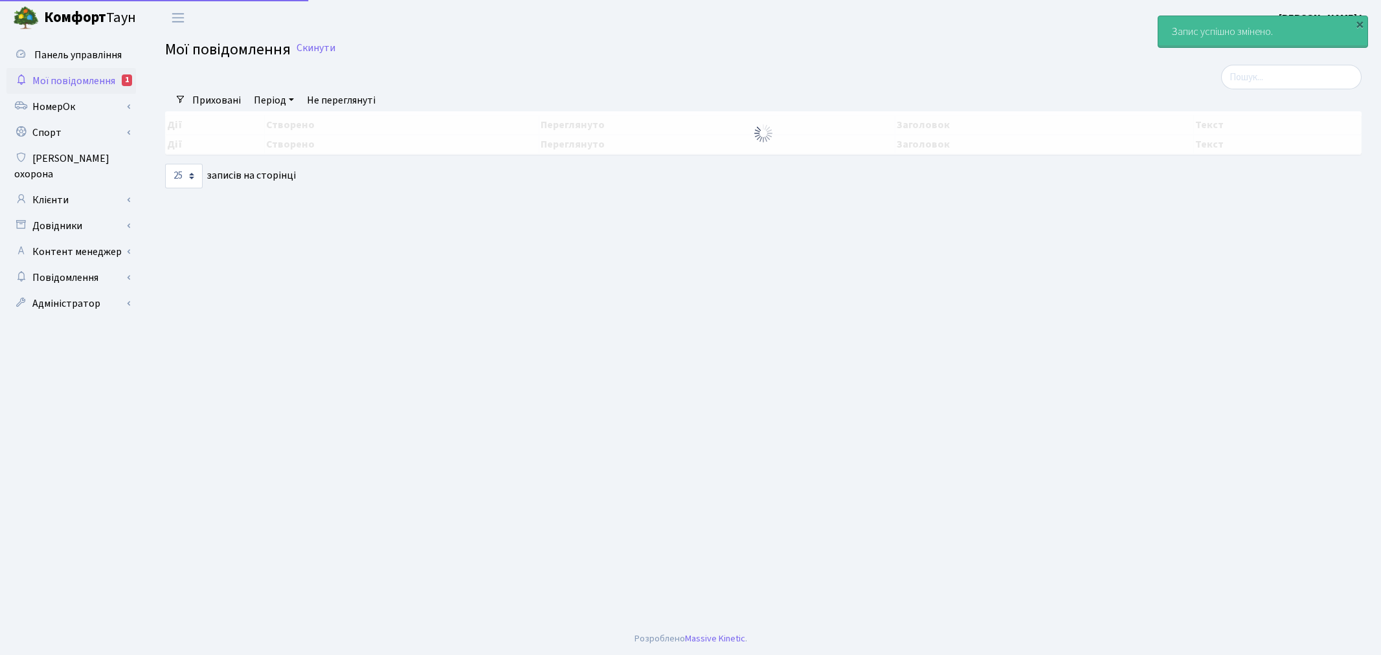
select select "25"
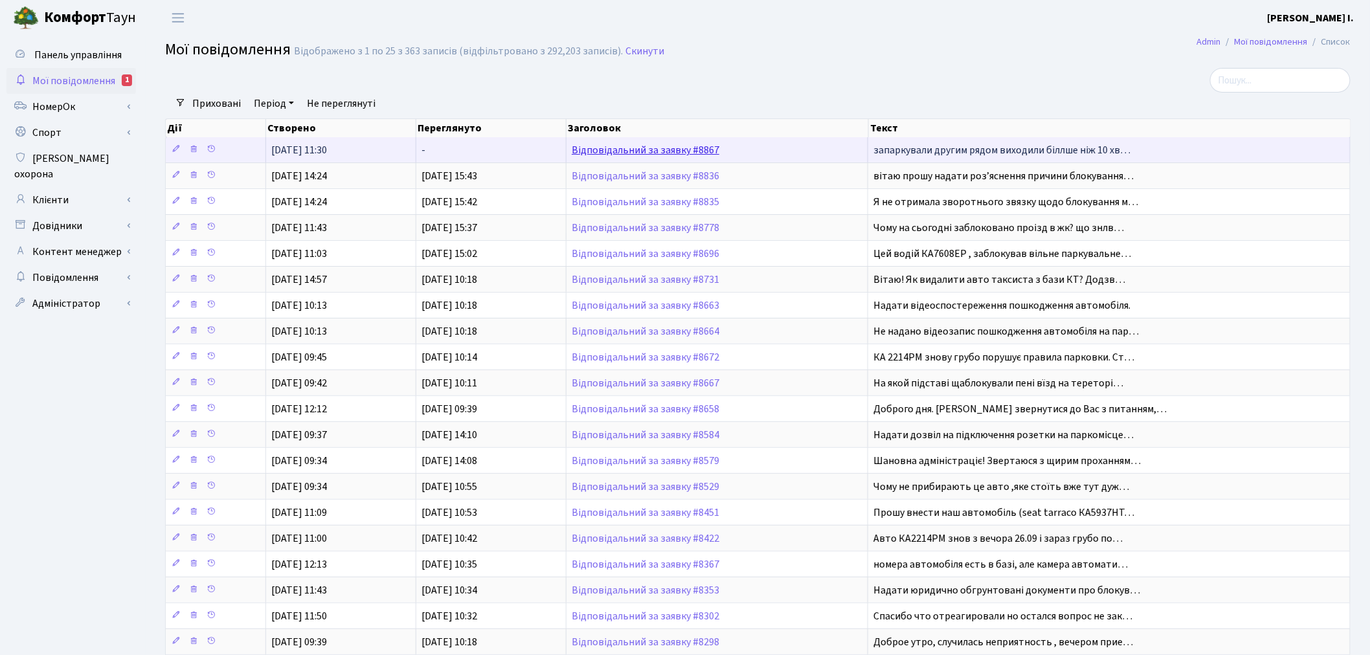
click at [601, 146] on link "Відповідальний за заявку #8867" at bounding box center [646, 150] width 148 height 14
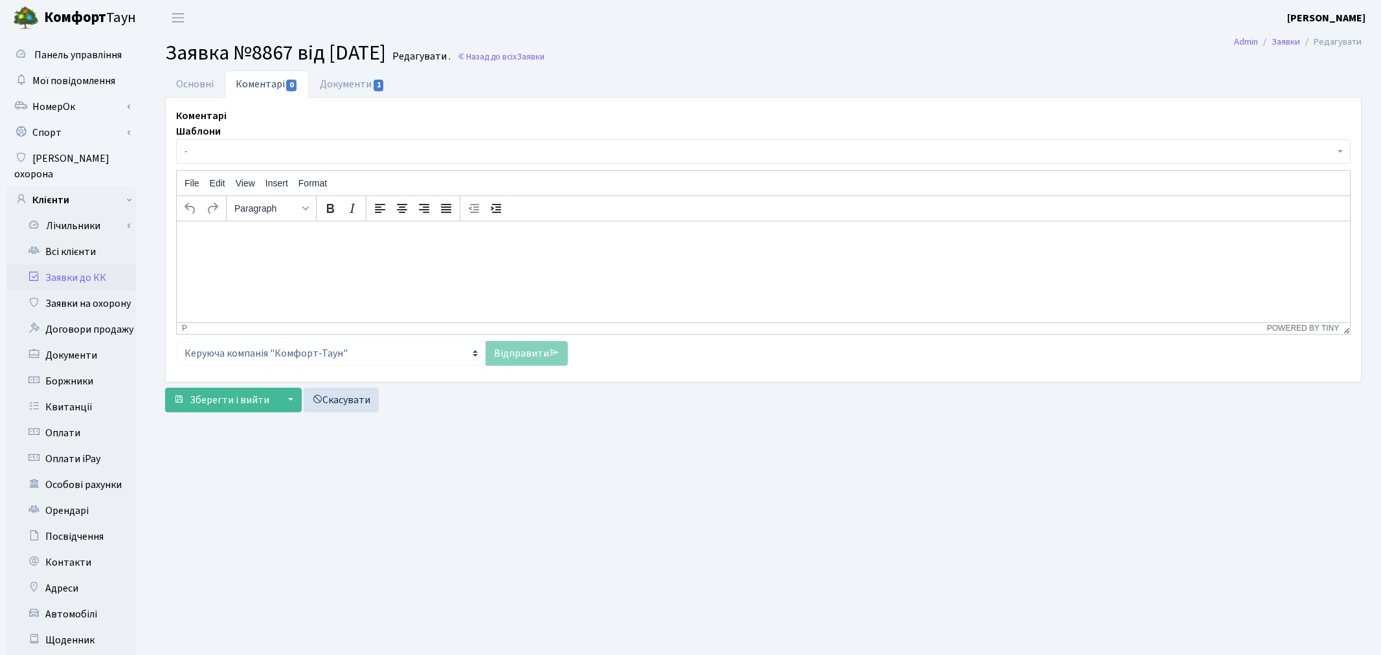
select select "15830"
select select "66"
click at [185, 83] on link "Основні" at bounding box center [195, 84] width 60 height 27
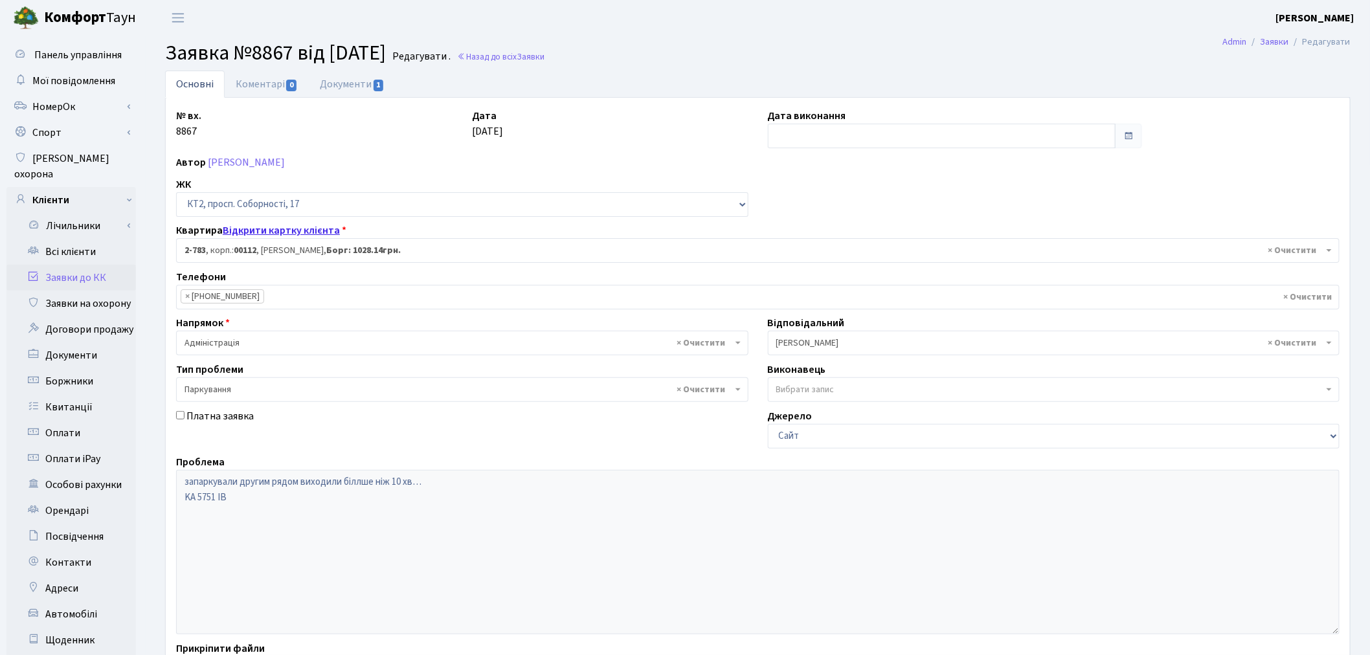
click at [313, 227] on link "Відкрити картку клієнта" at bounding box center [281, 230] width 117 height 14
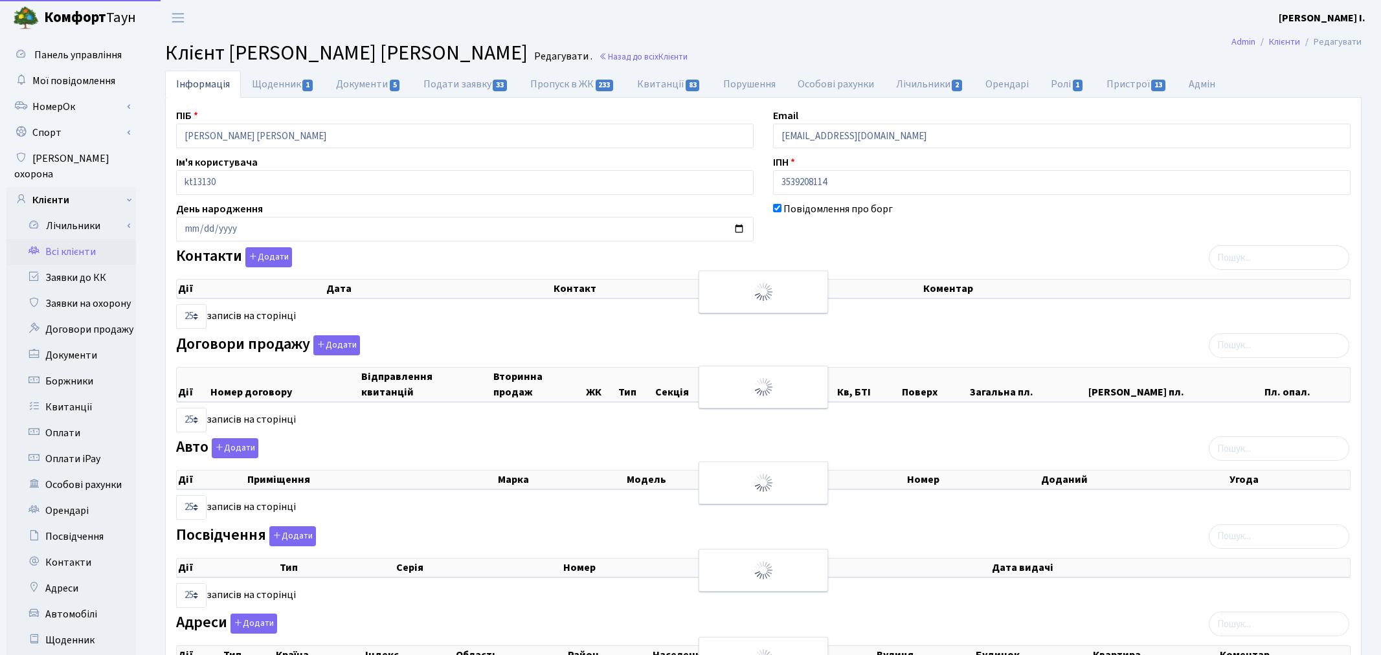
select select "25"
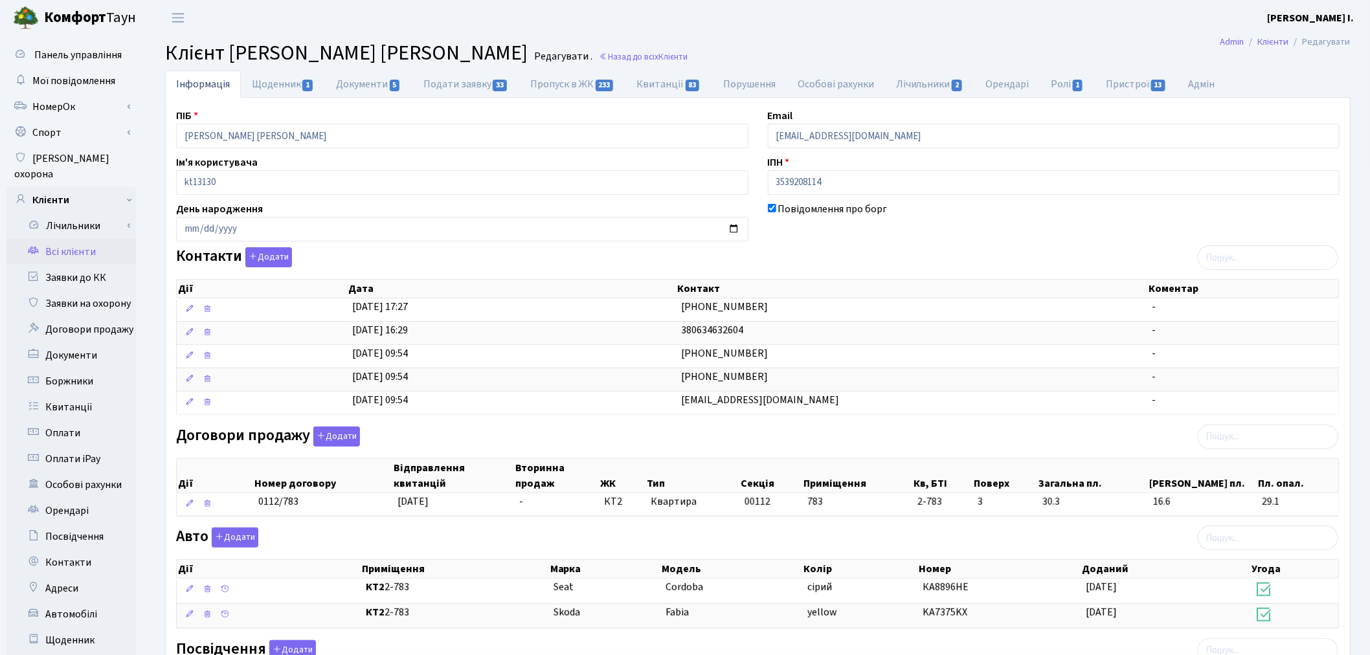
scroll to position [72, 0]
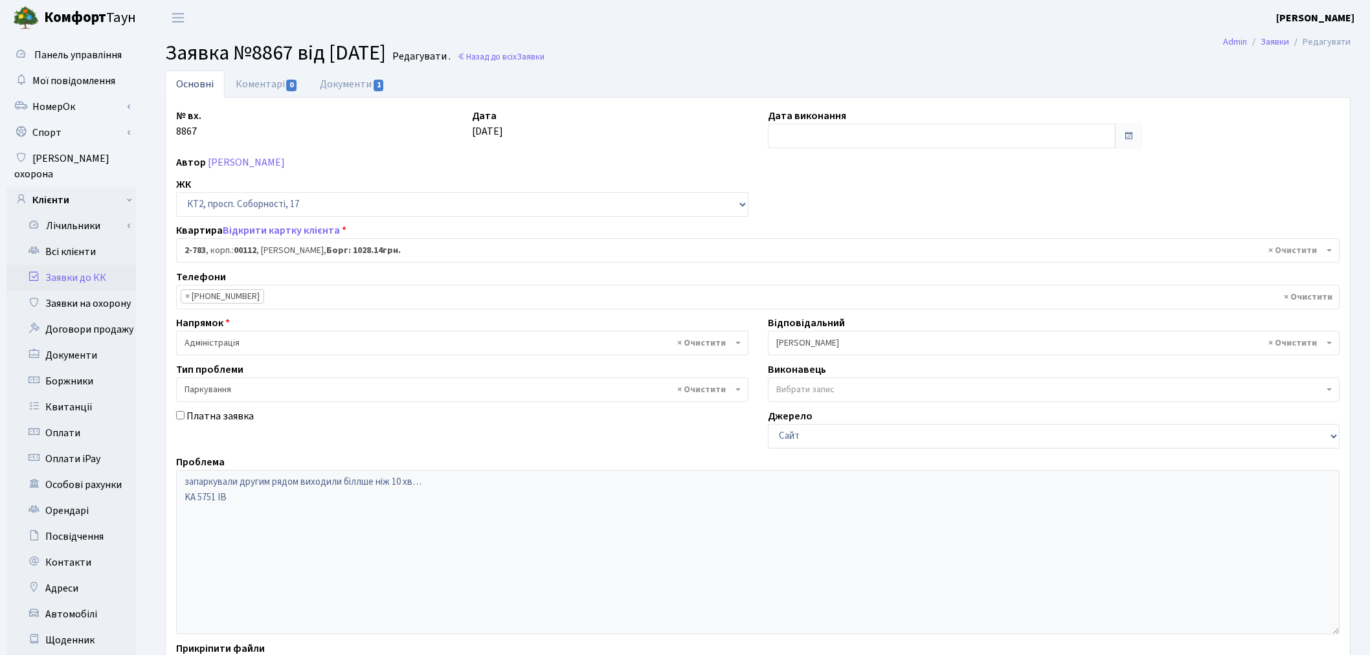
select select "15830"
select select "66"
click at [339, 83] on link "Документи 1" at bounding box center [352, 84] width 87 height 27
select select "25"
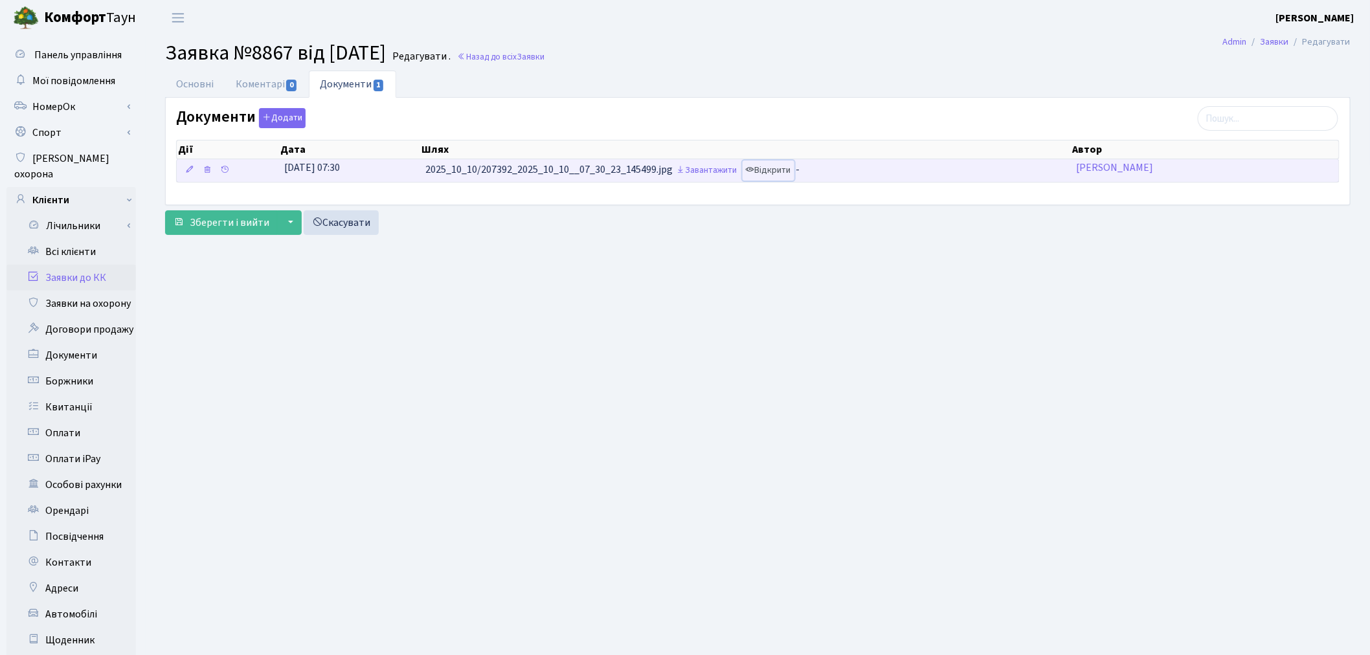
click at [779, 169] on link "Відкрити" at bounding box center [769, 171] width 52 height 20
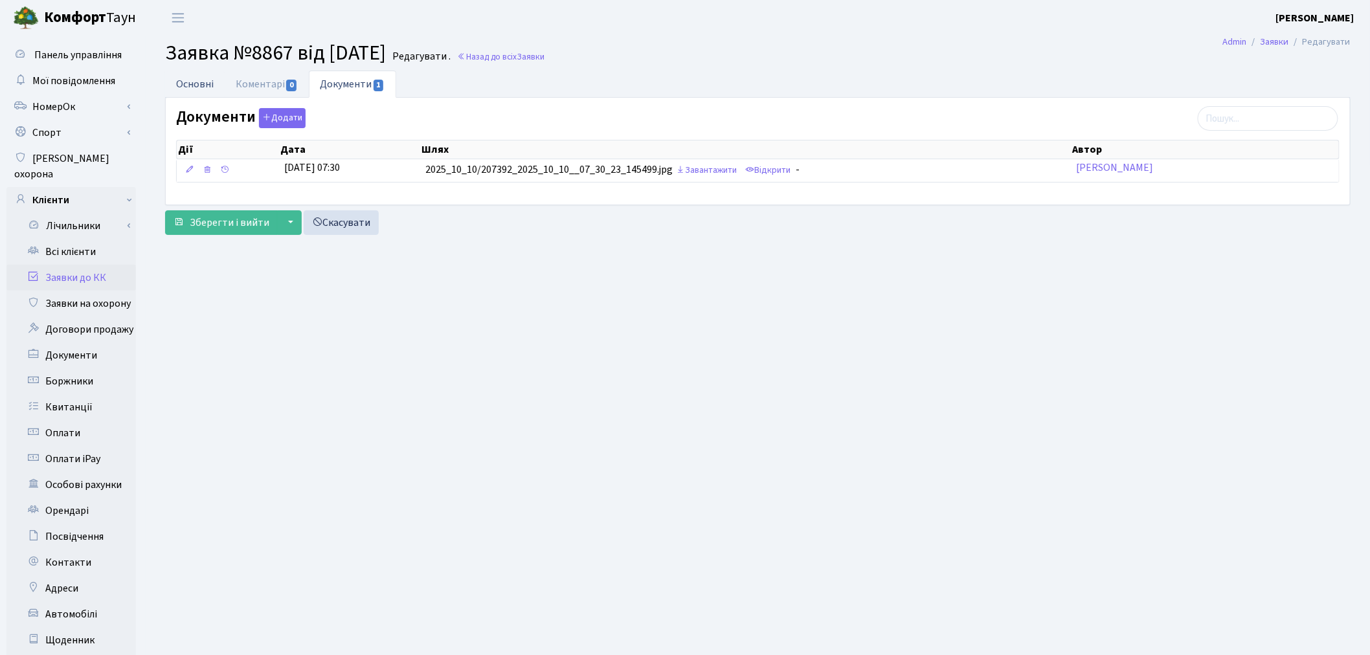
click at [208, 81] on link "Основні" at bounding box center [195, 84] width 60 height 27
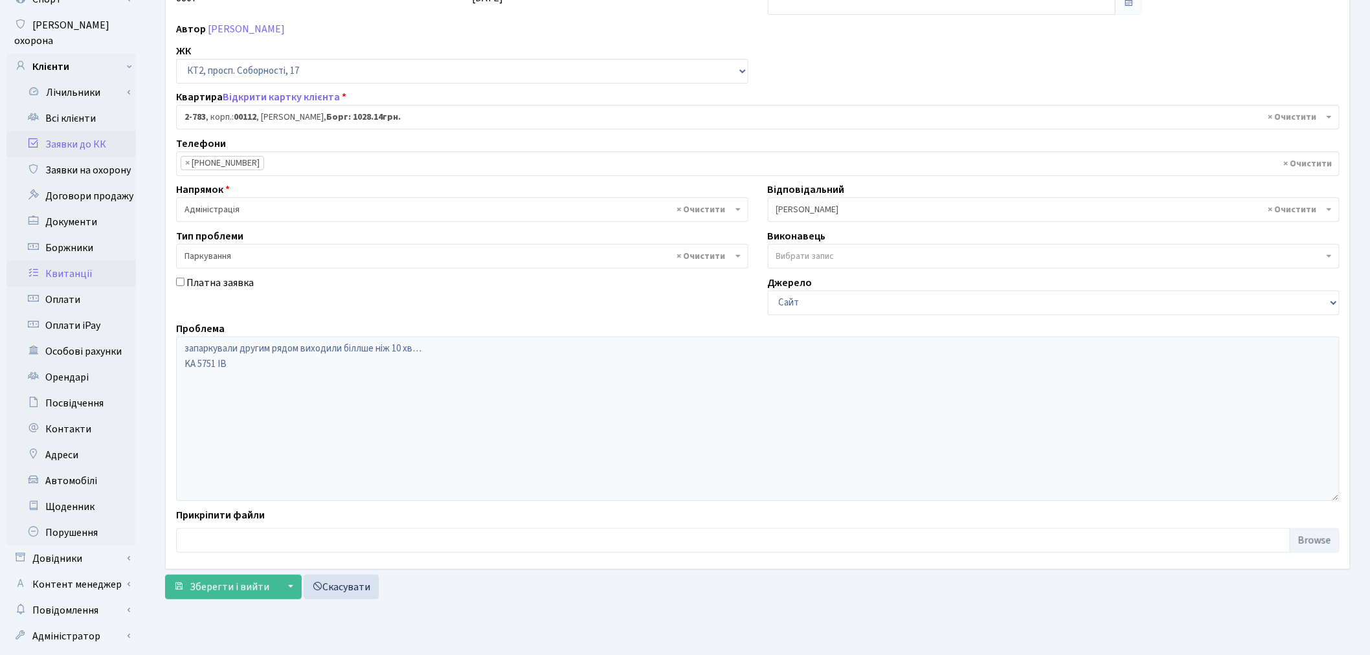
scroll to position [150, 0]
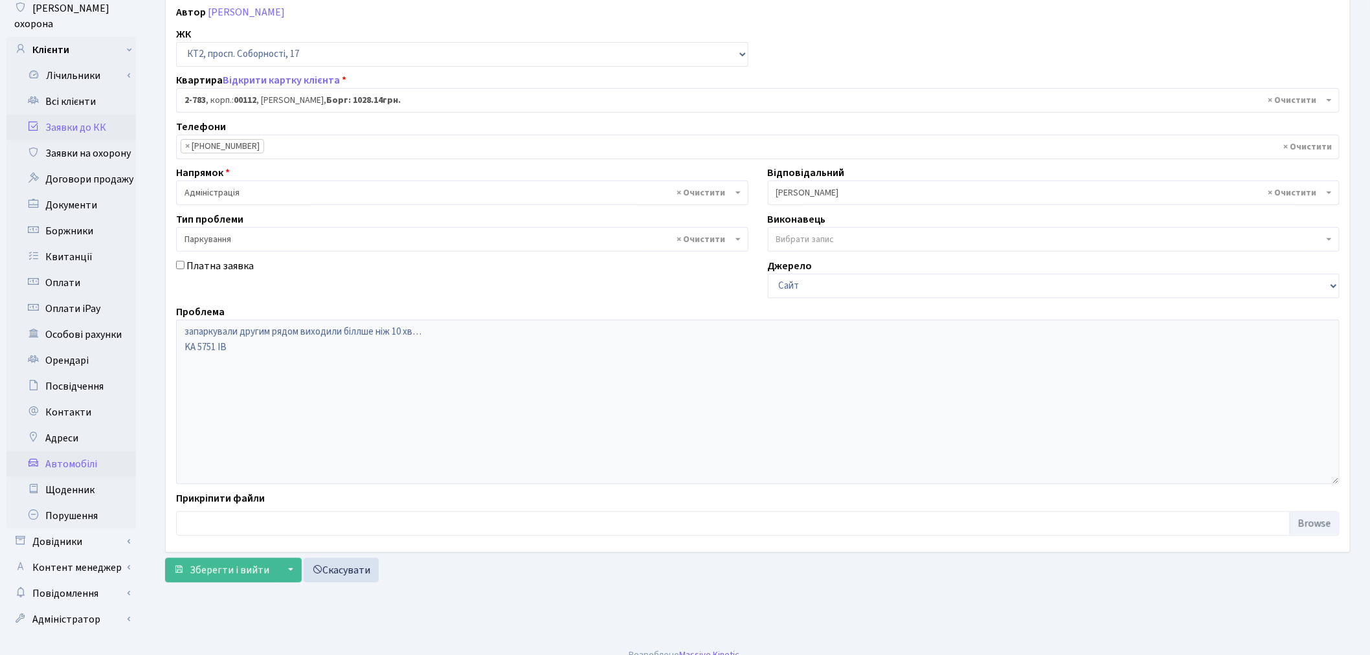
click at [81, 451] on link "Автомобілі" at bounding box center [70, 464] width 129 height 26
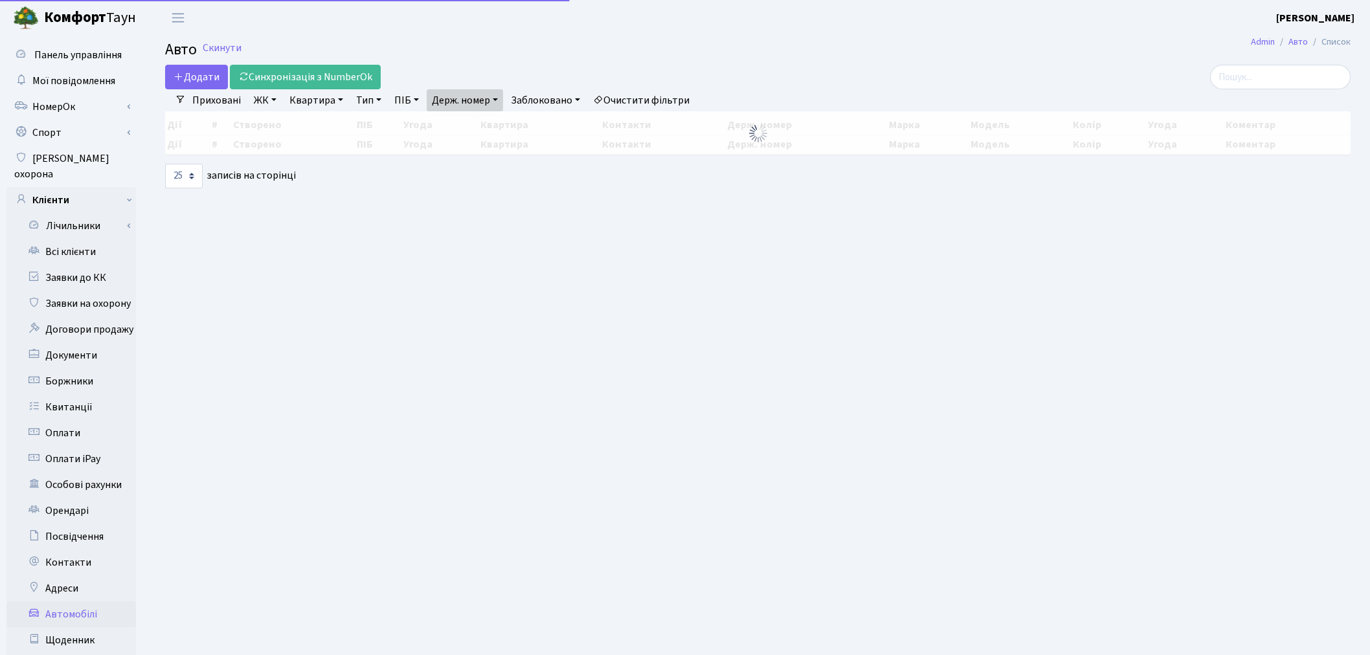
select select "25"
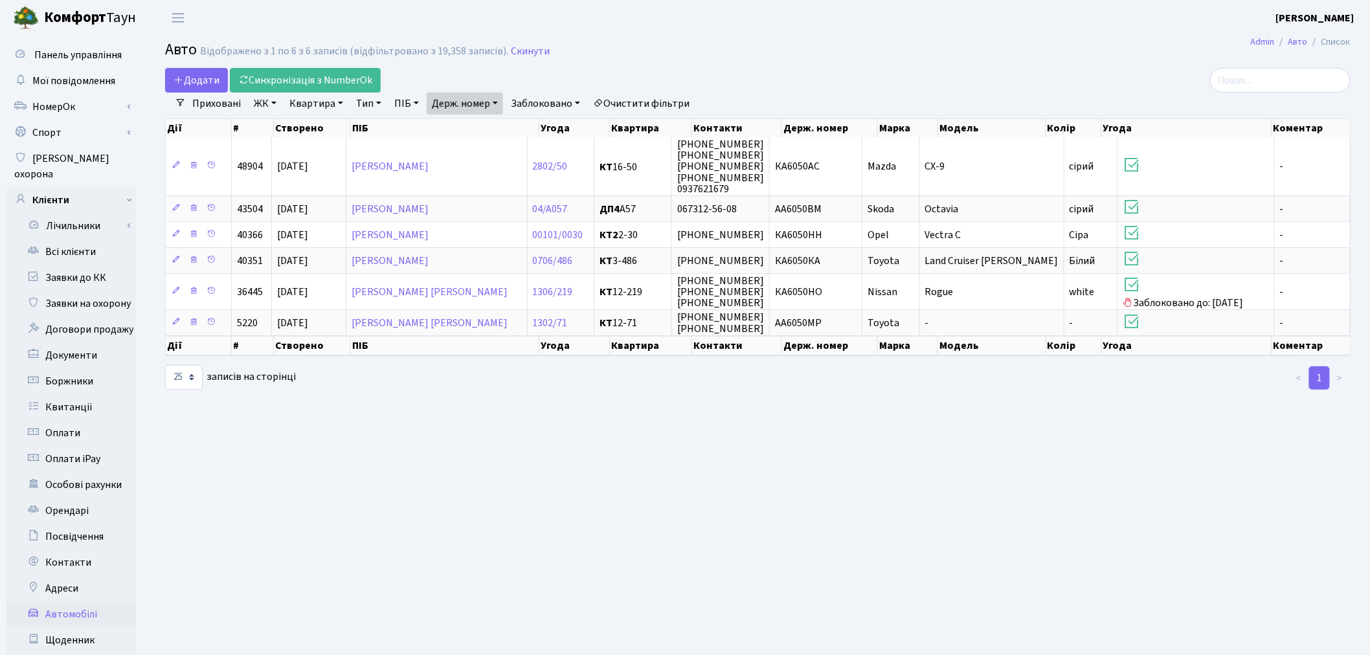
click at [480, 104] on link "Держ. номер" at bounding box center [465, 104] width 76 height 22
click at [483, 125] on input "6050" at bounding box center [465, 129] width 76 height 25
type input "5751"
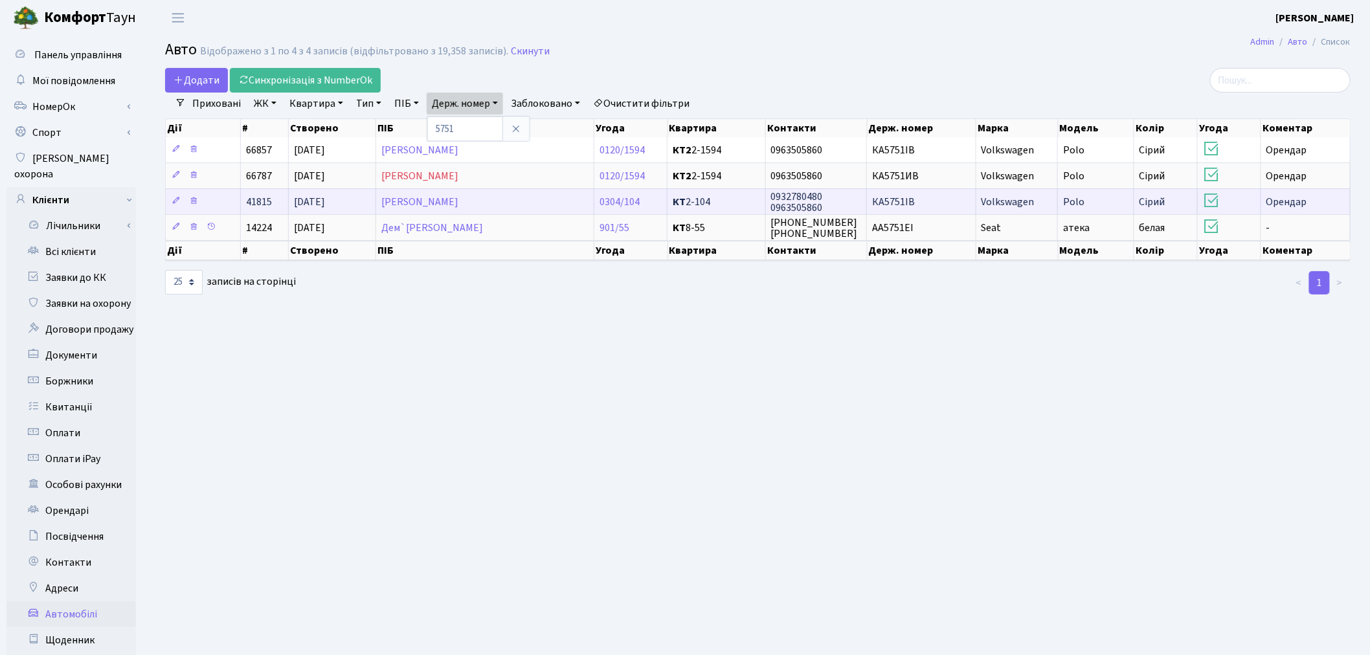
click at [941, 201] on td "КА5751IB" at bounding box center [921, 201] width 109 height 26
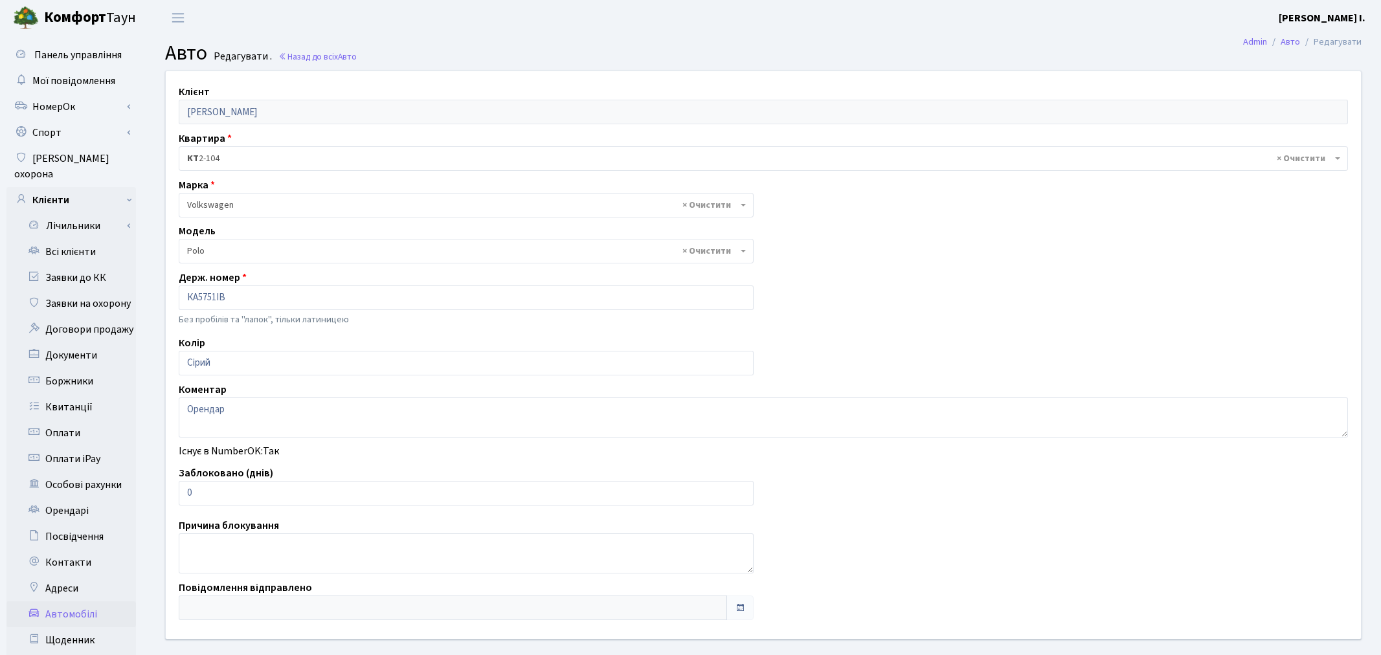
select select "2482"
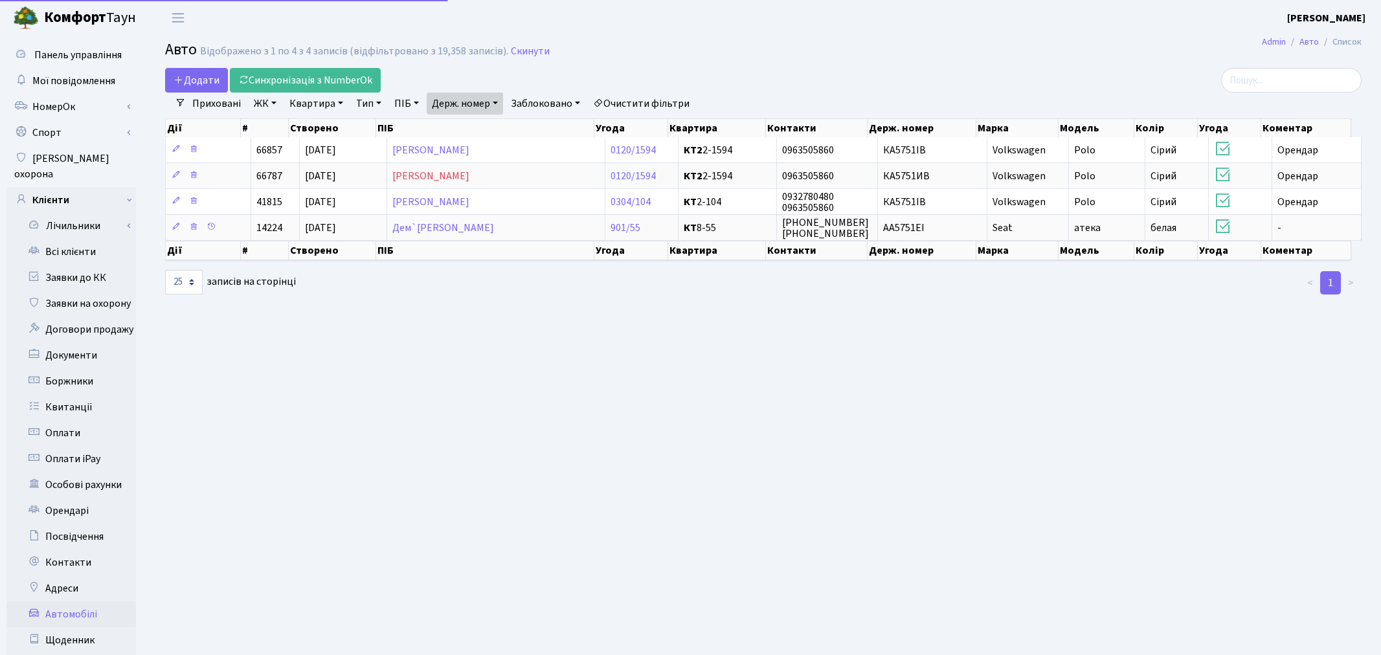
select select "25"
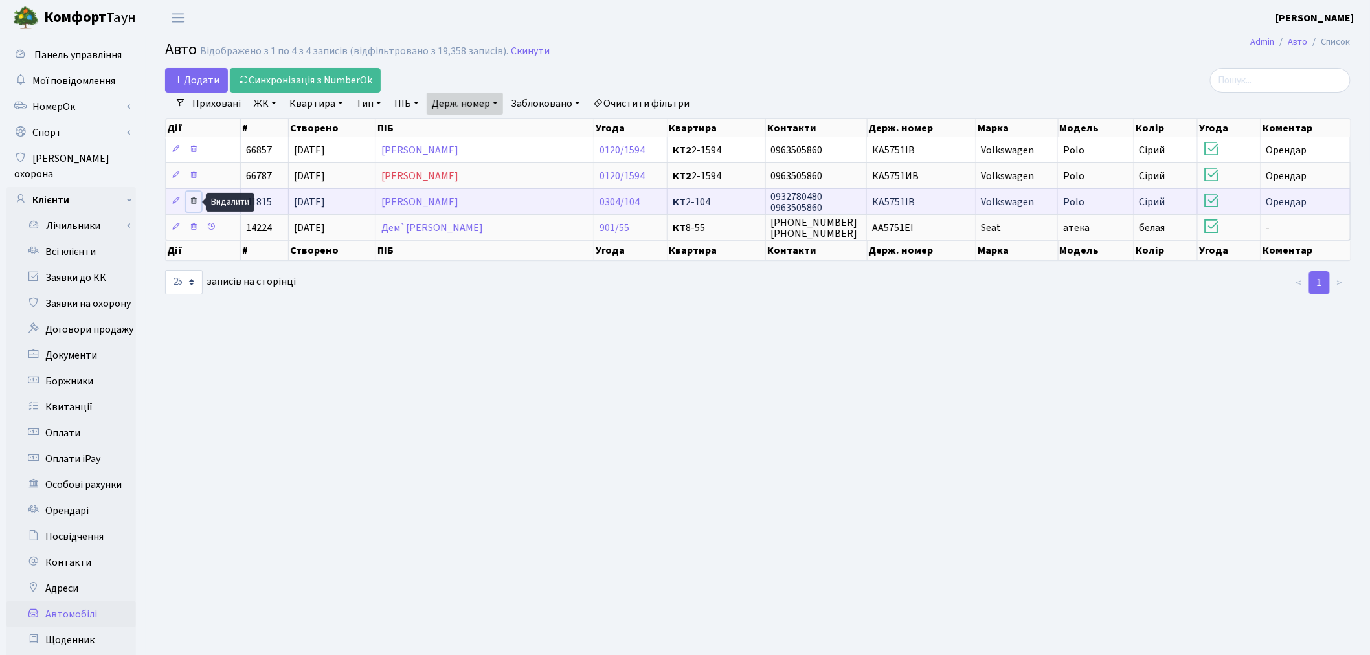
click at [197, 199] on icon at bounding box center [193, 200] width 9 height 9
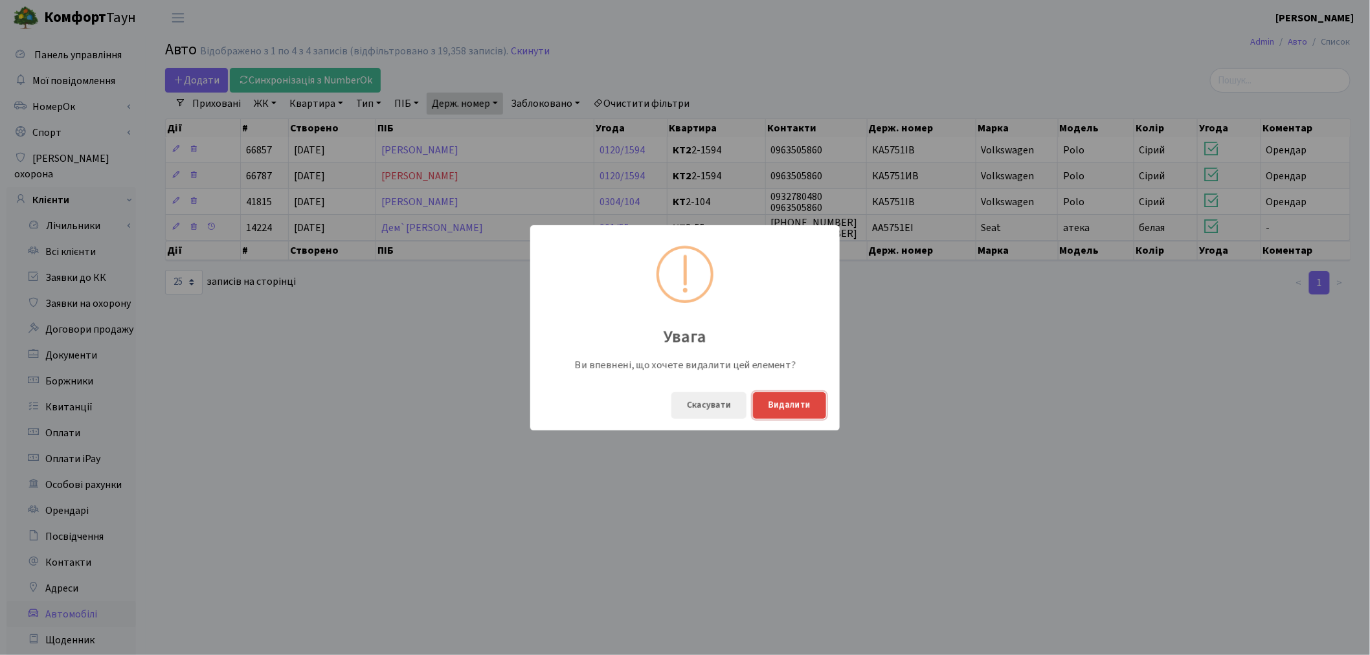
click at [798, 405] on button "Видалити" at bounding box center [789, 405] width 73 height 27
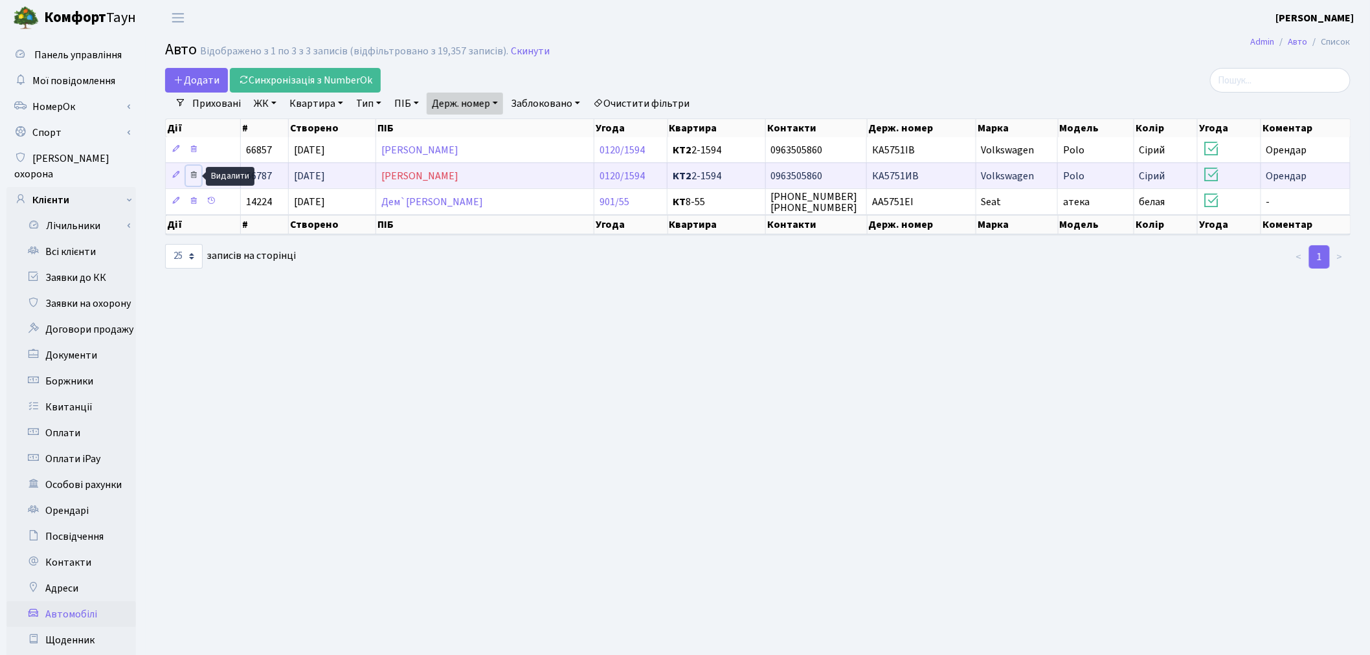
click at [191, 173] on icon at bounding box center [193, 174] width 9 height 9
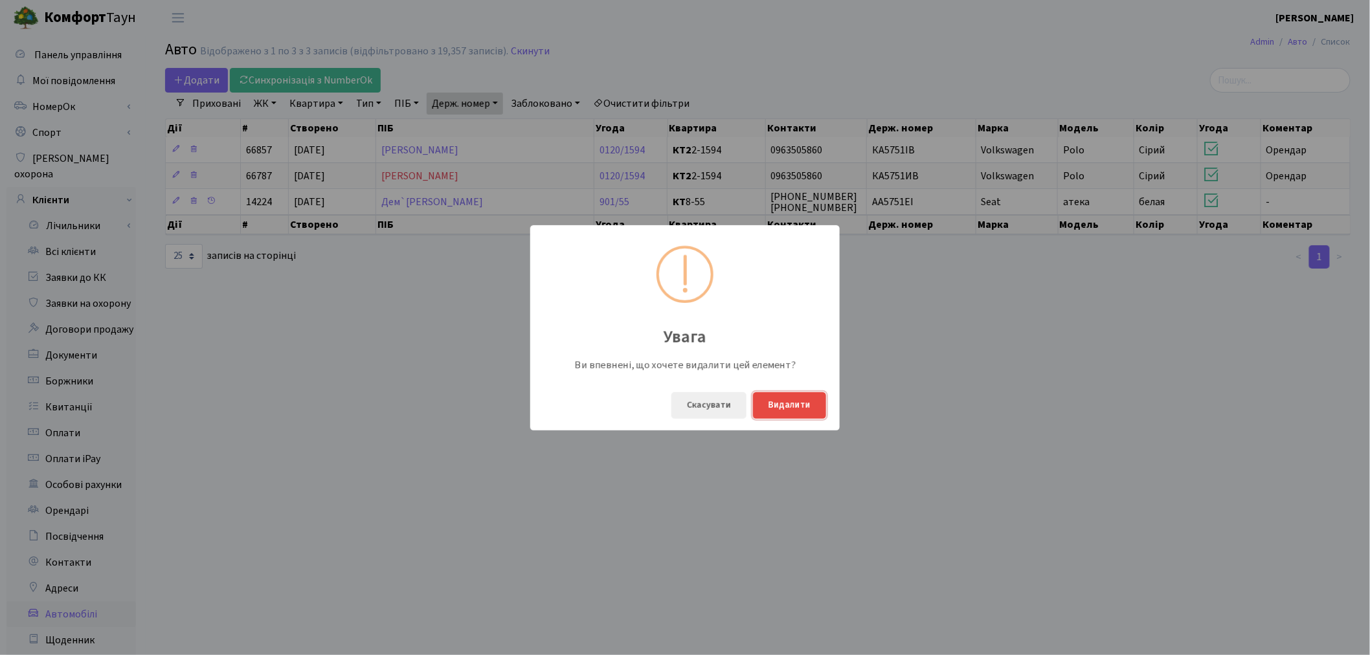
click at [776, 405] on button "Видалити" at bounding box center [789, 405] width 73 height 27
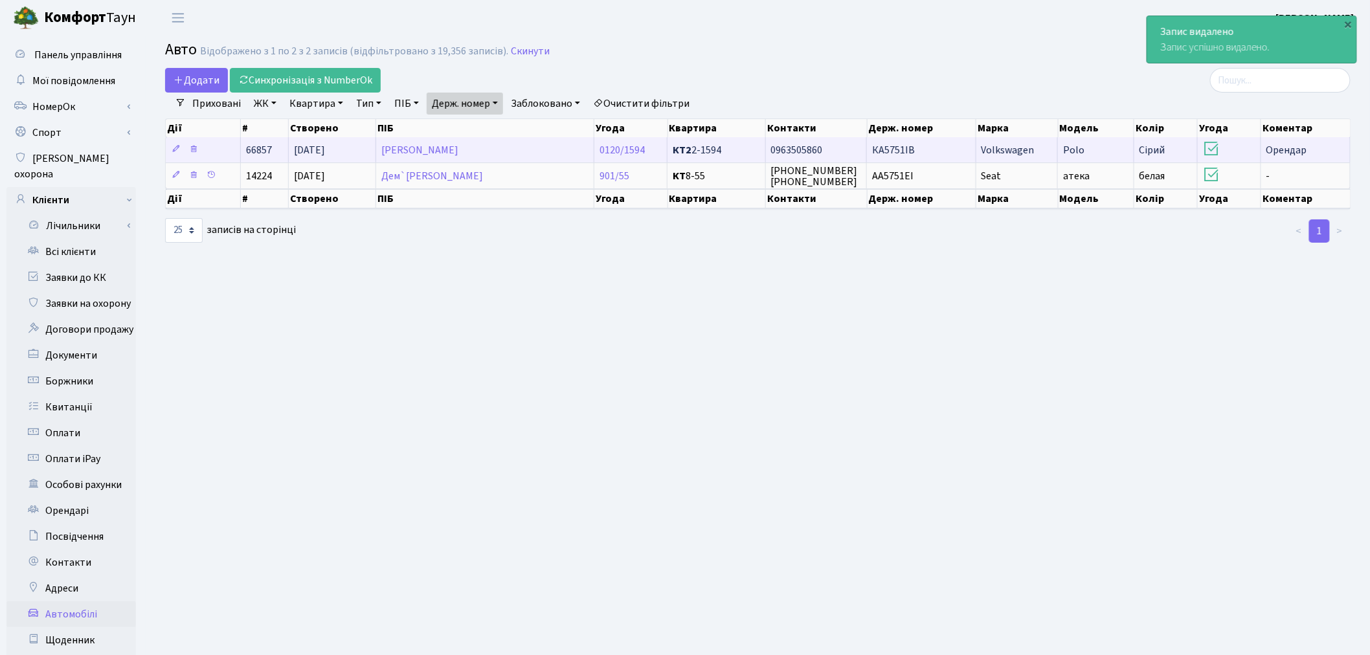
click at [991, 152] on span "Volkswagen" at bounding box center [1008, 150] width 53 height 14
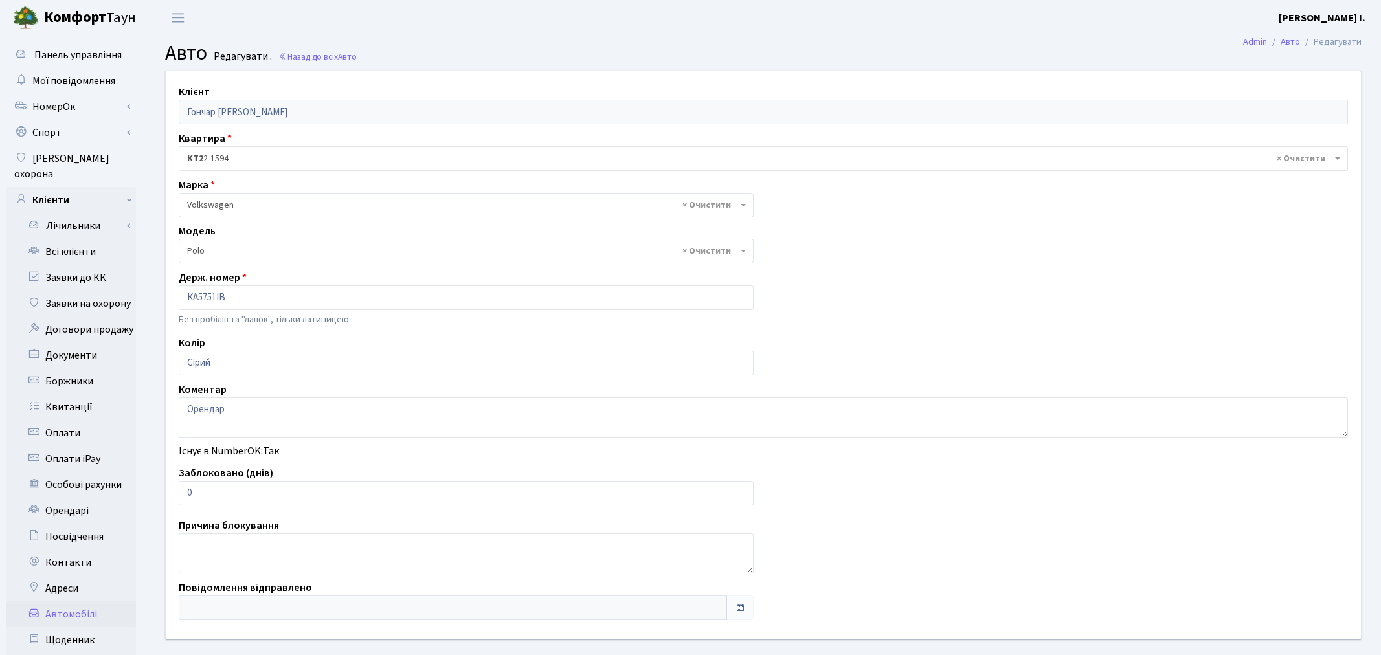
select select "2482"
drag, startPoint x: 208, startPoint y: 495, endPoint x: 175, endPoint y: 495, distance: 33.7
click at [175, 495] on div "Заблоковано (днів) 0" at bounding box center [463, 486] width 589 height 40
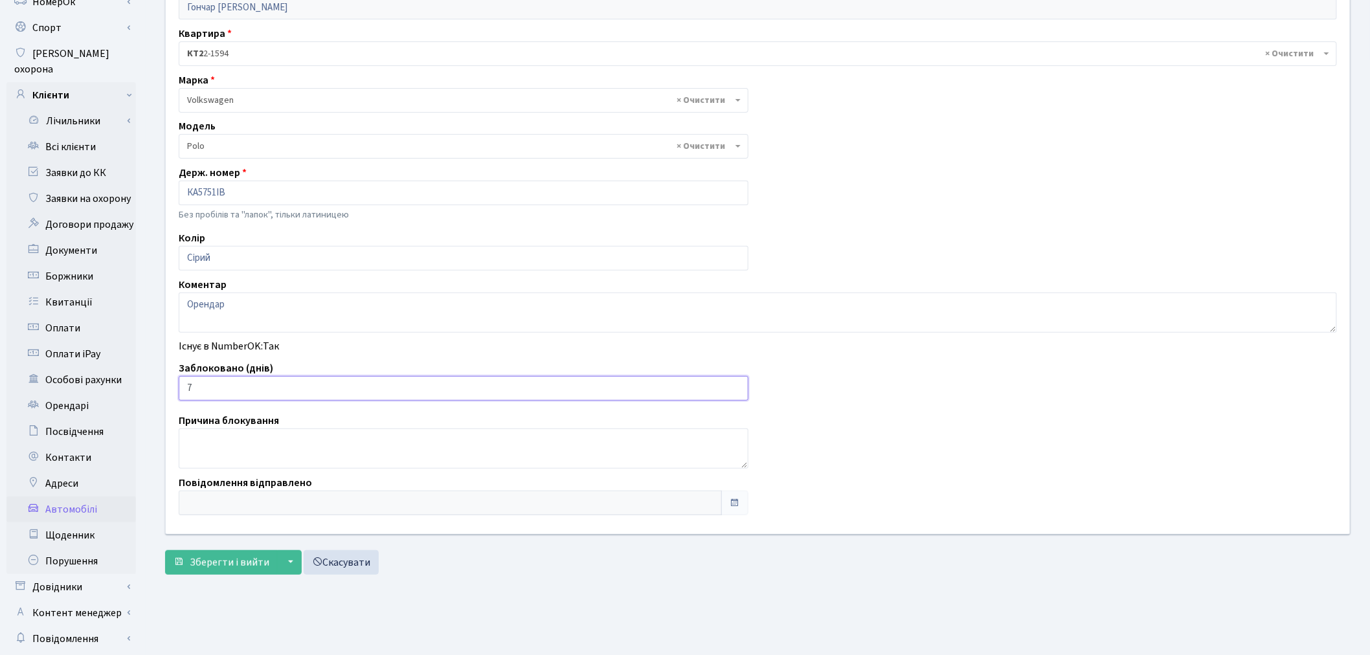
scroll to position [144, 0]
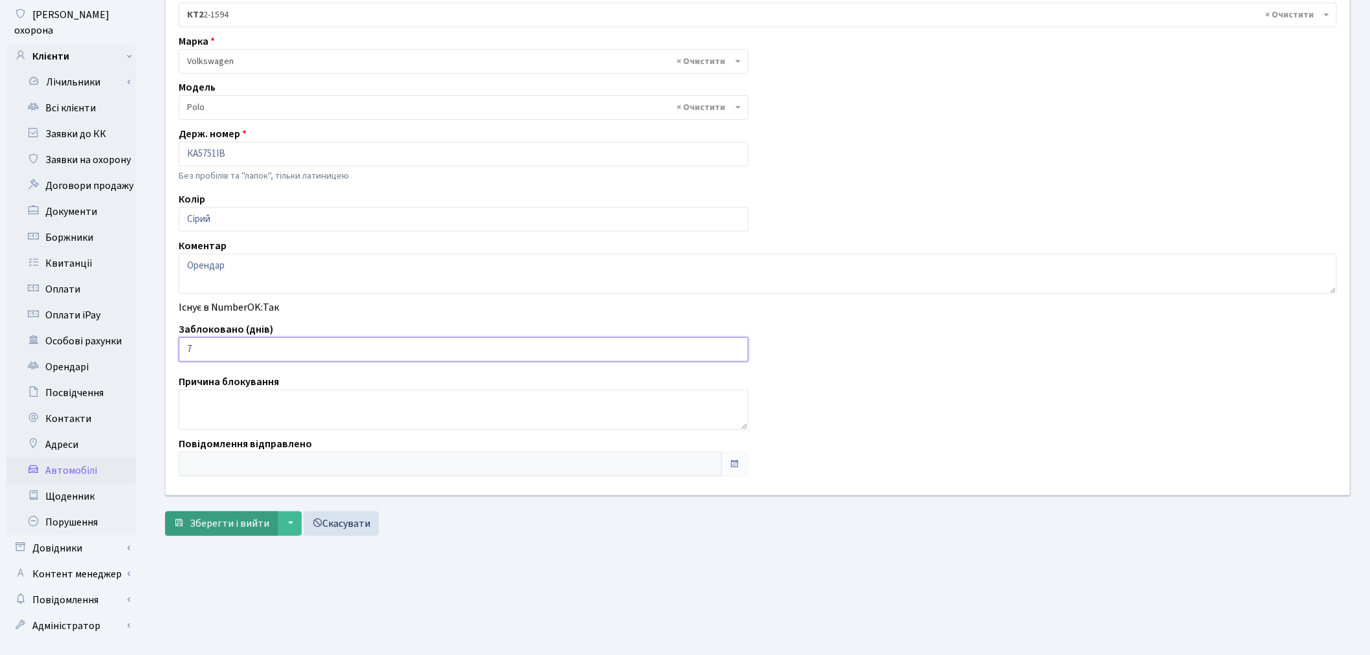
type input "7"
click at [210, 526] on span "Зберегти і вийти" at bounding box center [230, 524] width 80 height 14
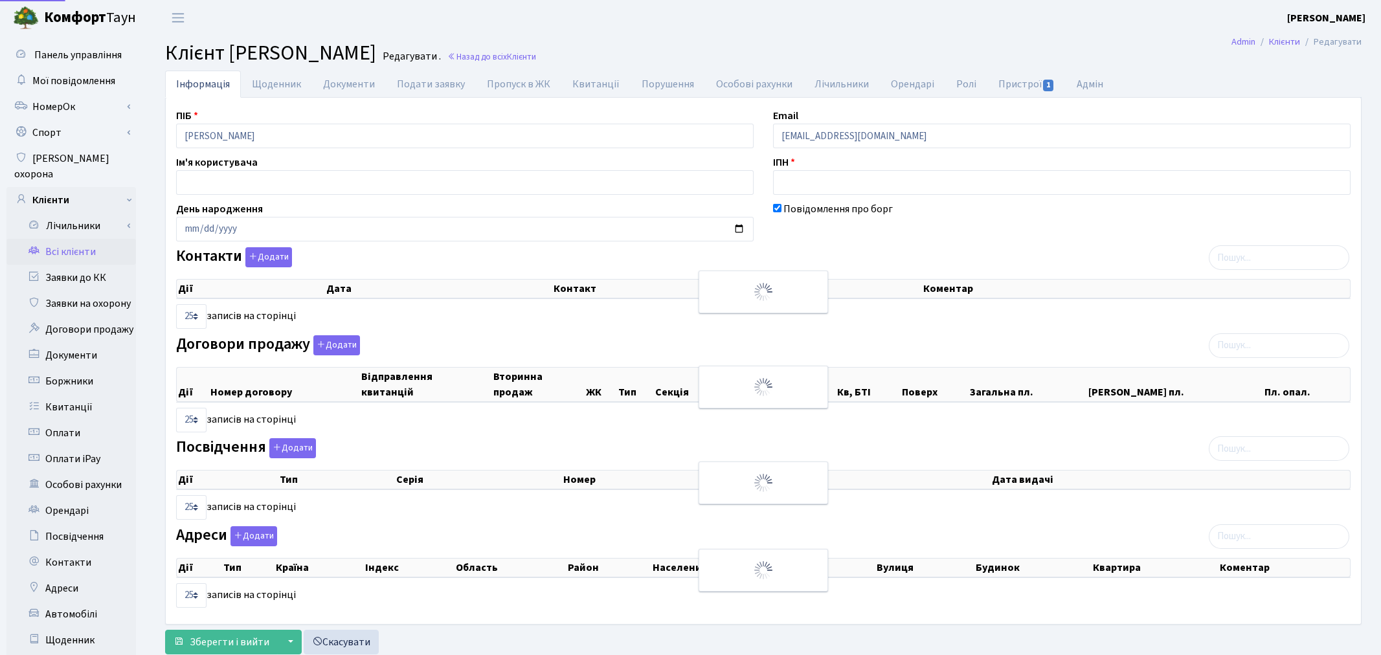
select select "25"
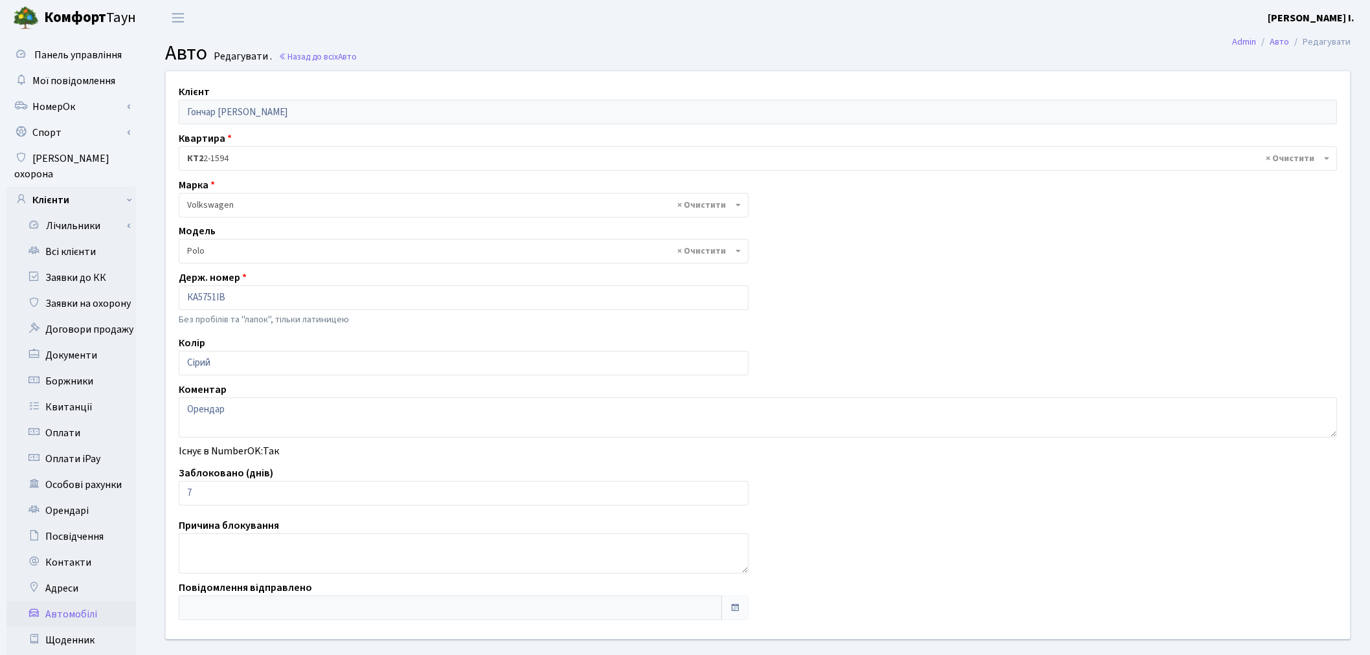
select select "2482"
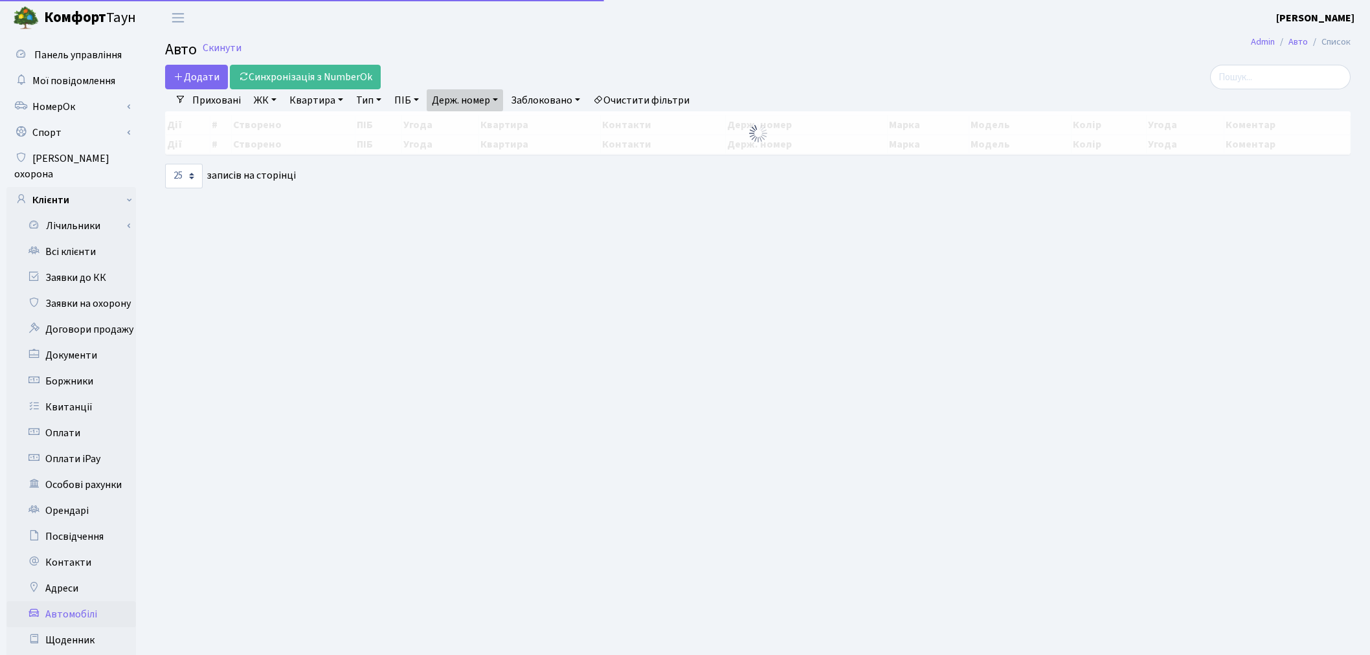
select select "25"
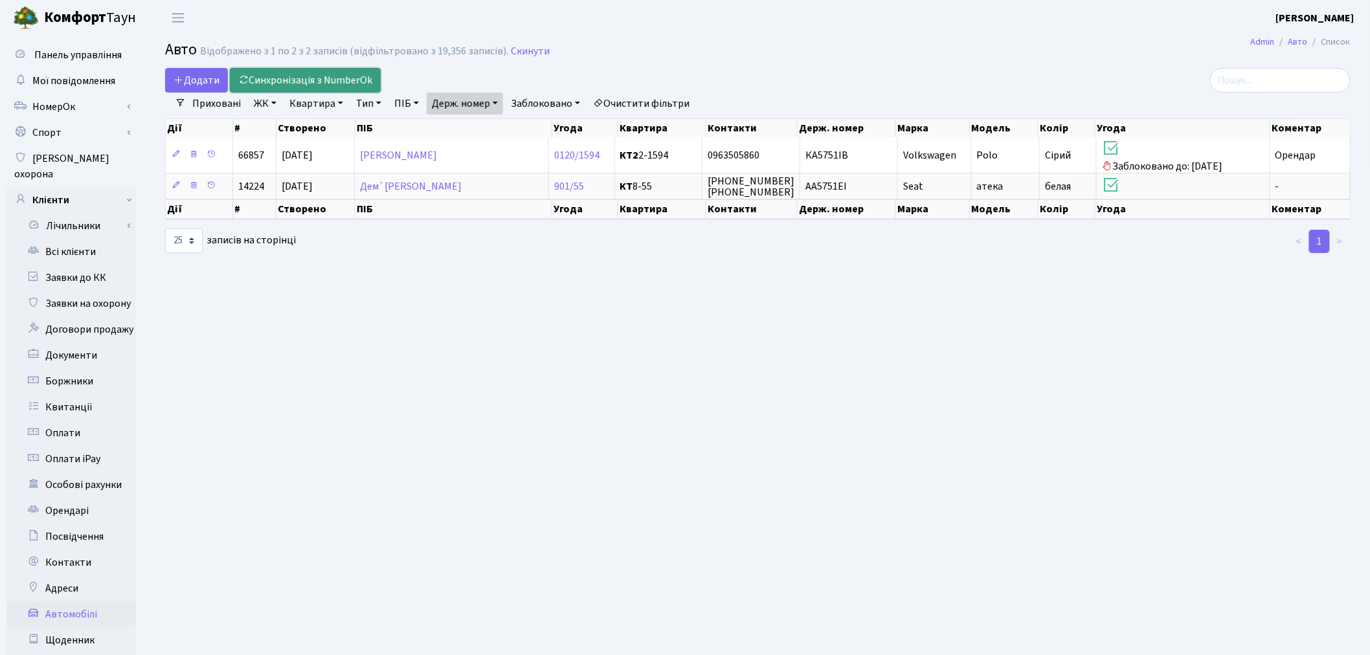
click at [311, 78] on link "Синхронізація з NumberOk" at bounding box center [305, 80] width 151 height 25
select select "25"
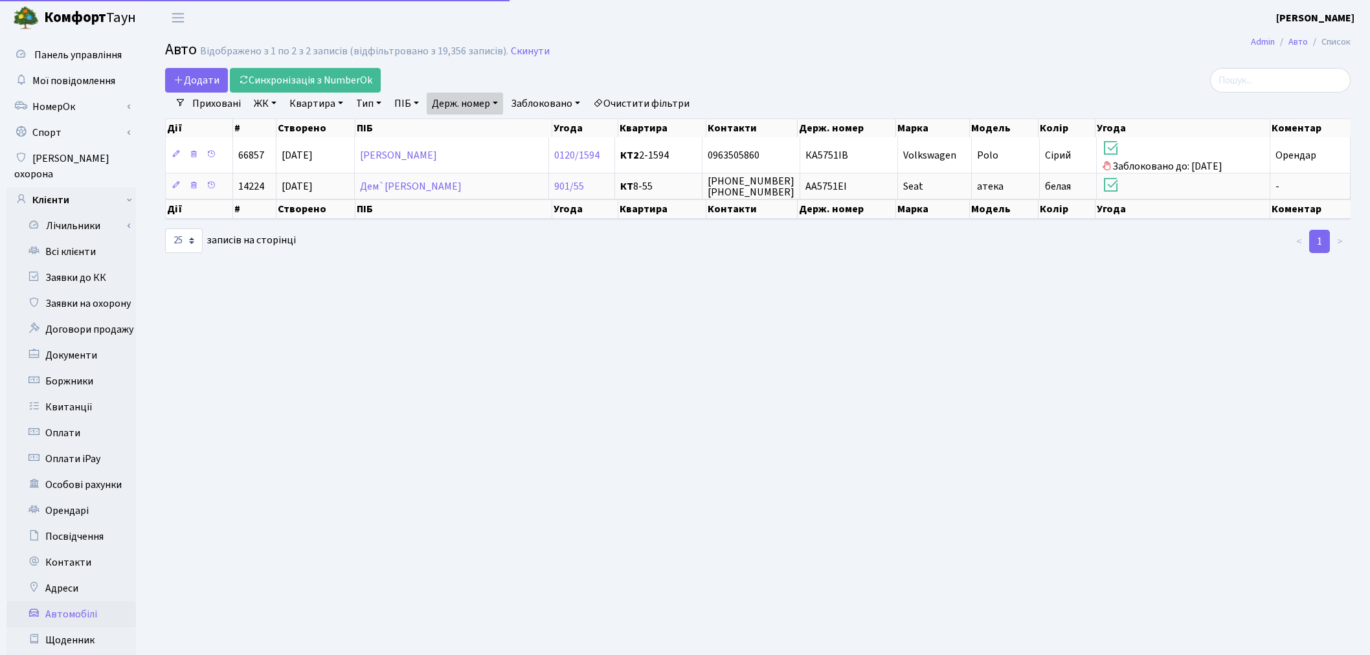
select select "25"
click at [115, 75] on link "Мої повідомлення" at bounding box center [70, 81] width 129 height 26
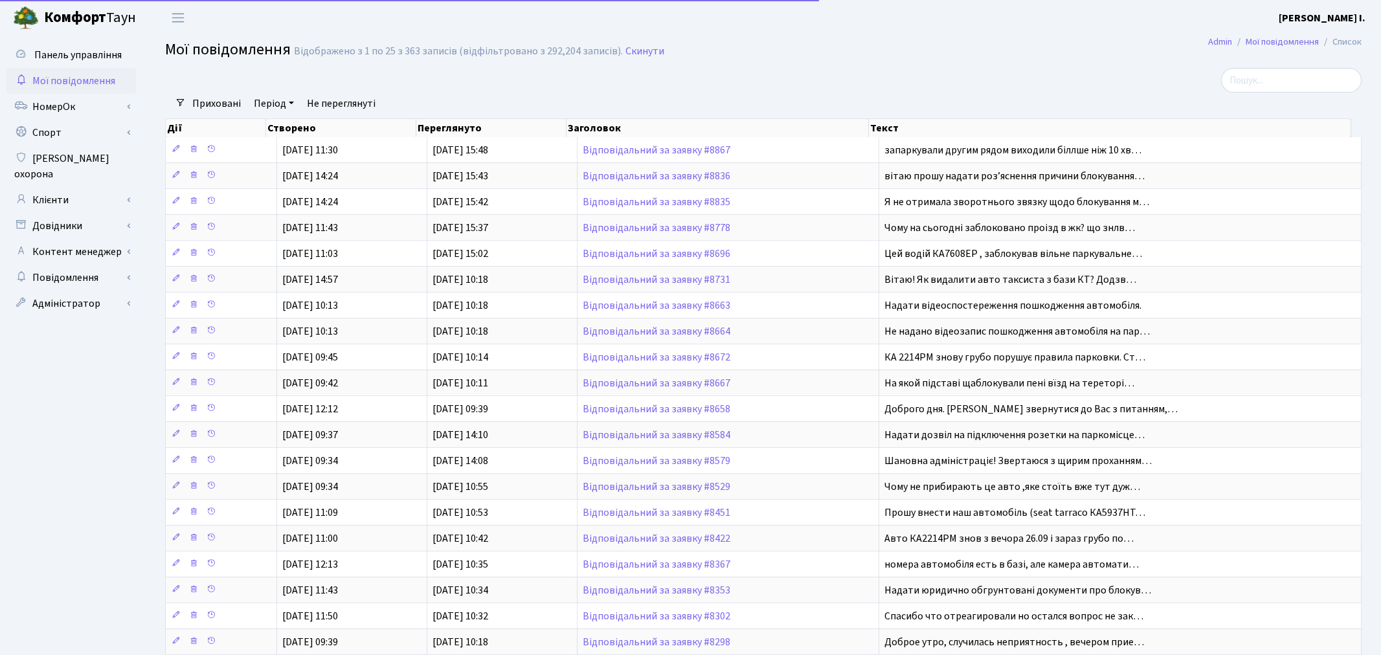
select select "25"
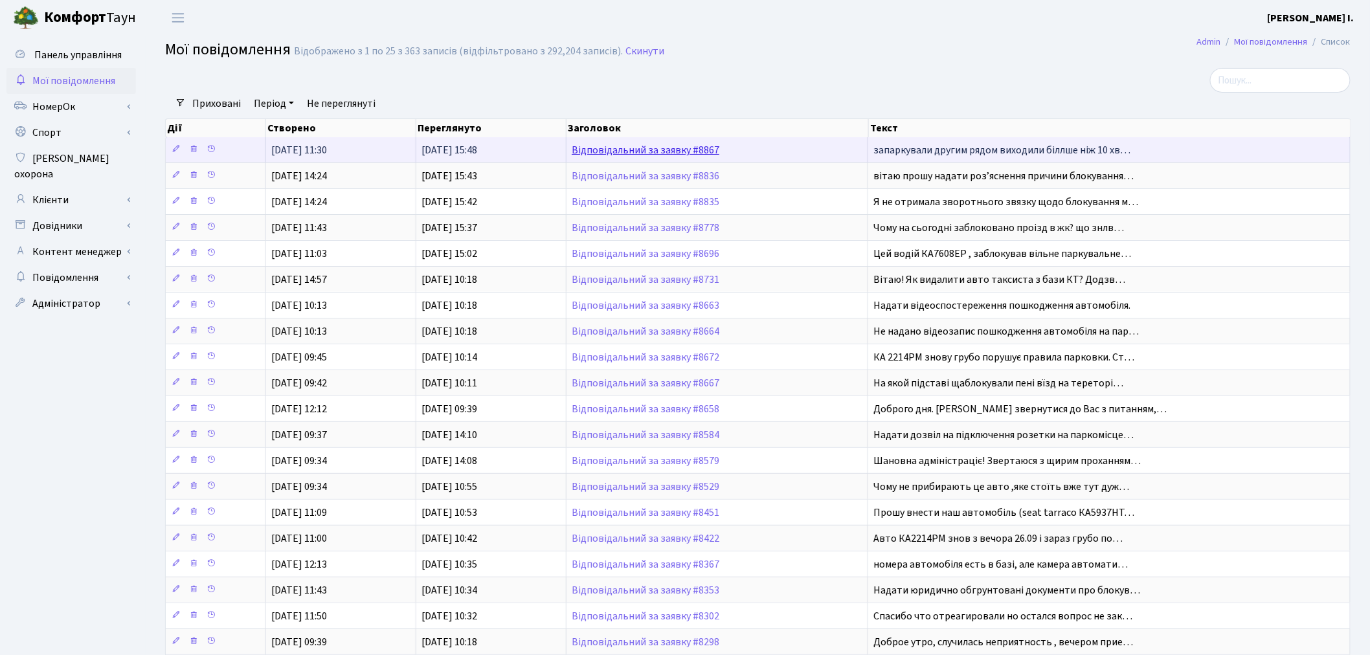
click at [695, 147] on link "Відповідальний за заявку #8867" at bounding box center [646, 150] width 148 height 14
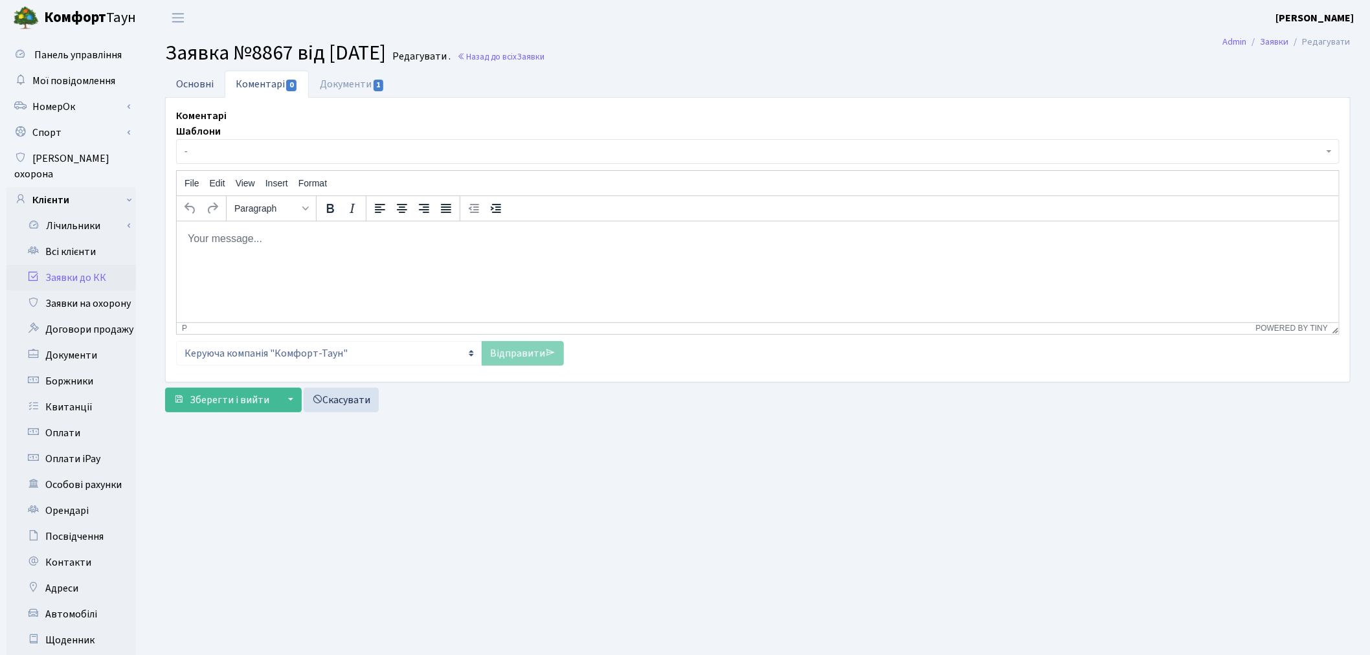
click at [212, 93] on link "Основні" at bounding box center [195, 84] width 60 height 27
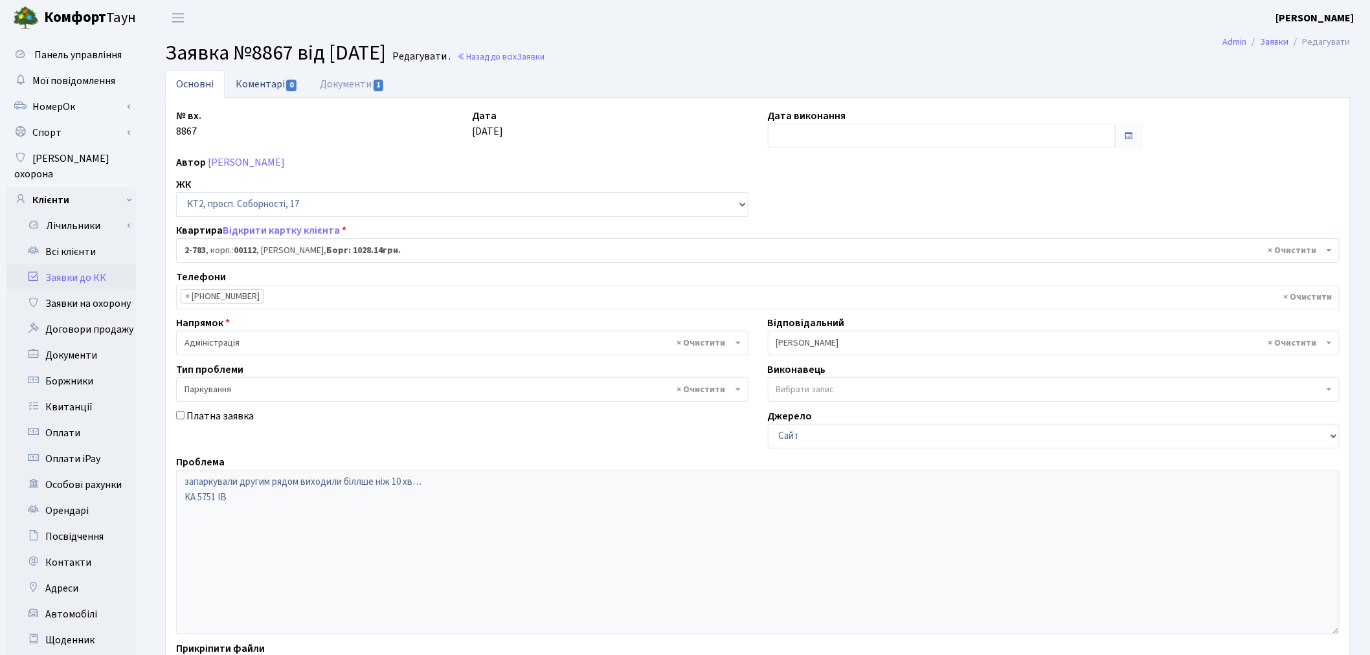
click at [254, 76] on link "Коментарі 0" at bounding box center [267, 84] width 84 height 27
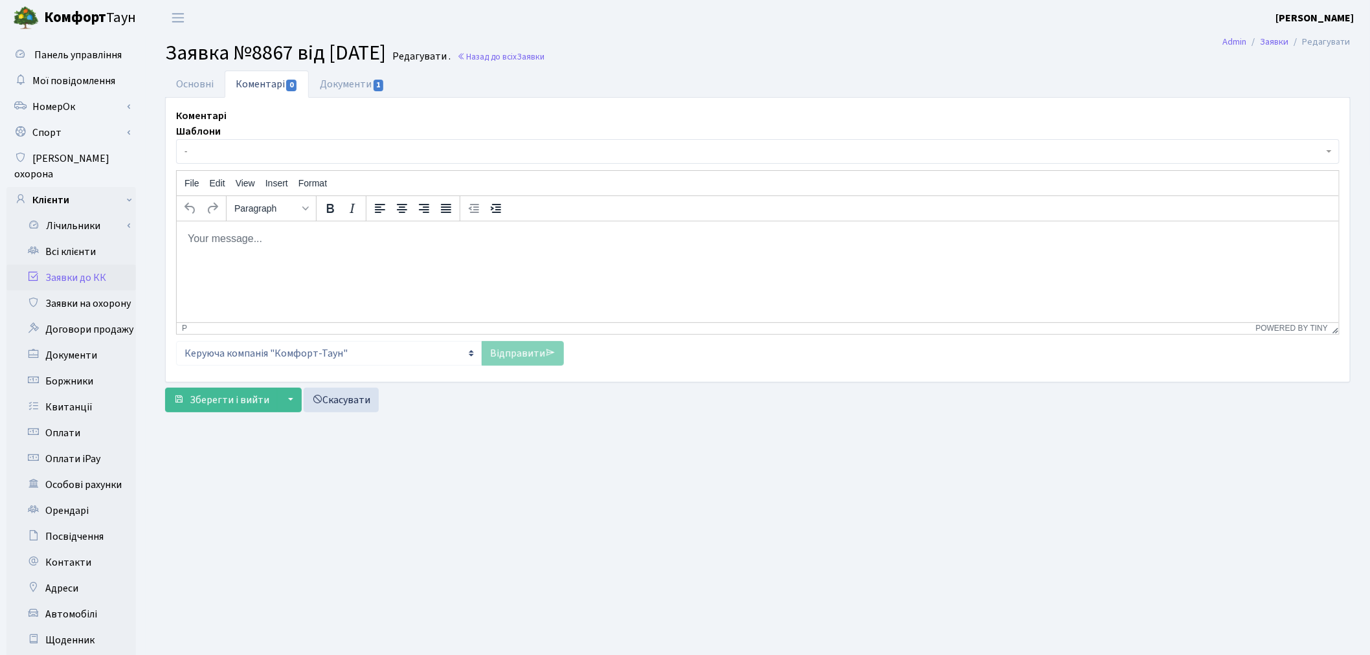
click at [284, 256] on html at bounding box center [757, 238] width 1162 height 35
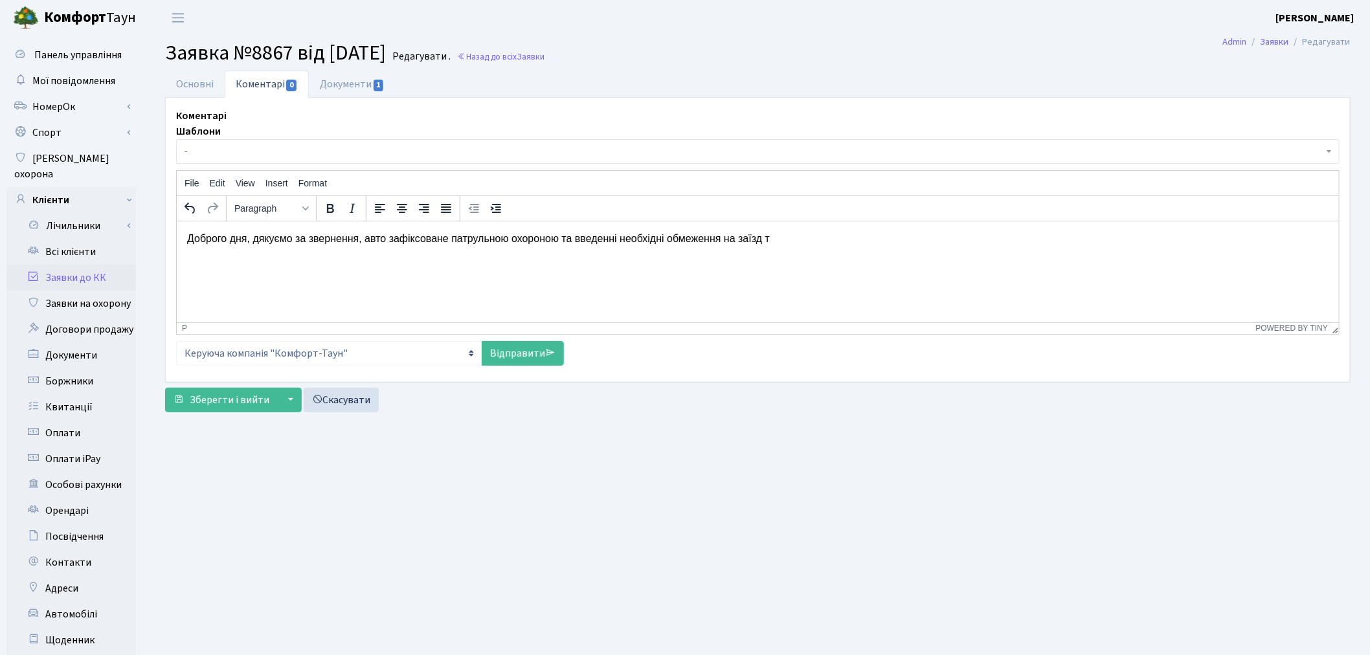
click at [555, 236] on p "Доброго дня, дякуємо за звернення, авто зафіксоване патрульною охороною та введ…" at bounding box center [756, 238] width 1141 height 14
click at [783, 237] on p "Доброго дня, дякуємо за звернення, авто зафіксоване патрульною охороною та введ…" at bounding box center [756, 238] width 1141 height 14
click at [508, 360] on link "Відправити" at bounding box center [523, 353] width 82 height 25
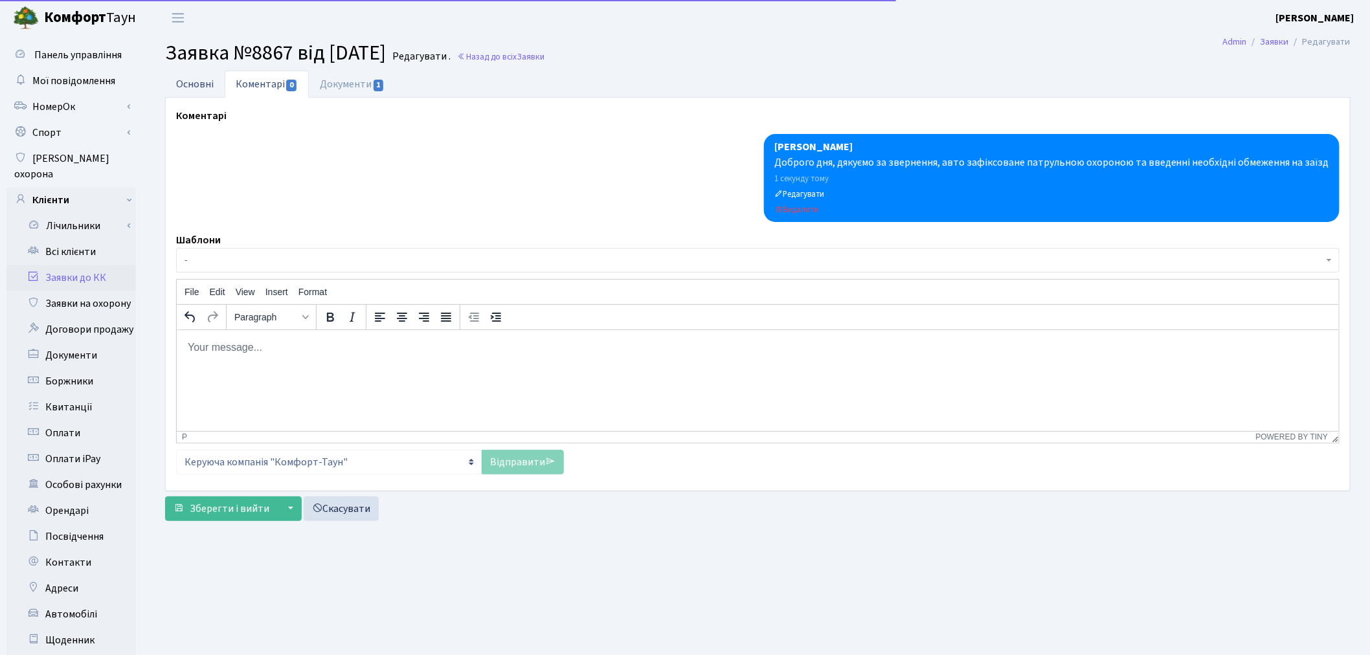
click at [202, 83] on link "Основні" at bounding box center [195, 84] width 60 height 27
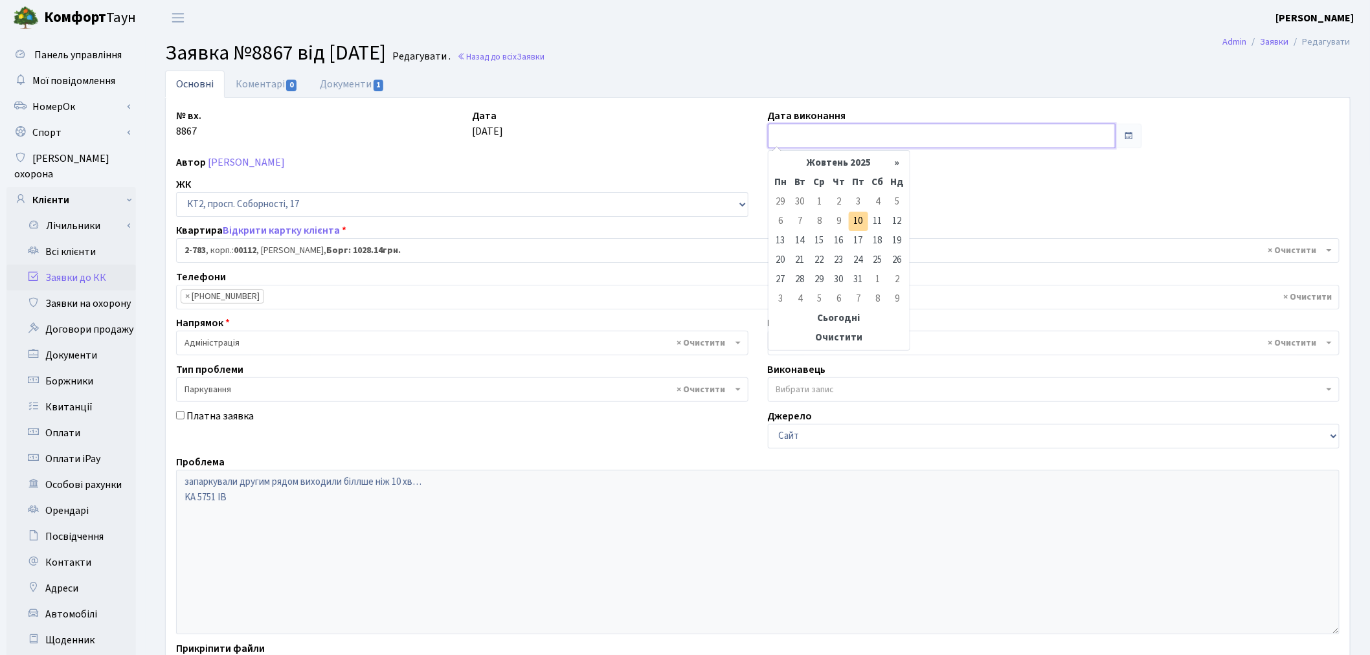
click at [812, 140] on input "text" at bounding box center [942, 136] width 348 height 25
click at [858, 217] on td "10" at bounding box center [858, 221] width 19 height 19
type input "[DATE]"
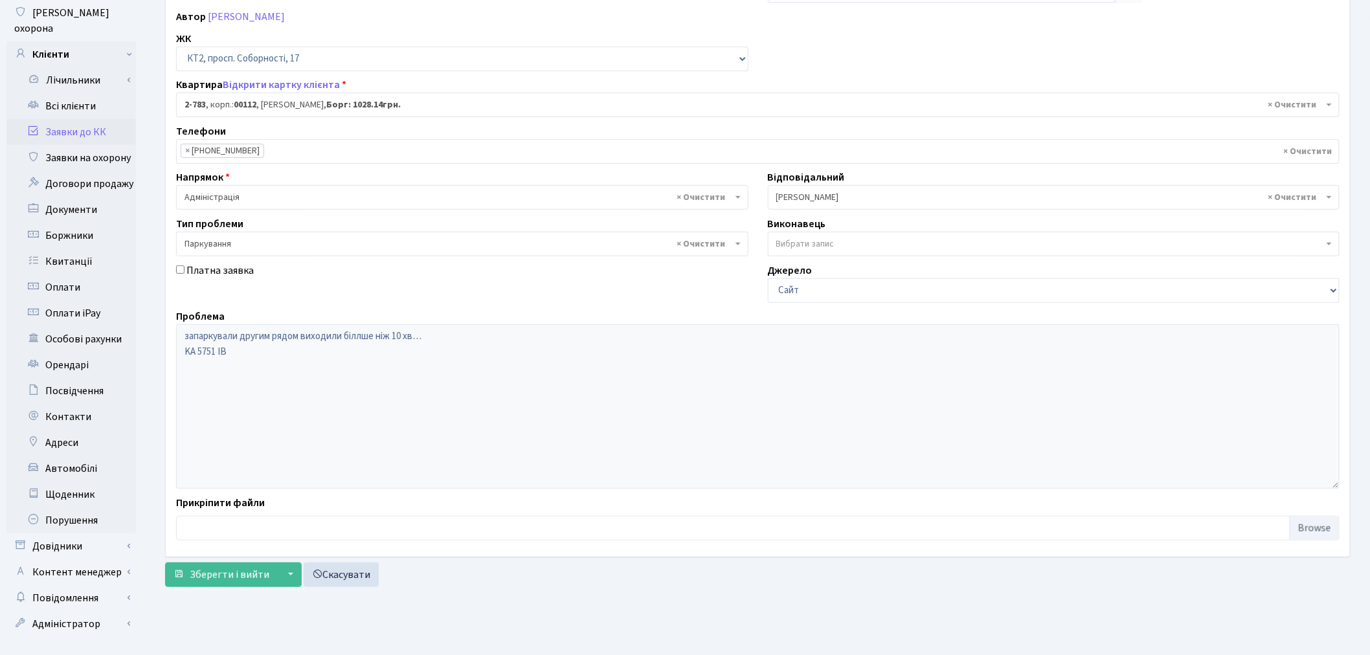
scroll to position [150, 0]
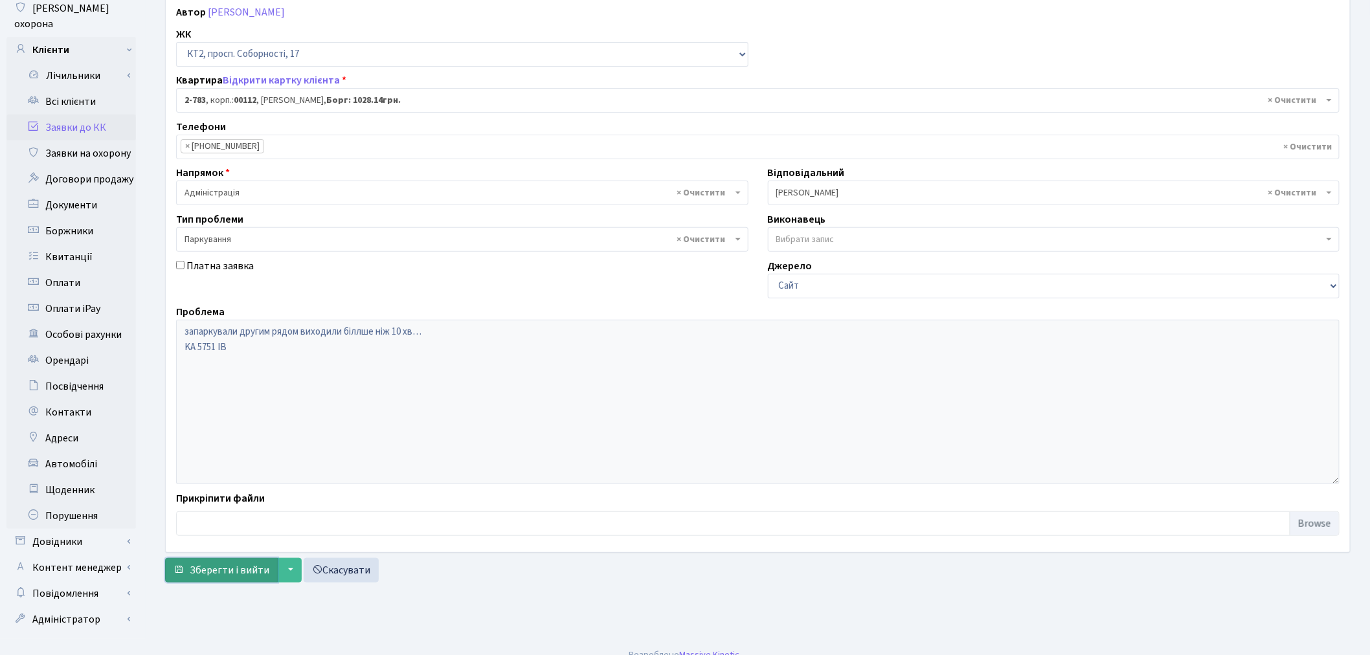
click at [208, 568] on span "Зберегти і вийти" at bounding box center [230, 570] width 80 height 14
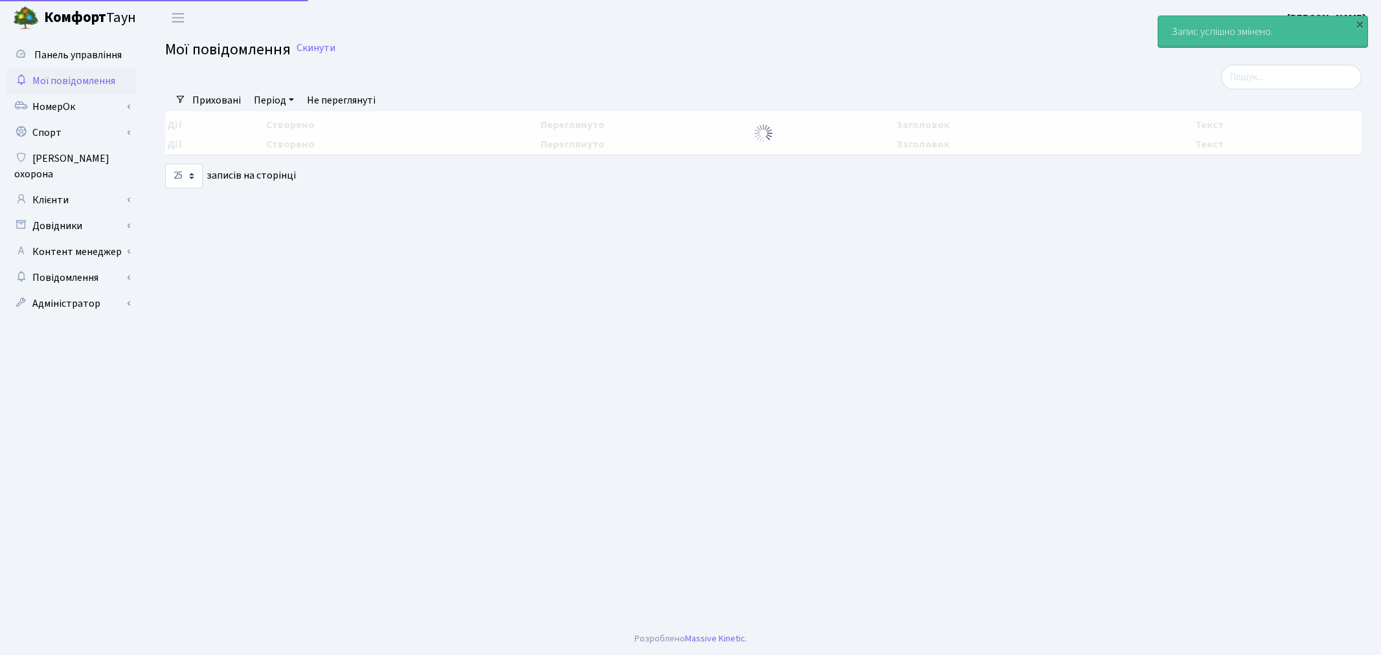
select select "25"
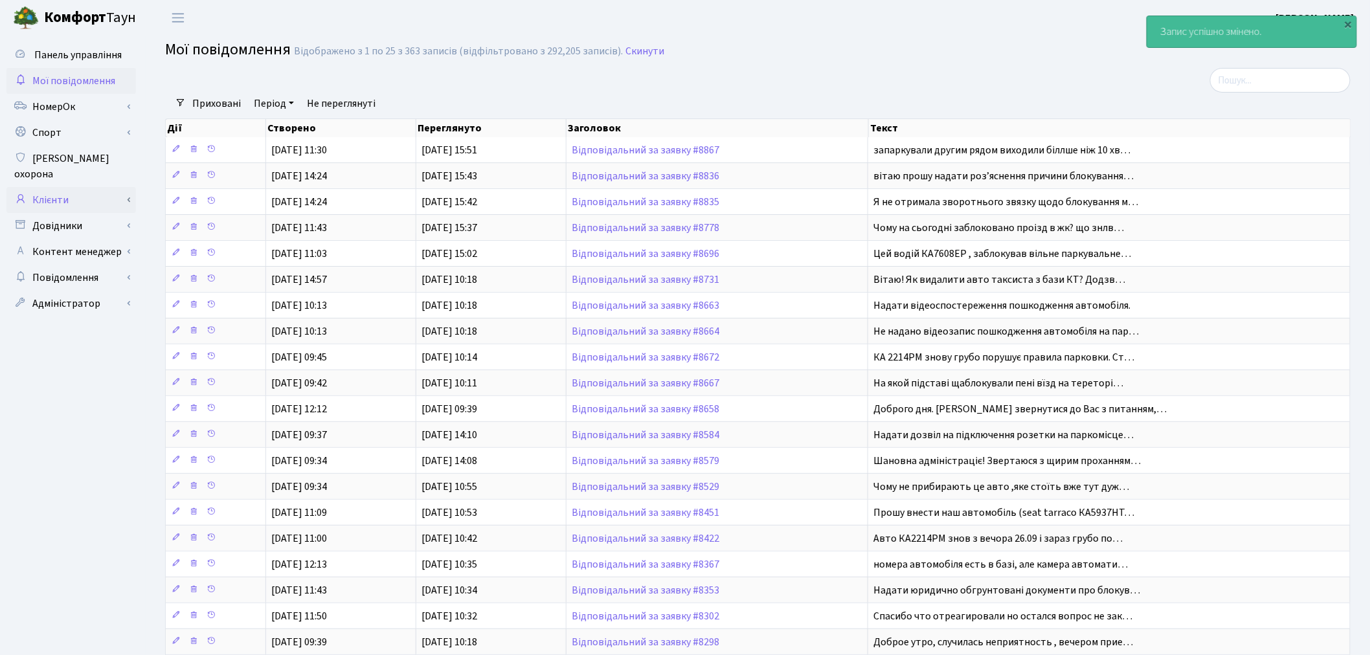
click at [96, 190] on link "Клієнти" at bounding box center [70, 200] width 129 height 26
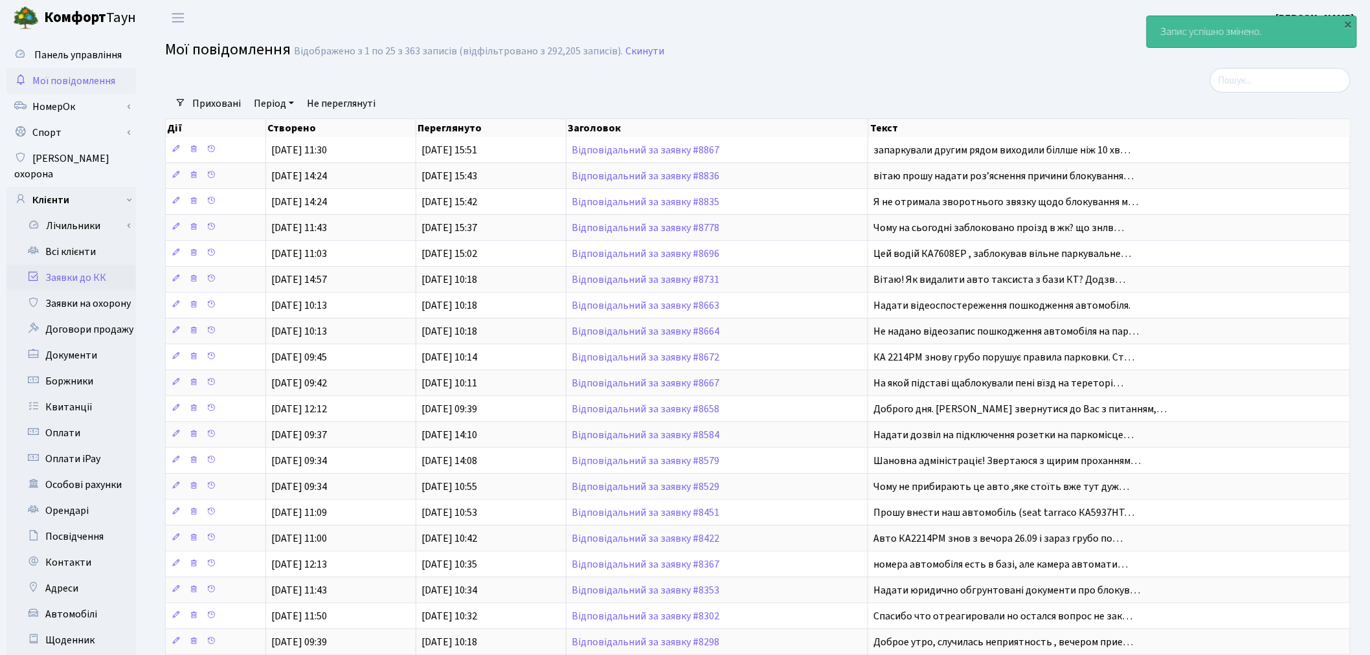
click at [120, 265] on link "Заявки до КК" at bounding box center [70, 278] width 129 height 26
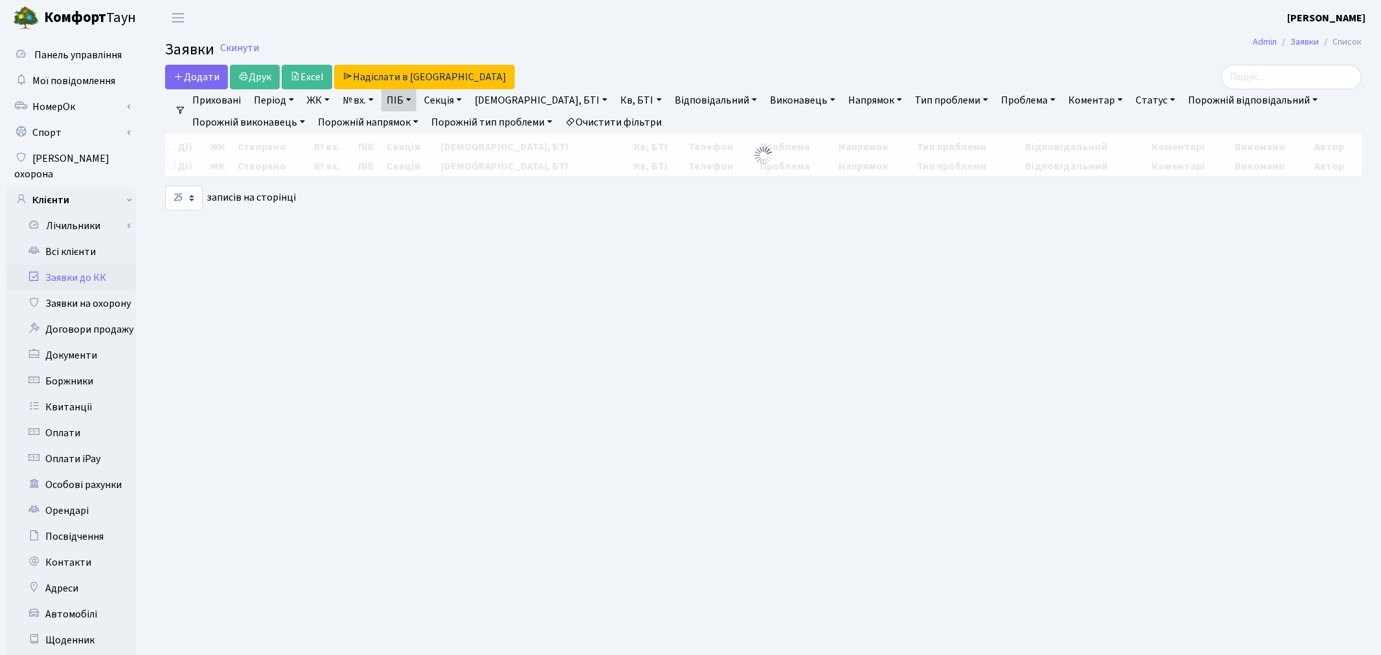
select select "25"
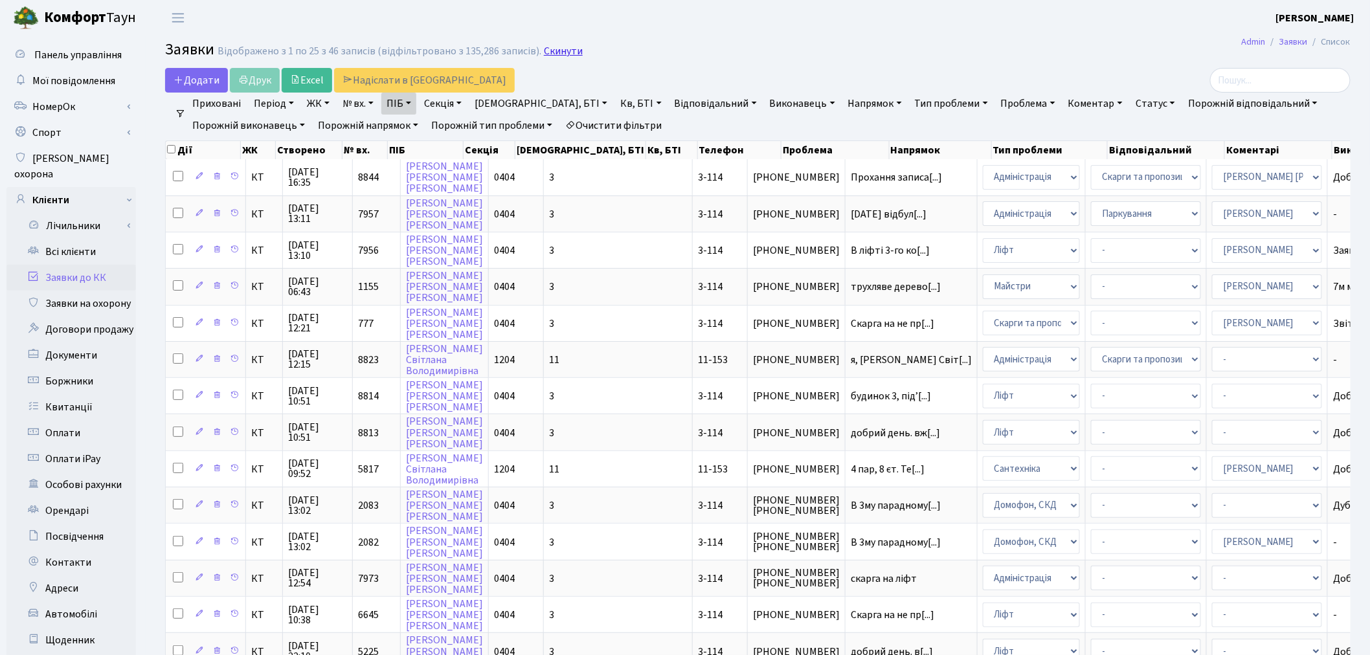
click at [544, 50] on link "Скинути" at bounding box center [563, 51] width 39 height 12
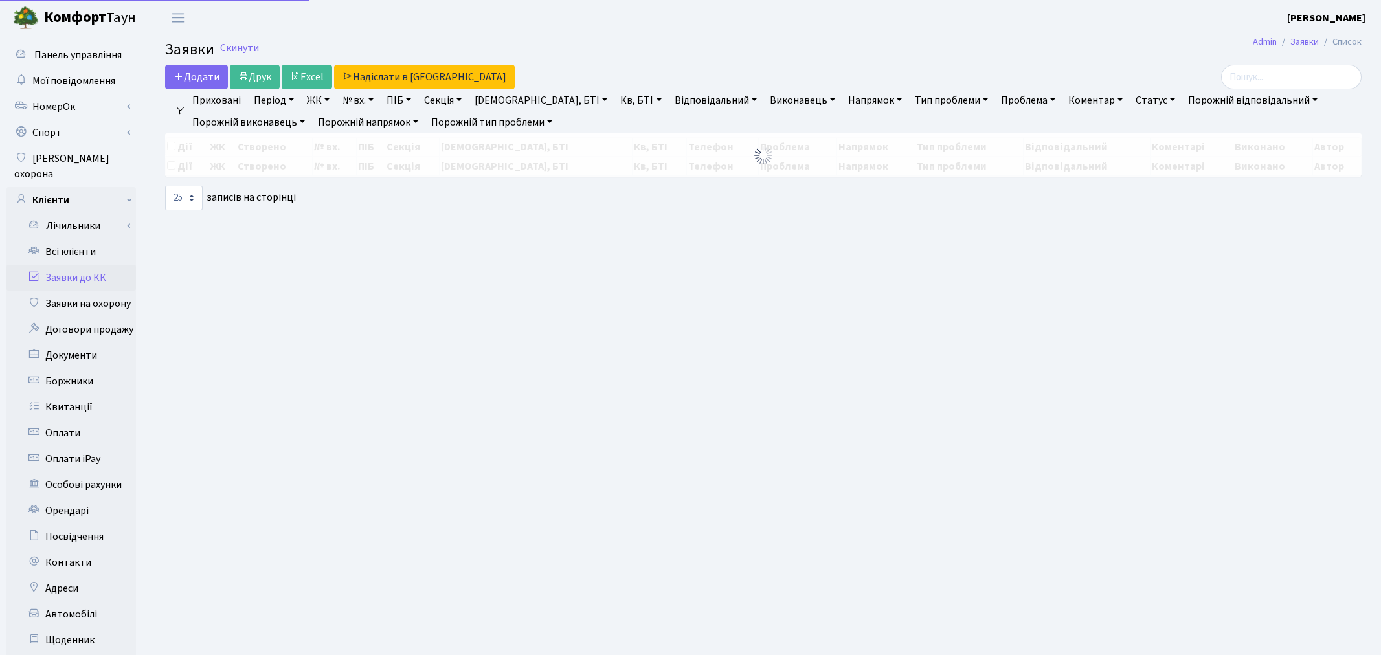
select select "25"
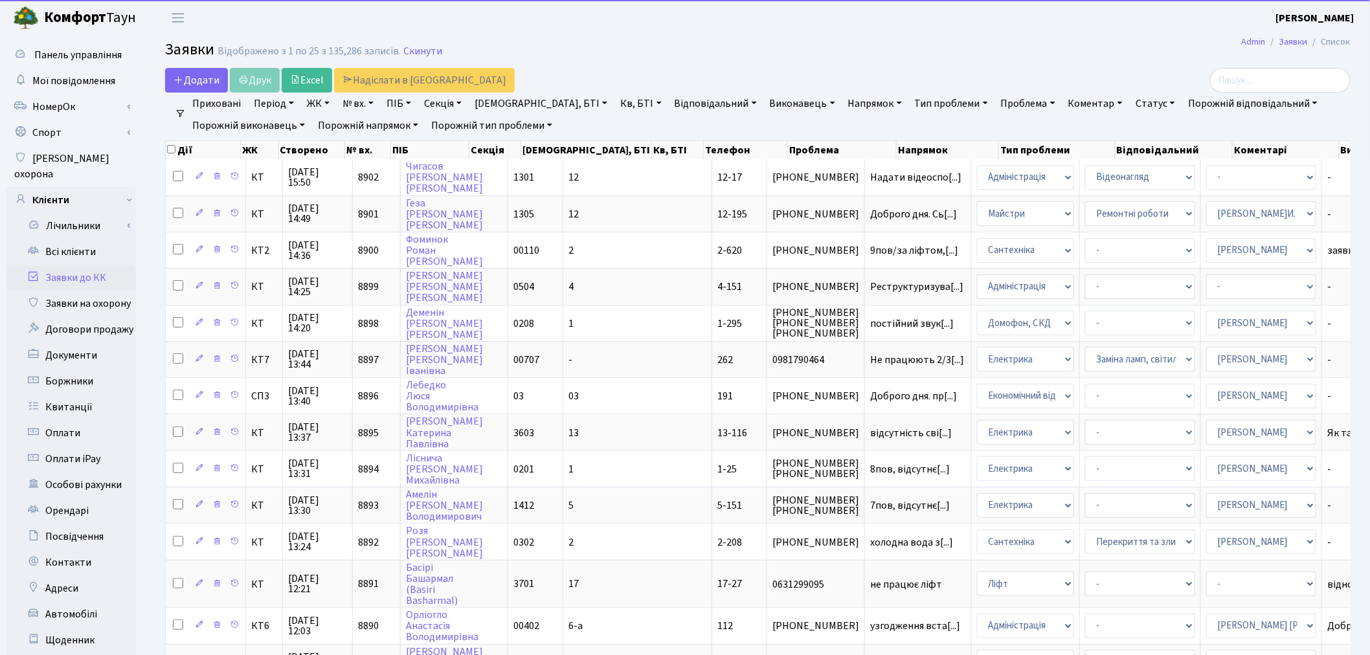
click at [367, 101] on link "№ вх." at bounding box center [357, 104] width 41 height 22
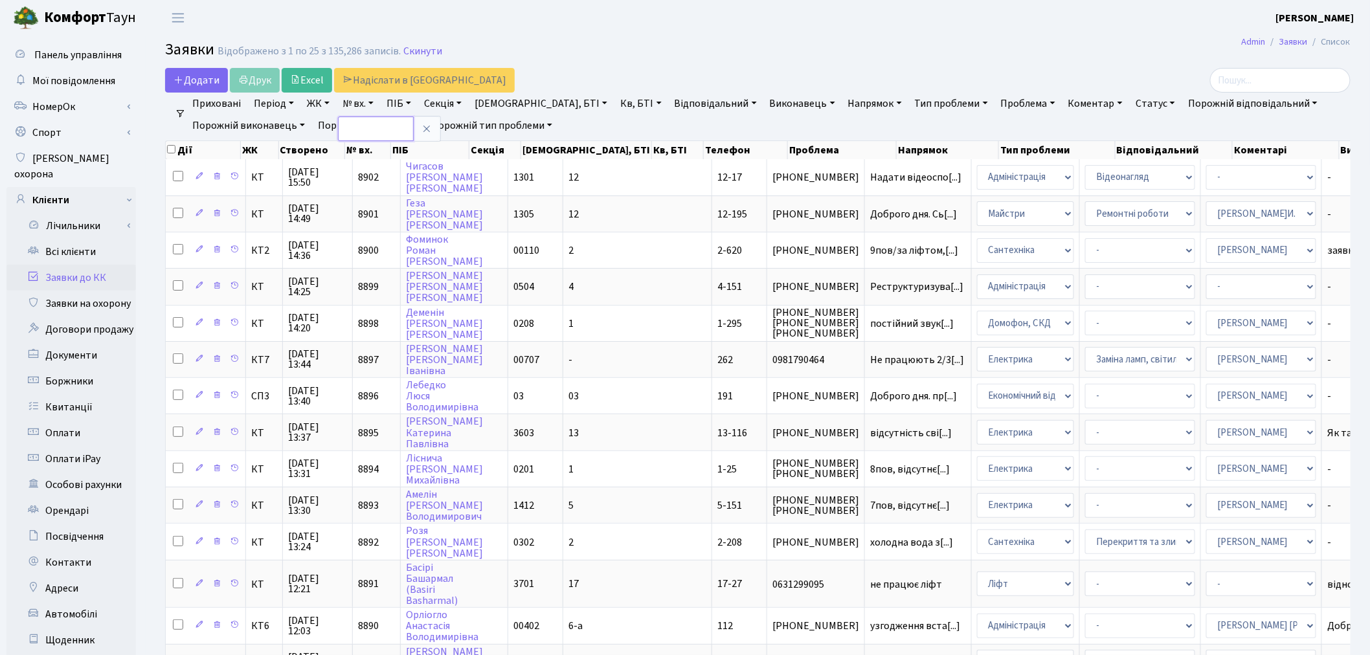
click at [379, 131] on input "text" at bounding box center [376, 129] width 76 height 25
type input "8899"
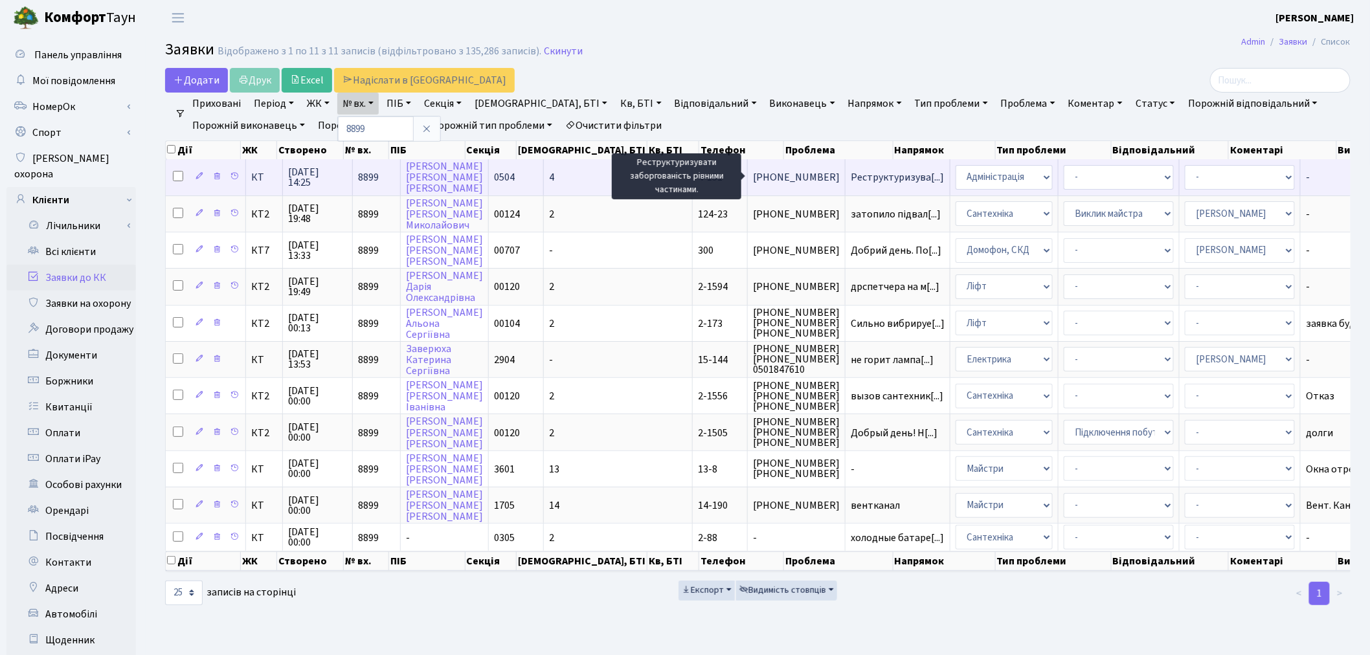
click at [851, 172] on span "Реструктуризува[...]" at bounding box center [897, 177] width 93 height 14
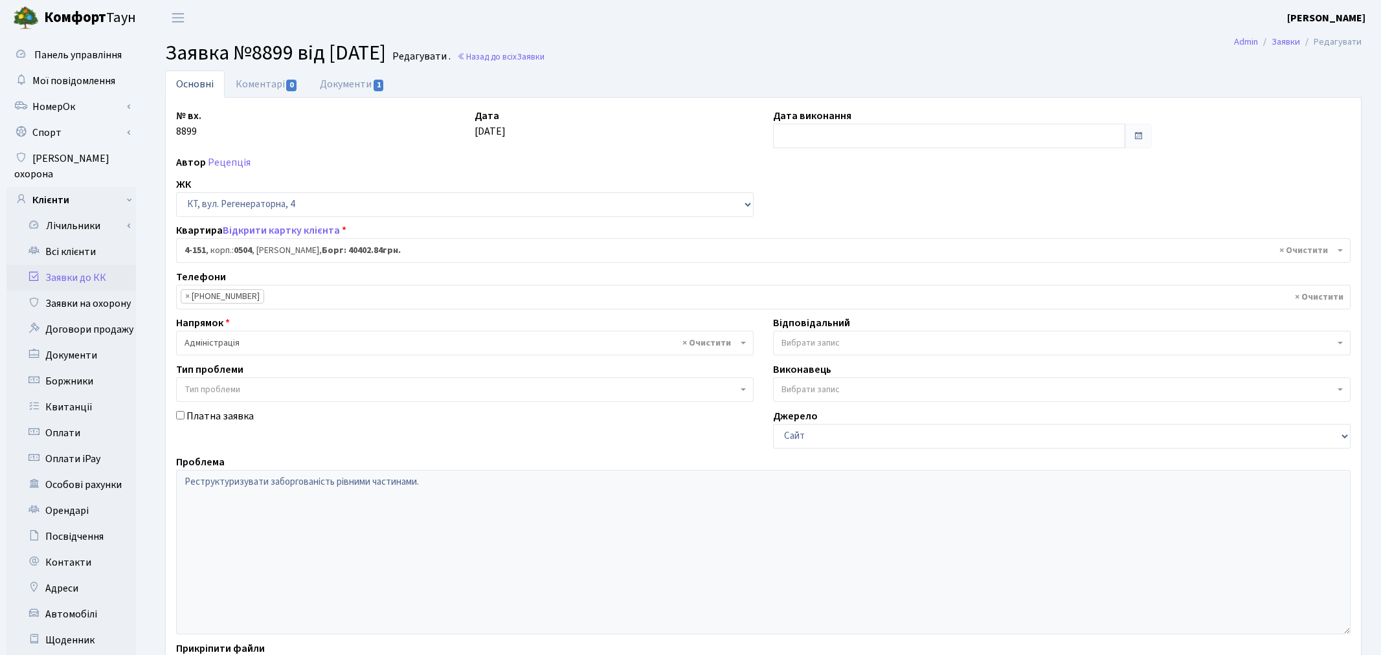
select select "1147"
click at [371, 89] on link "Документи 1" at bounding box center [352, 84] width 87 height 27
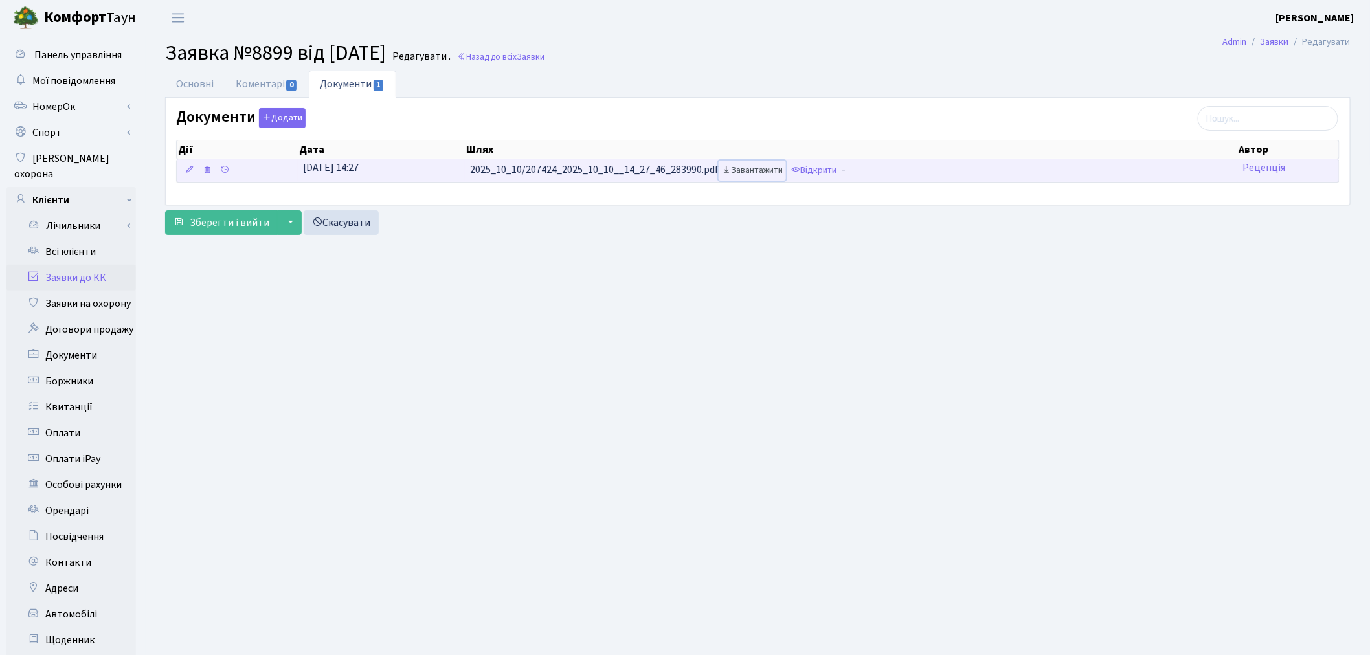
click at [756, 171] on link "Завантажити" at bounding box center [752, 171] width 67 height 20
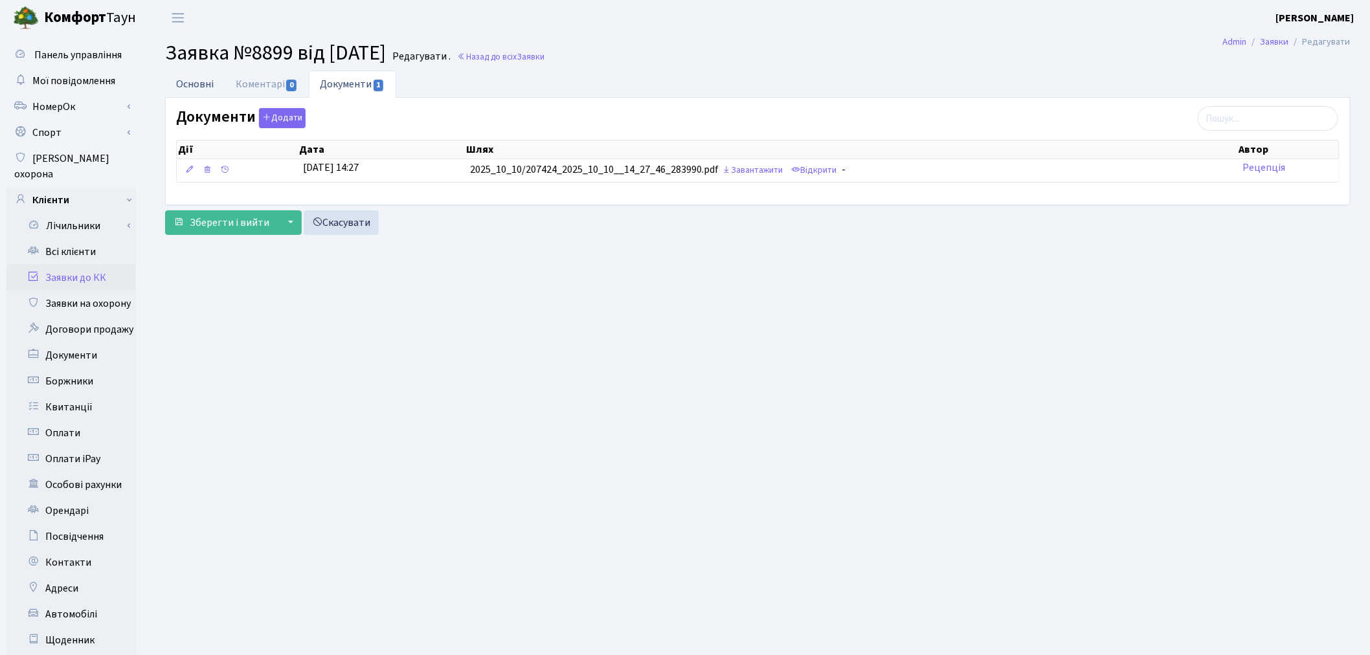
click at [196, 82] on link "Основні" at bounding box center [195, 84] width 60 height 27
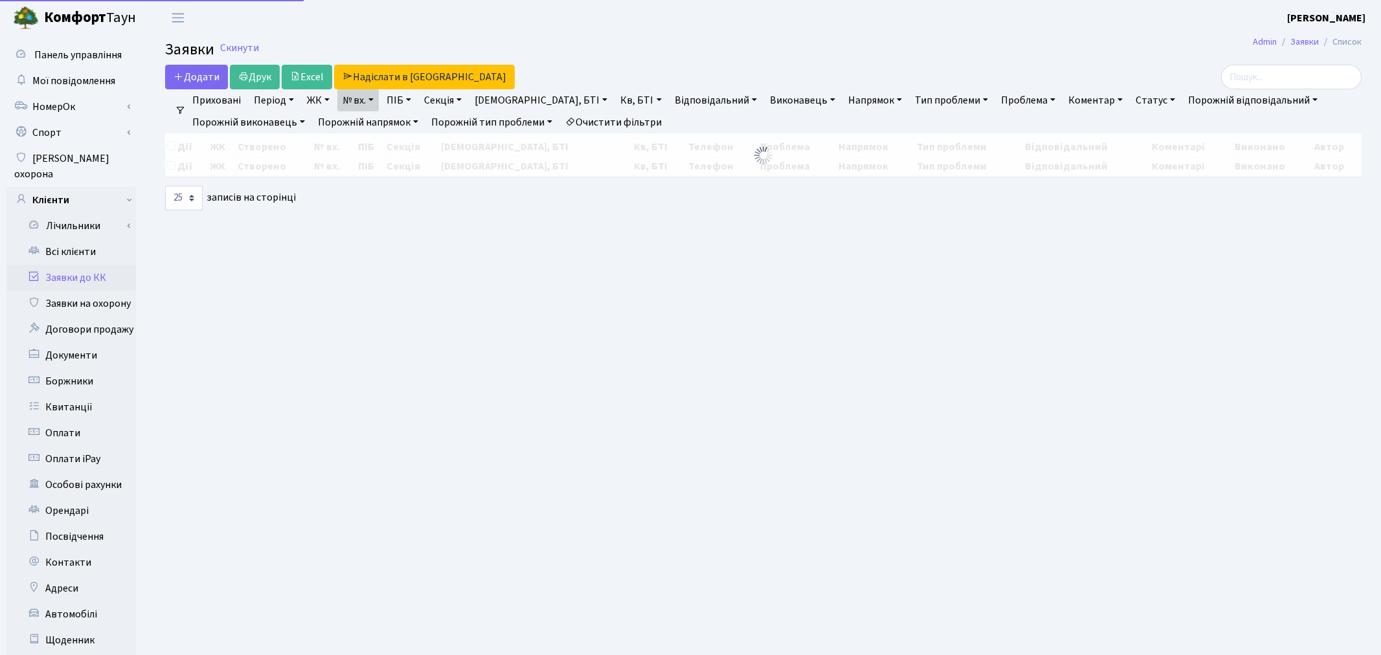
select select "25"
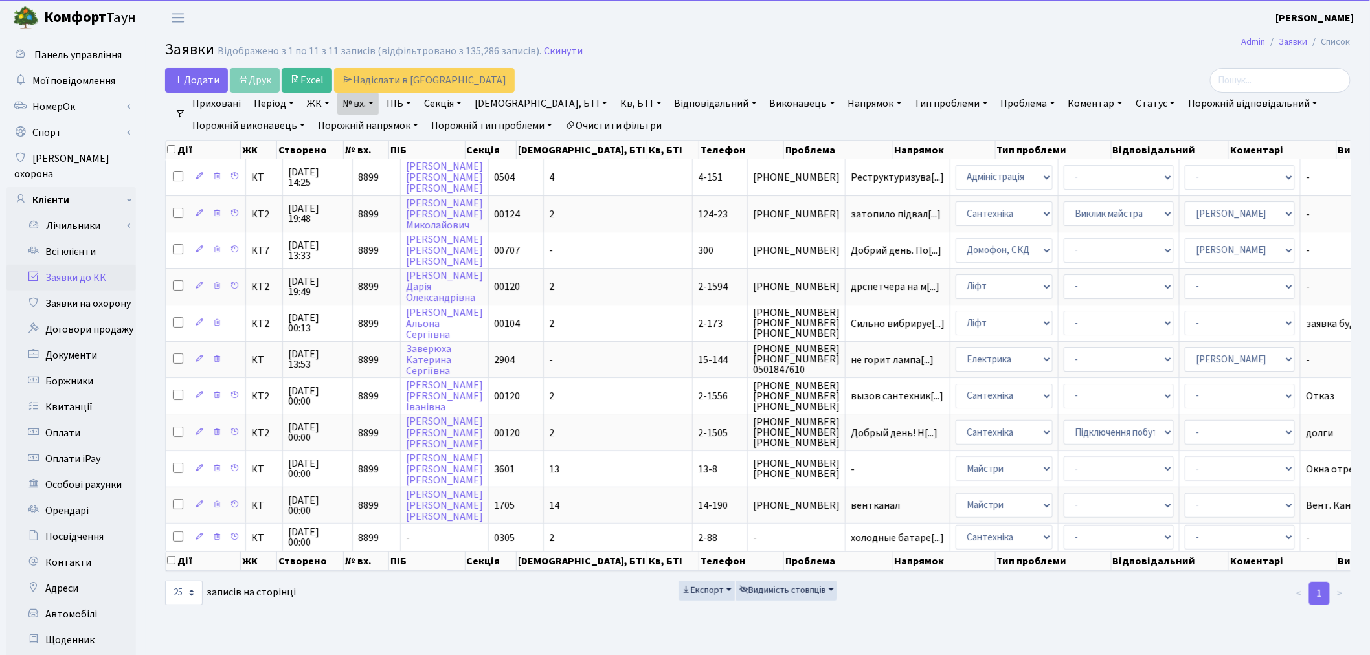
click at [361, 108] on link "№ вх." at bounding box center [357, 104] width 41 height 22
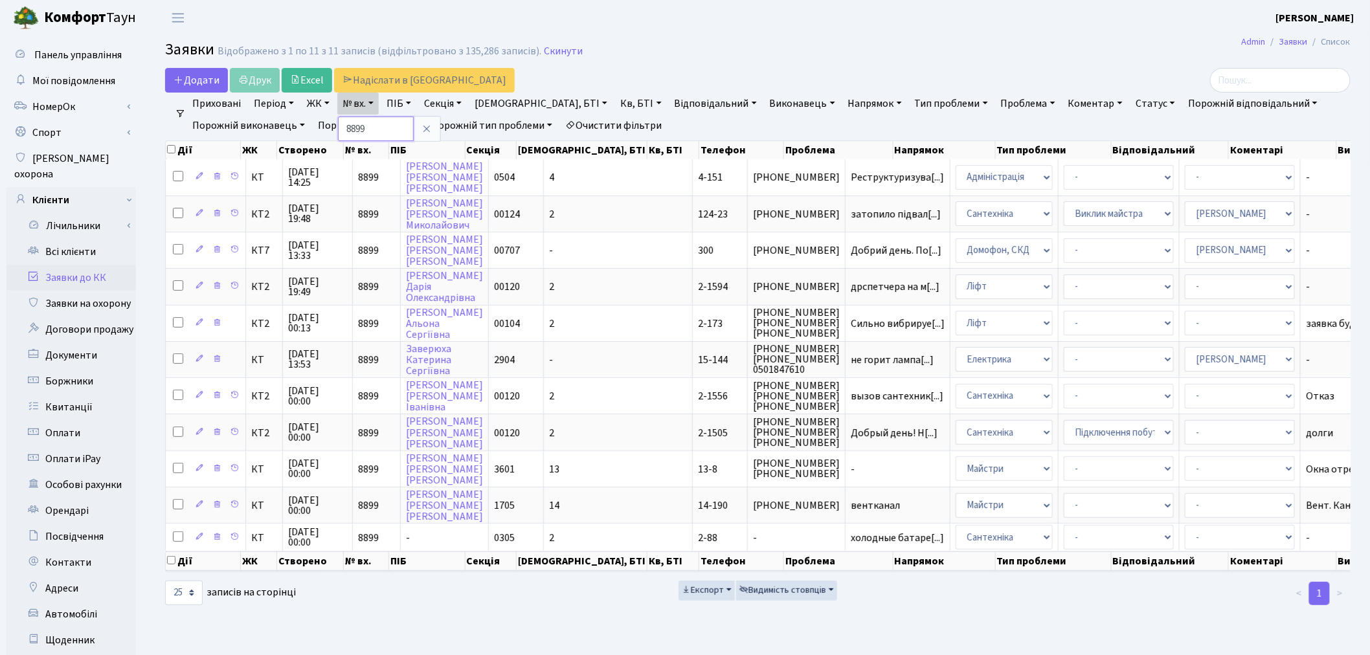
click at [367, 122] on input "8899" at bounding box center [376, 129] width 76 height 25
type input "8843"
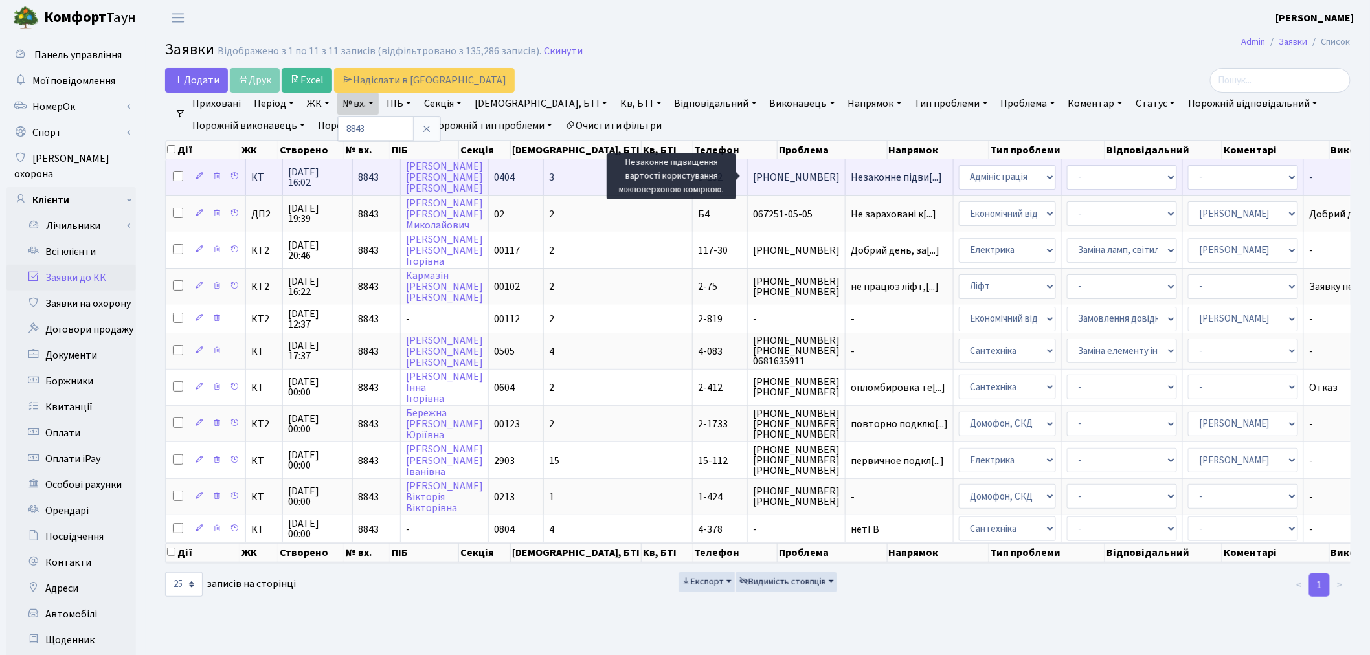
click at [851, 177] on span "Незаконне підви[...]" at bounding box center [896, 177] width 91 height 14
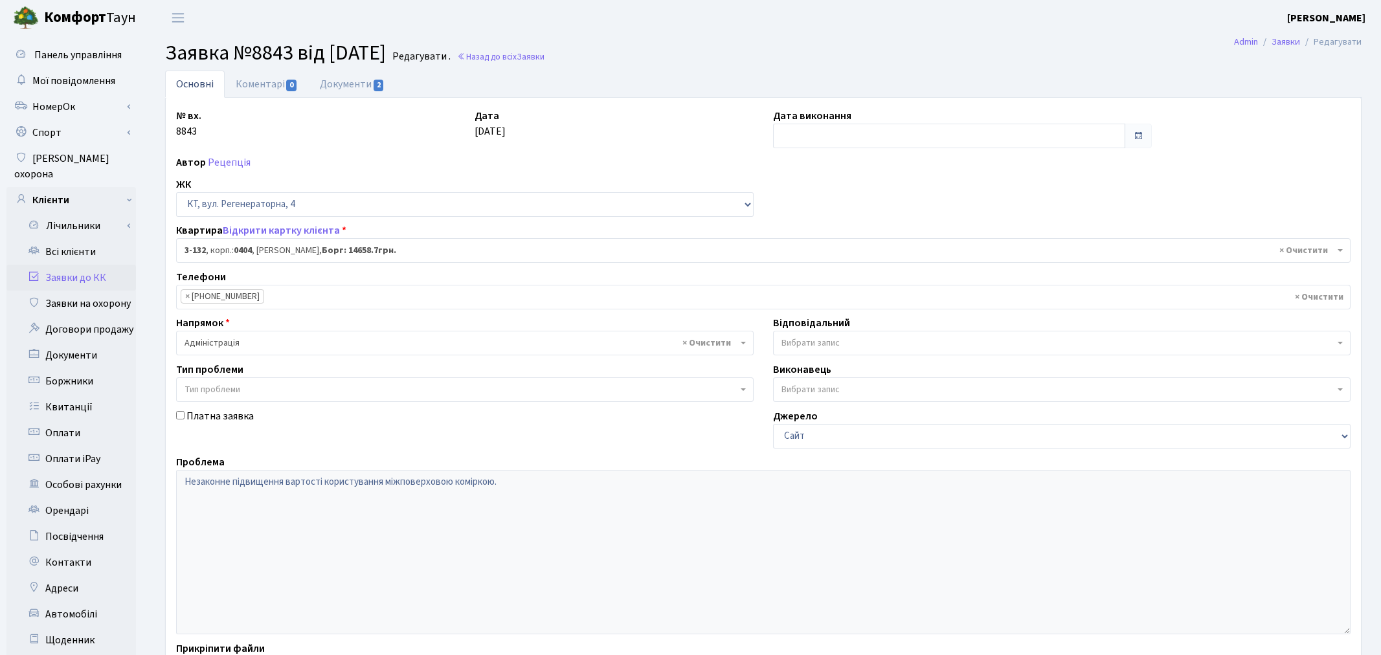
select select "941"
click at [348, 81] on link "Документи 2" at bounding box center [352, 84] width 87 height 27
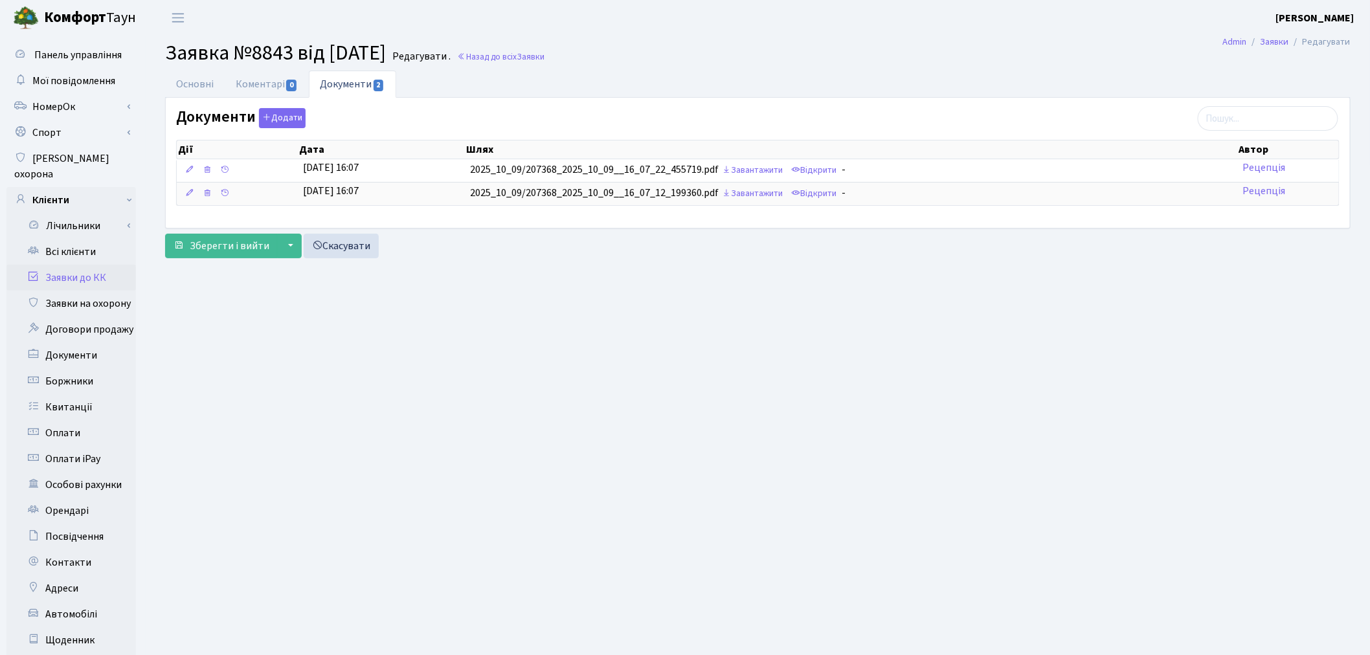
click at [81, 265] on link "Заявки до КК" at bounding box center [70, 278] width 129 height 26
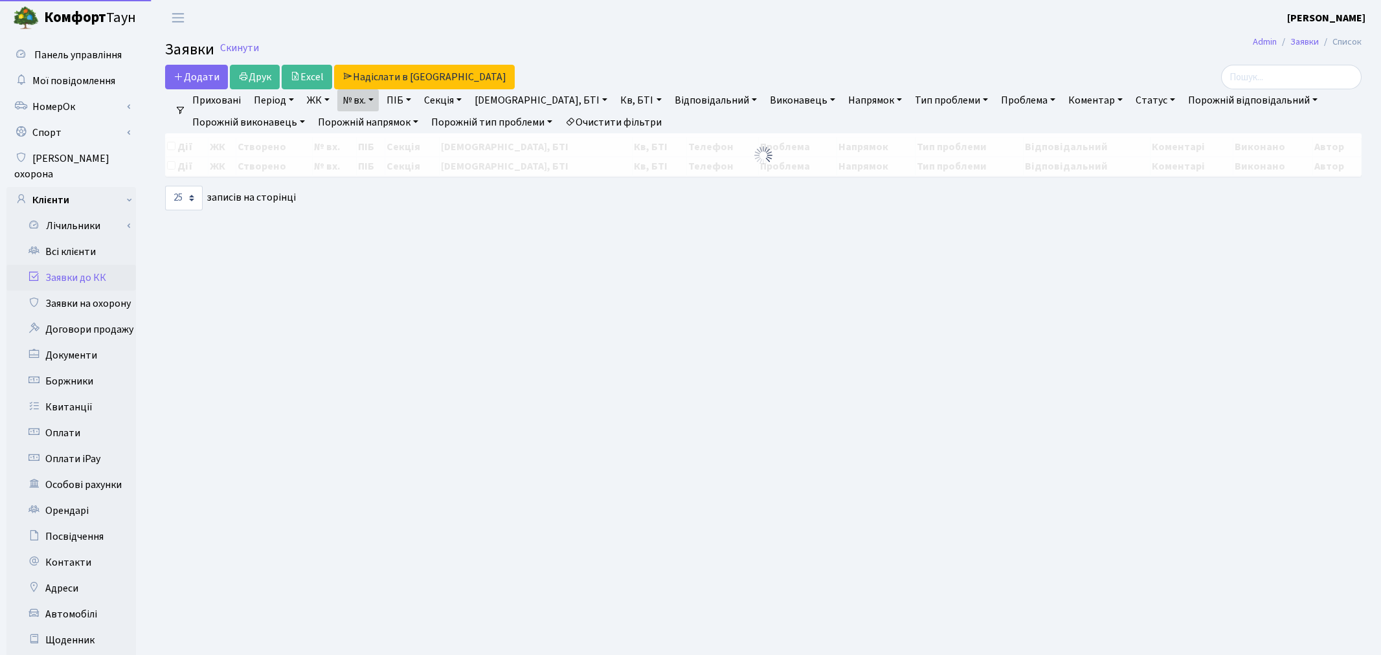
select select "25"
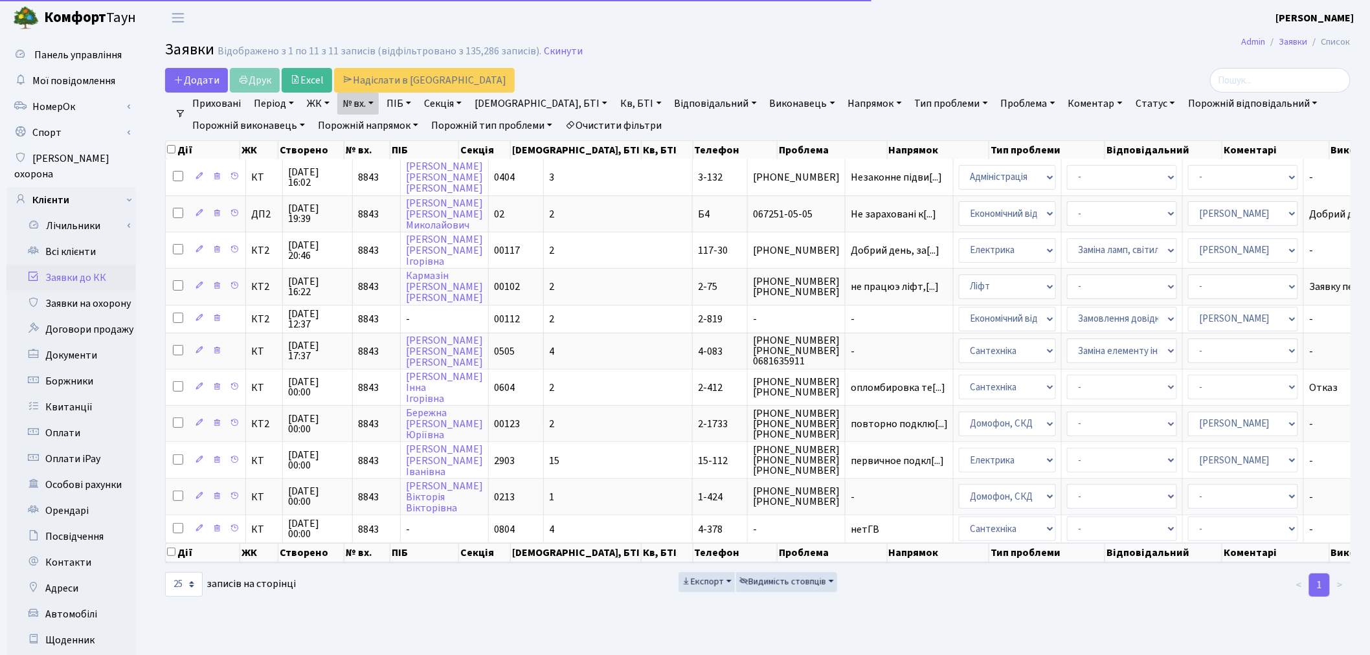
click at [358, 104] on link "№ вх." at bounding box center [357, 104] width 41 height 22
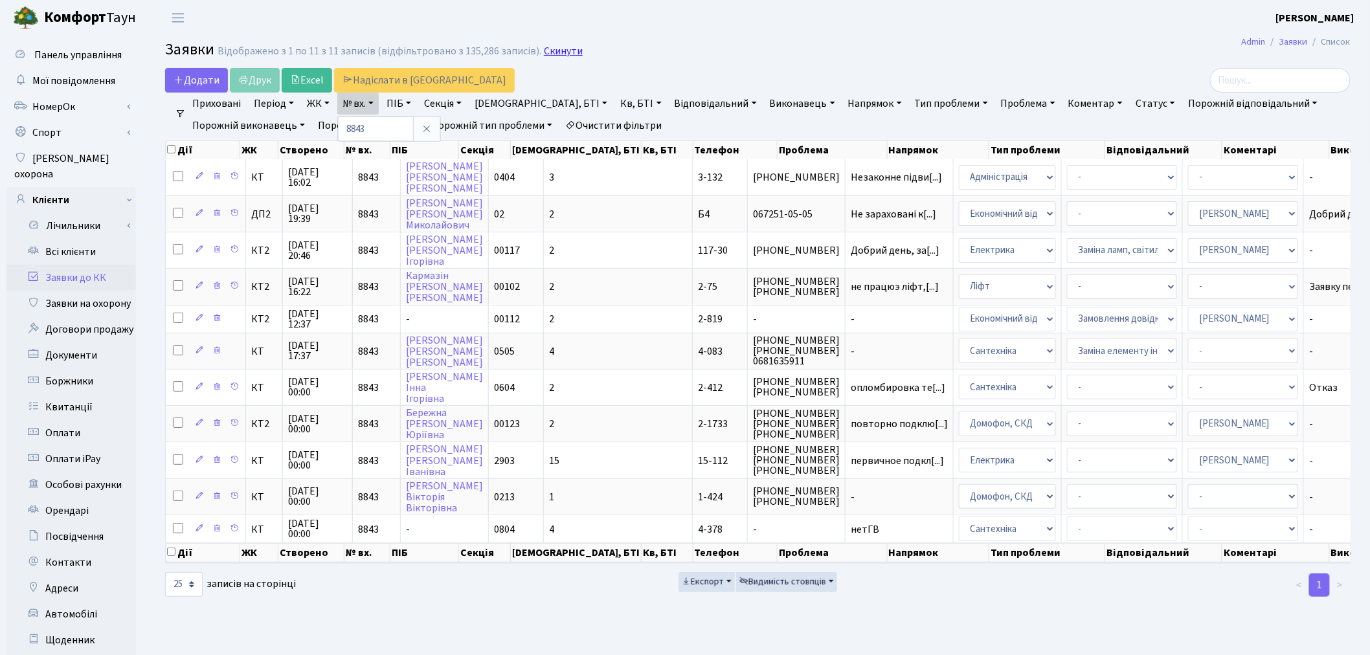
click at [555, 51] on link "Скинути" at bounding box center [563, 51] width 39 height 12
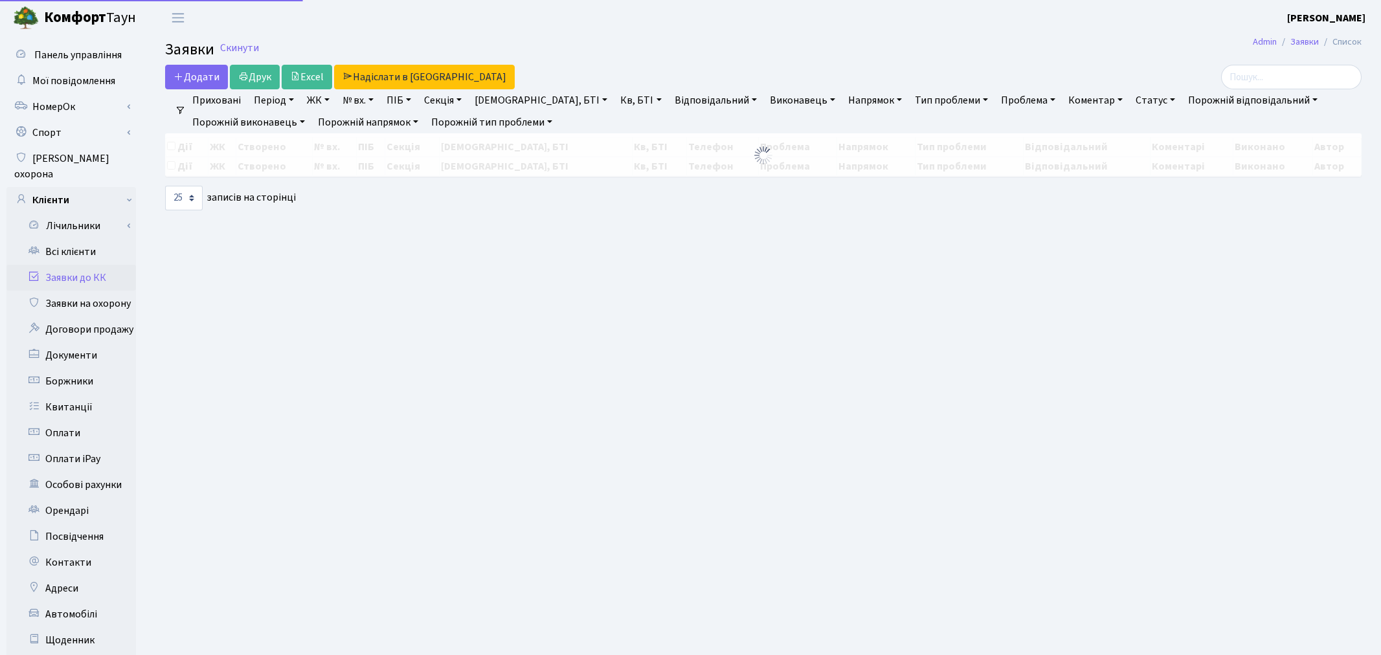
select select "25"
click at [410, 104] on link "ПІБ" at bounding box center [398, 100] width 35 height 22
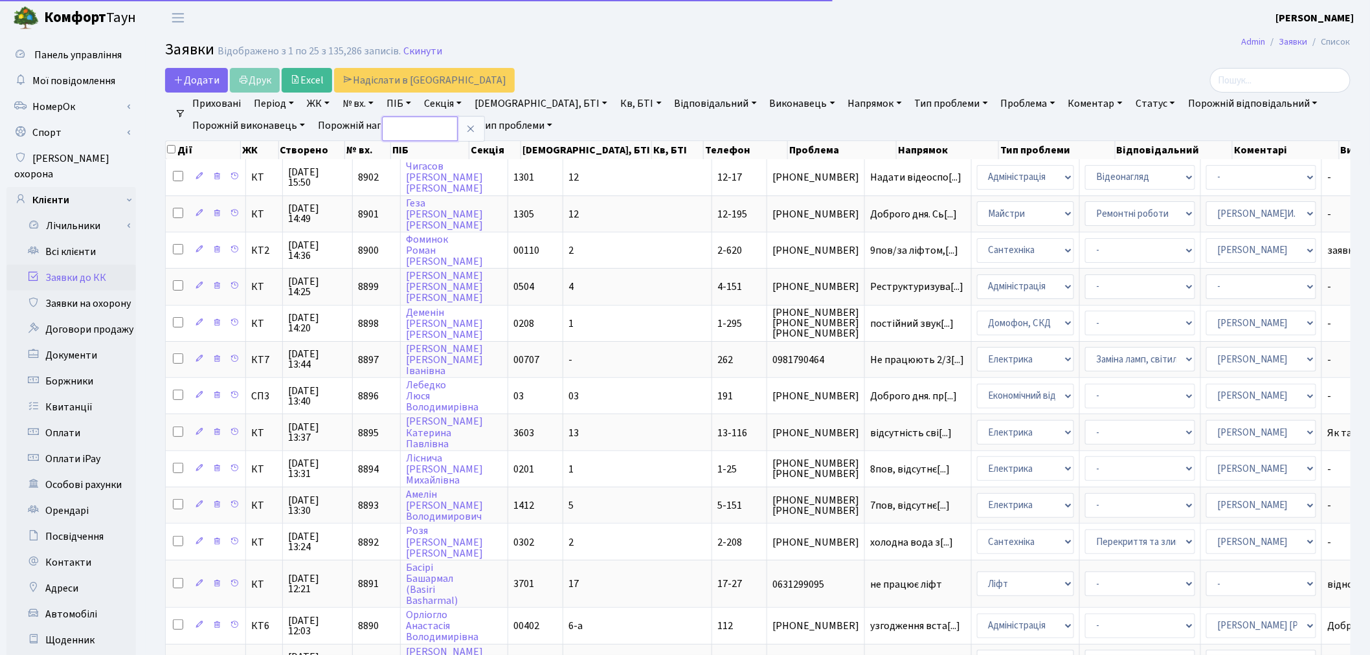
click at [416, 131] on input "text" at bounding box center [420, 129] width 76 height 25
type input "топило"
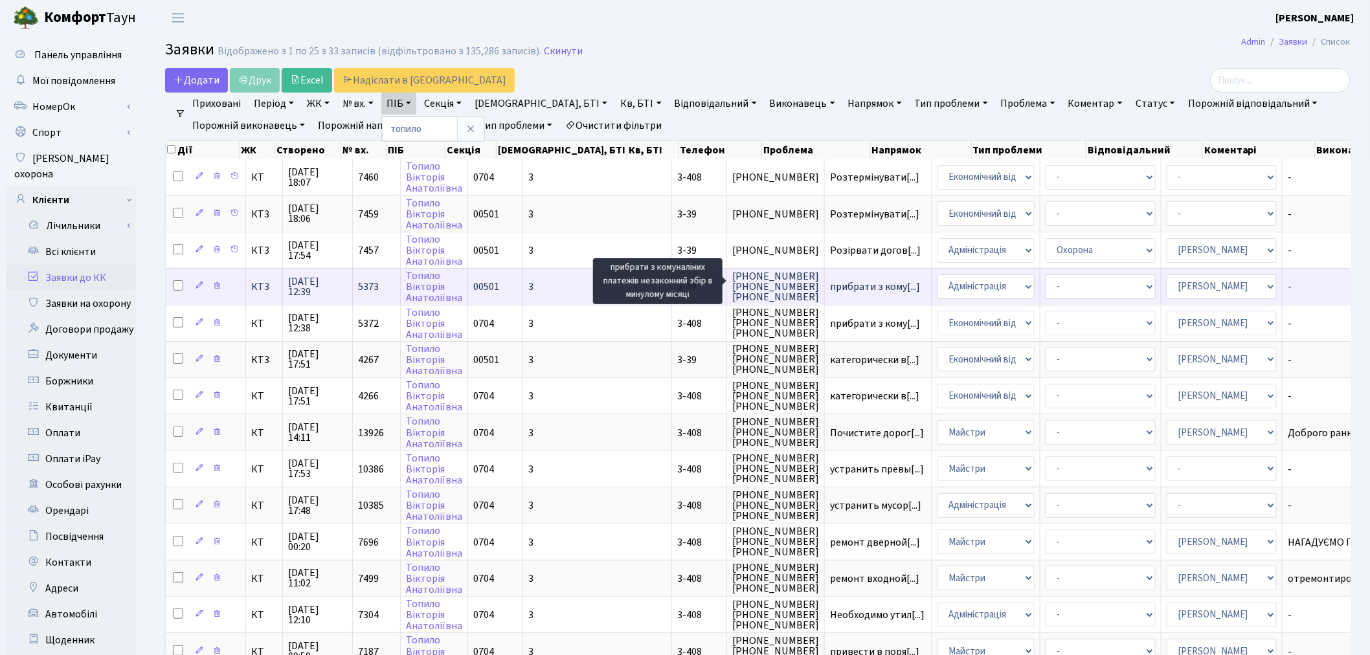
click at [830, 280] on span "прибрати з кому[...]" at bounding box center [875, 287] width 90 height 14
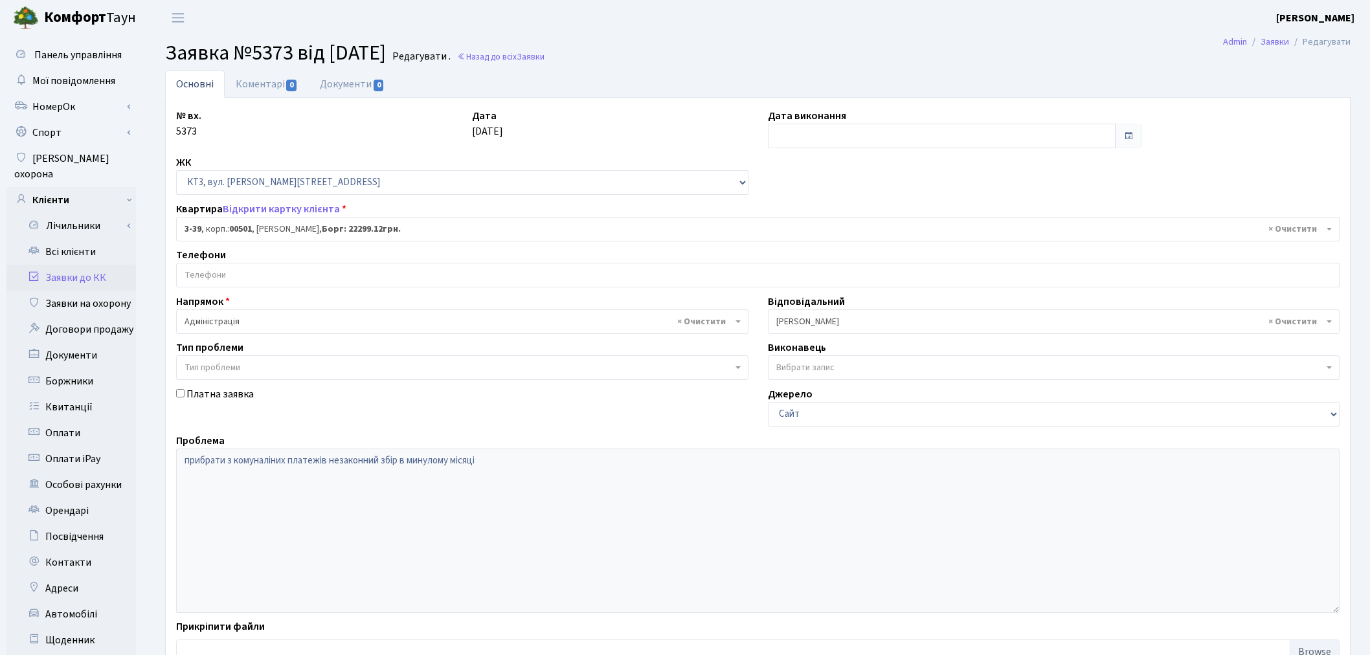
select select "16348"
click at [293, 76] on link "Коментарі 0" at bounding box center [267, 84] width 84 height 27
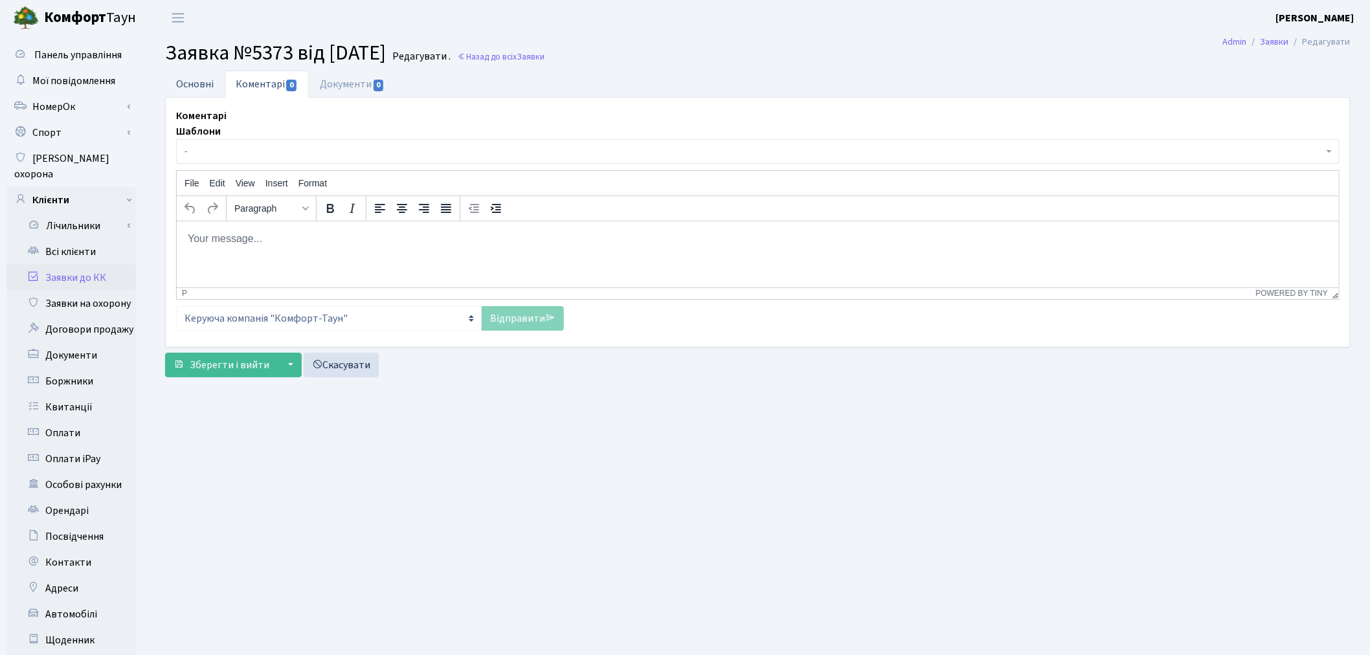
click at [190, 79] on link "Основні" at bounding box center [195, 84] width 60 height 27
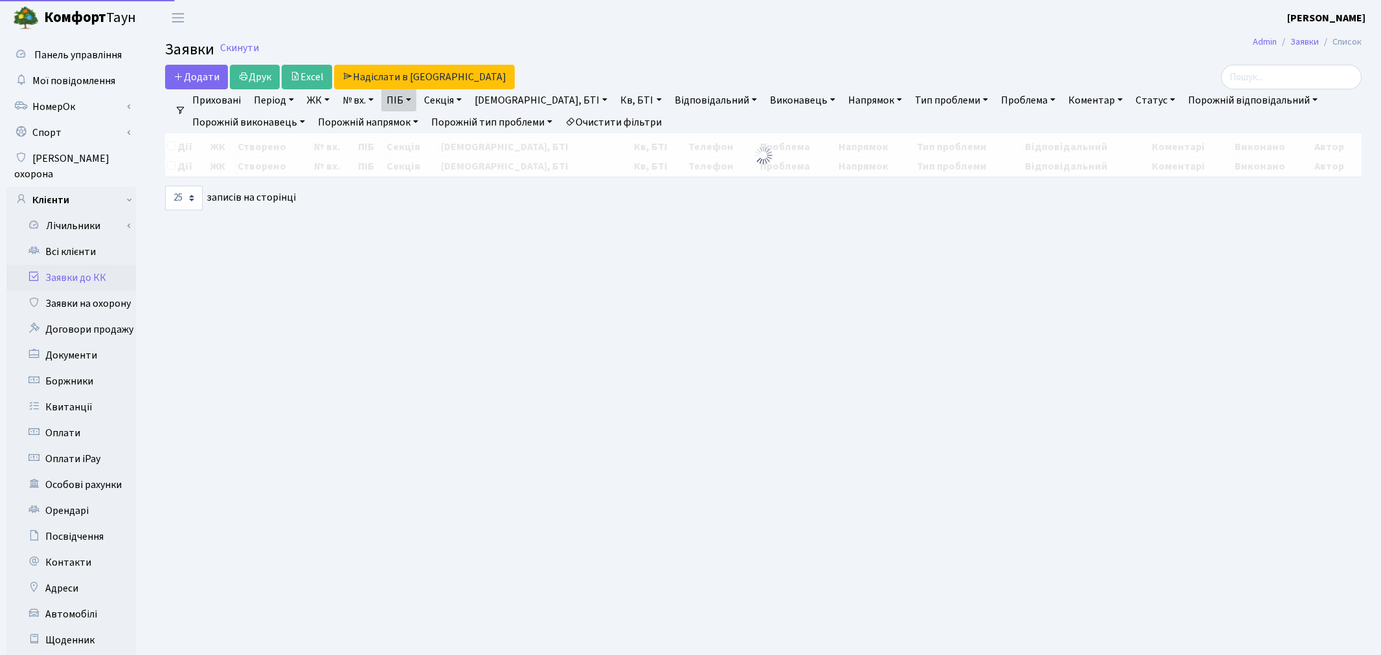
select select "25"
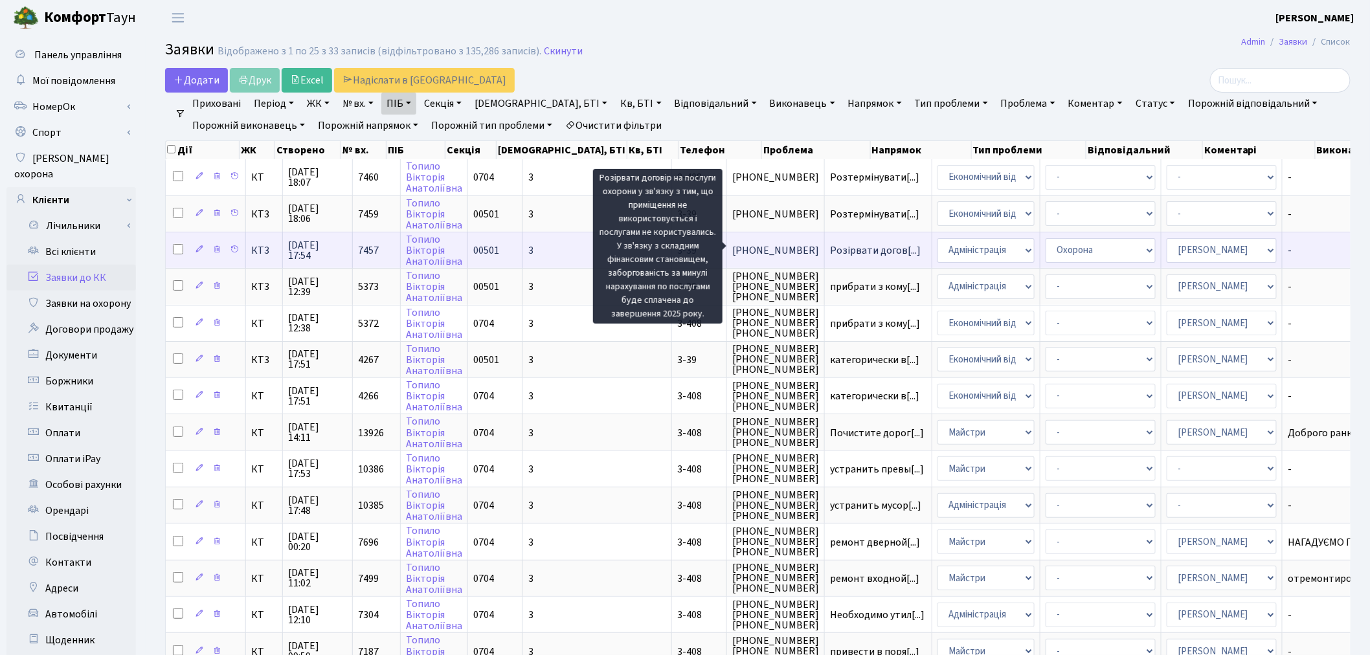
click at [830, 249] on span "Розірвати догов[...]" at bounding box center [875, 250] width 91 height 14
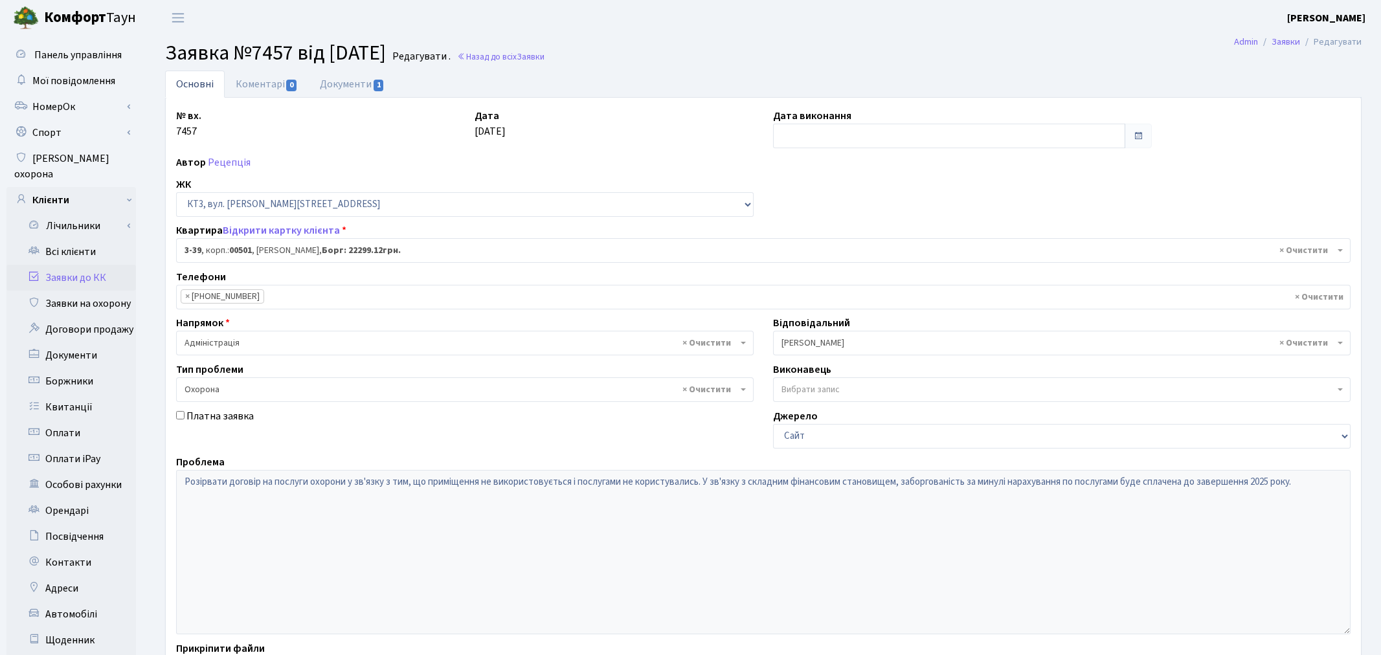
select select "16348"
select select "69"
click at [377, 87] on span "1" at bounding box center [379, 86] width 10 height 12
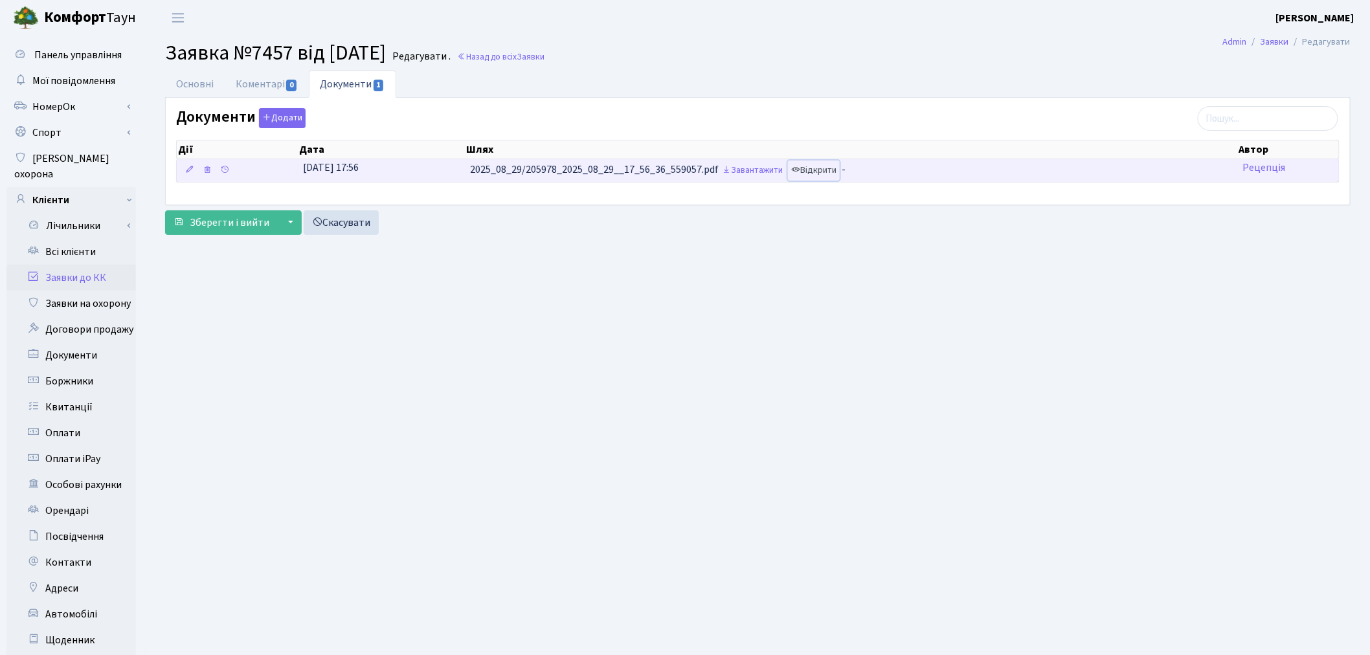
click at [811, 169] on link "Відкрити" at bounding box center [814, 171] width 52 height 20
click at [768, 172] on link "Завантажити" at bounding box center [752, 171] width 67 height 20
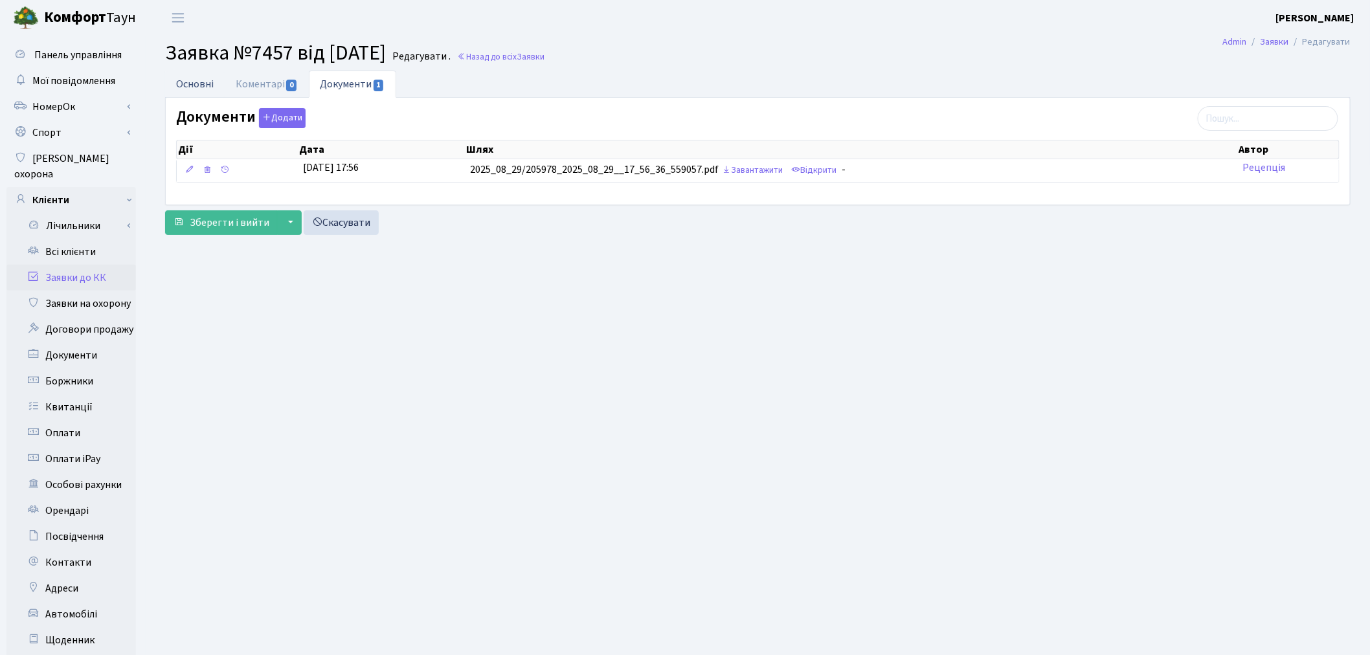
click at [206, 79] on link "Основні" at bounding box center [195, 84] width 60 height 27
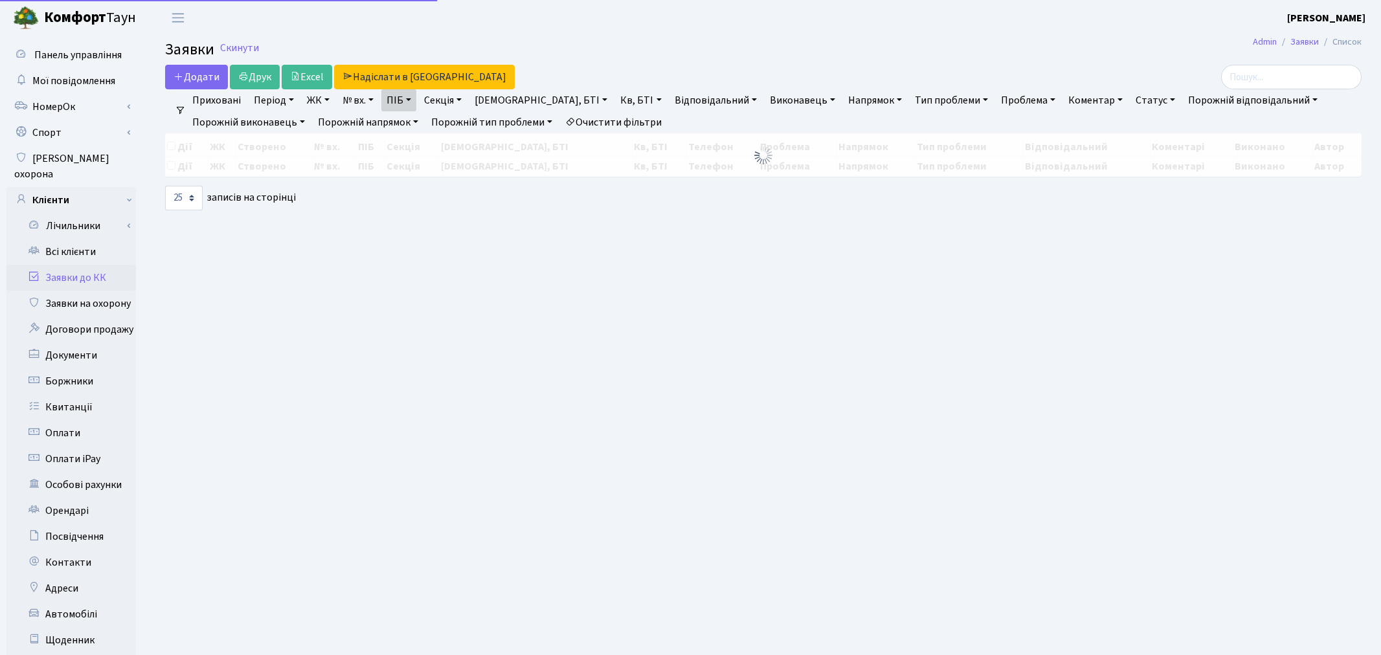
select select "25"
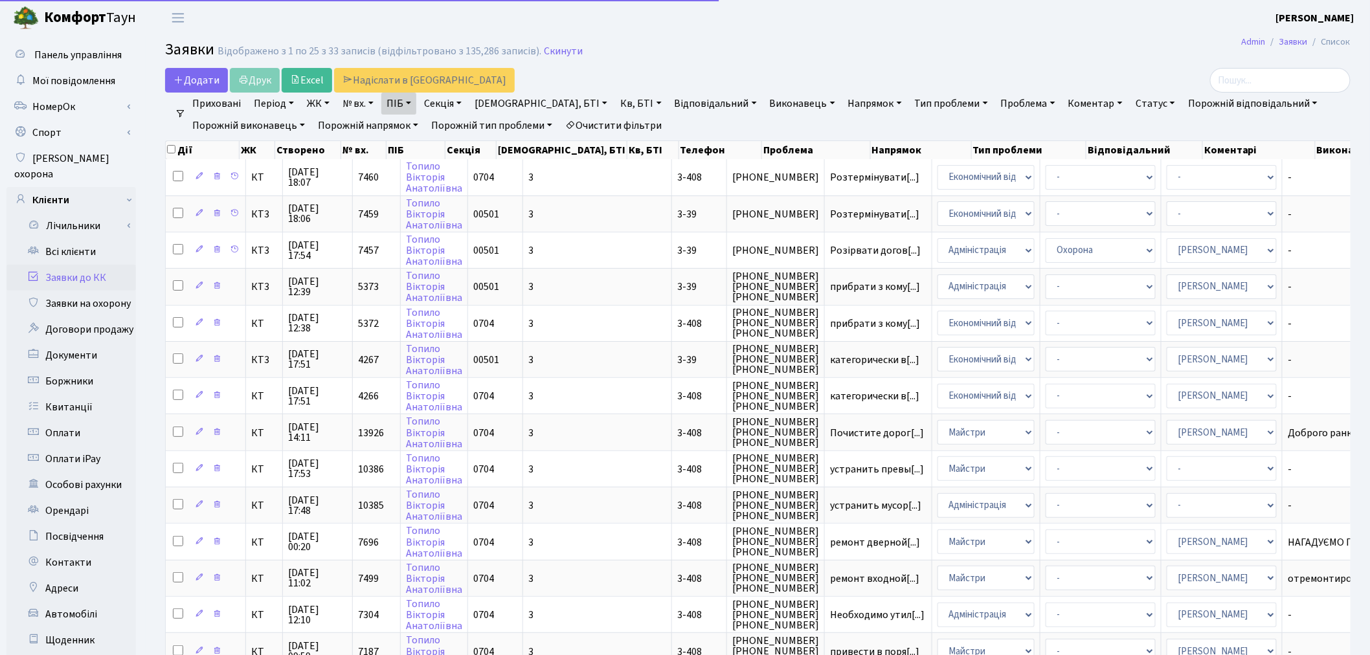
click at [414, 104] on link "ПІБ" at bounding box center [398, 104] width 35 height 22
click at [447, 125] on input "топило" at bounding box center [420, 129] width 76 height 25
type input "лисий"
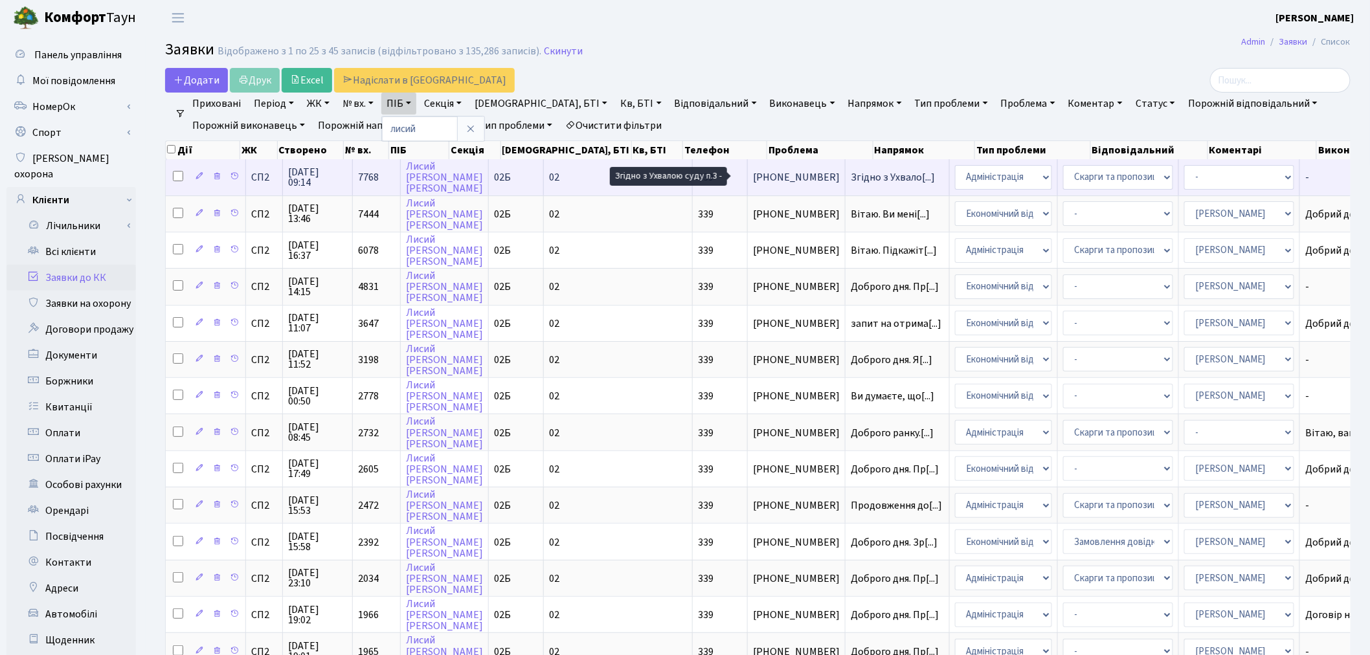
click at [851, 178] on span "Згідно з Ухвало[...]" at bounding box center [893, 177] width 84 height 14
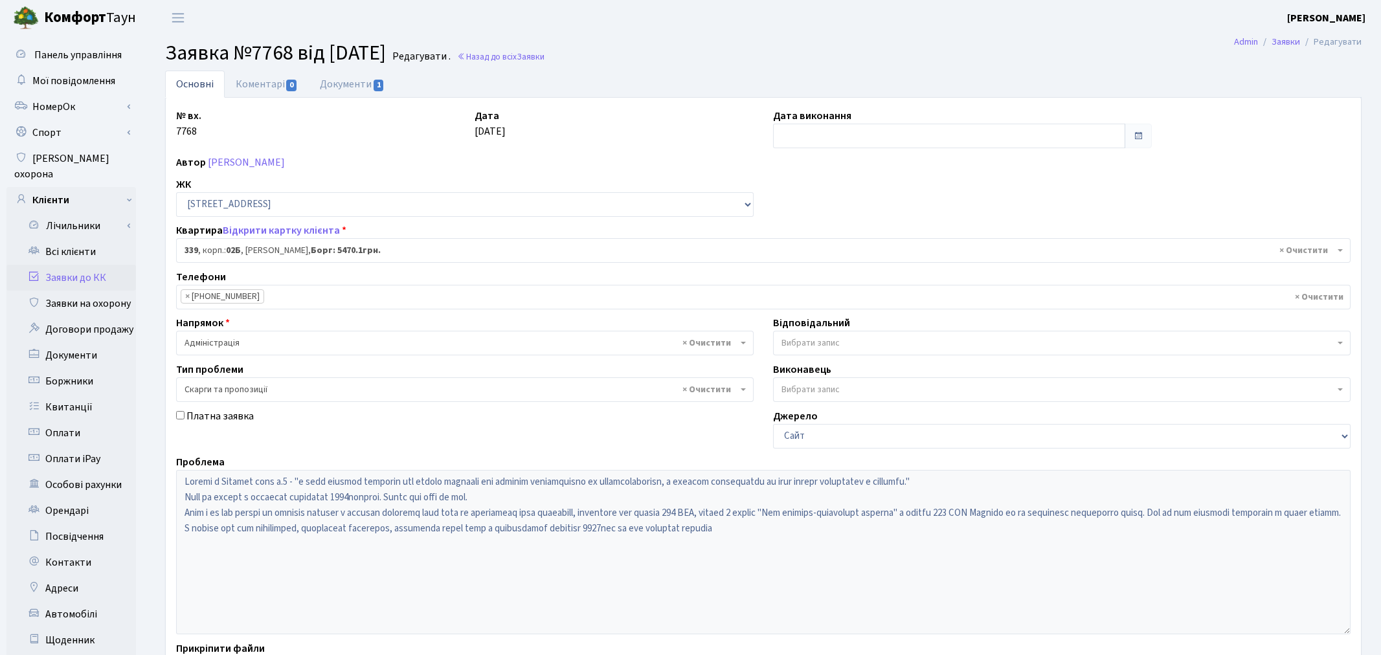
select select "20589"
select select "55"
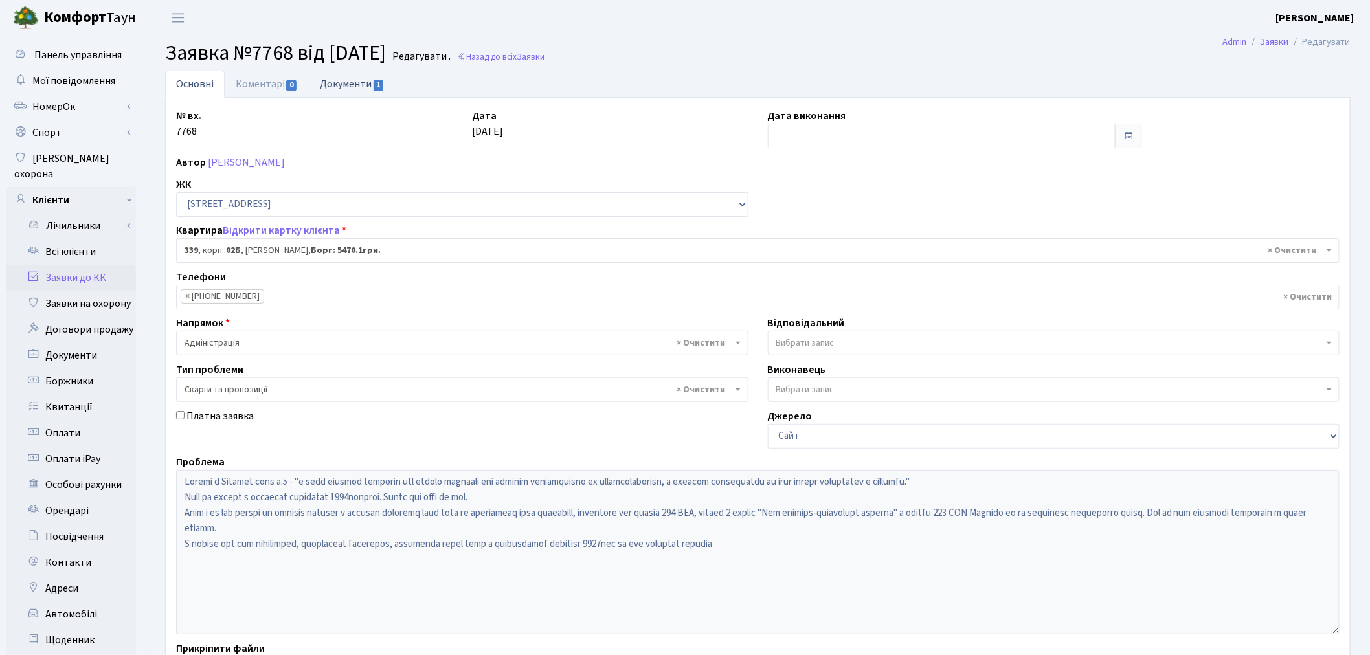
click at [363, 92] on link "Документи 1" at bounding box center [352, 84] width 87 height 27
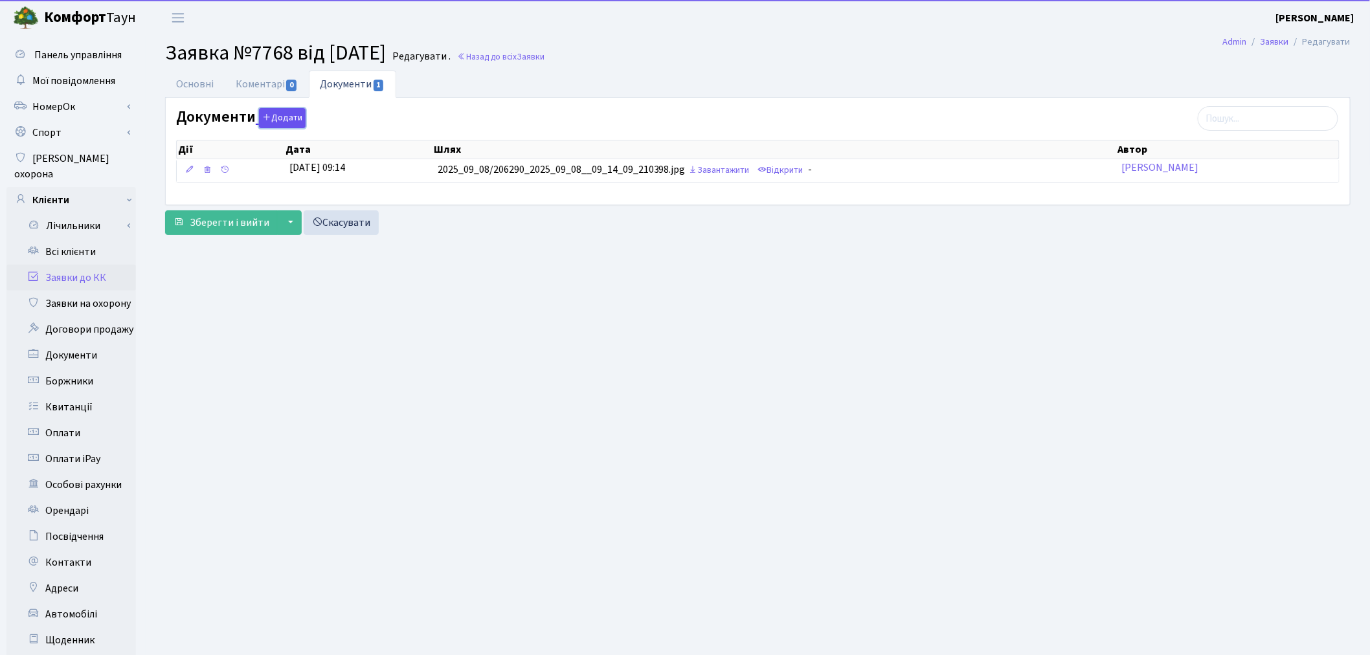
click at [276, 120] on button "Додати" at bounding box center [282, 118] width 47 height 20
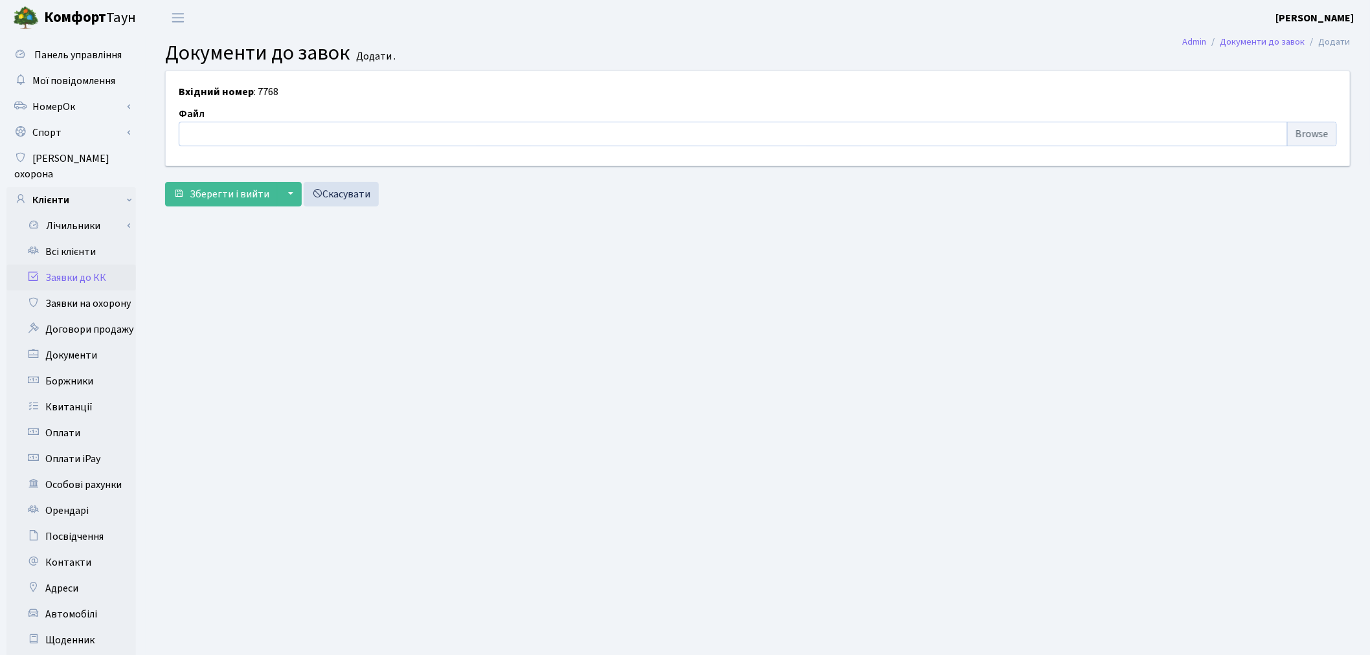
click at [326, 136] on input "file" at bounding box center [758, 134] width 1158 height 25
type input "C:\fakepath\SKM_22725101015041.pdf"
click at [230, 188] on span "Зберегти і вийти" at bounding box center [230, 194] width 80 height 14
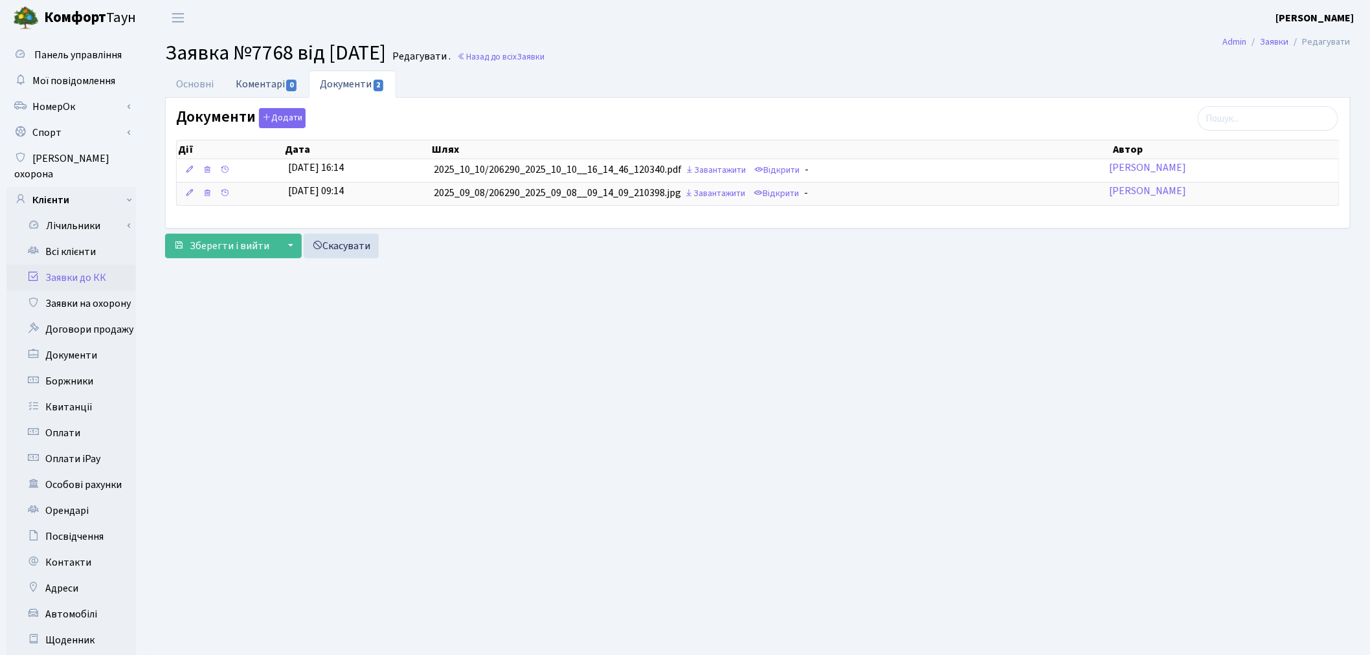
click at [251, 80] on link "Коментарі 0" at bounding box center [267, 84] width 84 height 27
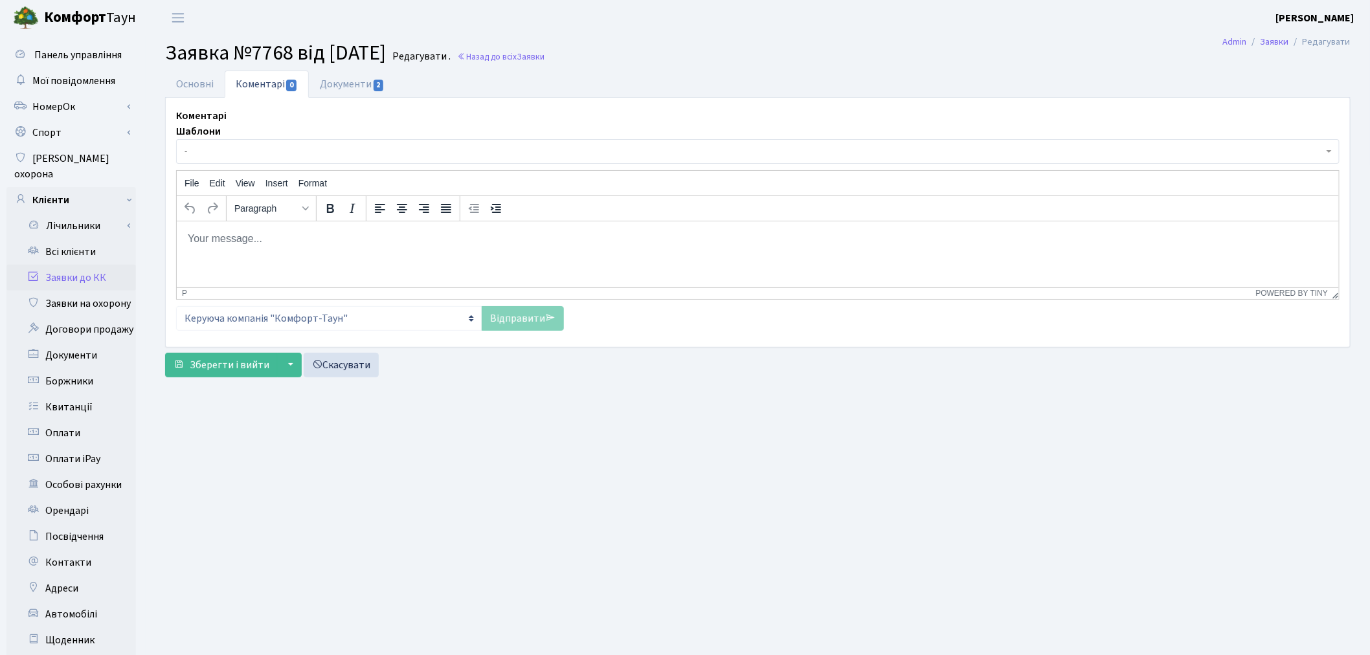
click at [248, 137] on div "Шаблони - Відмова Борги Заявку прийнято в роботу Передано до "Майстерліфт" Напр…" at bounding box center [757, 144] width 1163 height 40
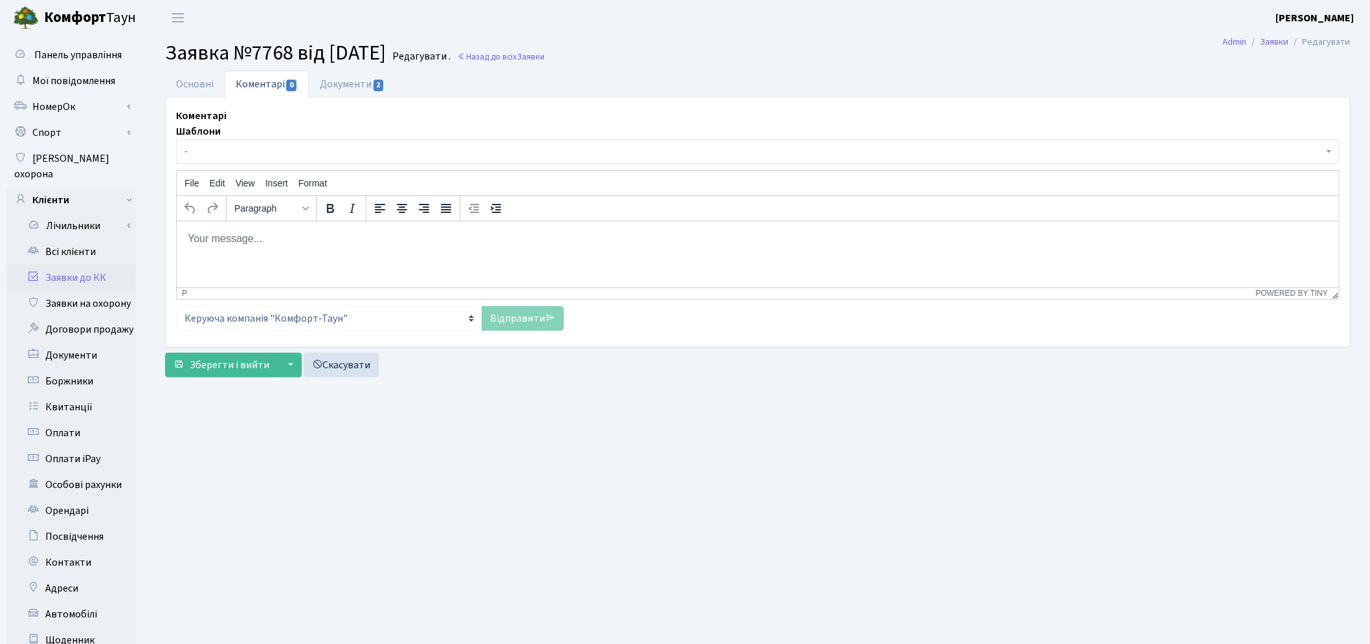
click at [251, 153] on span "-" at bounding box center [754, 151] width 1139 height 13
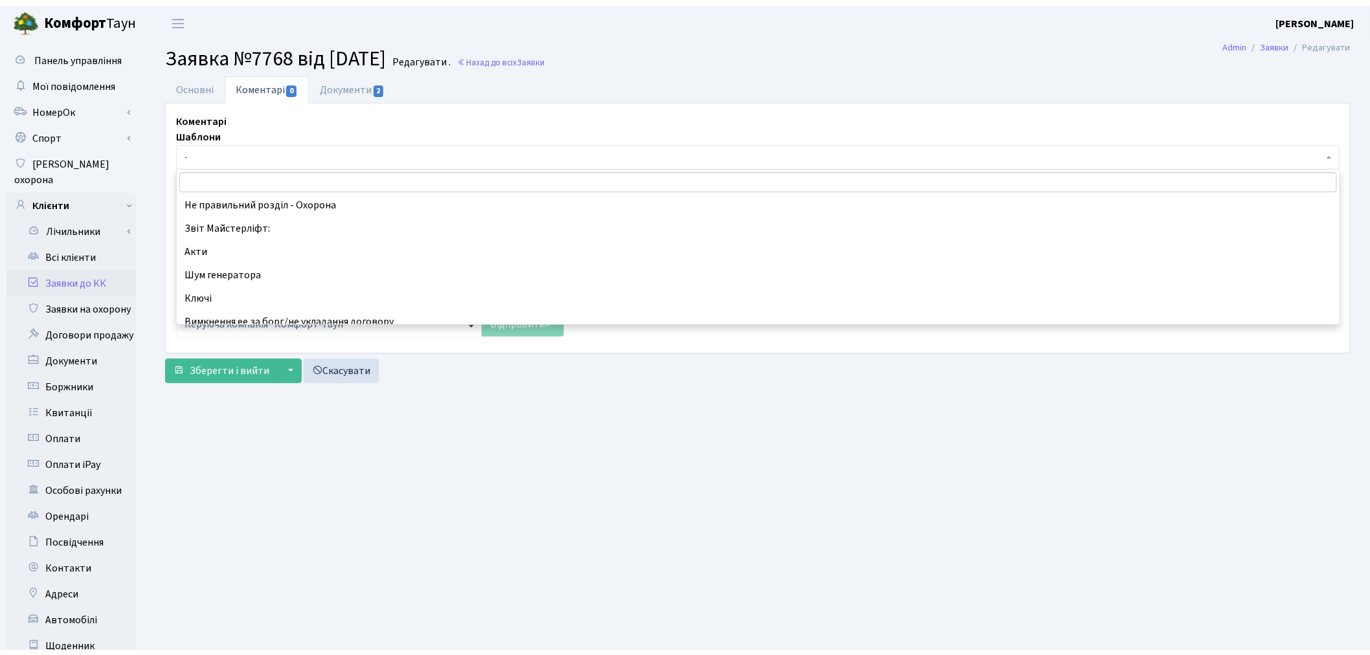
scroll to position [431, 0]
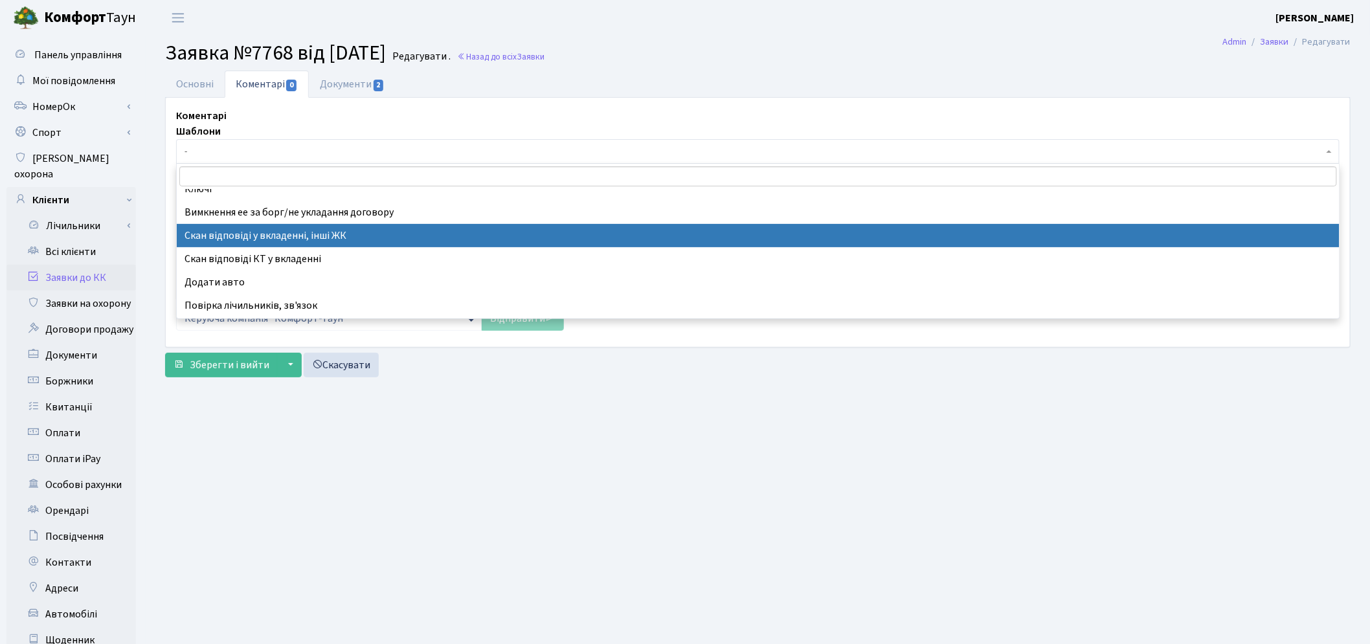
select select "52"
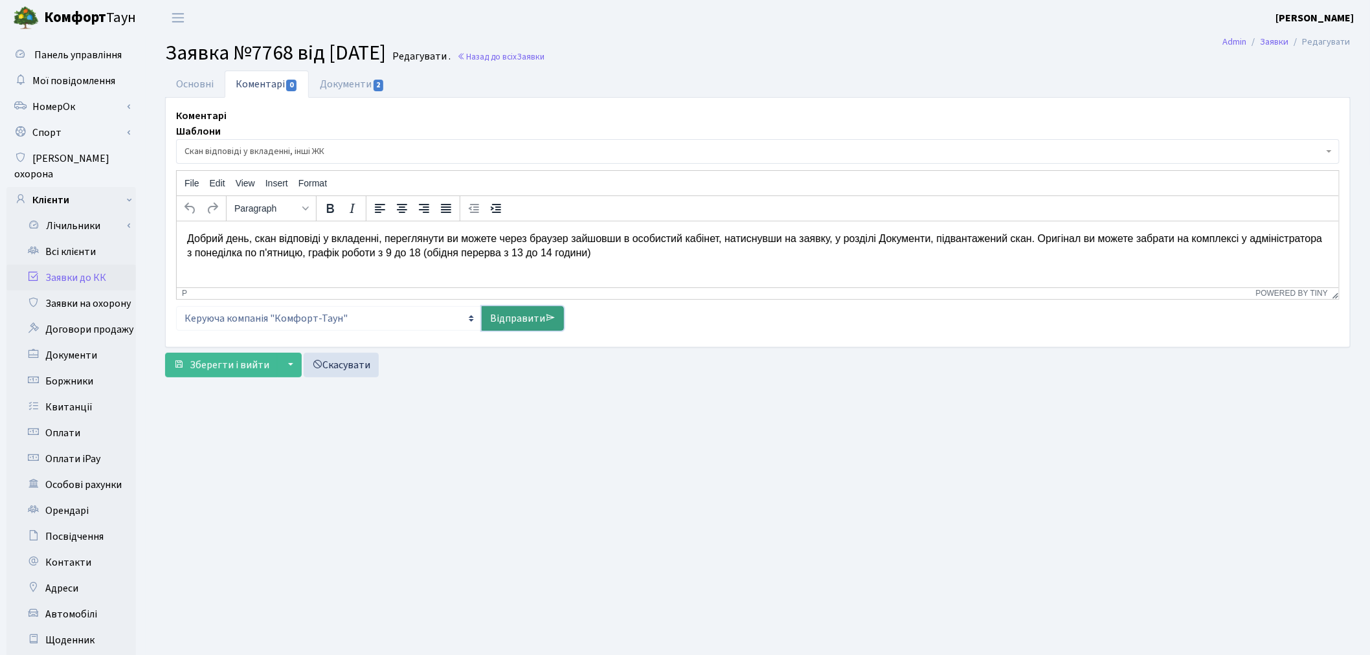
click at [535, 319] on link "Відправити" at bounding box center [523, 318] width 82 height 25
select select
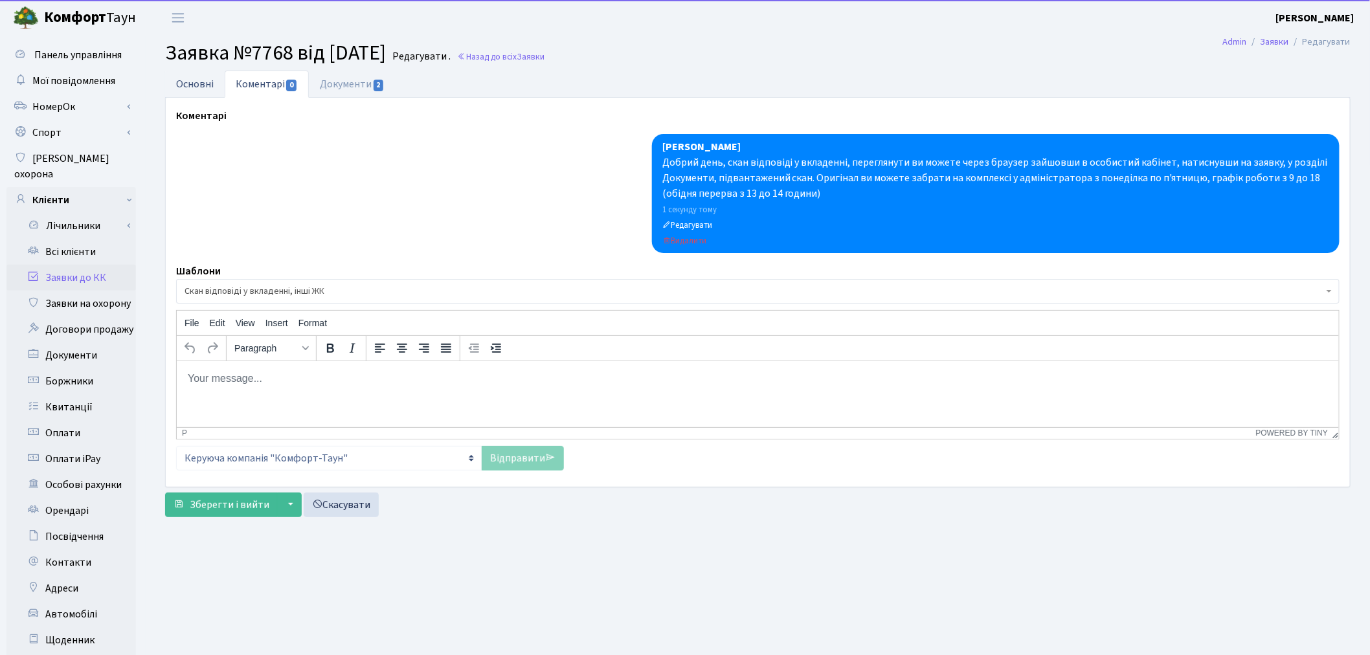
click at [179, 78] on link "Основні" at bounding box center [195, 84] width 60 height 27
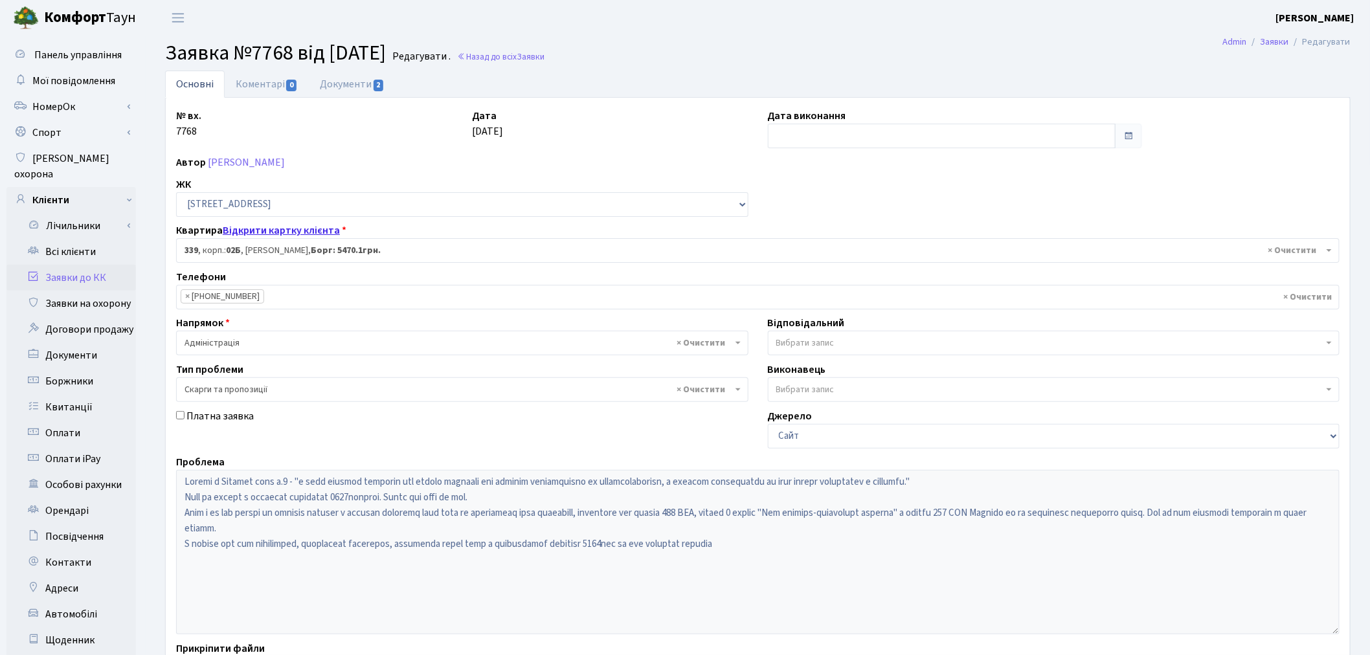
click at [296, 229] on link "Відкрити картку клієнта" at bounding box center [281, 230] width 117 height 14
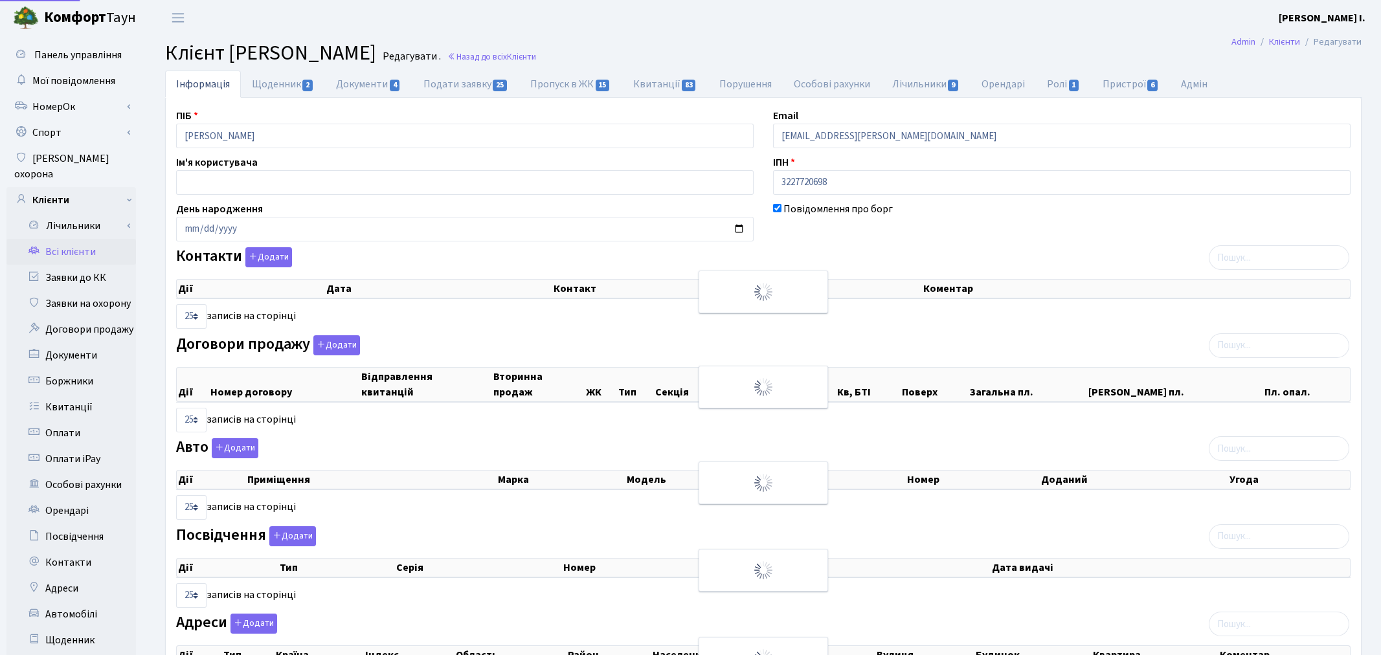
select select "25"
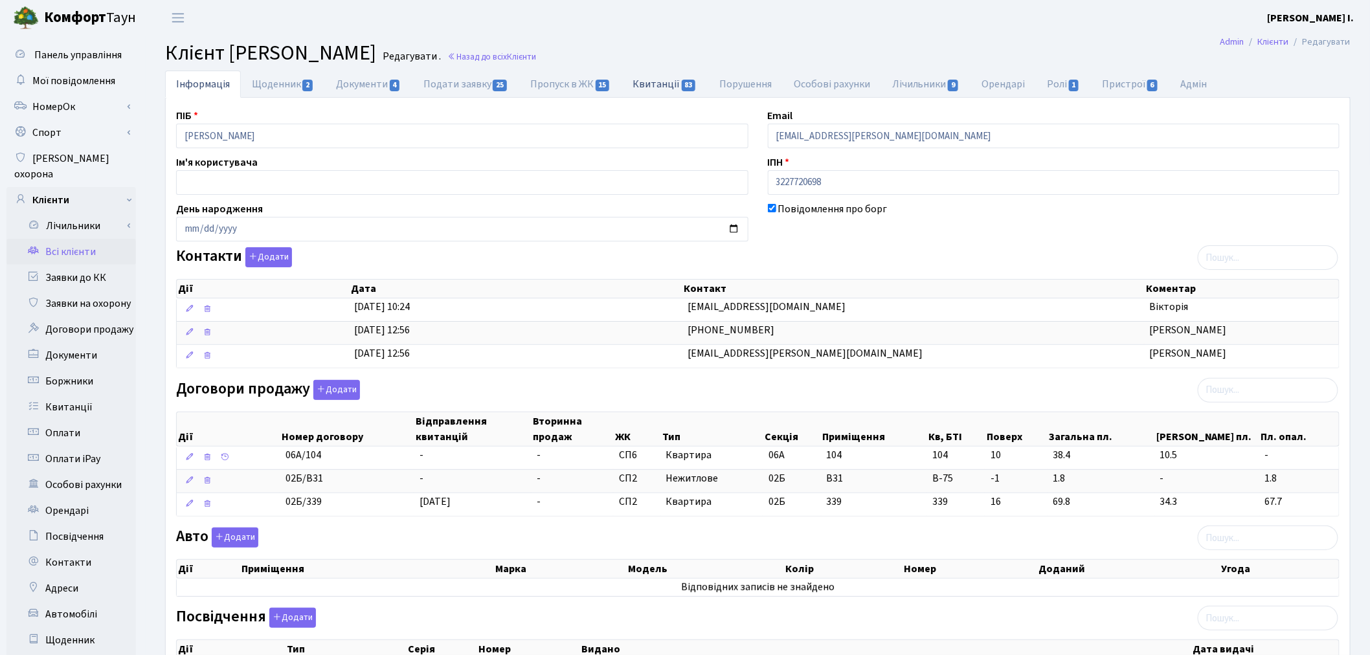
click at [647, 85] on link "Квитанції 83" at bounding box center [665, 84] width 86 height 27
select select "25"
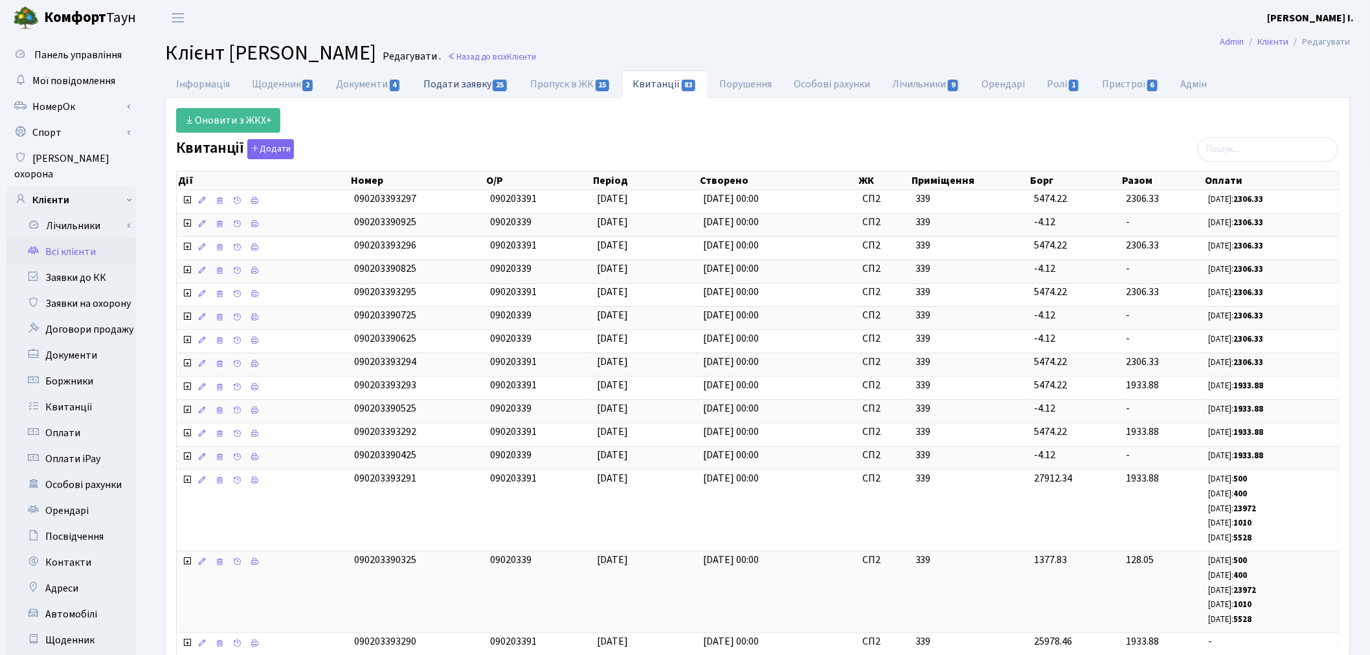
click at [484, 85] on link "Подати заявку 25" at bounding box center [465, 84] width 107 height 27
select select "25"
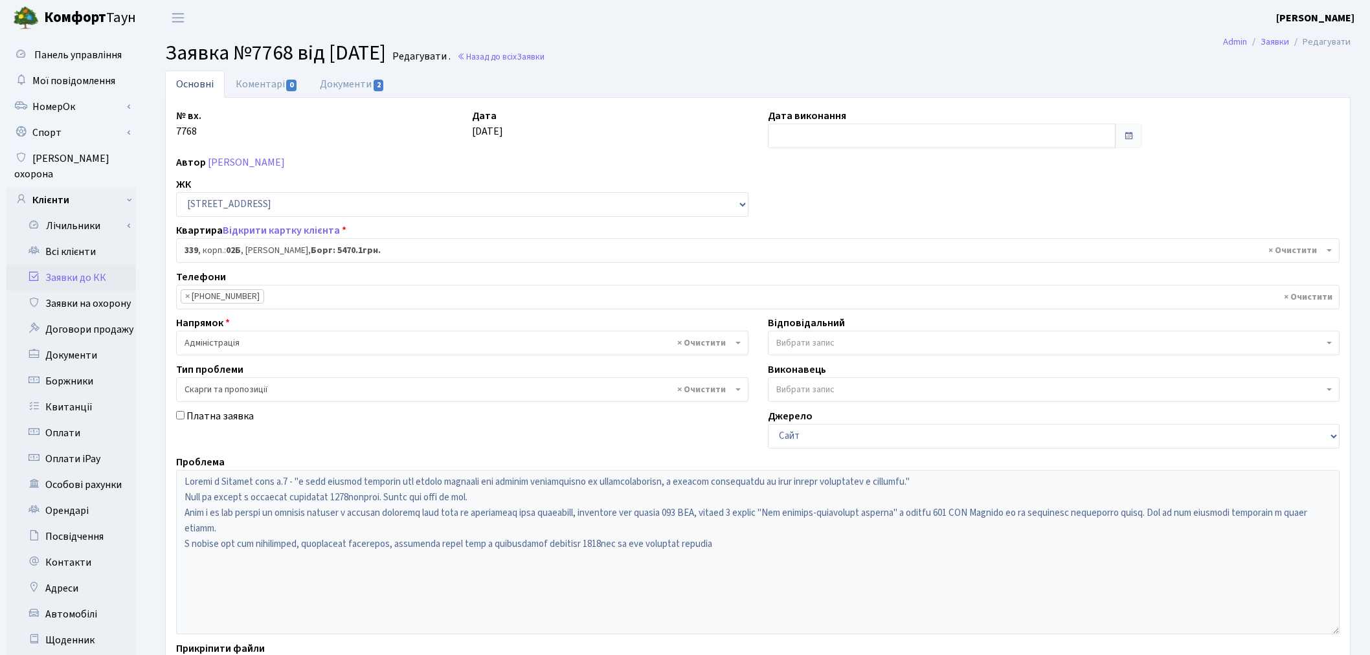
select select "20589"
select select "55"
click at [825, 142] on input "text" at bounding box center [942, 136] width 348 height 25
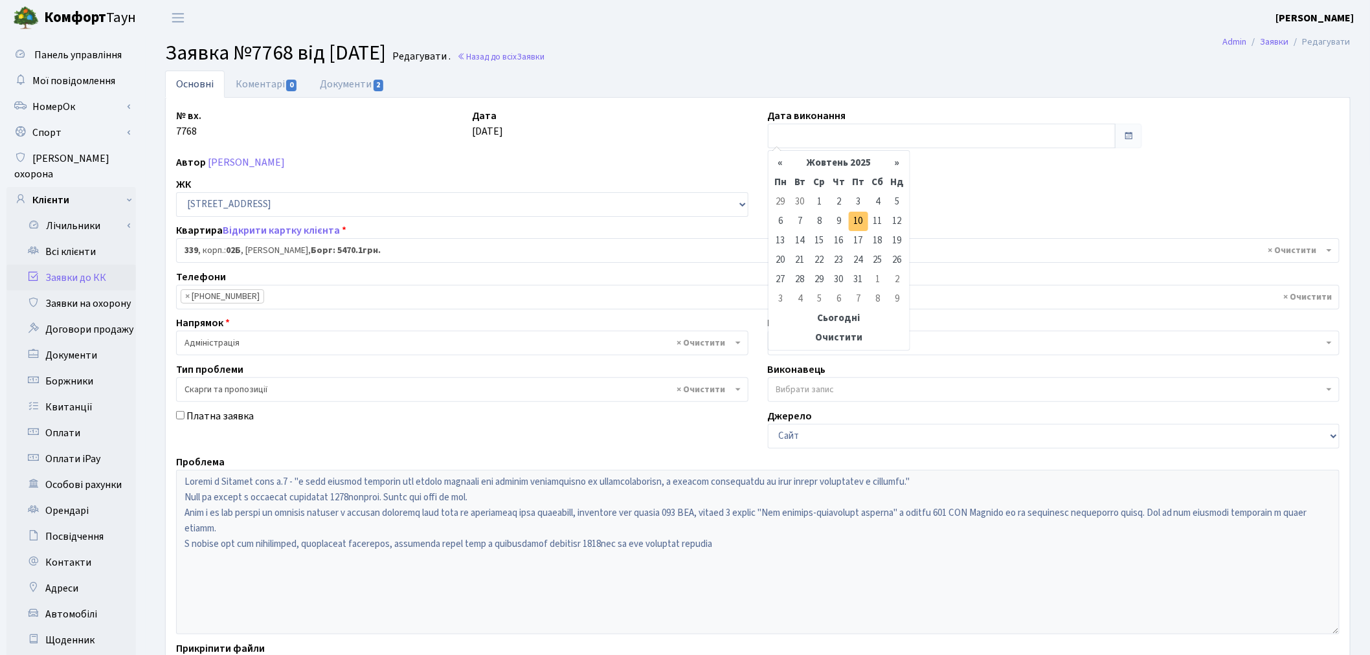
click at [856, 219] on td "10" at bounding box center [858, 221] width 19 height 19
type input "10.10.2025"
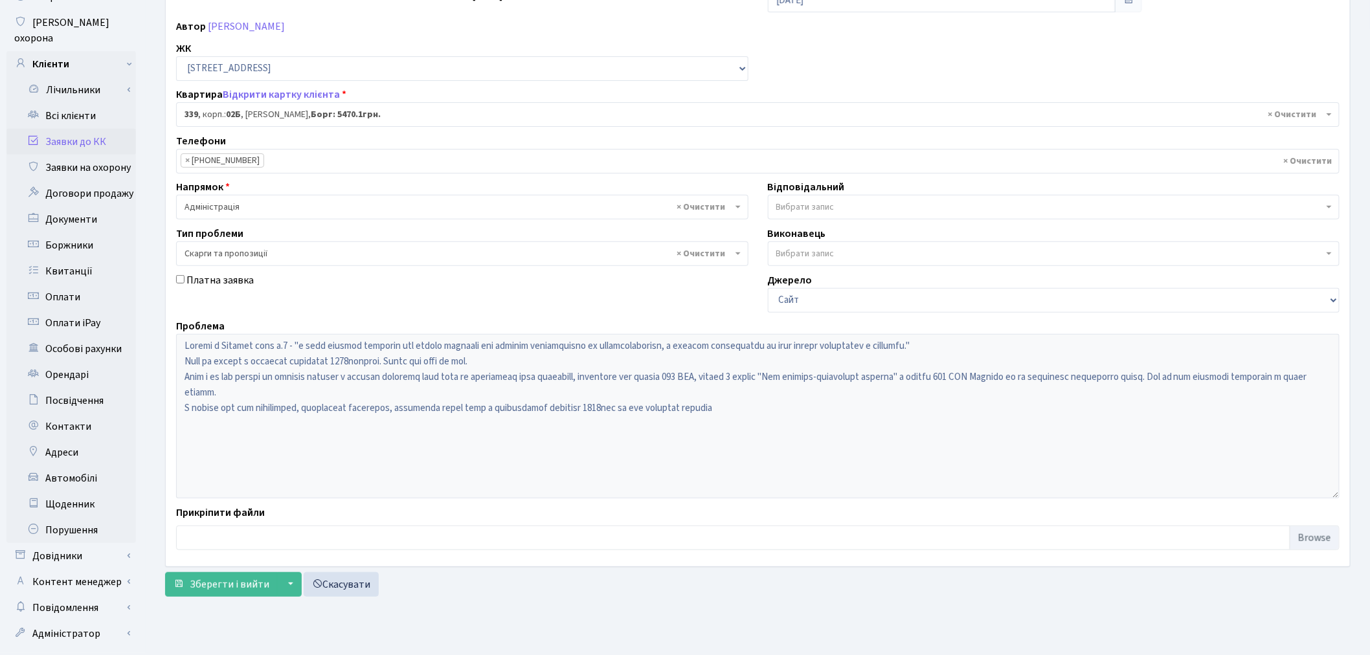
scroll to position [150, 0]
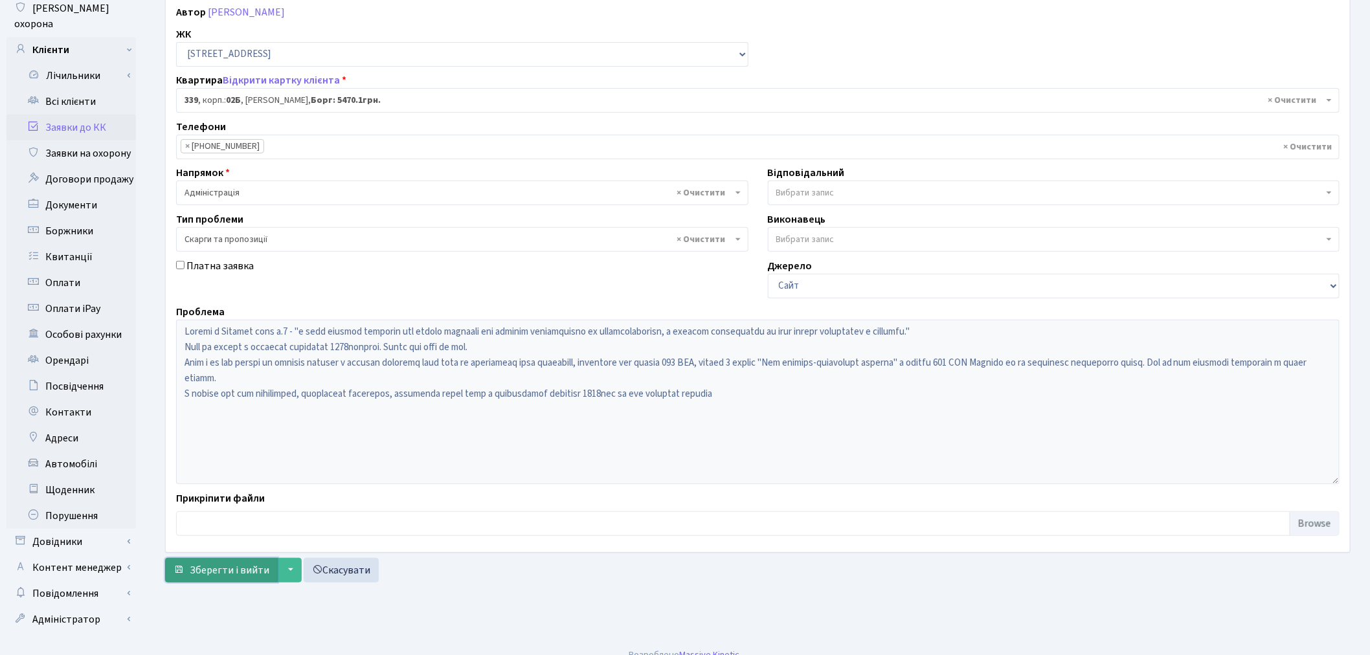
click at [234, 578] on span "Зберегти і вийти" at bounding box center [230, 570] width 80 height 14
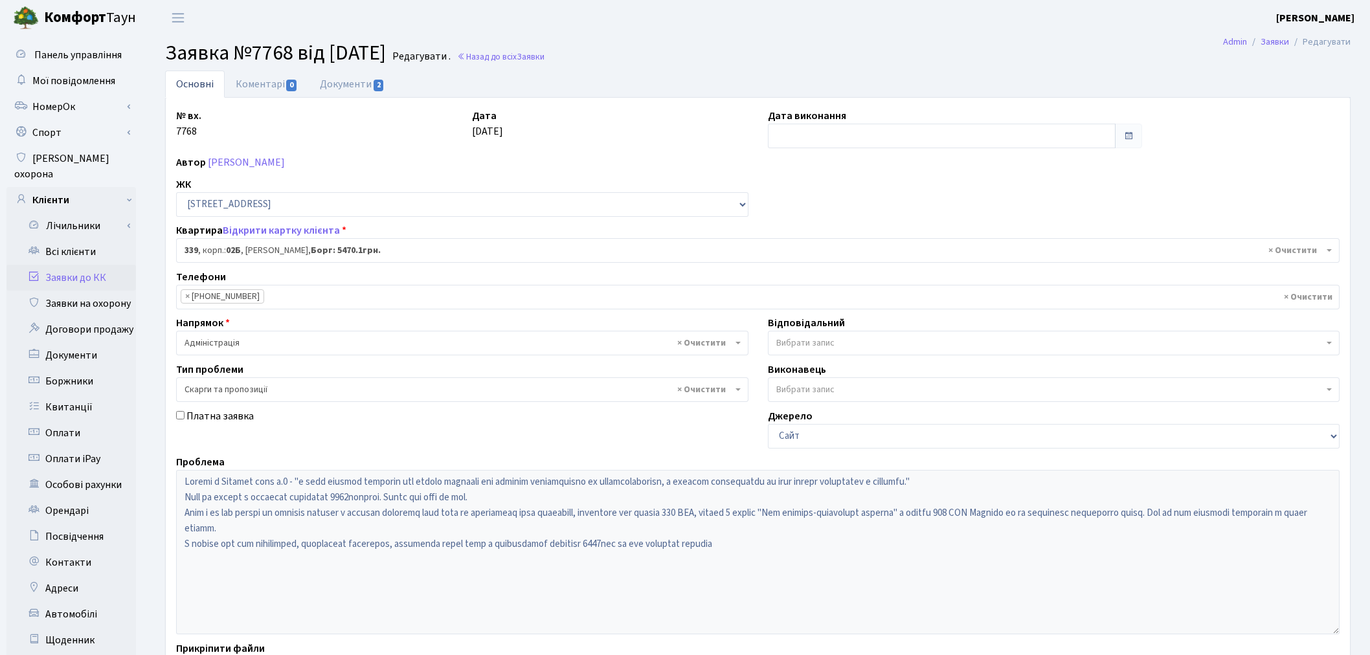
select select "20589"
select select "55"
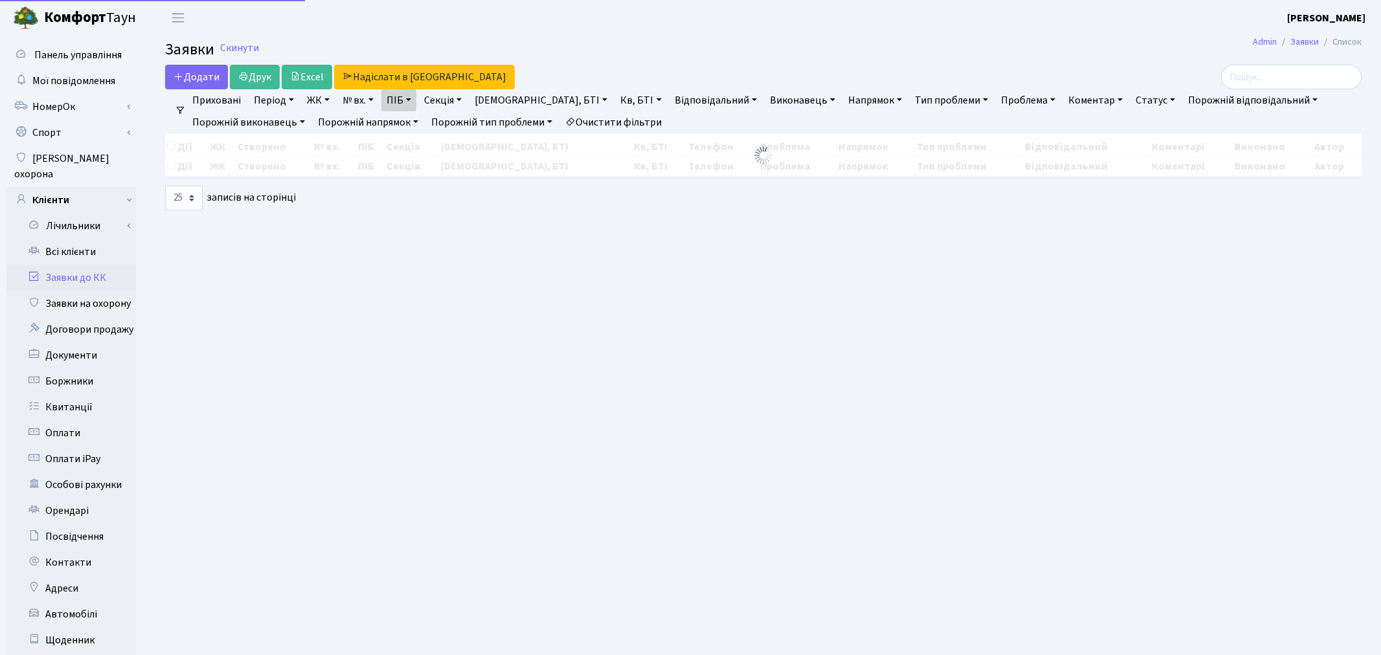
select select "25"
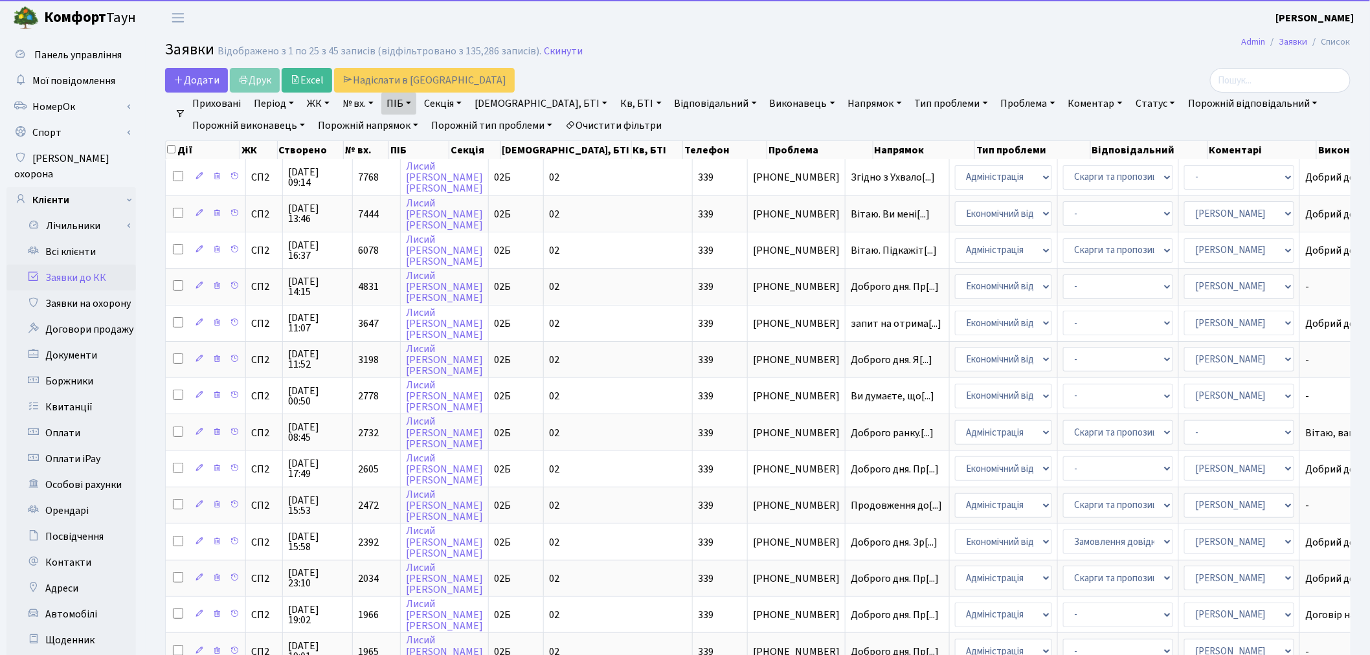
click at [412, 104] on link "ПІБ" at bounding box center [398, 104] width 35 height 22
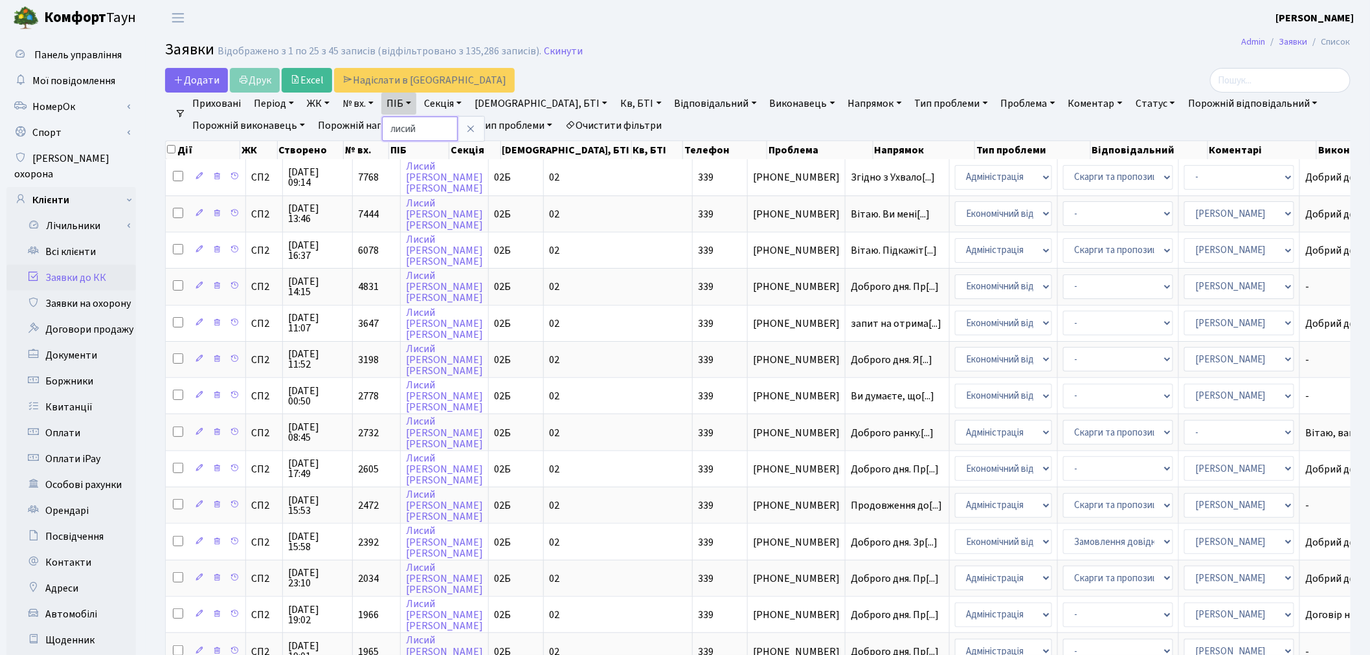
click at [432, 135] on input "лисий" at bounding box center [420, 129] width 76 height 25
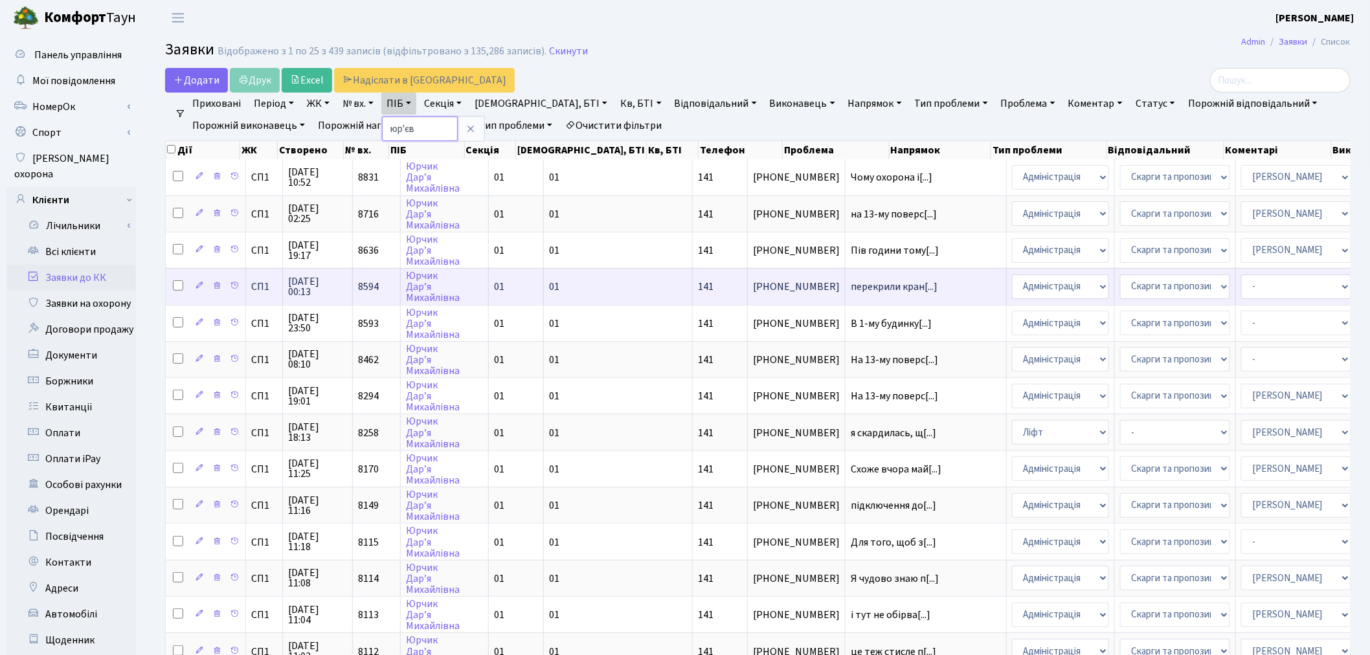
type input "юр'єв"
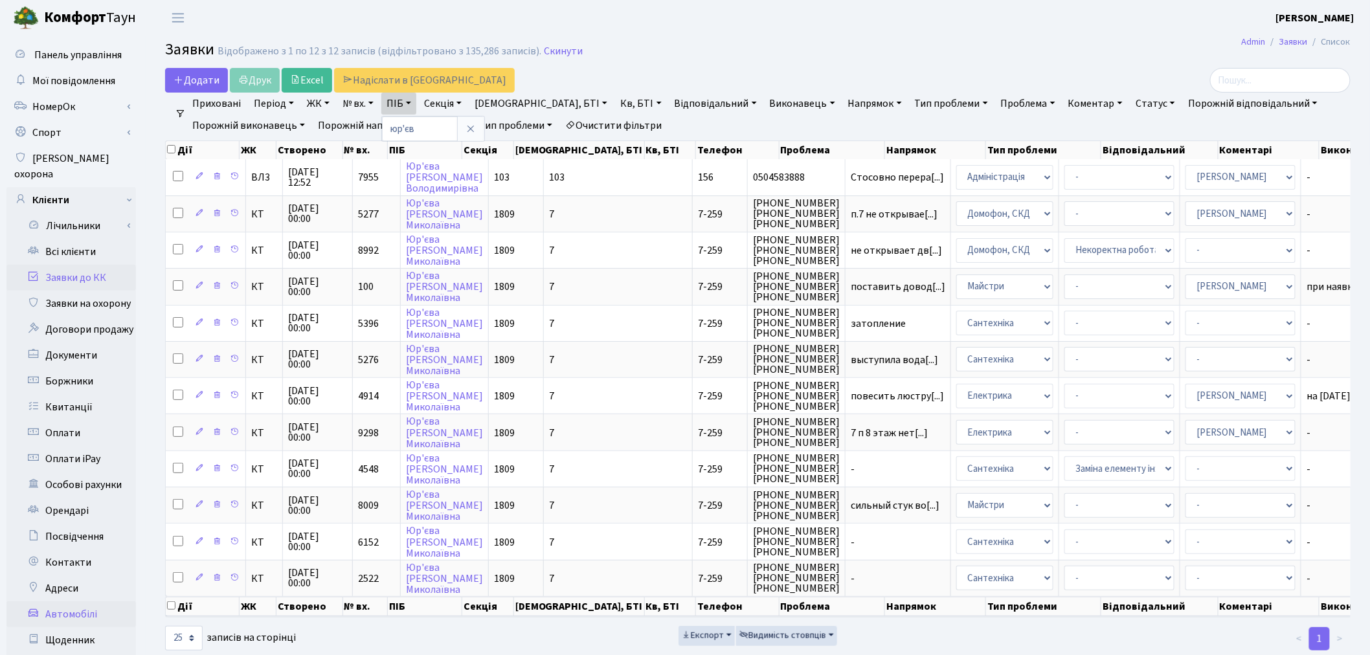
click at [81, 605] on link "Автомобілі" at bounding box center [70, 614] width 129 height 26
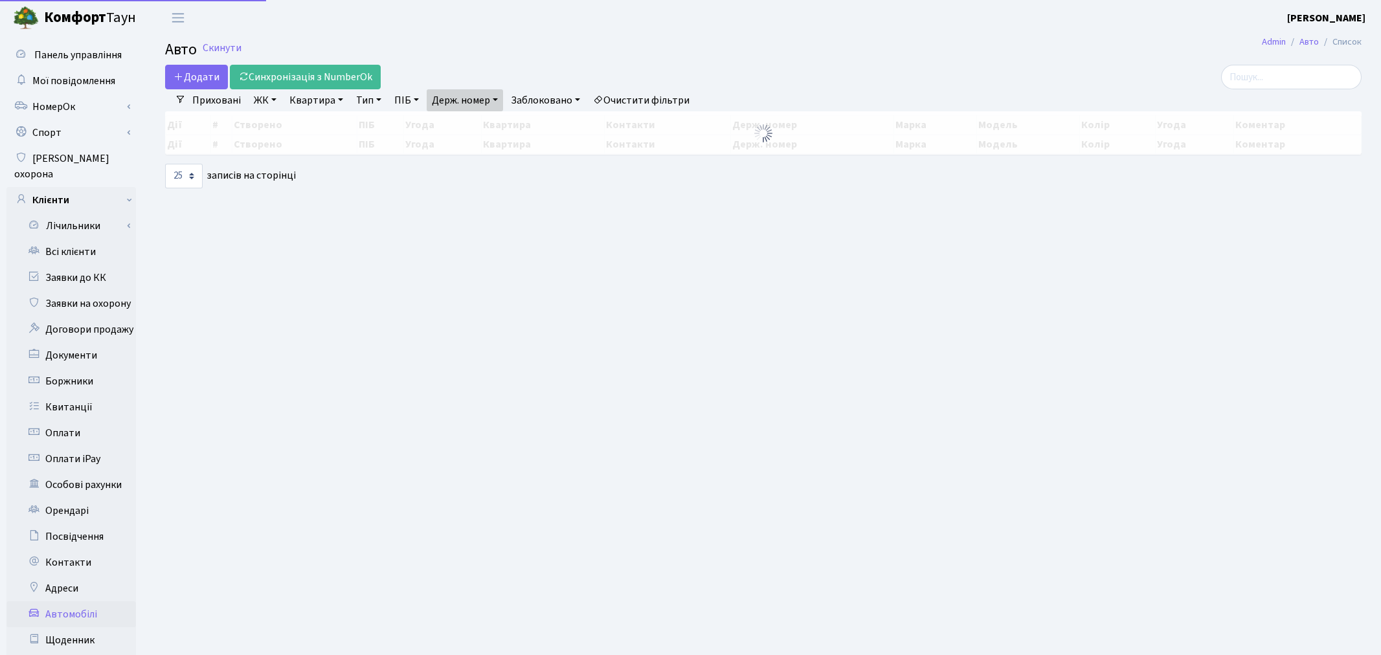
select select "25"
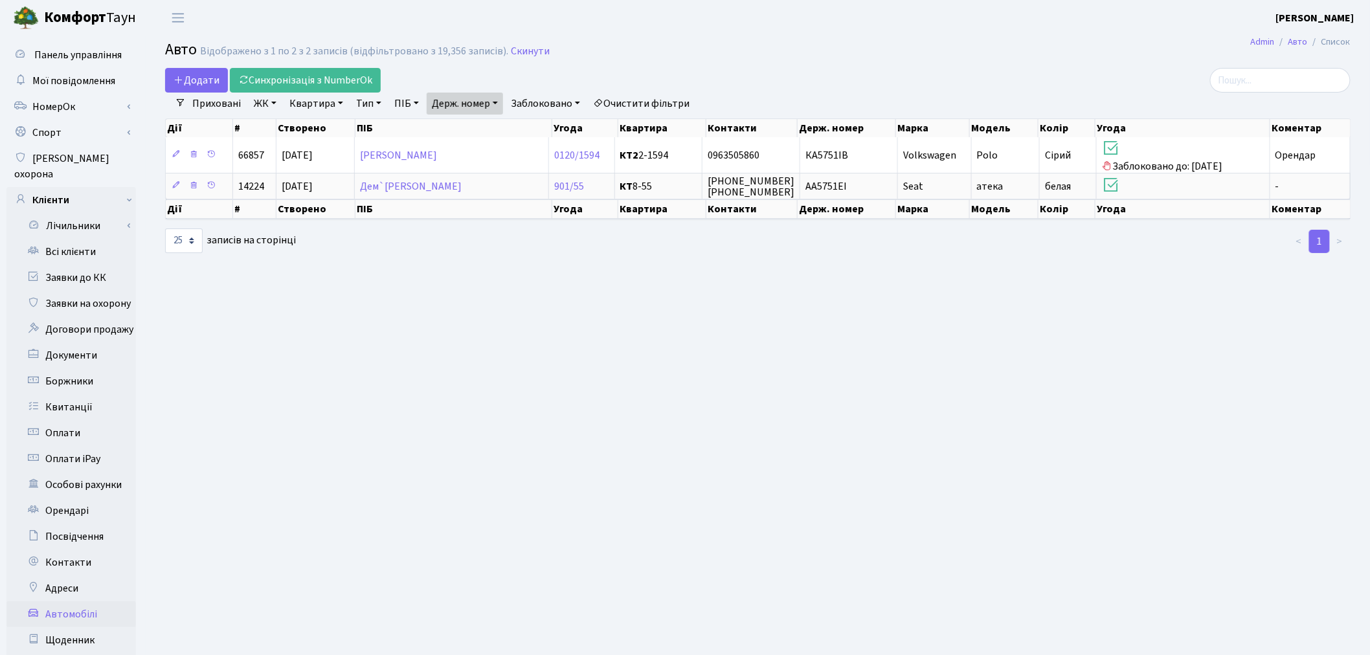
click at [452, 100] on link "Держ. номер" at bounding box center [465, 104] width 76 height 22
click at [479, 126] on input "5751" at bounding box center [465, 129] width 76 height 25
type input "6050"
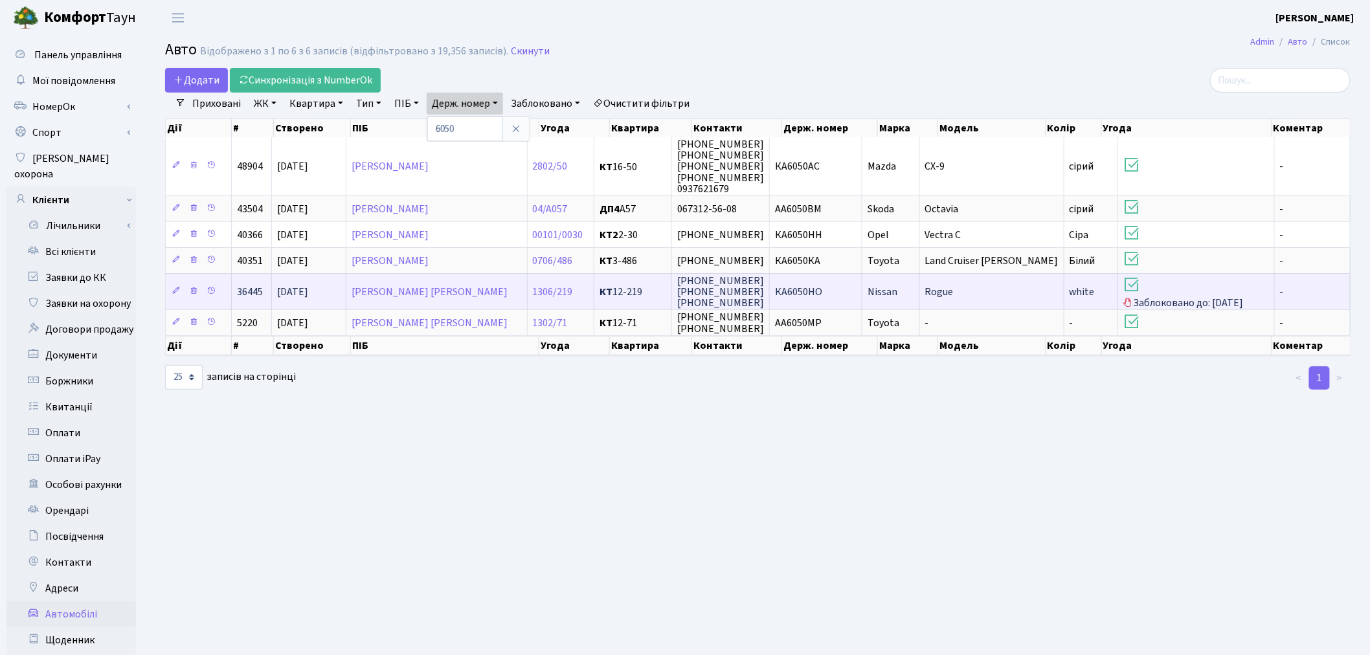
click at [840, 294] on td "КА6050НО" at bounding box center [816, 291] width 93 height 36
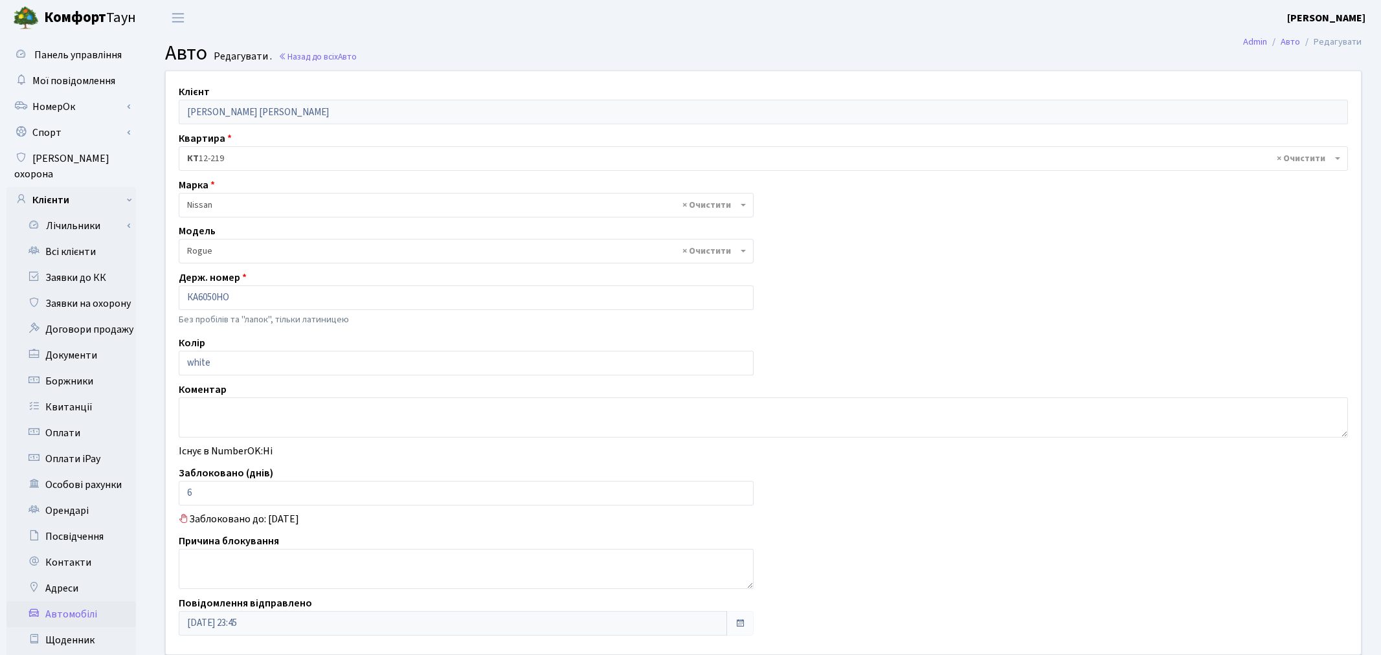
select select "2678"
drag, startPoint x: 236, startPoint y: 502, endPoint x: 169, endPoint y: 495, distance: 67.1
click at [169, 495] on div "Заблоковано (днів) 6" at bounding box center [463, 486] width 589 height 40
type input "0"
click at [205, 423] on textarea at bounding box center [758, 418] width 1158 height 40
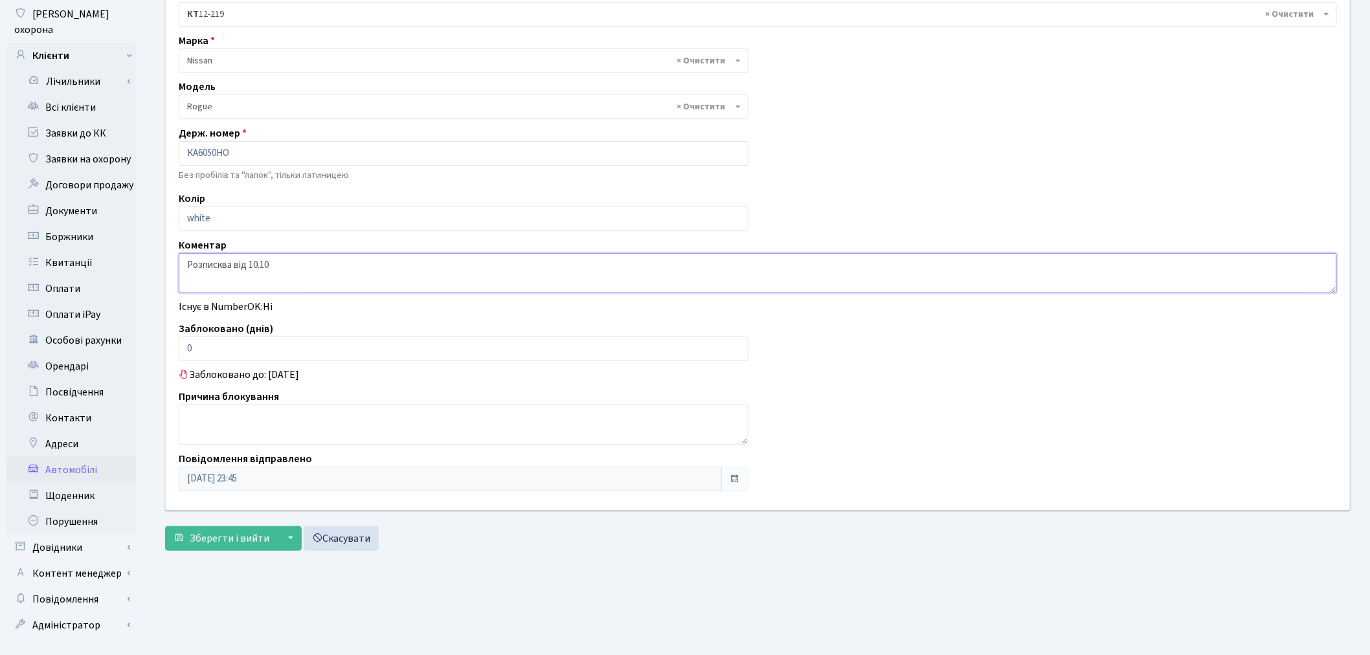
scroll to position [150, 0]
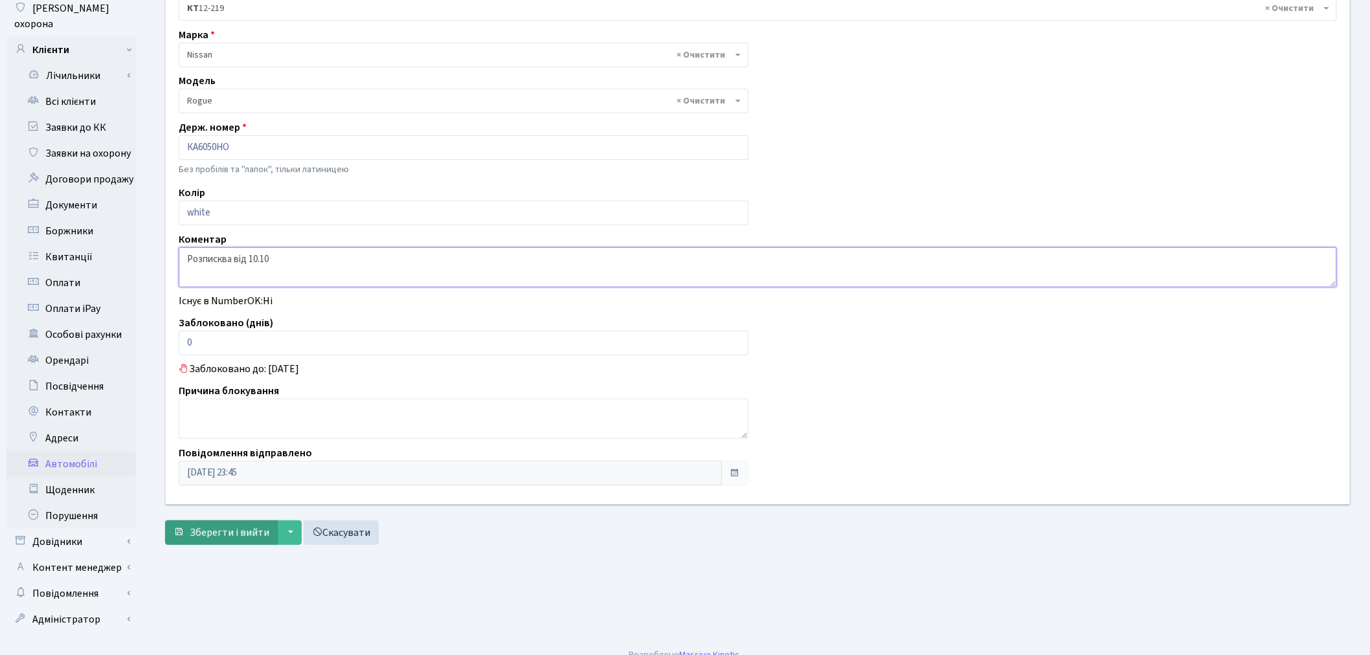
type textarea "Розписква від 10.10"
click at [197, 532] on span "Зберегти і вийти" at bounding box center [230, 533] width 80 height 14
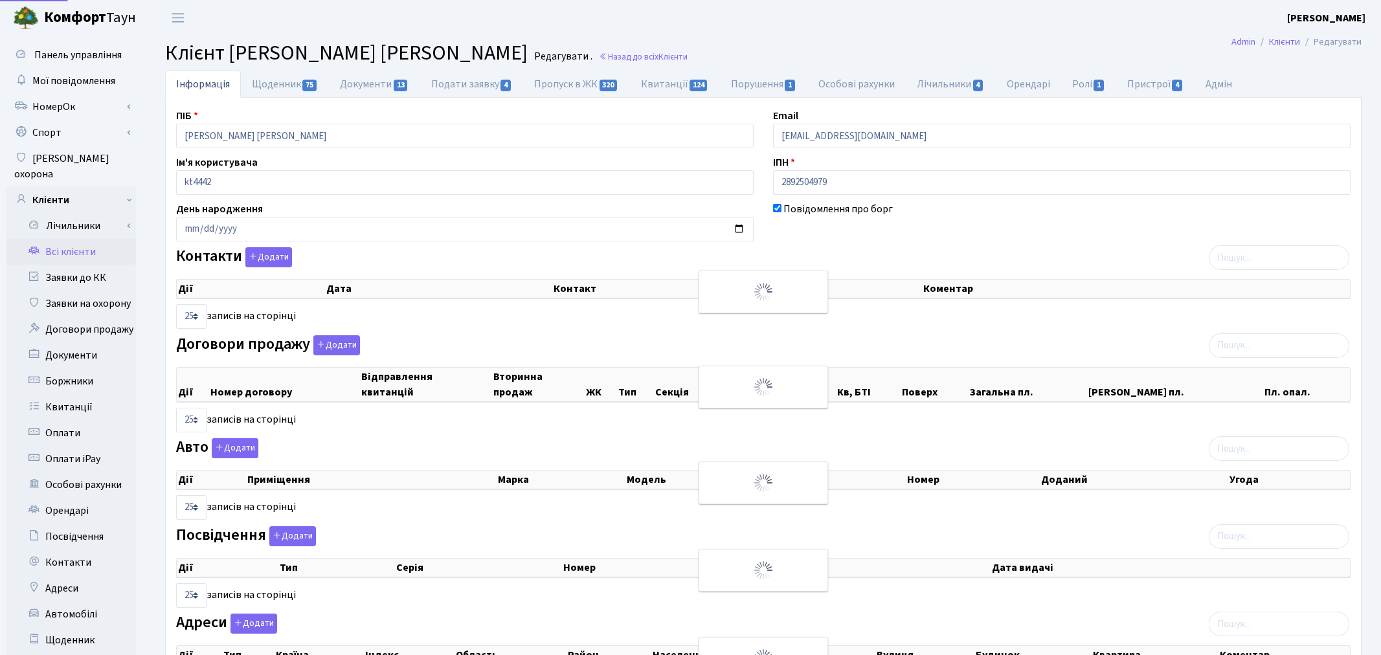
select select "25"
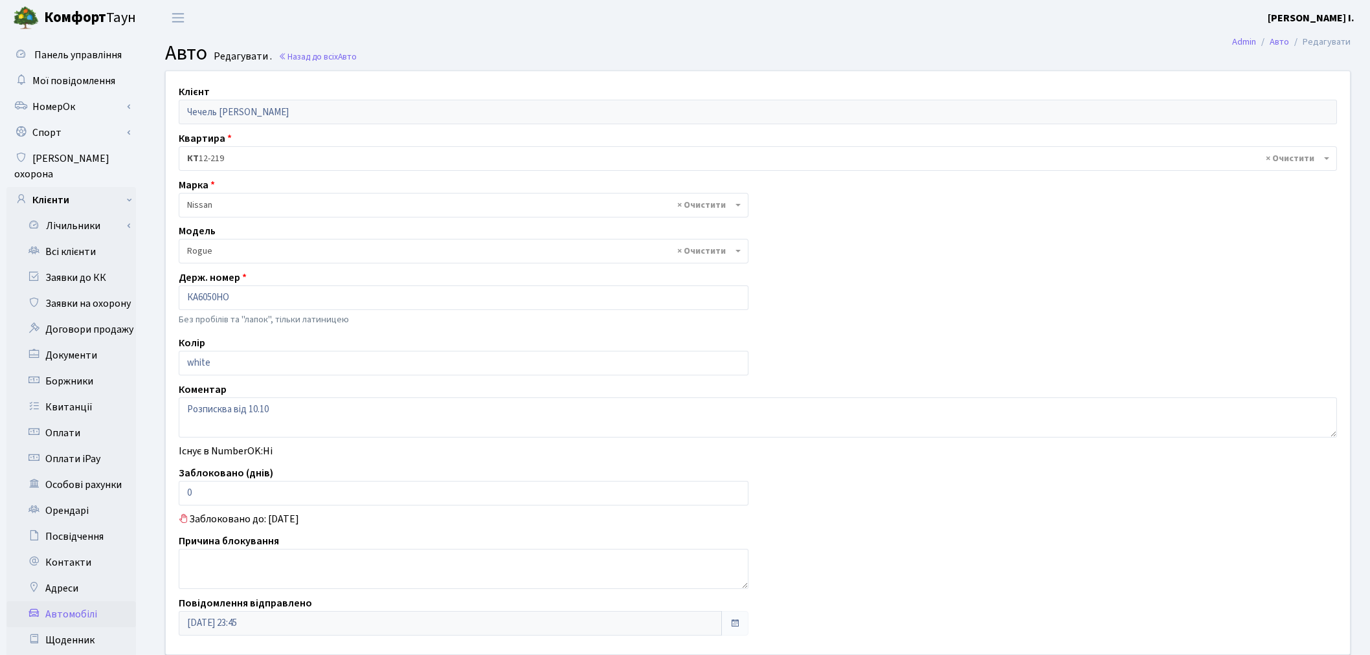
select select "2678"
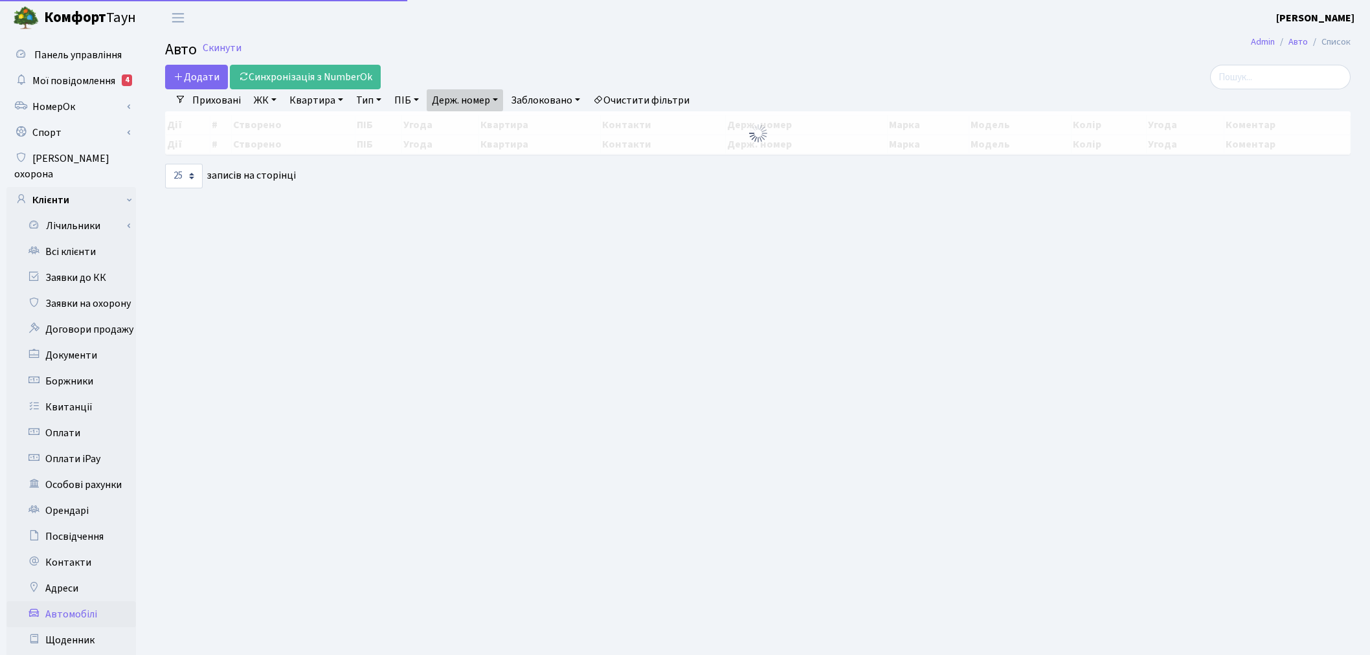
select select "25"
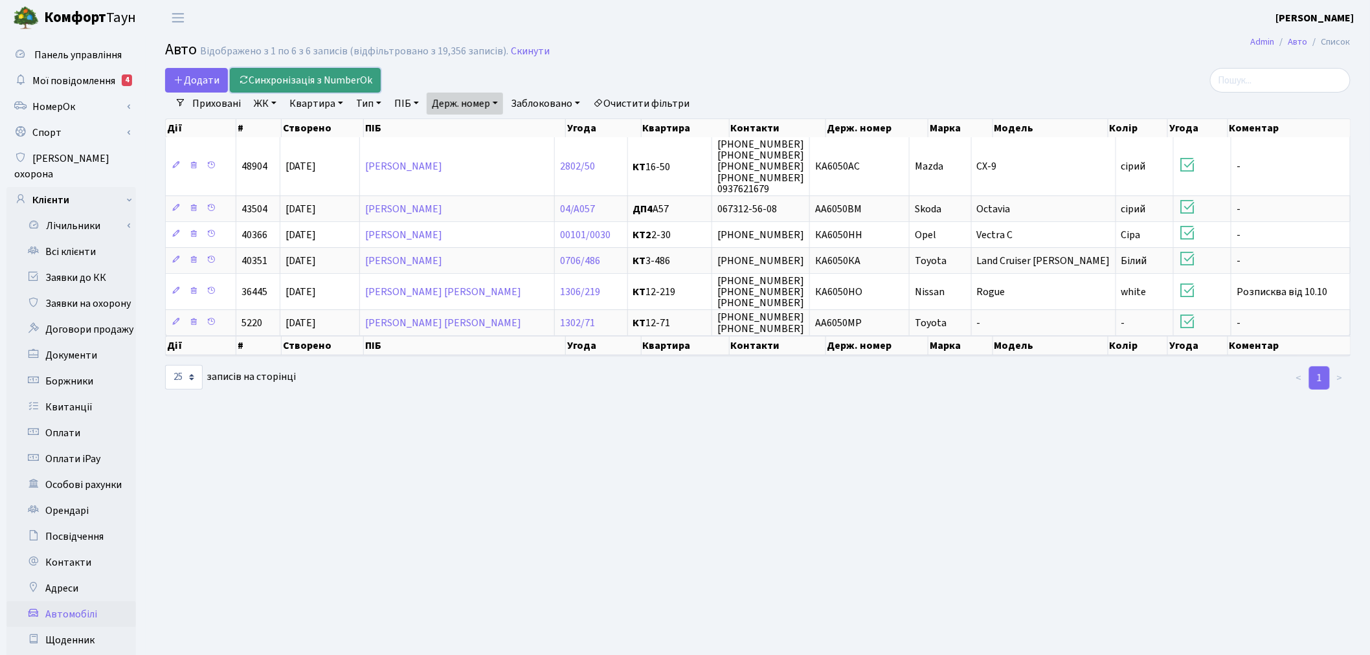
click at [335, 79] on link "Синхронізація з NumberOk" at bounding box center [305, 80] width 151 height 25
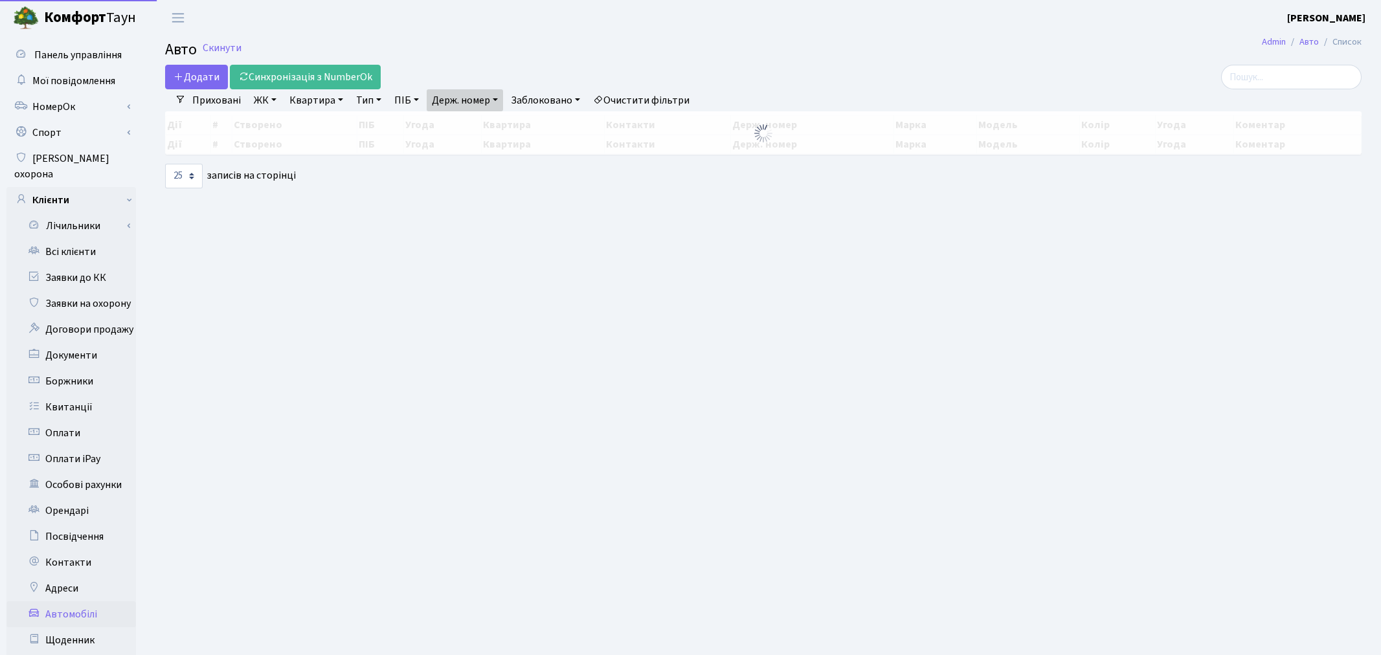
select select "25"
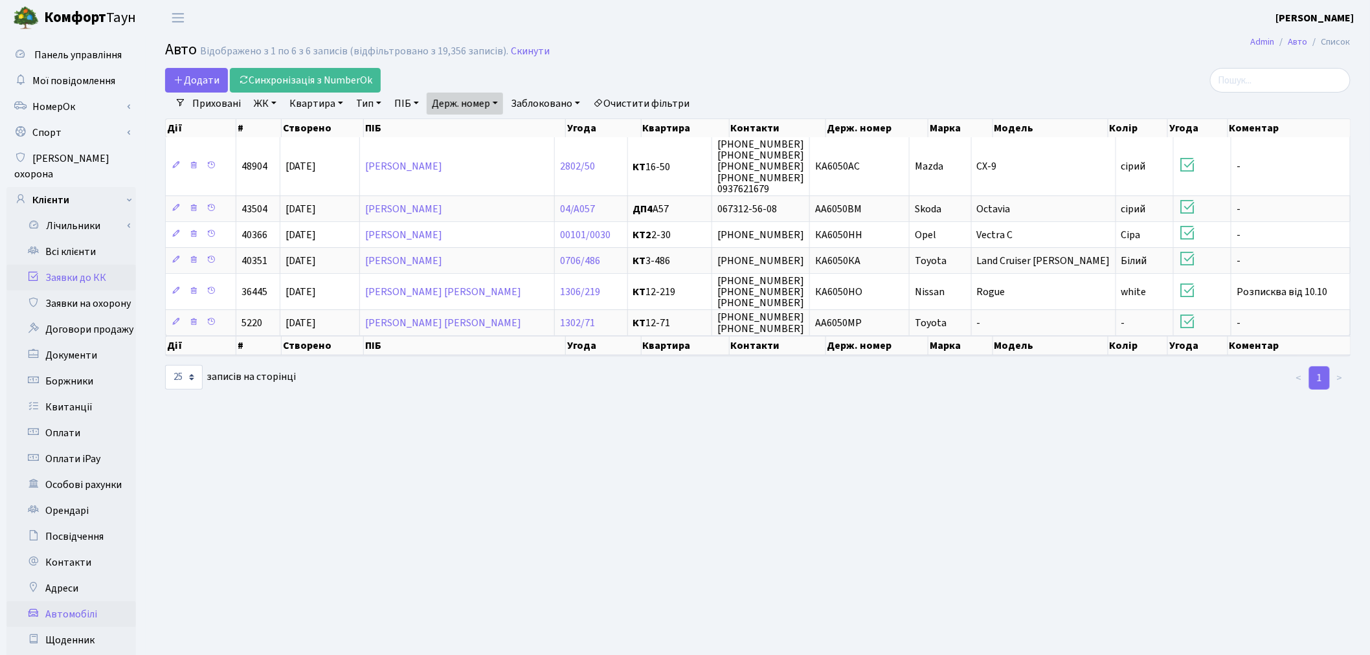
click at [73, 265] on link "Заявки до КК" at bounding box center [70, 278] width 129 height 26
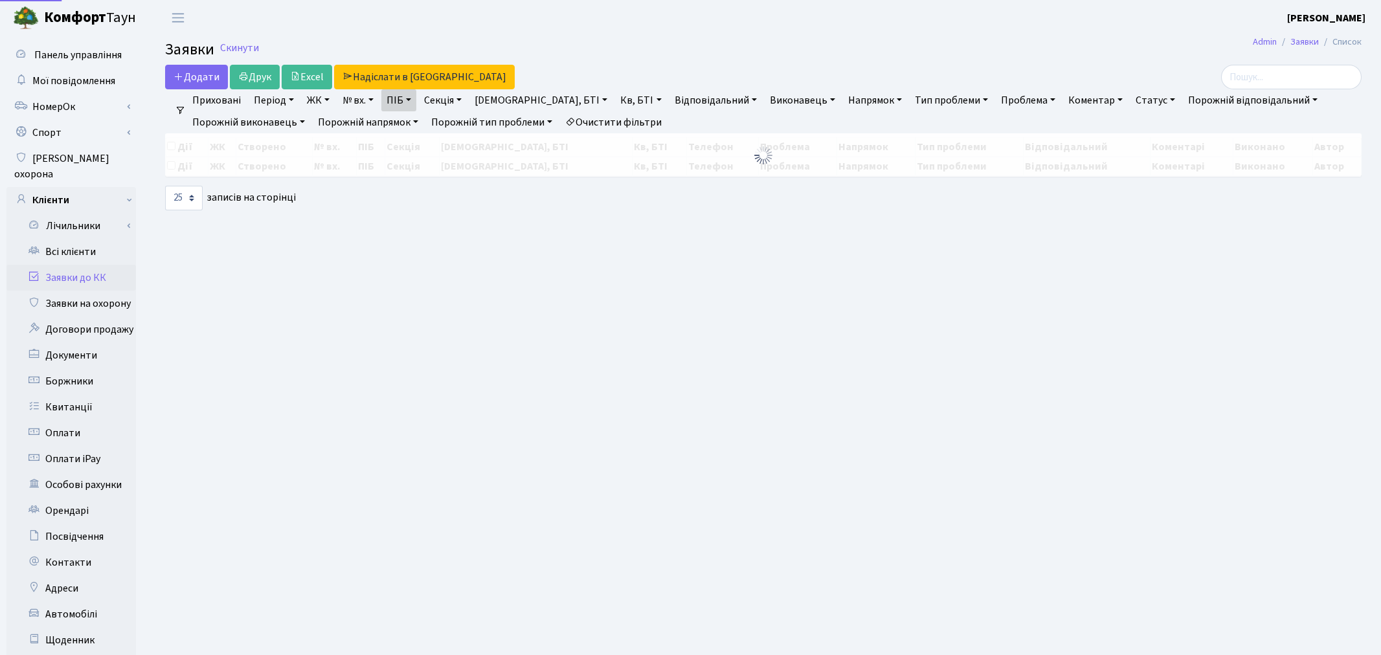
select select "25"
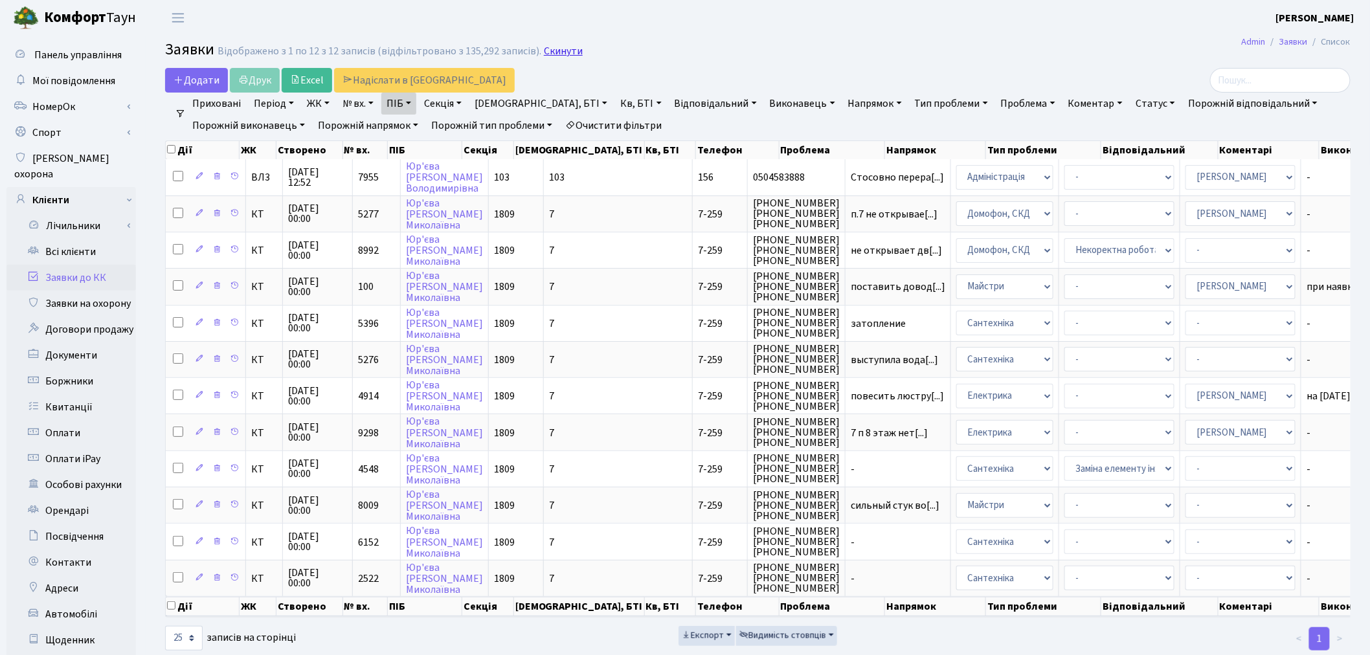
click at [553, 51] on link "Скинути" at bounding box center [563, 51] width 39 height 12
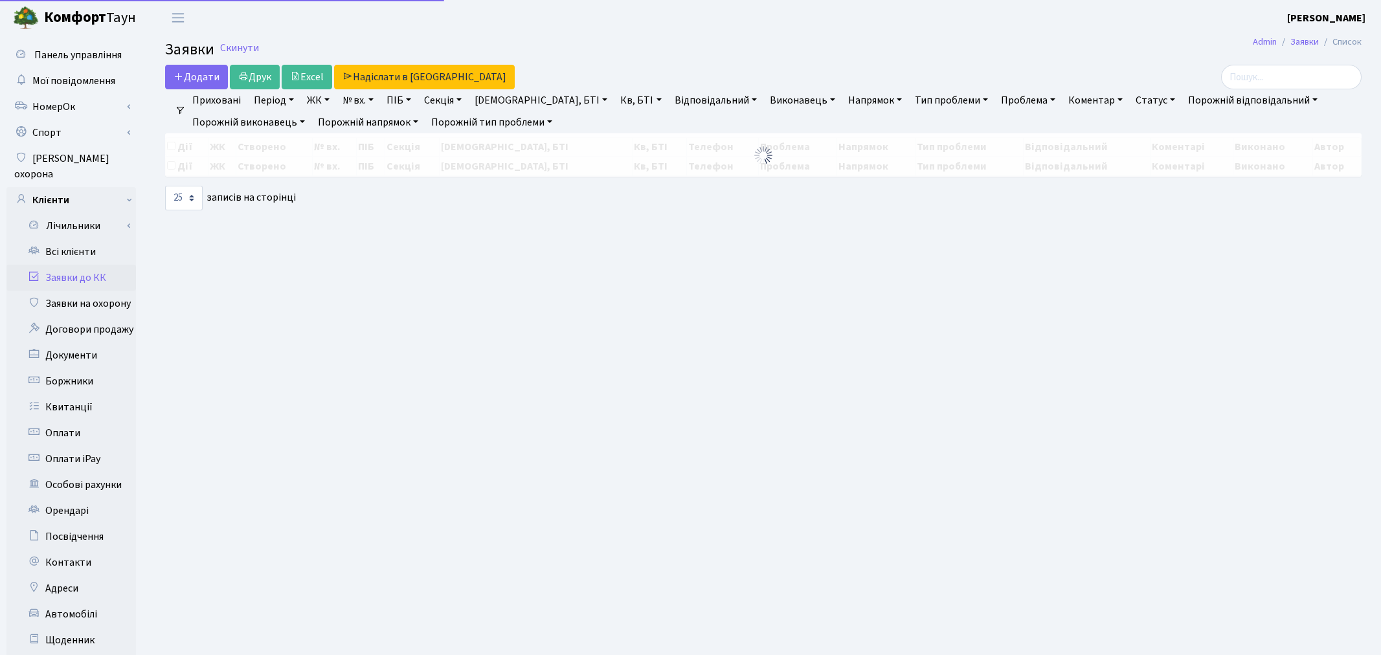
select select "25"
